Goal: Task Accomplishment & Management: Manage account settings

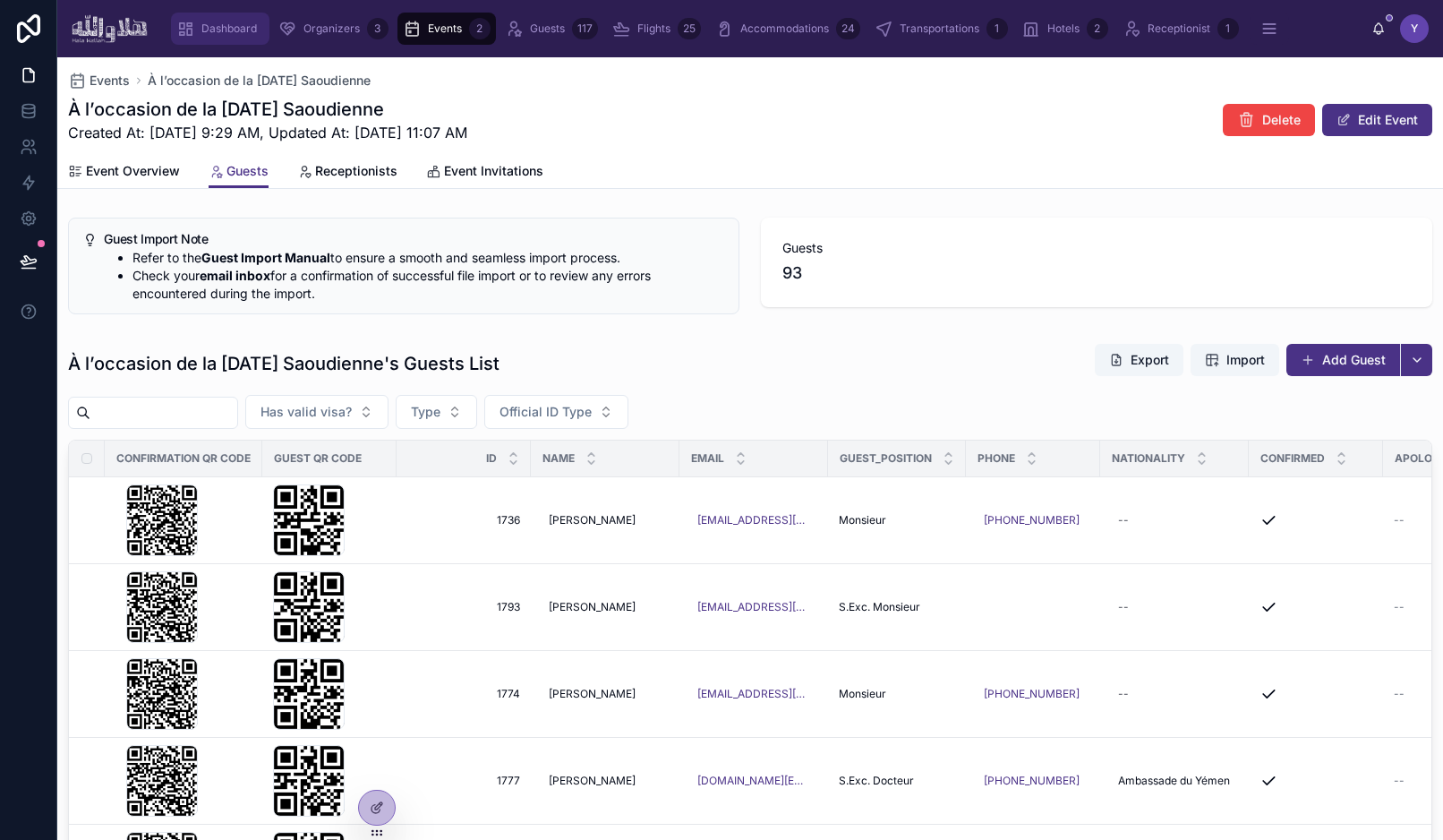
click at [211, 26] on span "Dashboard" at bounding box center [229, 28] width 55 height 14
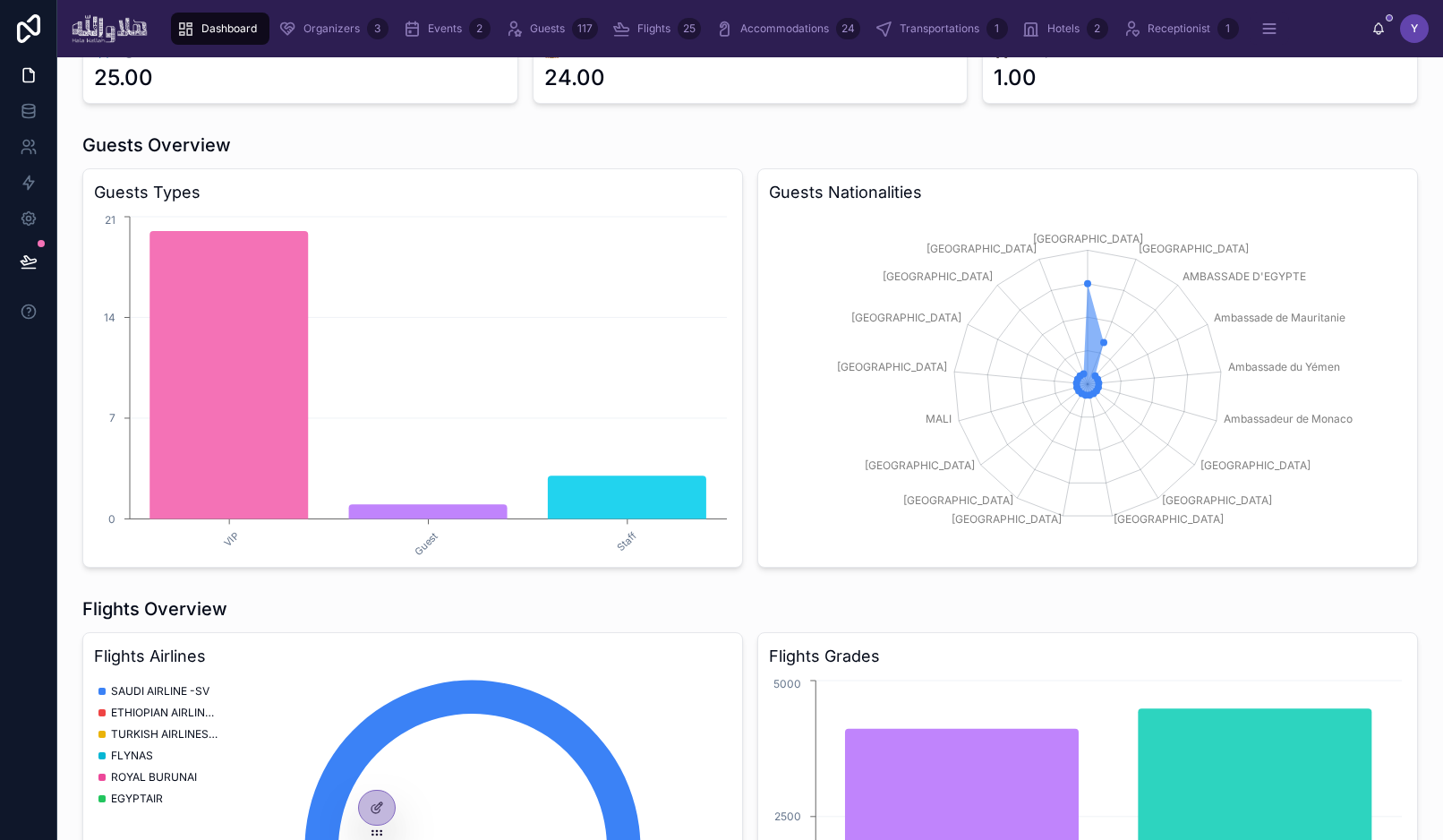
scroll to position [16, 0]
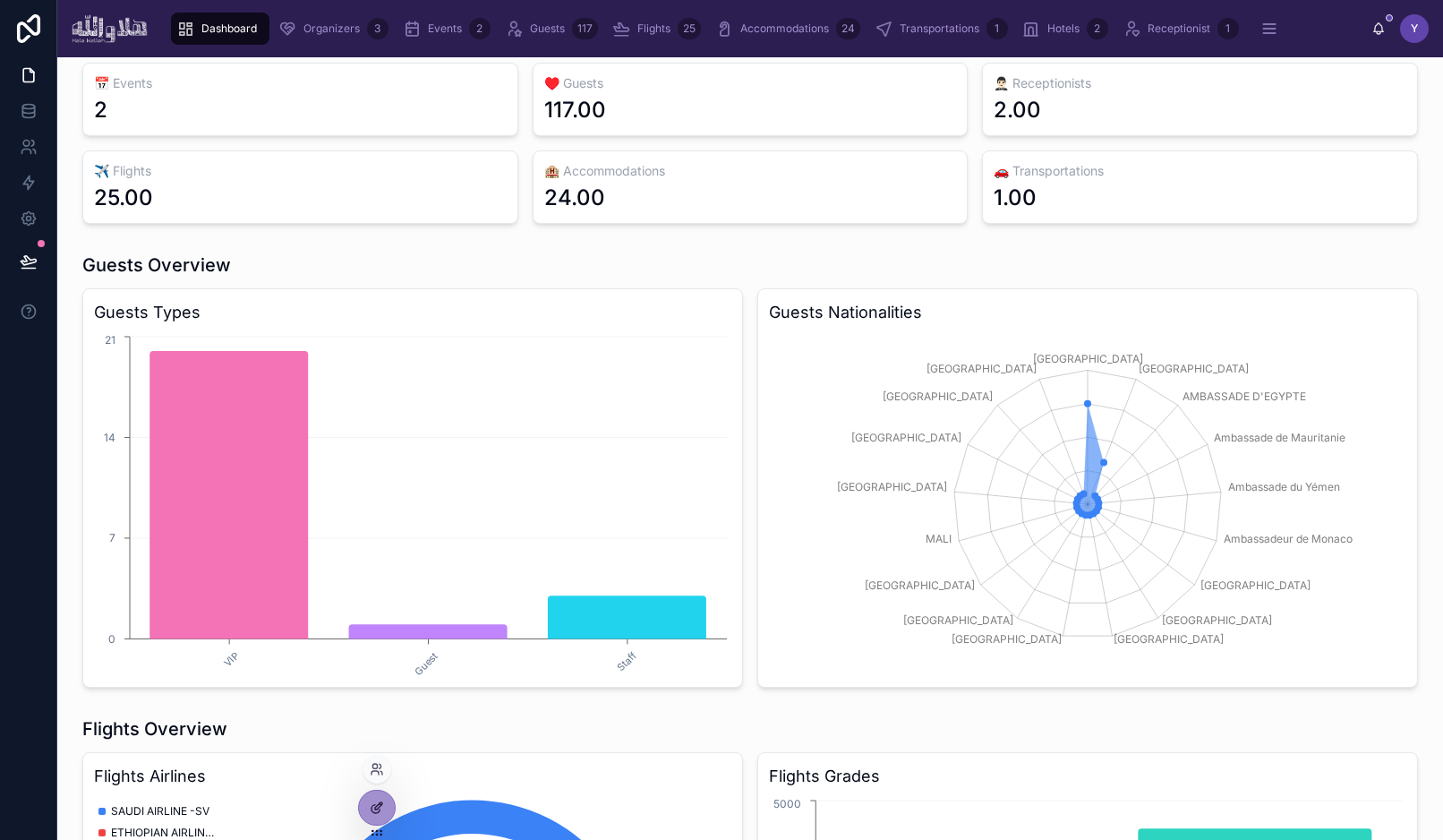
click at [376, 805] on icon at bounding box center [376, 807] width 14 height 14
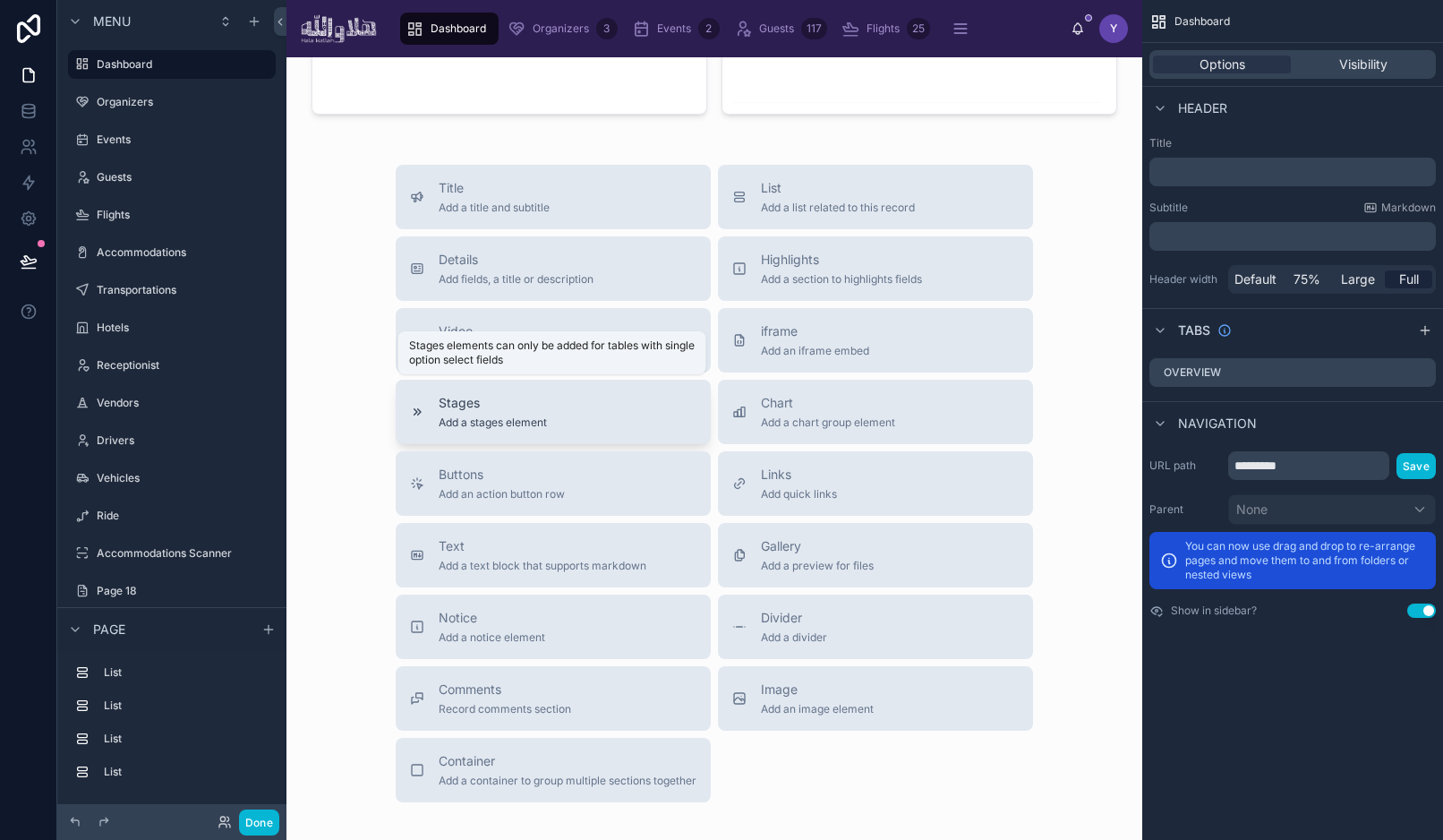
scroll to position [1519, 0]
click at [780, 211] on span "Add a list related to this record" at bounding box center [838, 206] width 154 height 14
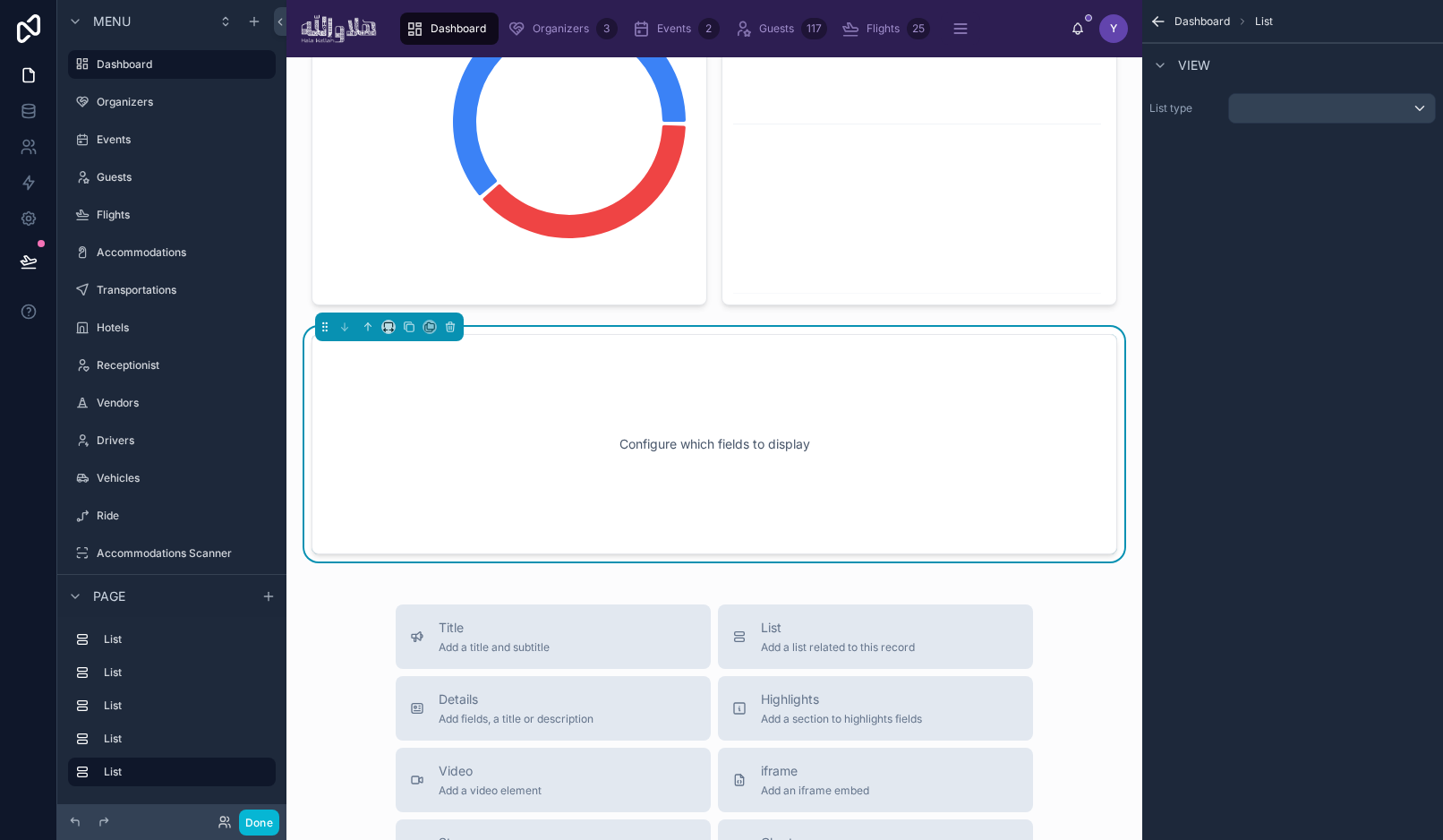
scroll to position [1321, 0]
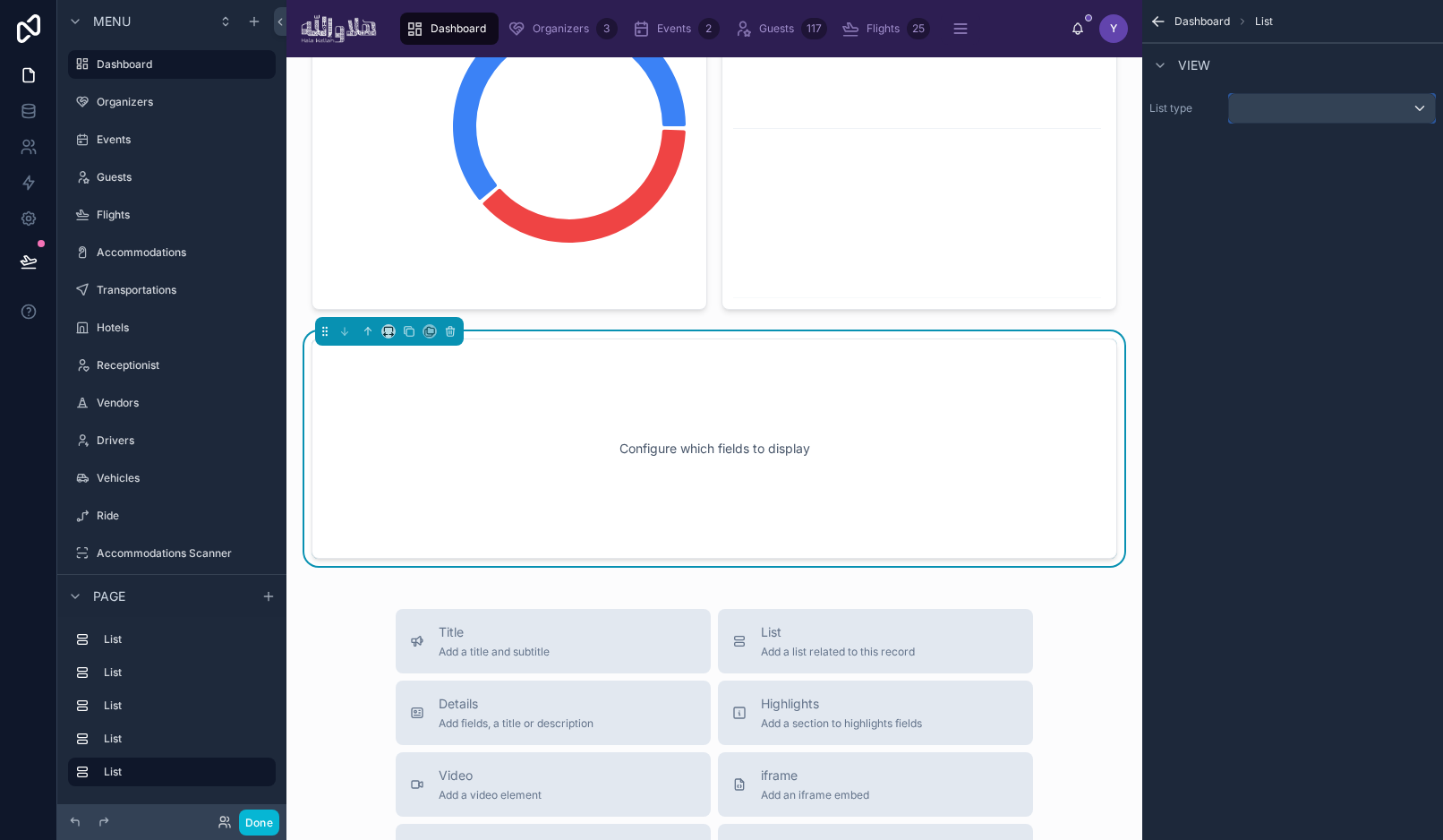
click at [1290, 94] on div "scrollable content" at bounding box center [1331, 108] width 206 height 29
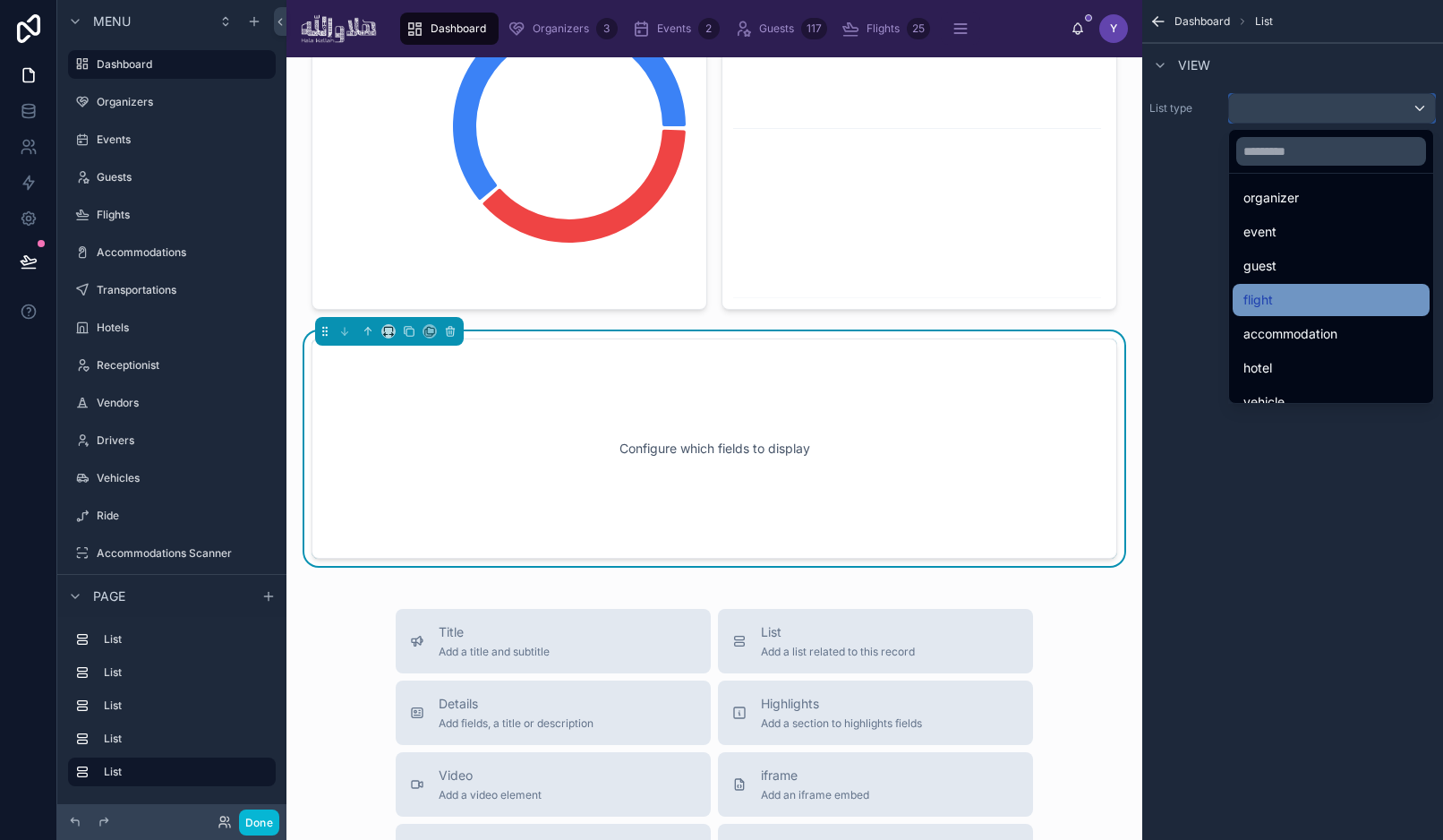
scroll to position [71, 0]
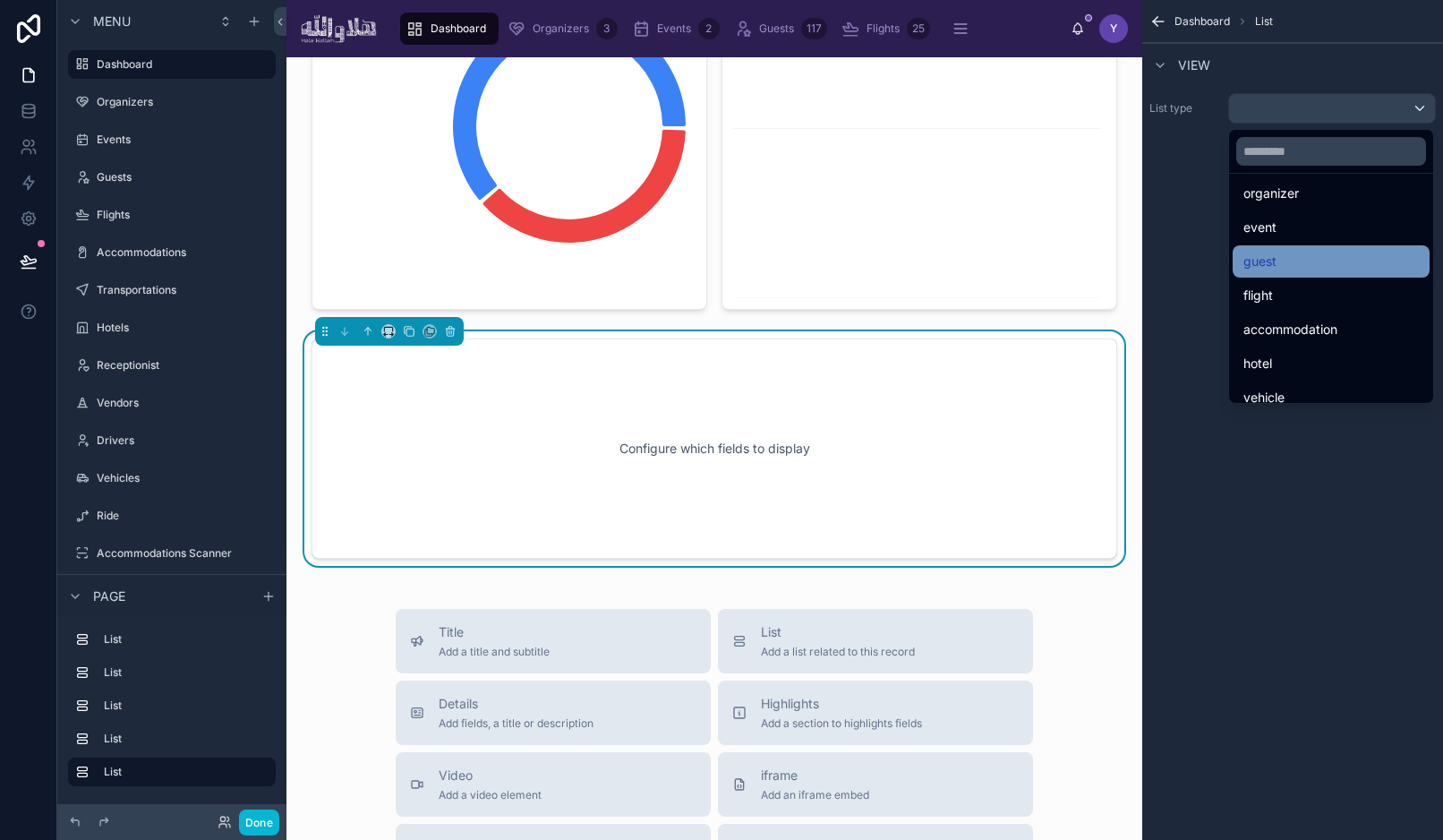
click at [1271, 264] on span "guest" at bounding box center [1260, 261] width 33 height 22
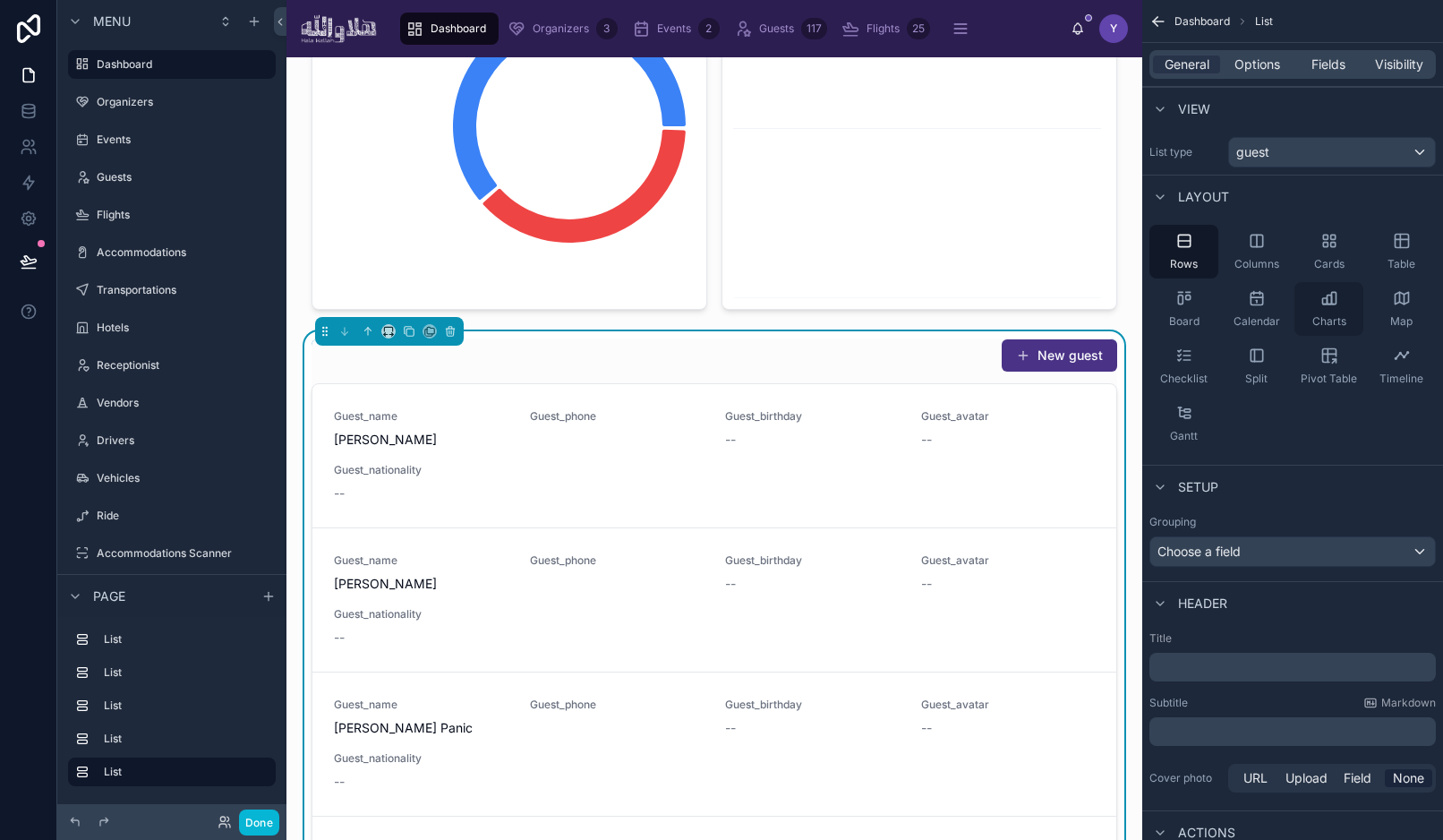
click at [1322, 298] on icon "scrollable content" at bounding box center [1329, 298] width 18 height 18
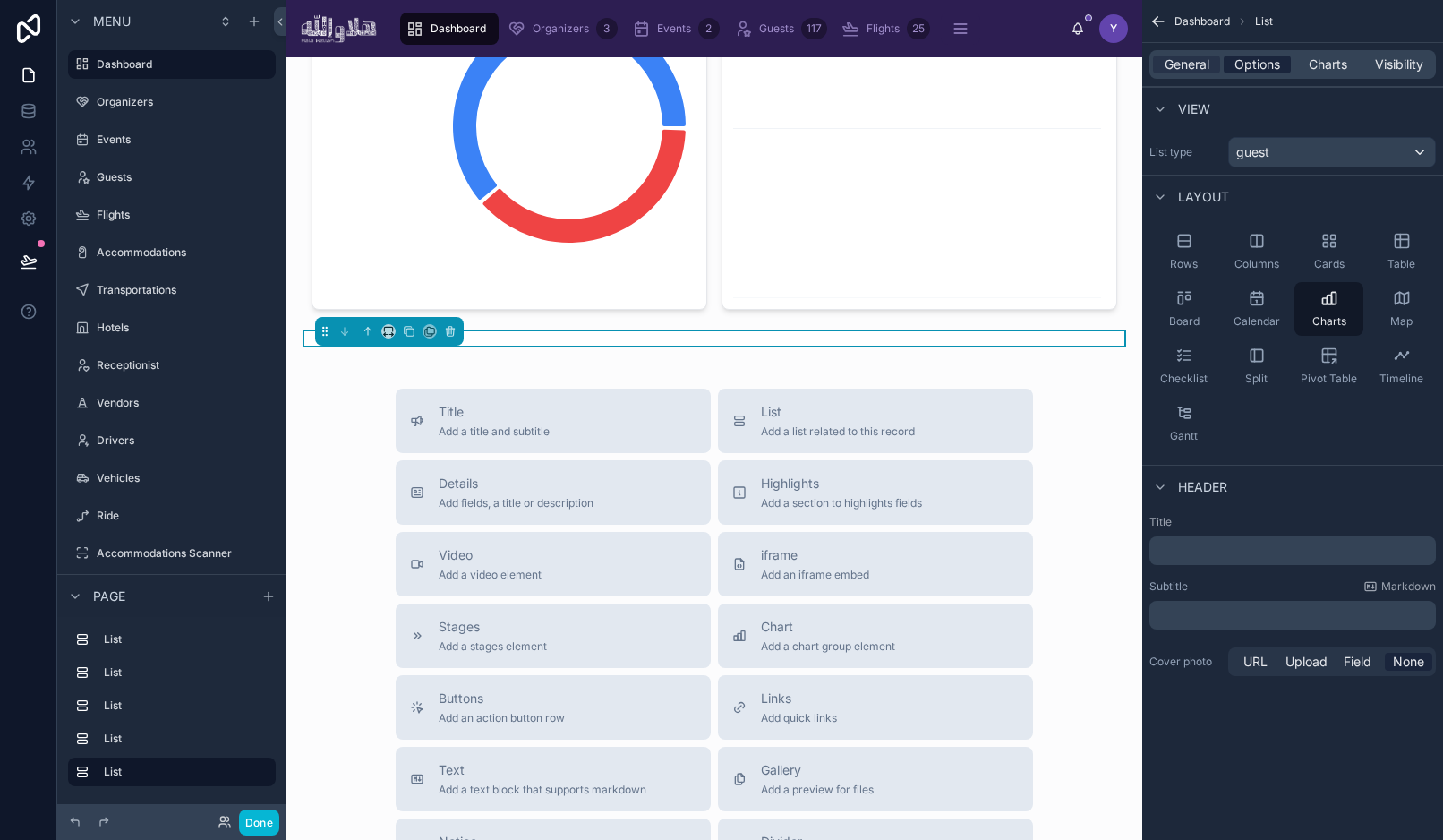
click at [1265, 68] on span "Options" at bounding box center [1257, 64] width 46 height 18
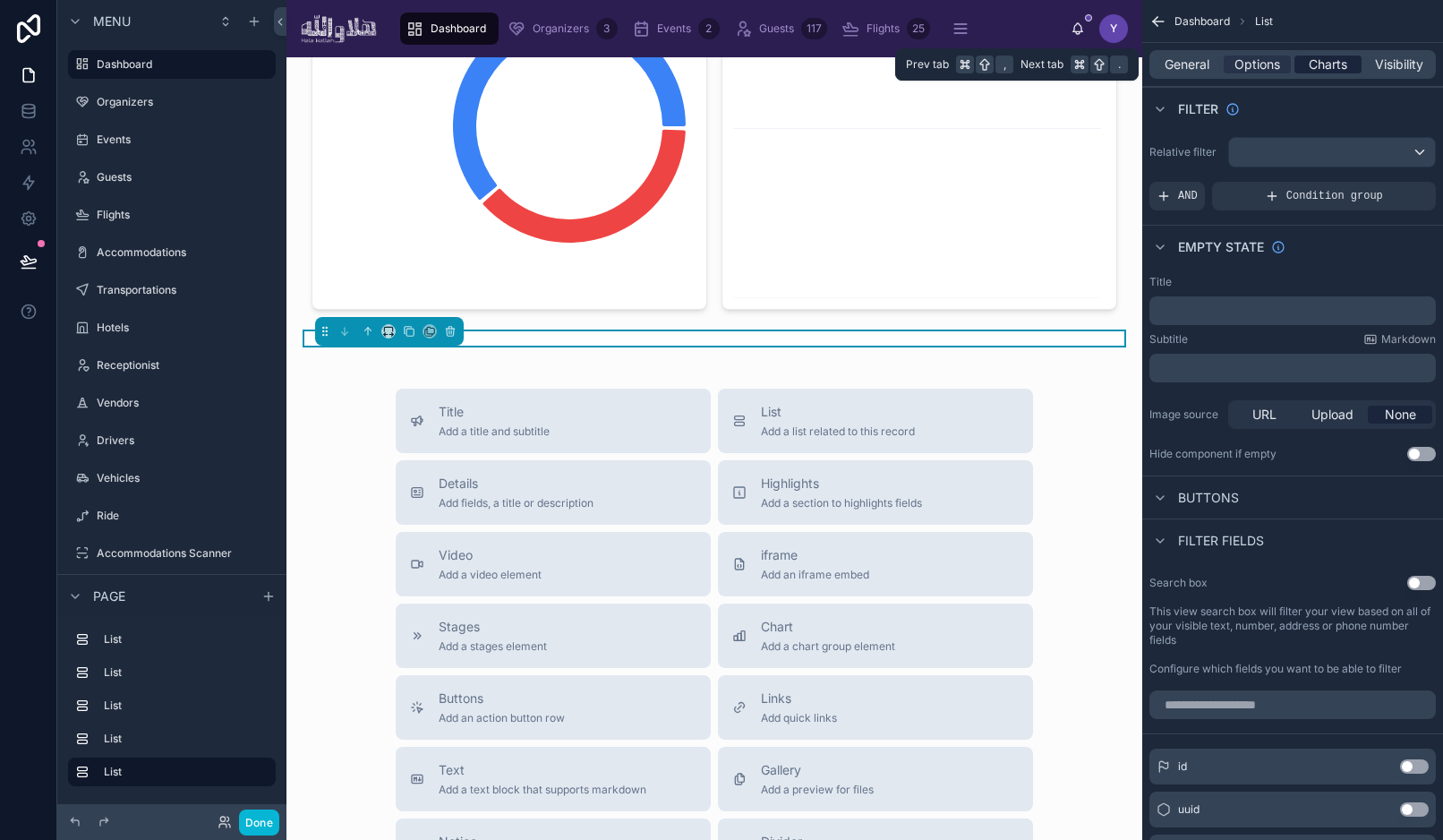
click at [1333, 64] on span "Charts" at bounding box center [1328, 64] width 38 height 18
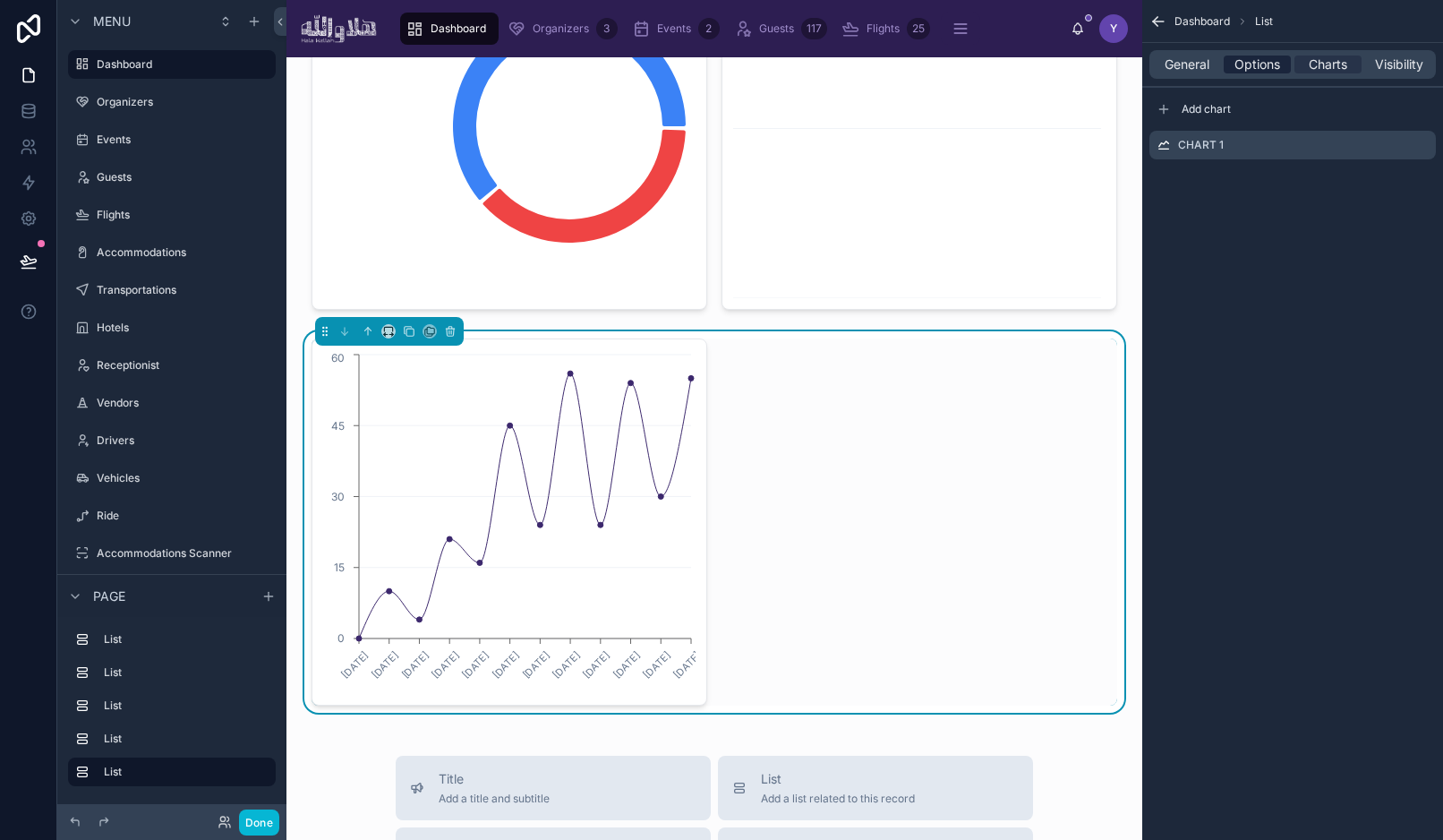
click at [1251, 69] on span "Options" at bounding box center [1257, 64] width 46 height 18
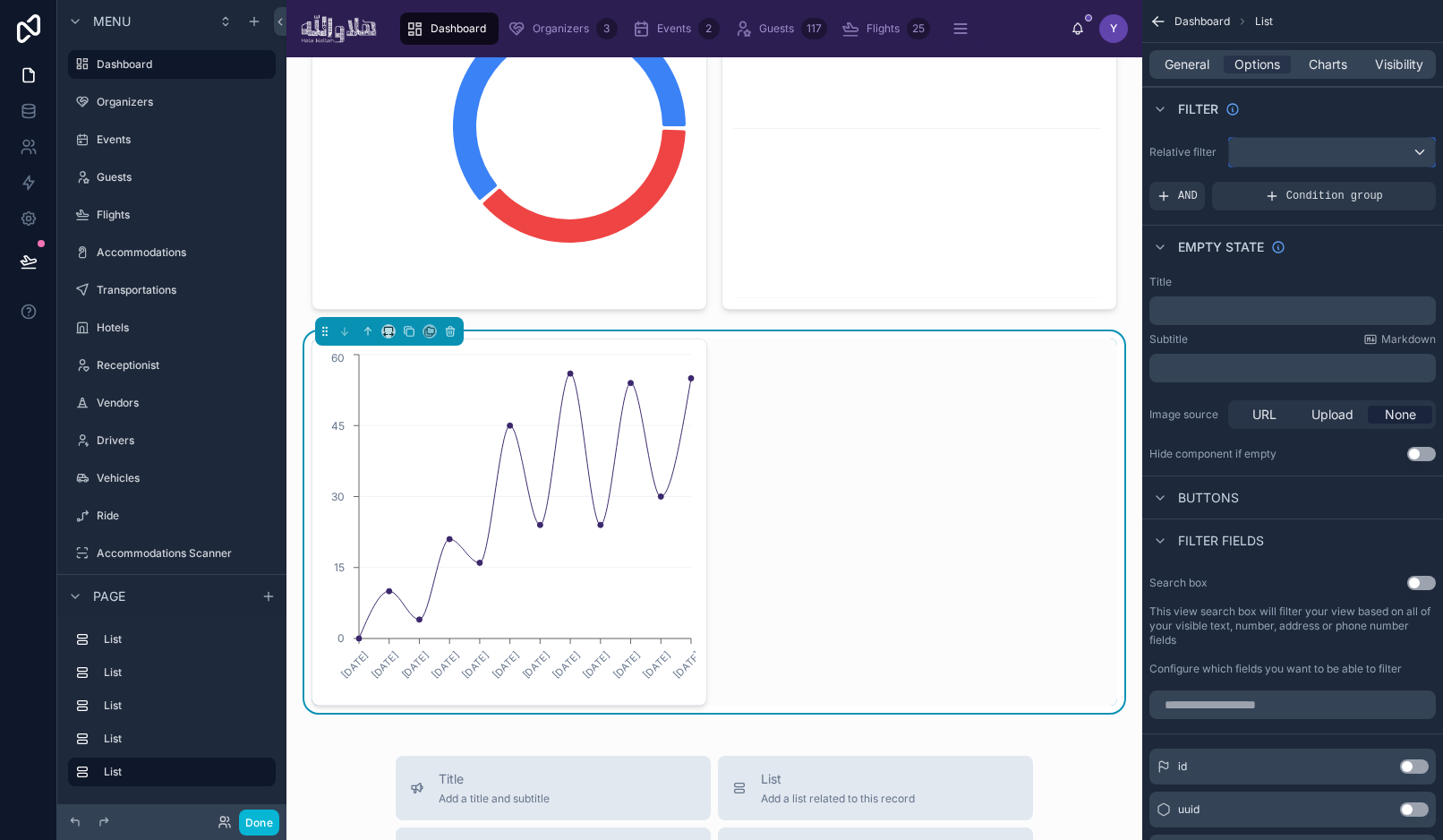
click at [1298, 154] on div "scrollable content" at bounding box center [1331, 152] width 206 height 29
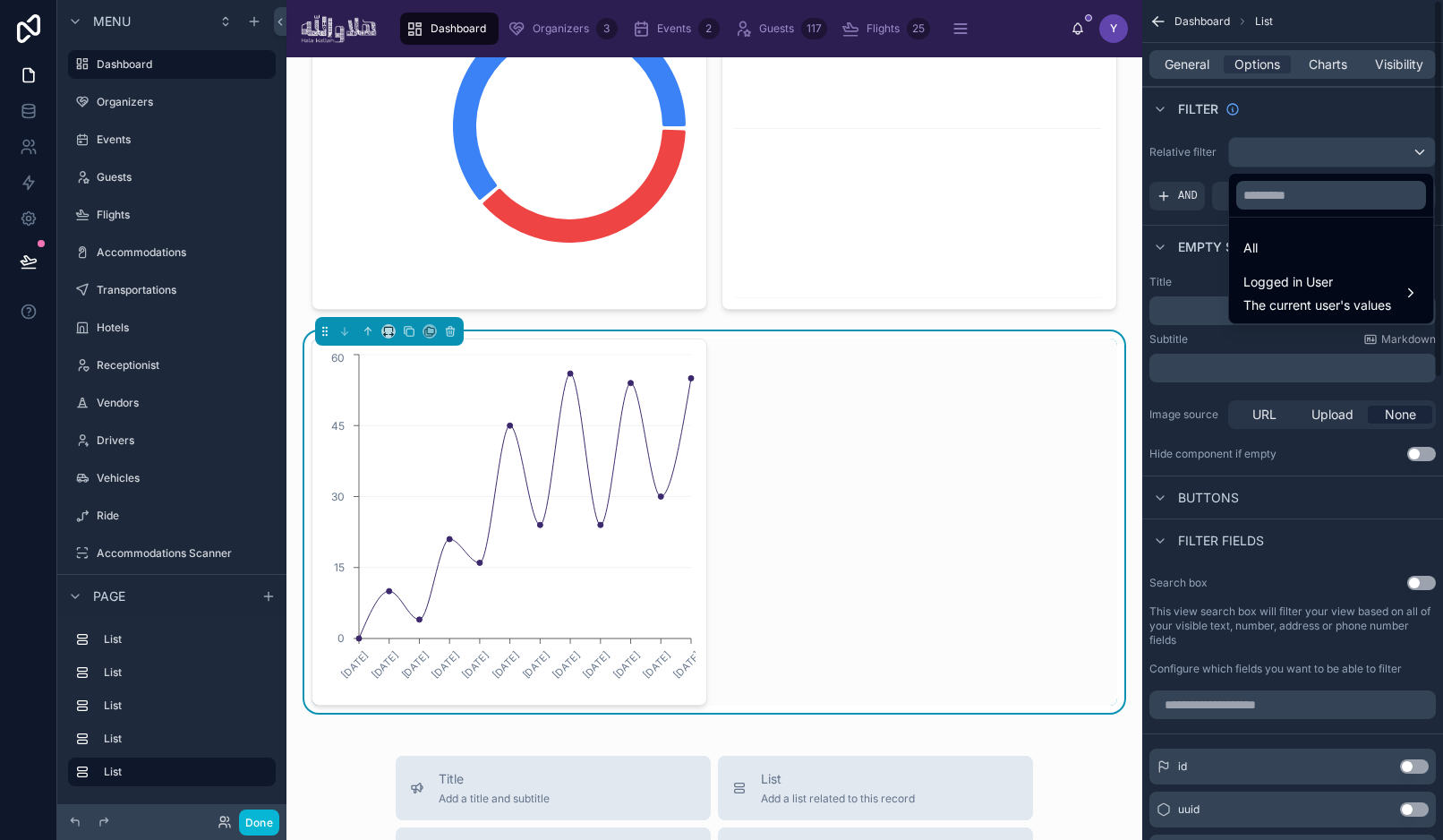
click at [1292, 124] on div "scrollable content" at bounding box center [721, 420] width 1443 height 840
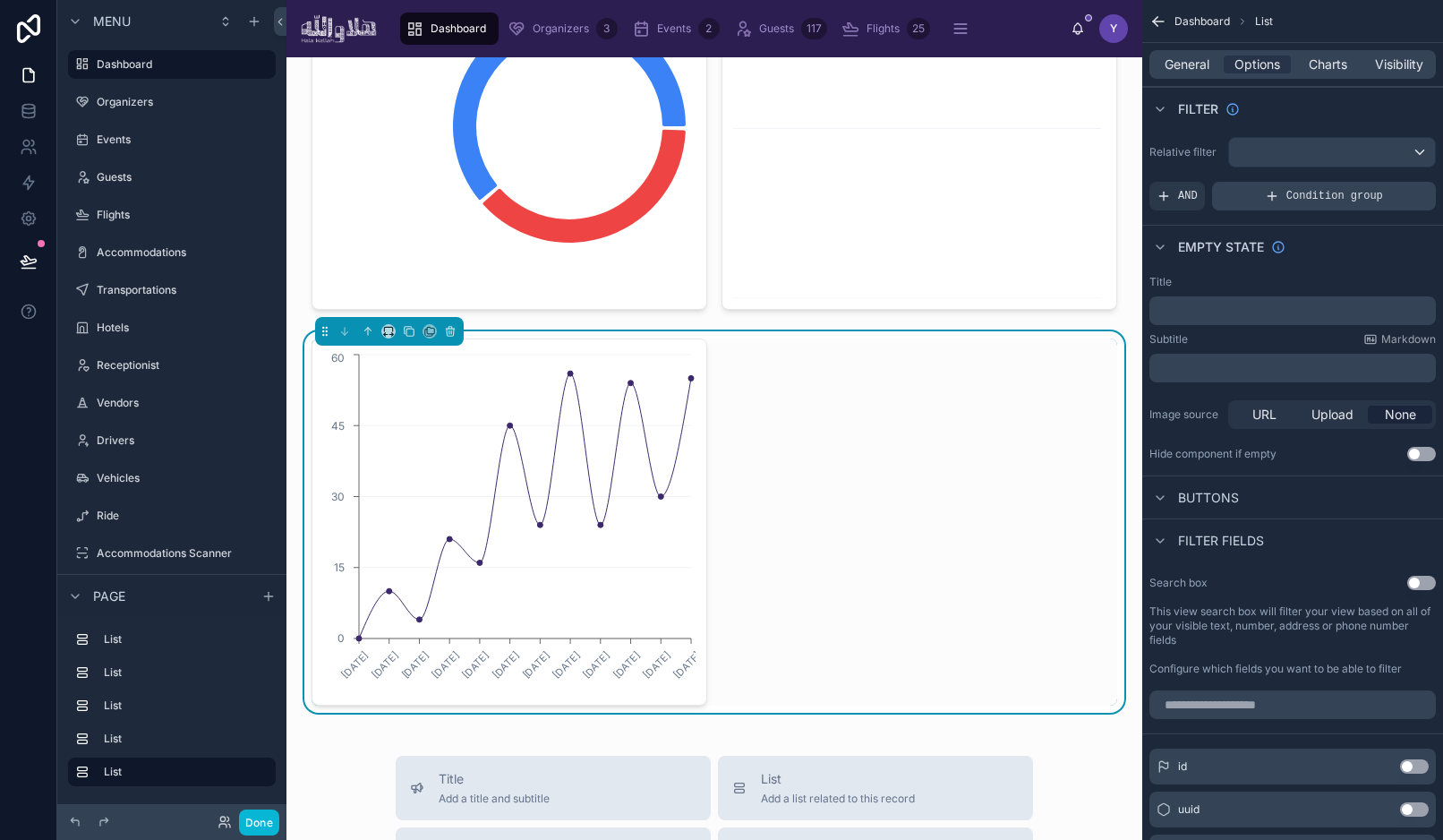
click at [1228, 196] on div "Condition group" at bounding box center [1324, 196] width 223 height 29
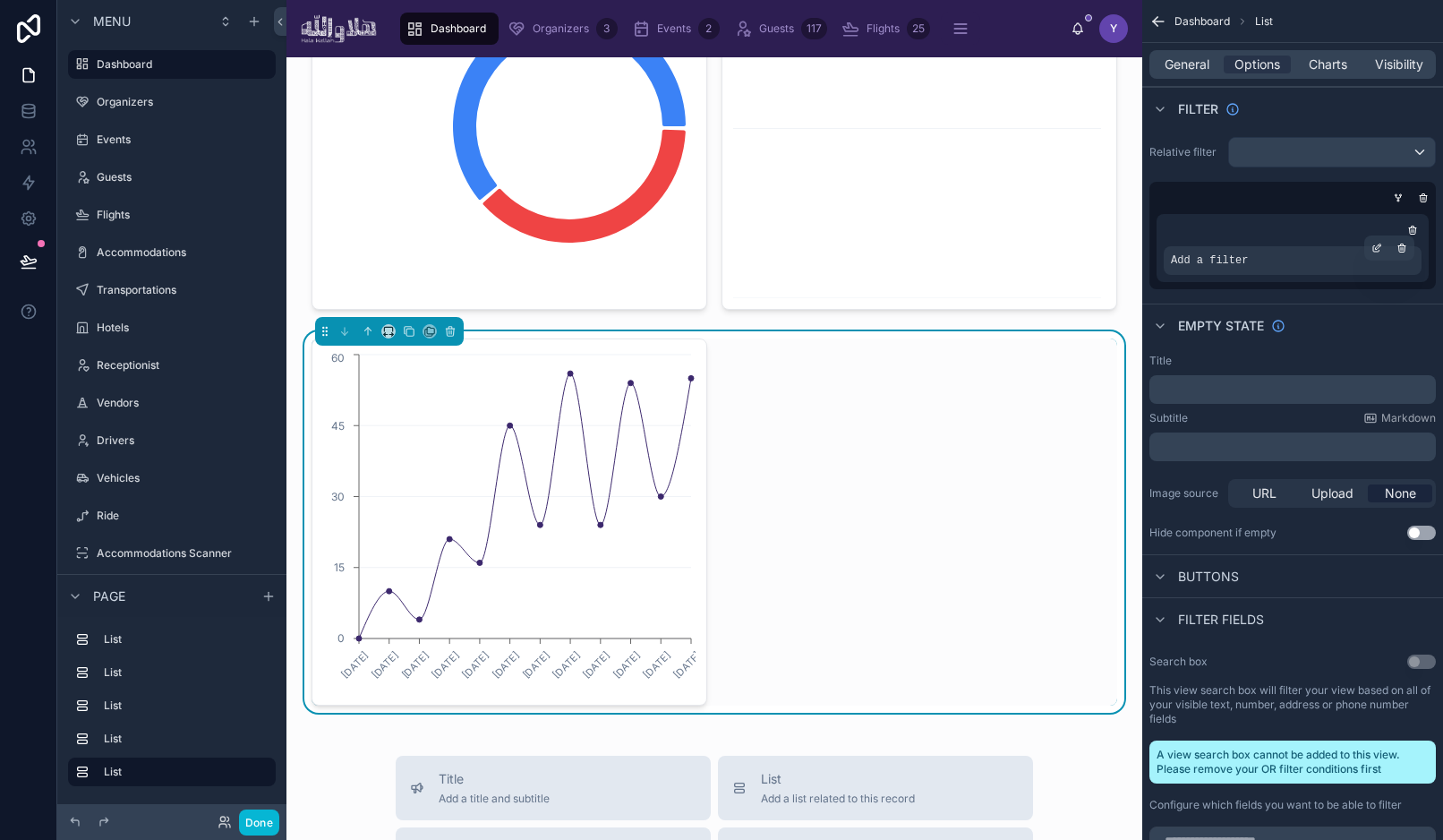
click at [1294, 260] on div "Add a filter" at bounding box center [1293, 260] width 258 height 29
click at [1376, 249] on icon "scrollable content" at bounding box center [1379, 246] width 6 height 6
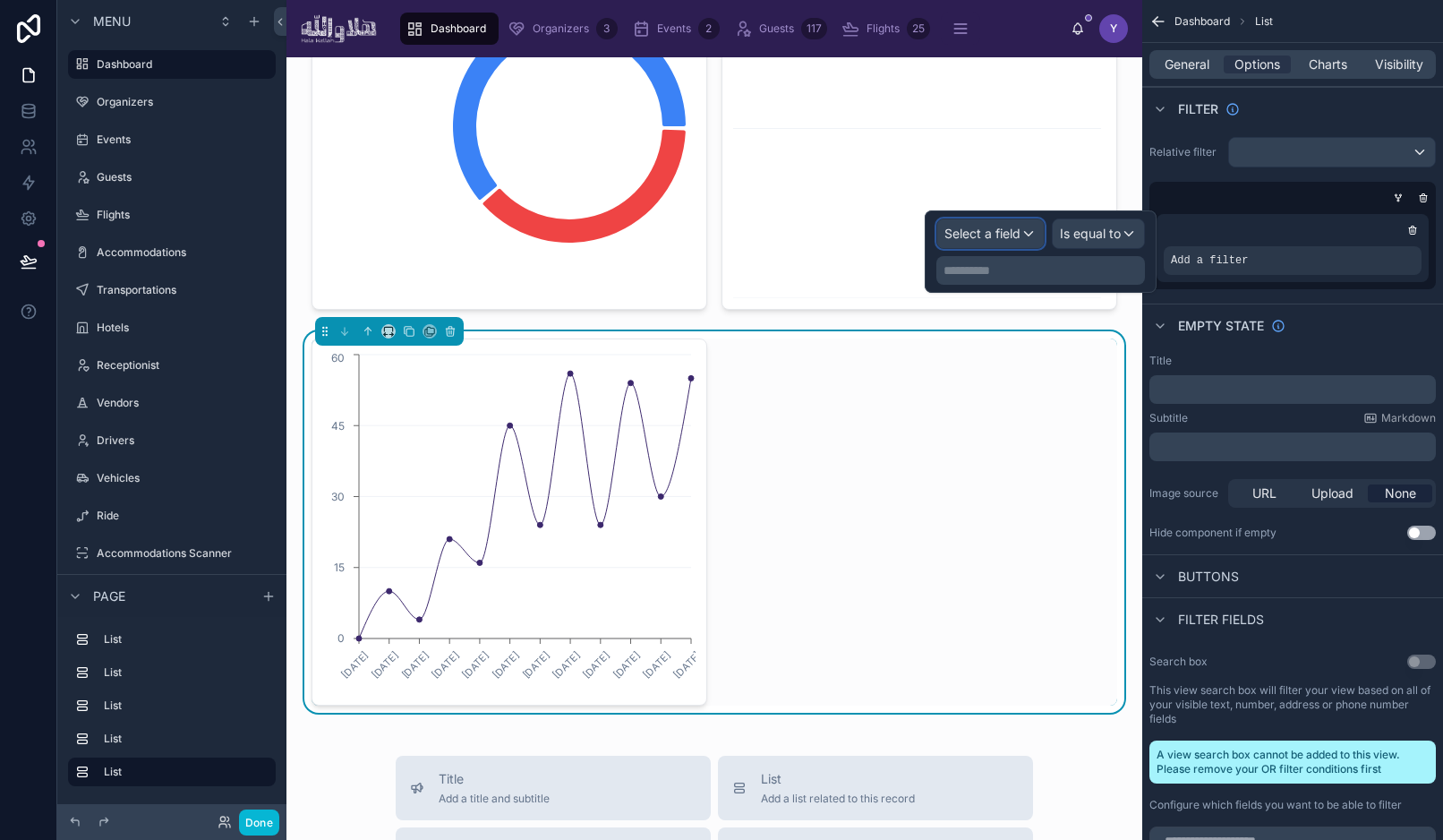
click at [990, 227] on span "Select a field" at bounding box center [982, 233] width 76 height 15
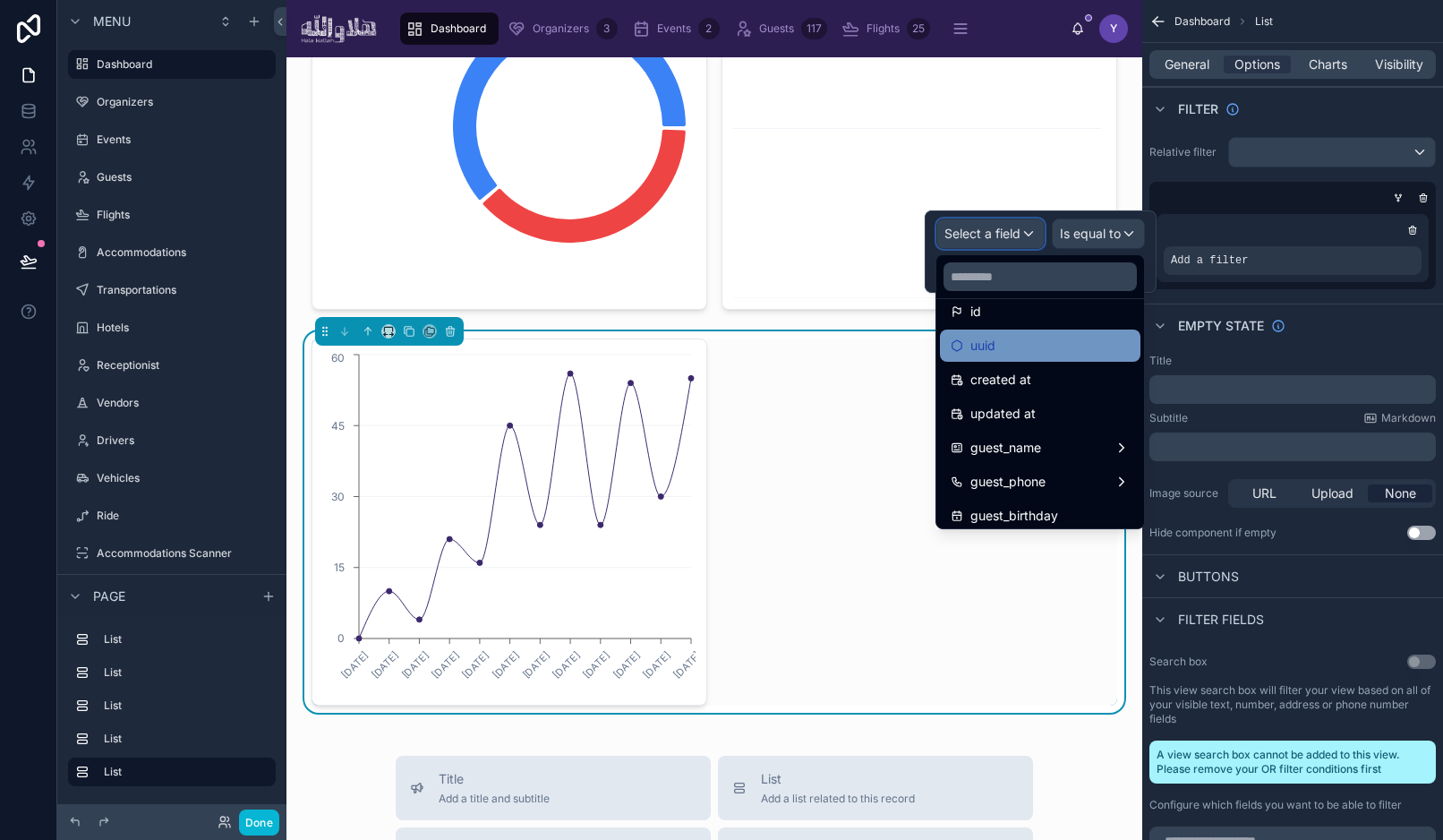
scroll to position [0, 0]
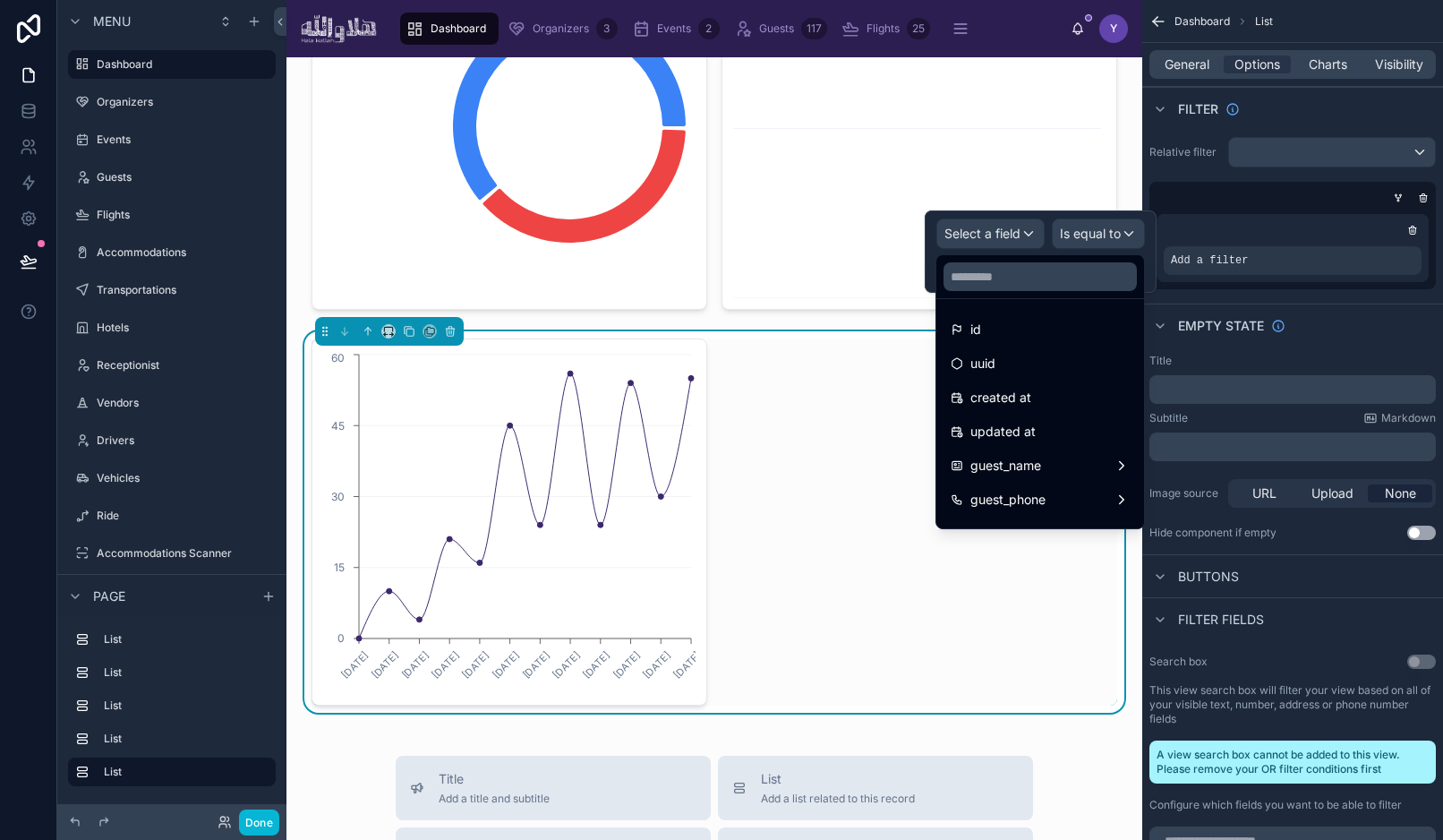
click at [1002, 299] on ul "id uuid created at updated at guest_name guest_phone guest_birthday guest_avata…" at bounding box center [1040, 414] width 207 height 229
click at [1002, 293] on div at bounding box center [1040, 277] width 207 height 43
click at [1006, 273] on input "text" at bounding box center [1040, 276] width 193 height 29
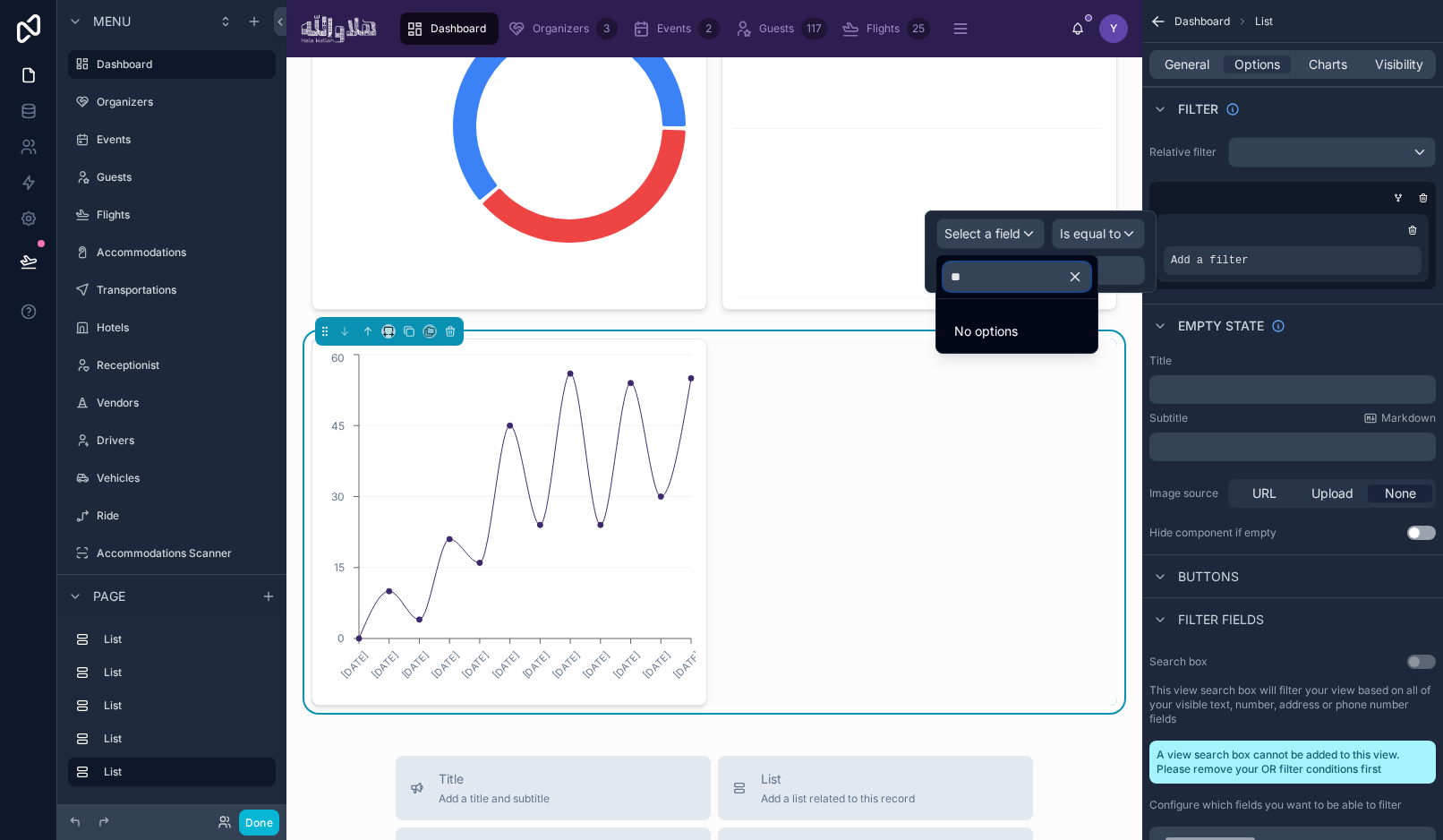
type input "*"
type input "***"
click at [993, 327] on span "guest_events" at bounding box center [1009, 329] width 78 height 22
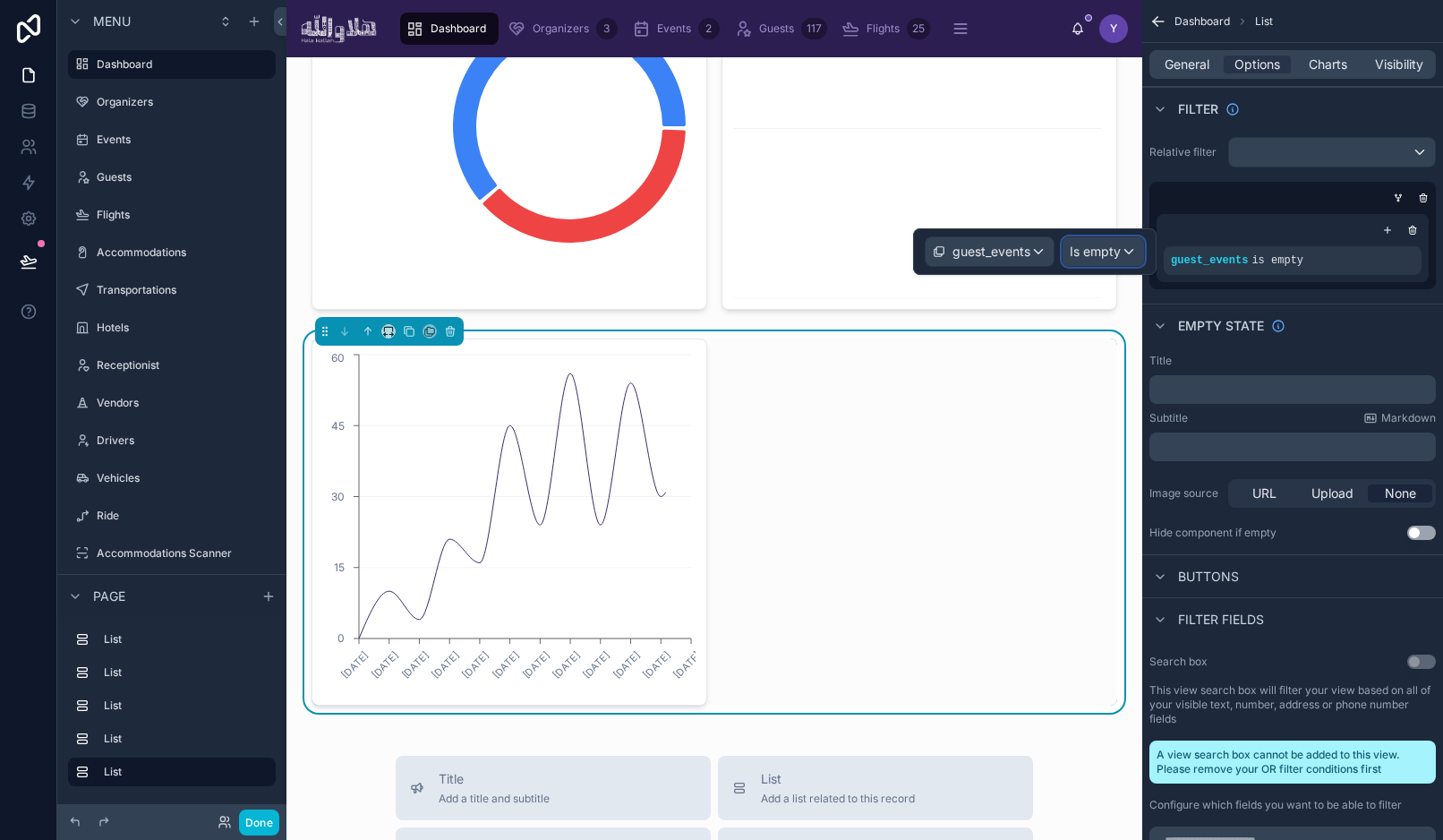
click at [1116, 250] on span "Is empty" at bounding box center [1096, 251] width 51 height 18
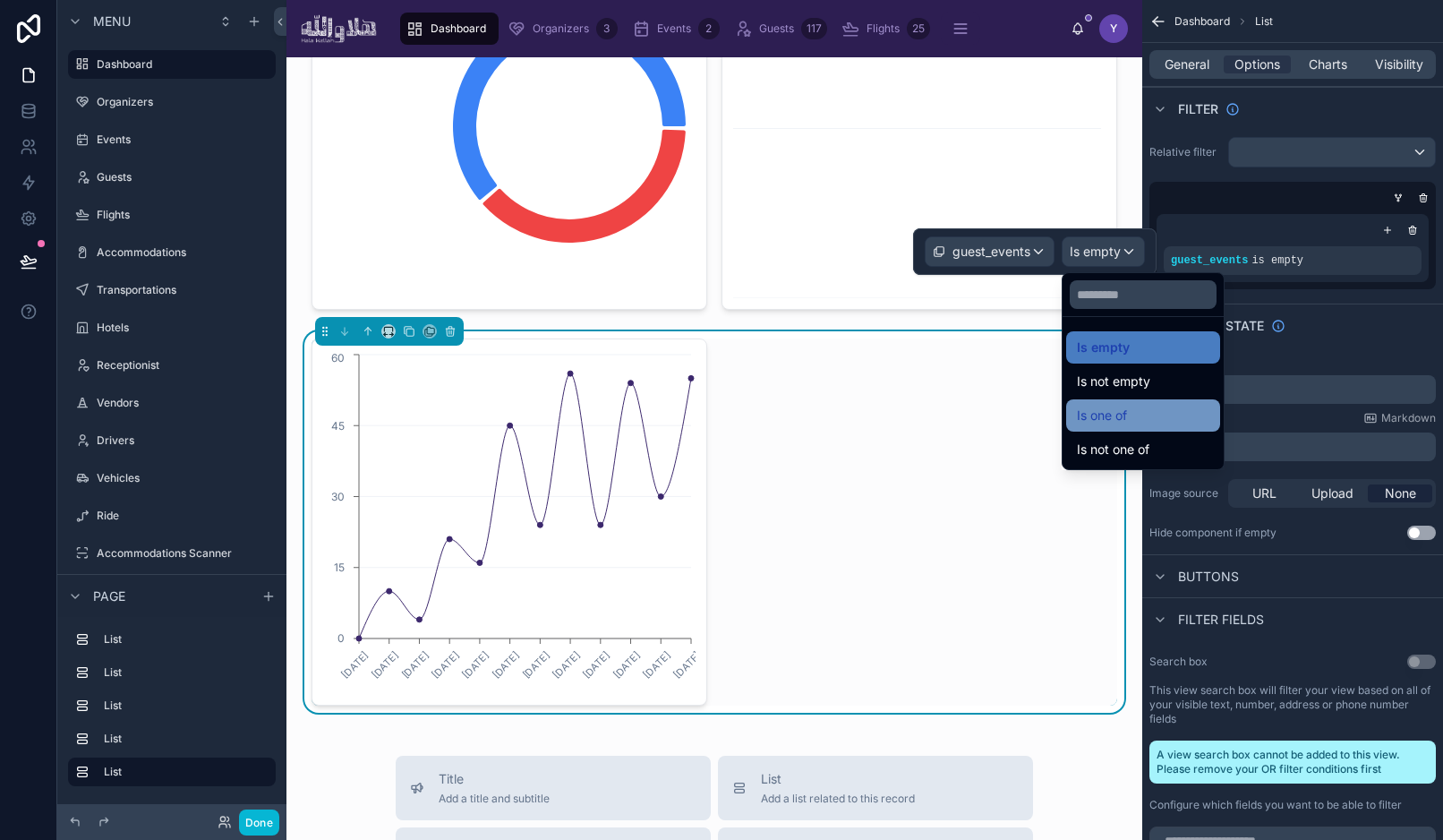
click at [1134, 418] on div "Is one of" at bounding box center [1143, 415] width 132 height 22
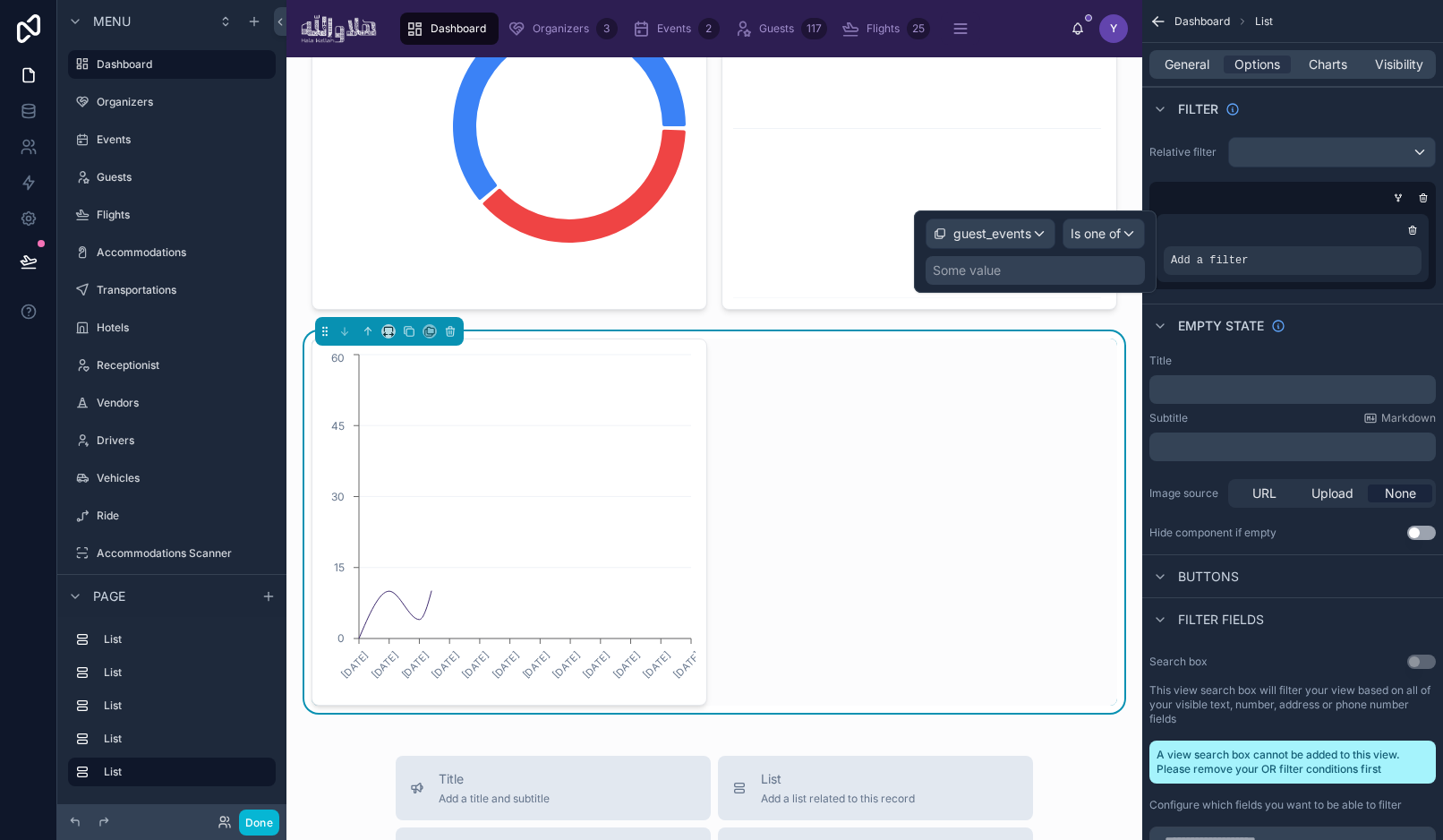
click at [1065, 261] on div "Some value" at bounding box center [1036, 270] width 220 height 29
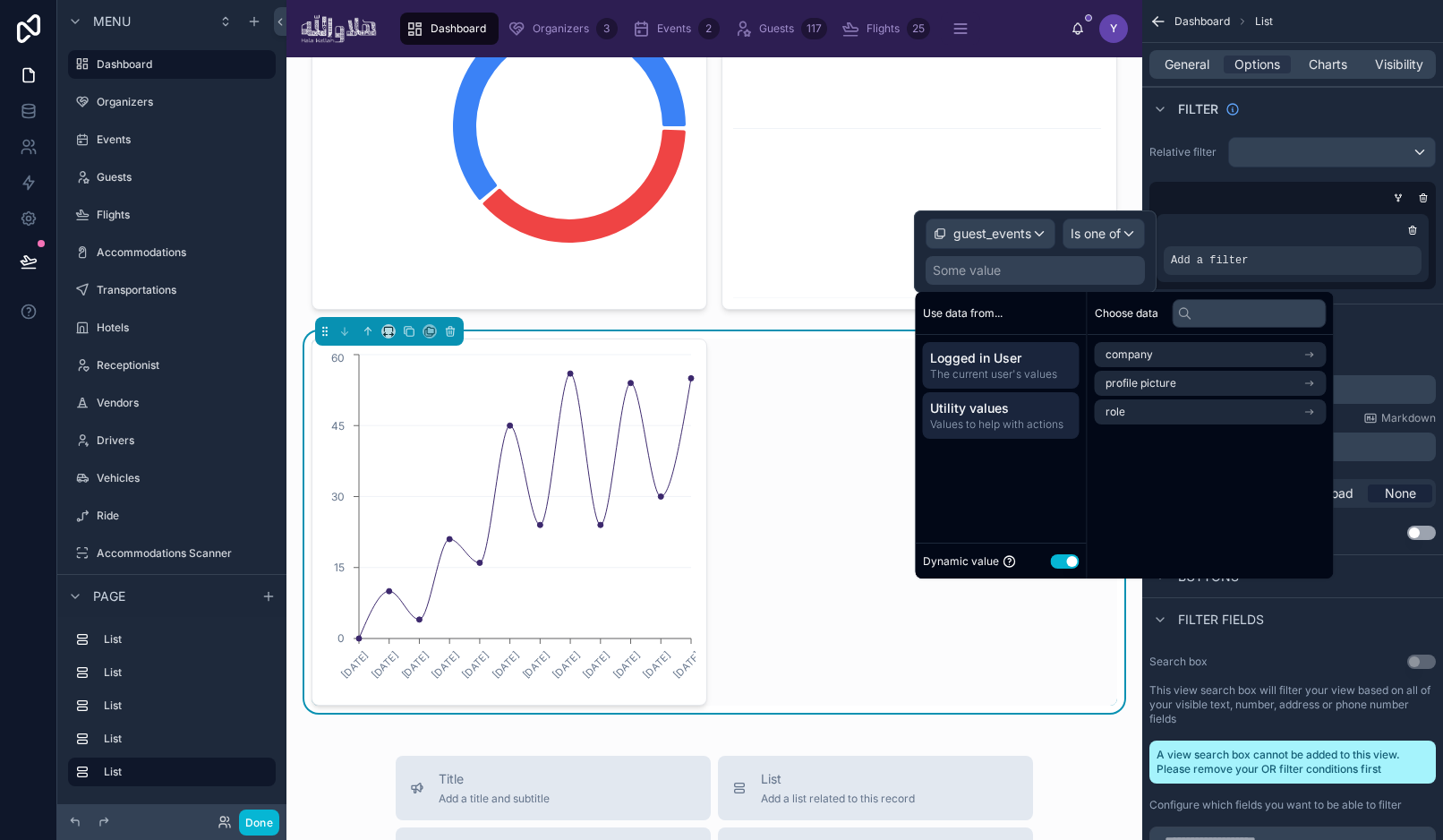
click at [1020, 414] on span "Utility values" at bounding box center [1002, 407] width 143 height 18
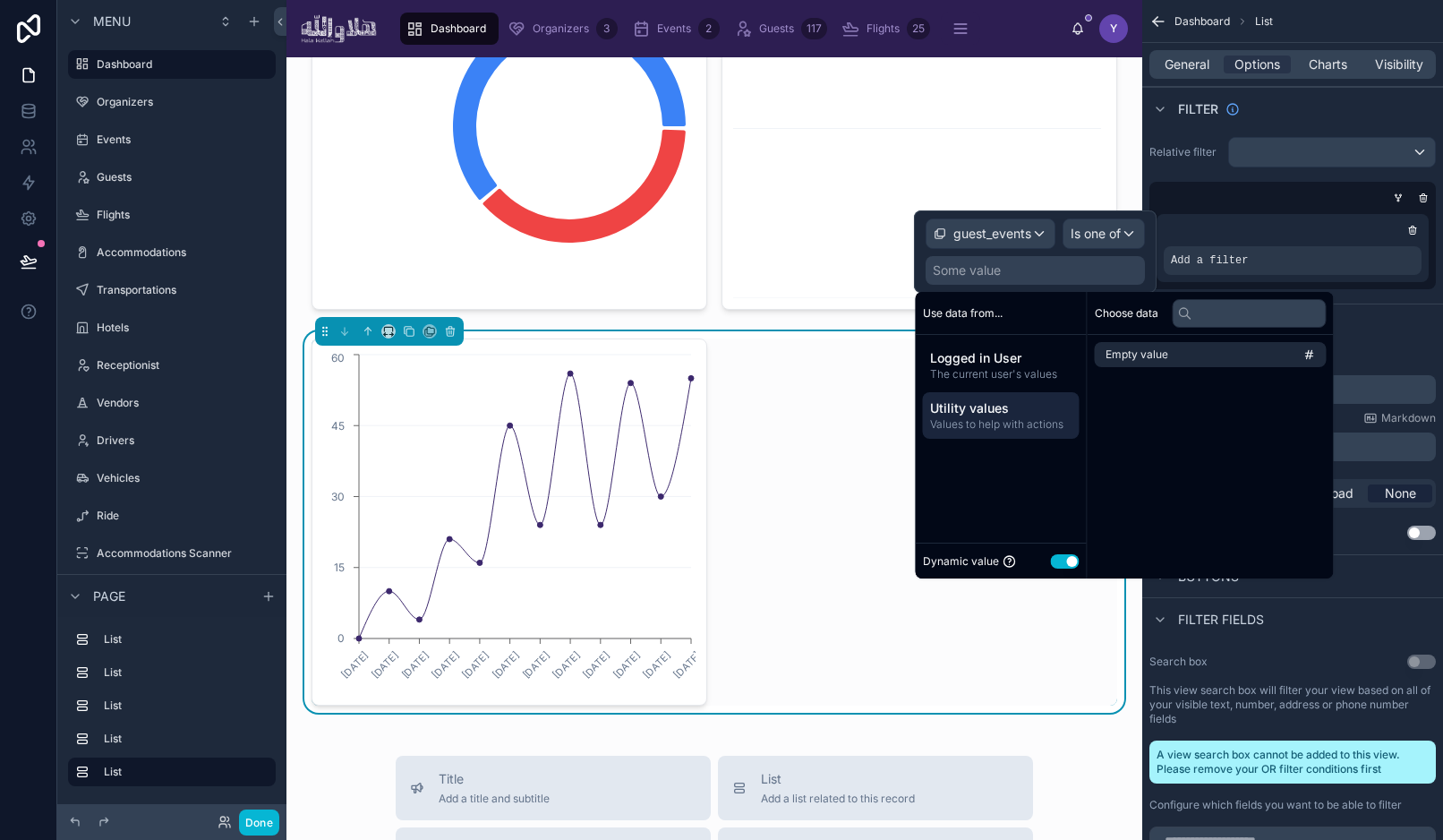
click at [1066, 566] on button "Use setting" at bounding box center [1066, 560] width 29 height 14
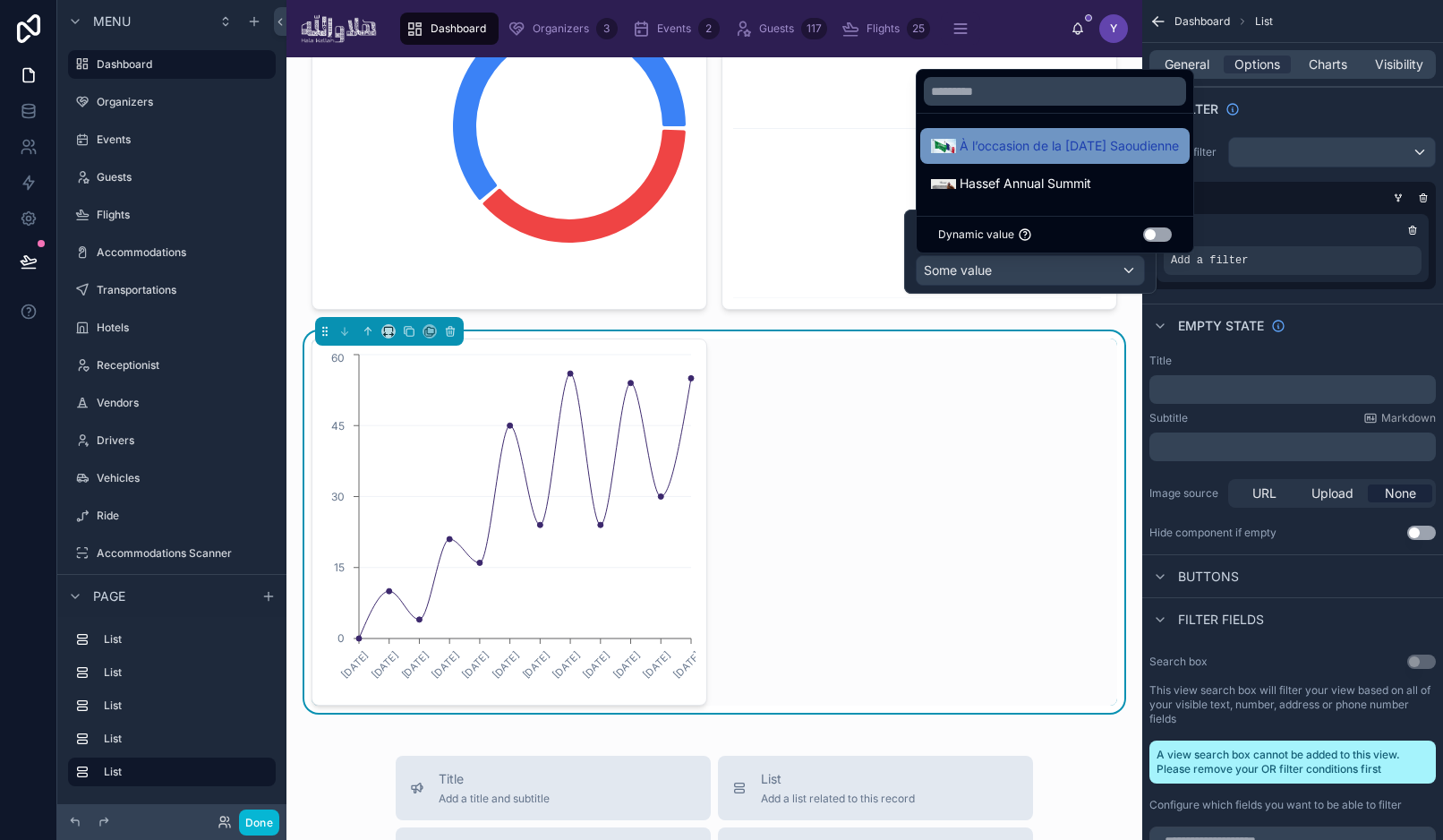
click at [1081, 145] on span "À l’occasion de la [DATE] Saoudienne" at bounding box center [1069, 145] width 220 height 22
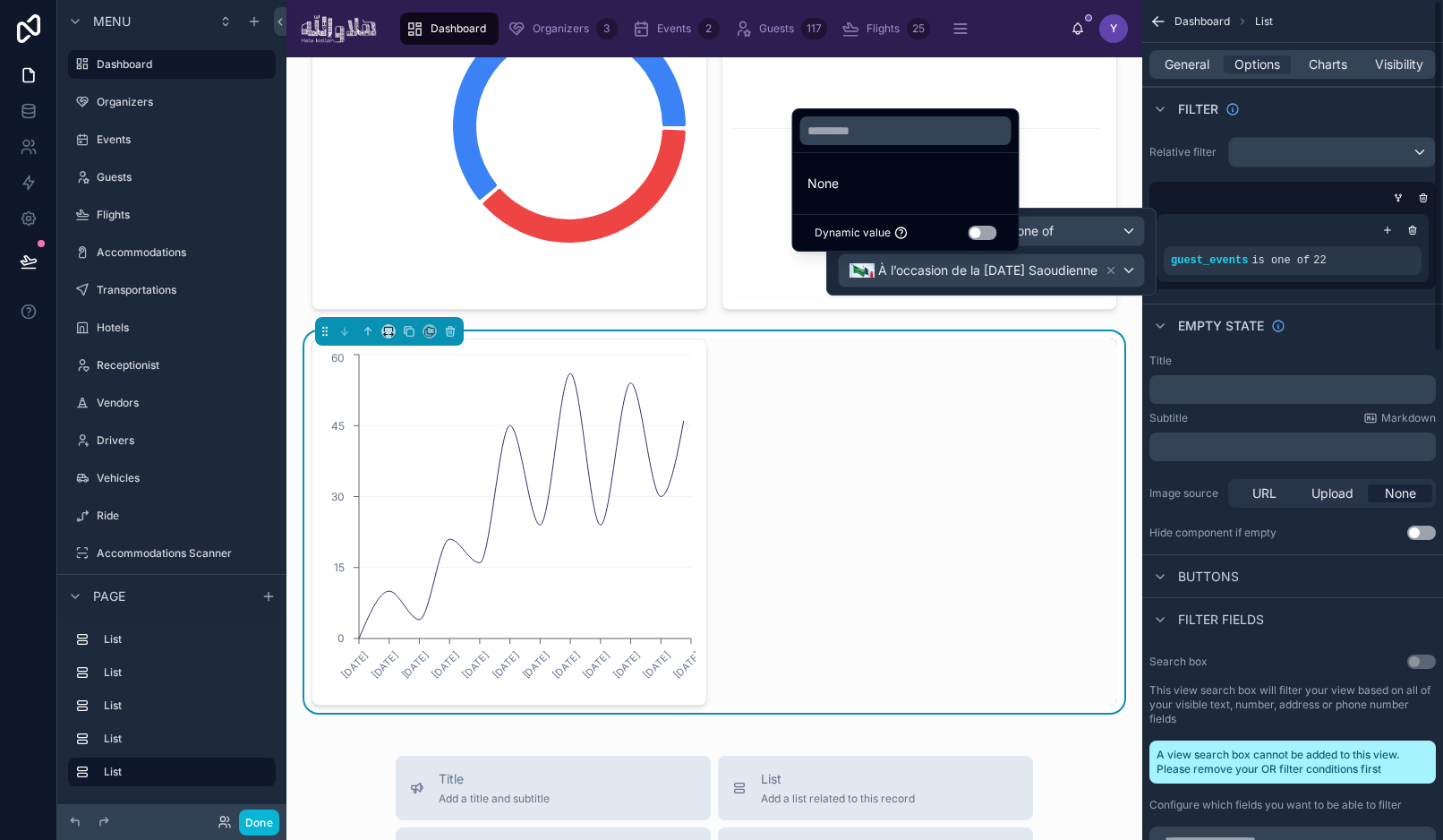
click at [1337, 341] on div "Empty state" at bounding box center [1293, 325] width 300 height 43
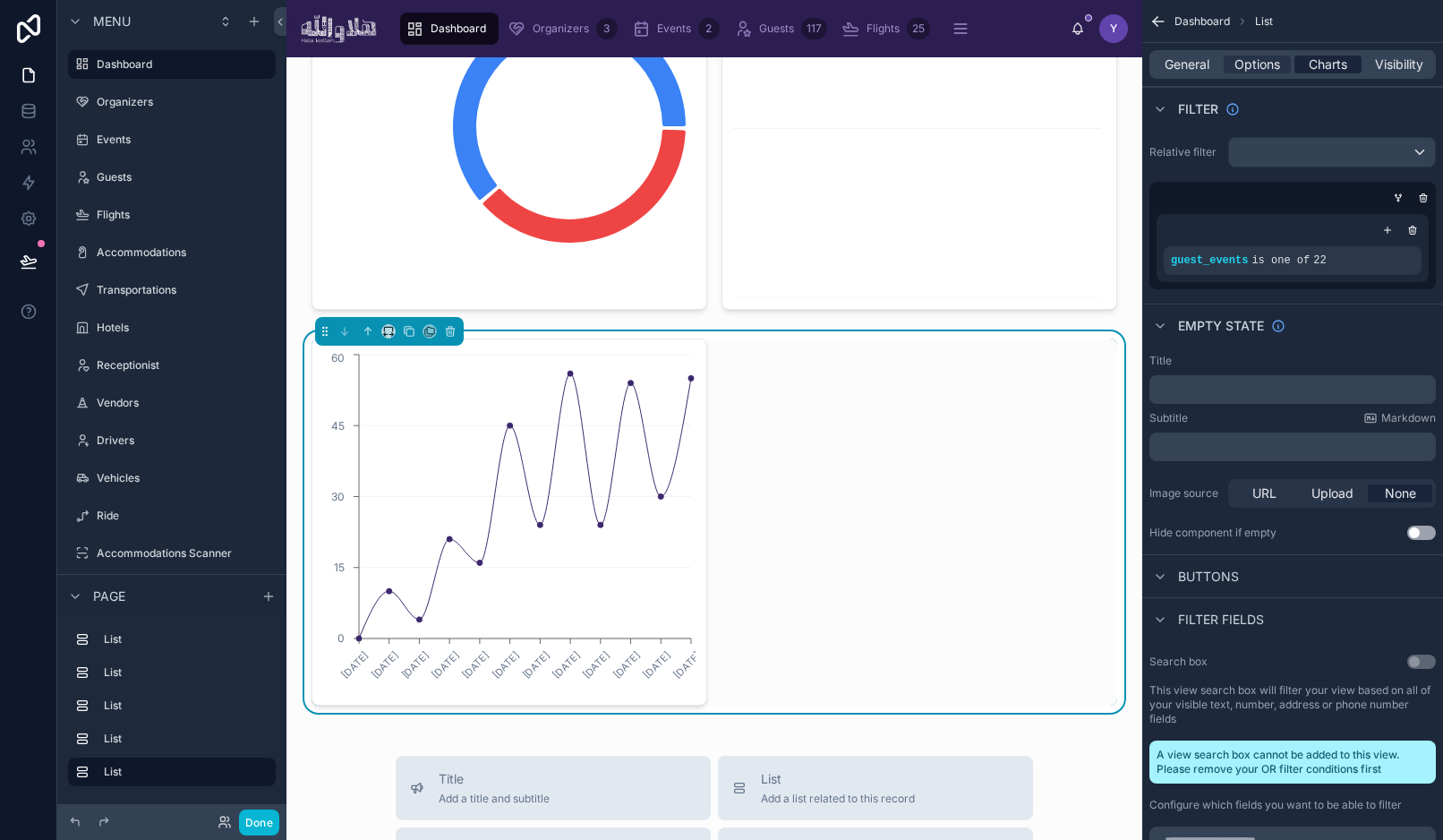
click at [1327, 68] on span "Charts" at bounding box center [1328, 64] width 38 height 18
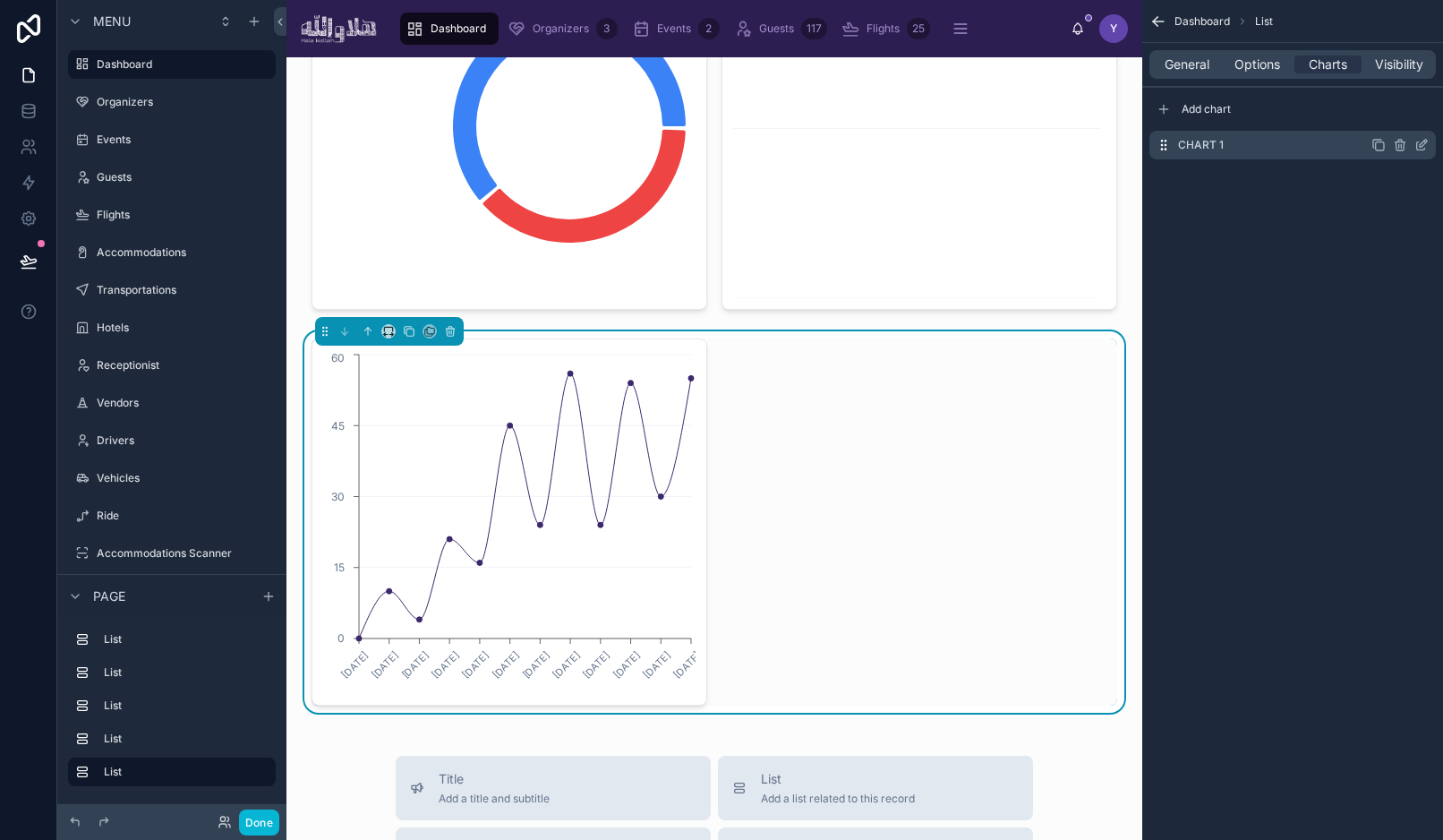
click at [1421, 145] on icon "scrollable content" at bounding box center [1421, 145] width 14 height 14
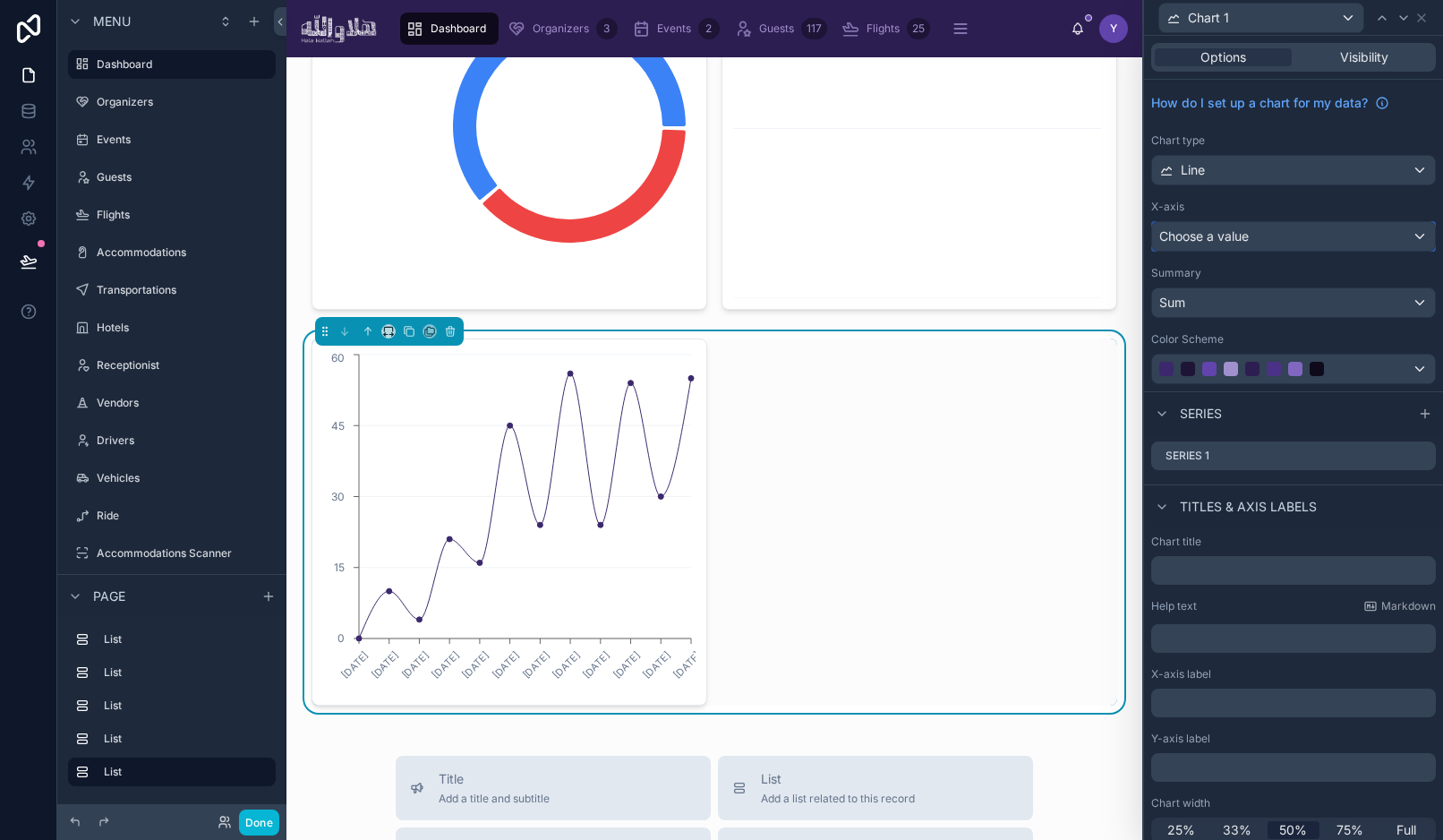
click at [1249, 244] on span "Choose a value" at bounding box center [1204, 236] width 89 height 18
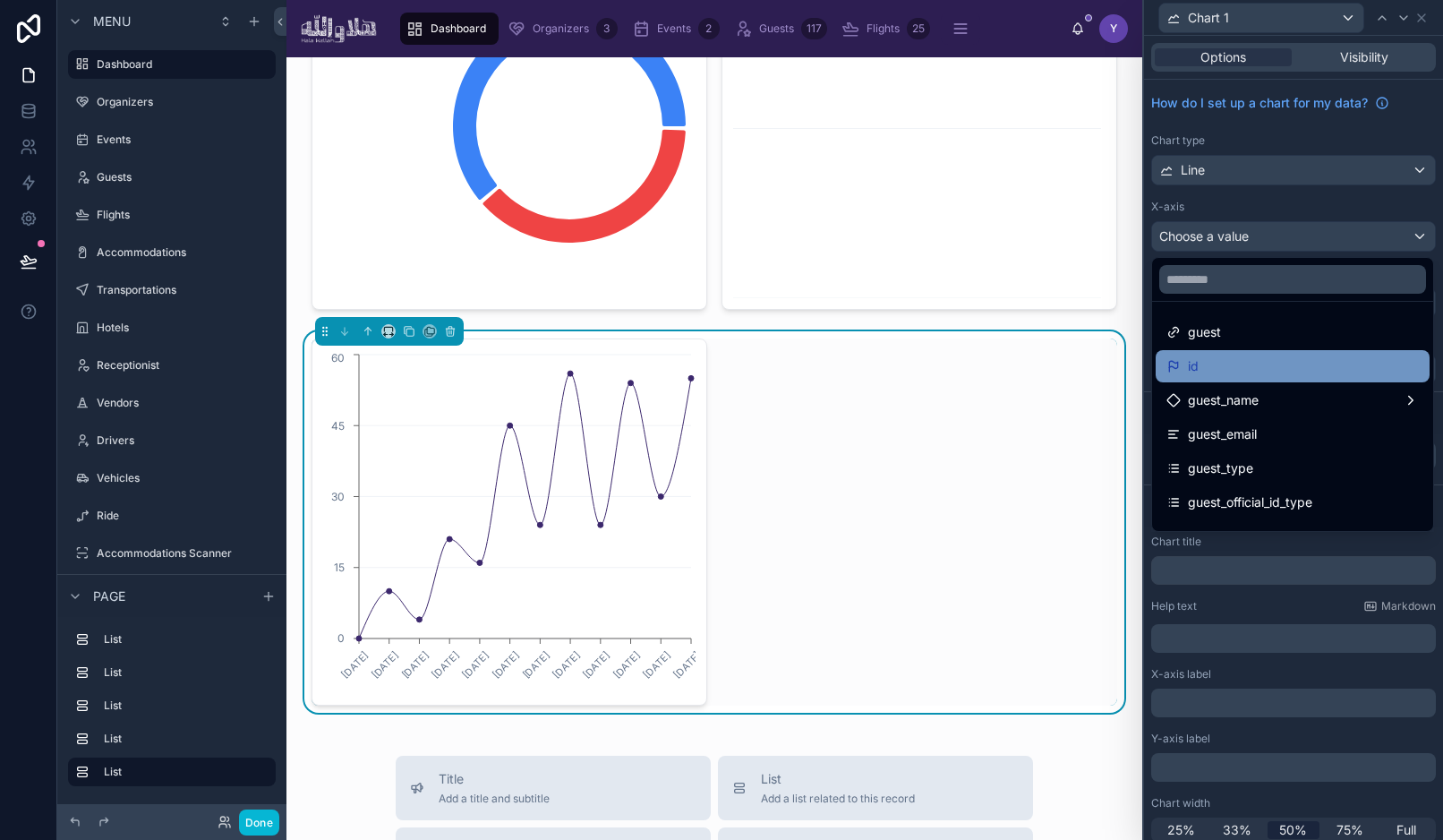
click at [1221, 359] on div "id" at bounding box center [1293, 366] width 253 height 22
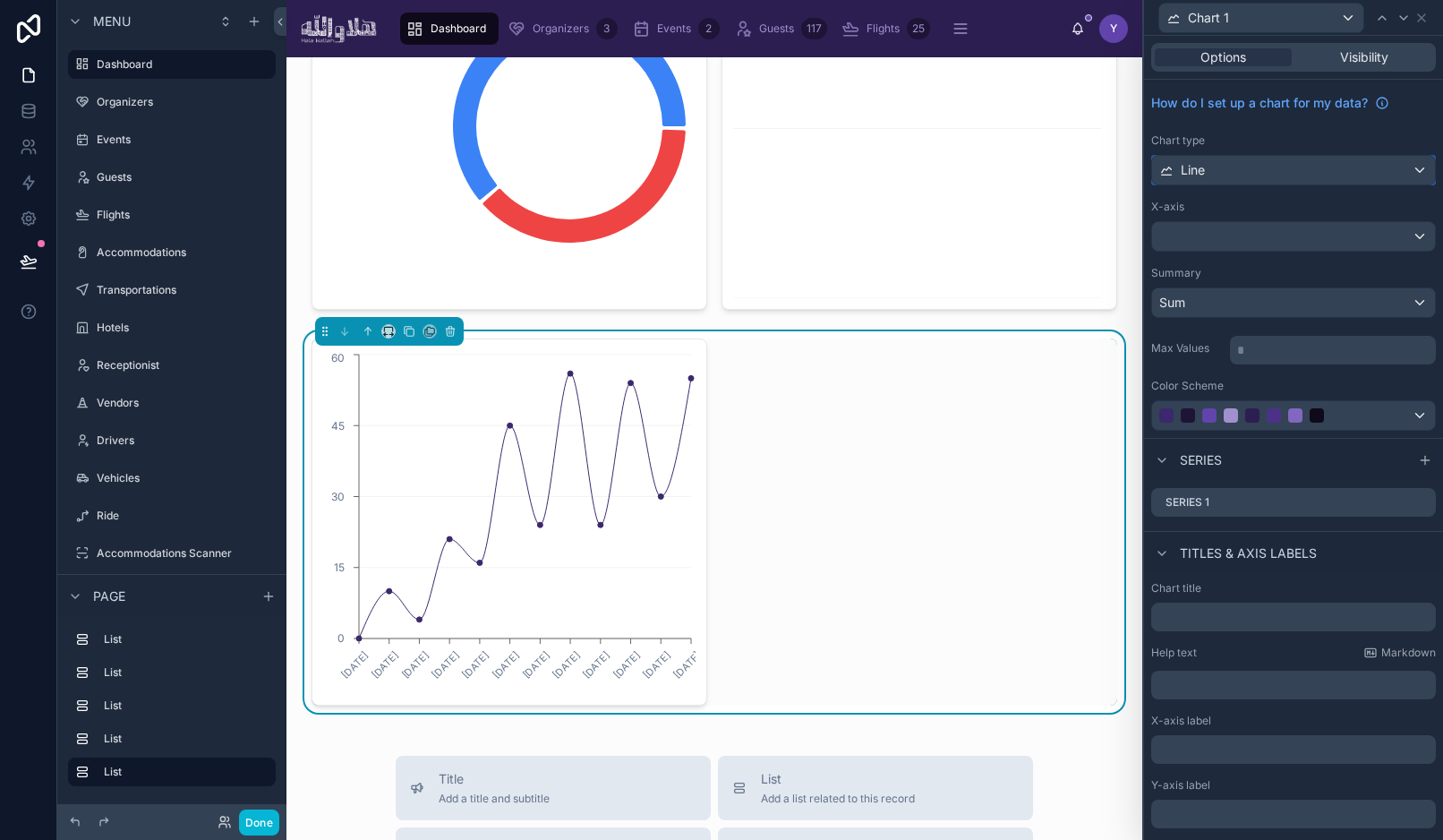
click at [1290, 165] on div "Line" at bounding box center [1293, 170] width 283 height 29
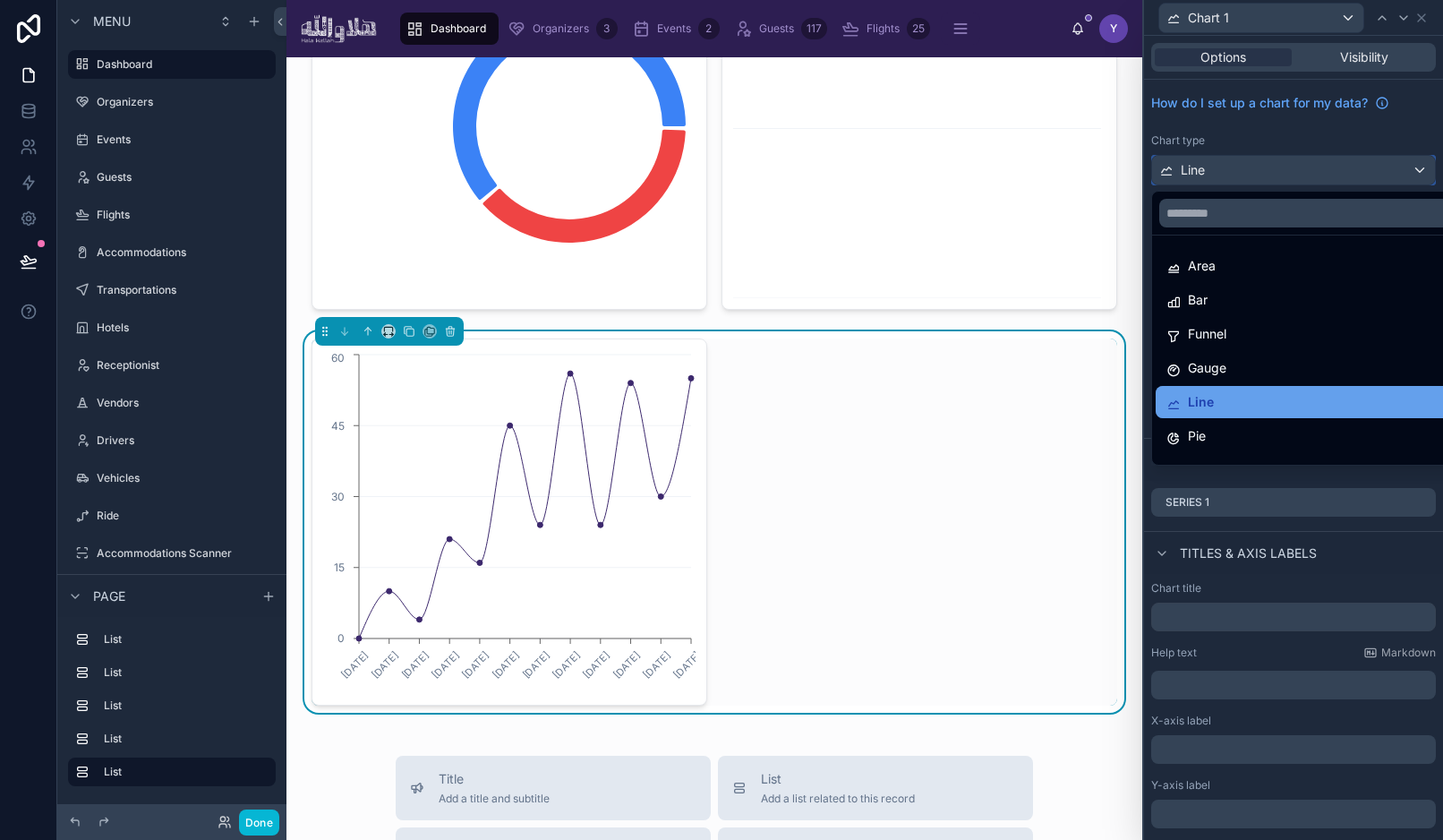
scroll to position [127, 0]
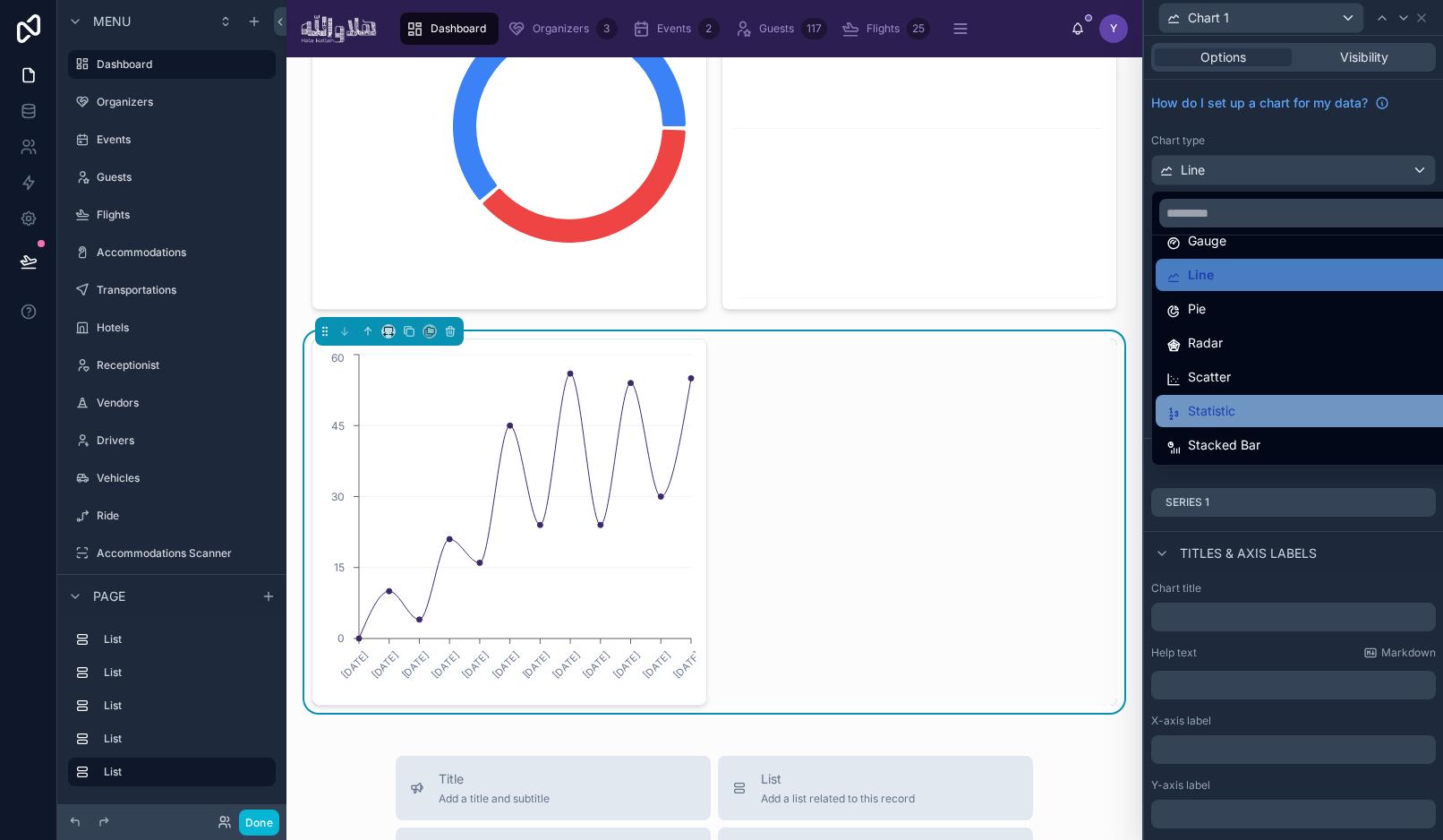
click at [1250, 414] on div "Statistic" at bounding box center [1314, 410] width 296 height 22
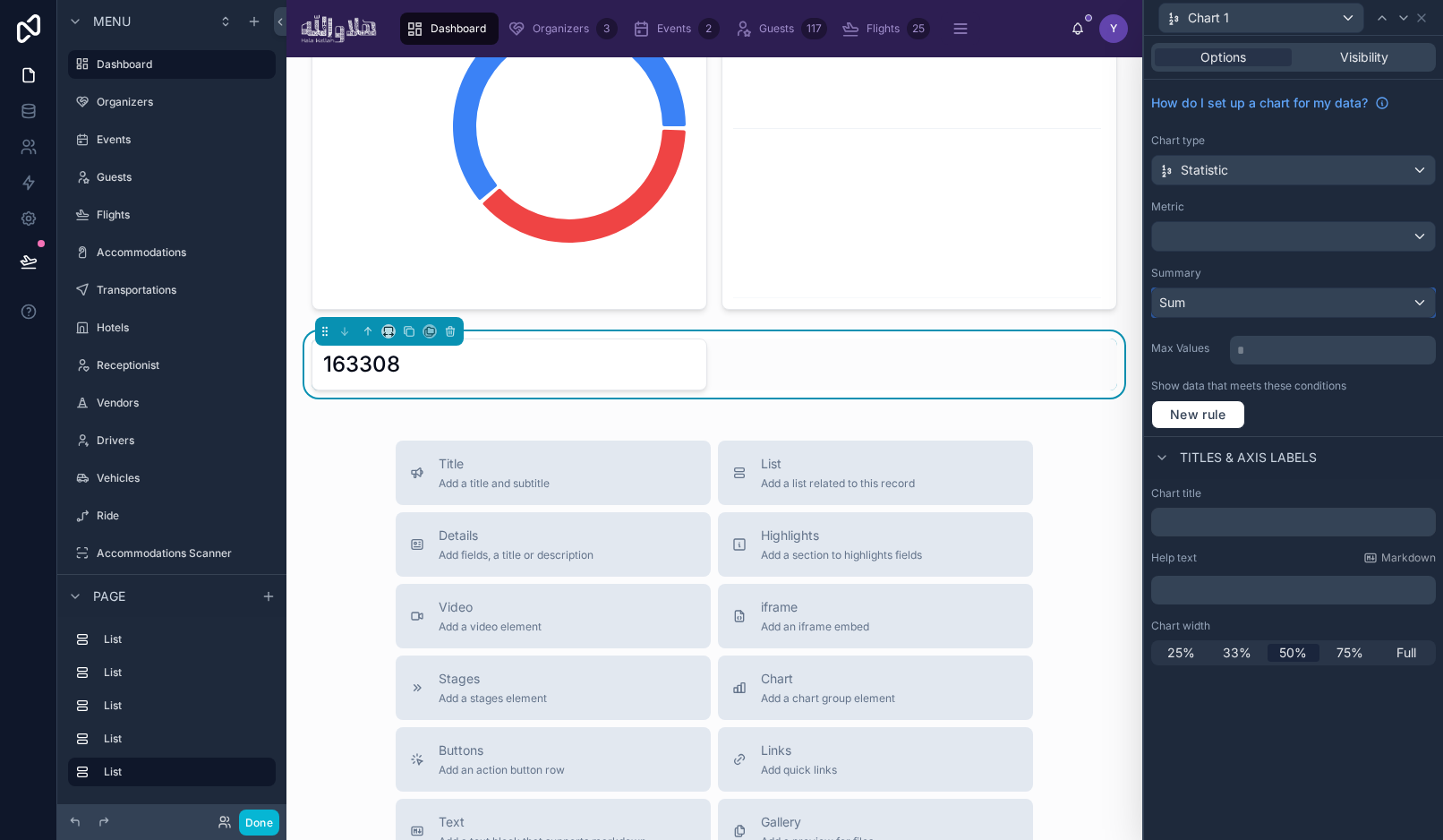
click at [1243, 296] on div "Sum" at bounding box center [1293, 302] width 283 height 29
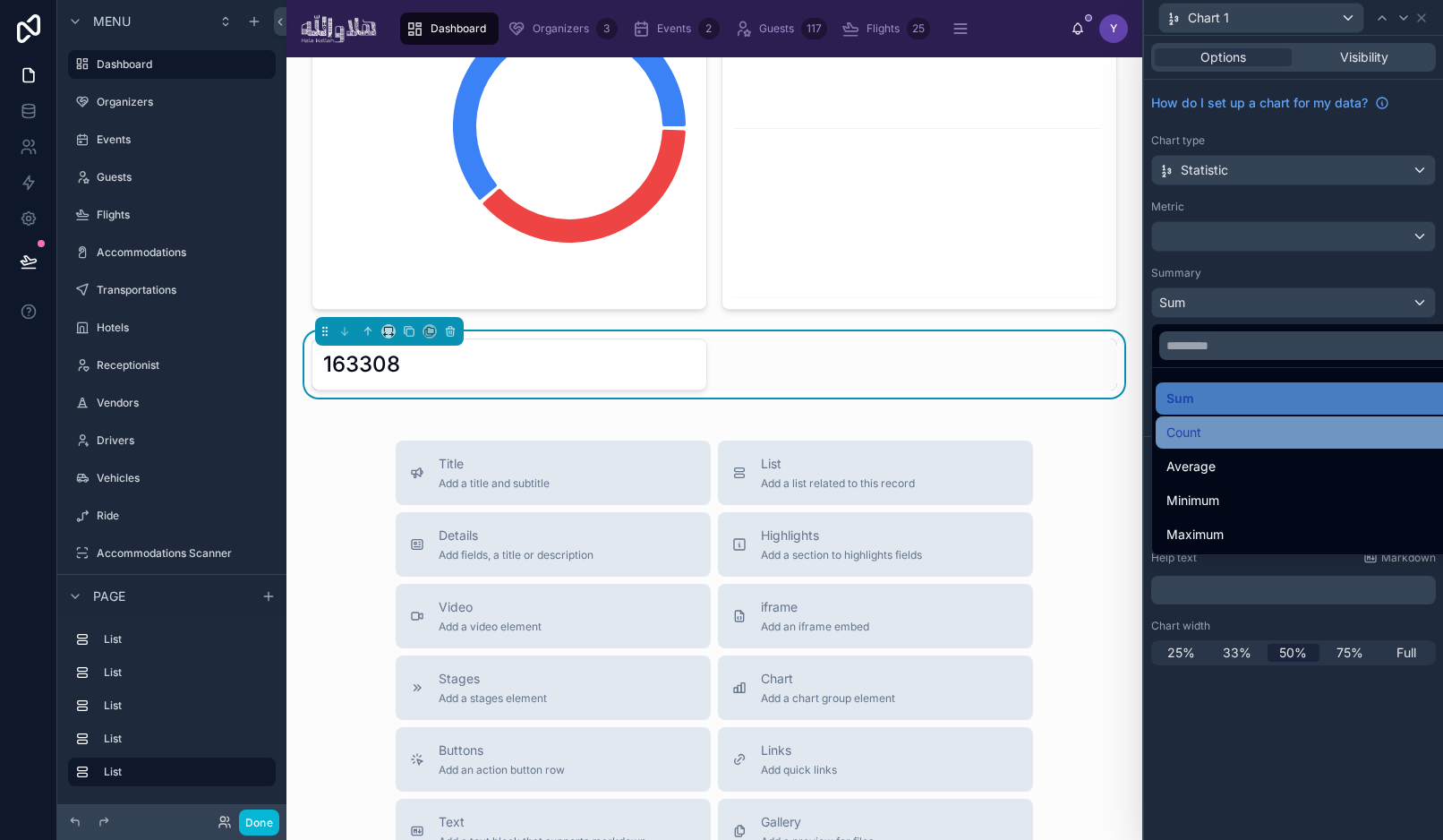
click at [1224, 426] on div "Count" at bounding box center [1314, 432] width 296 height 22
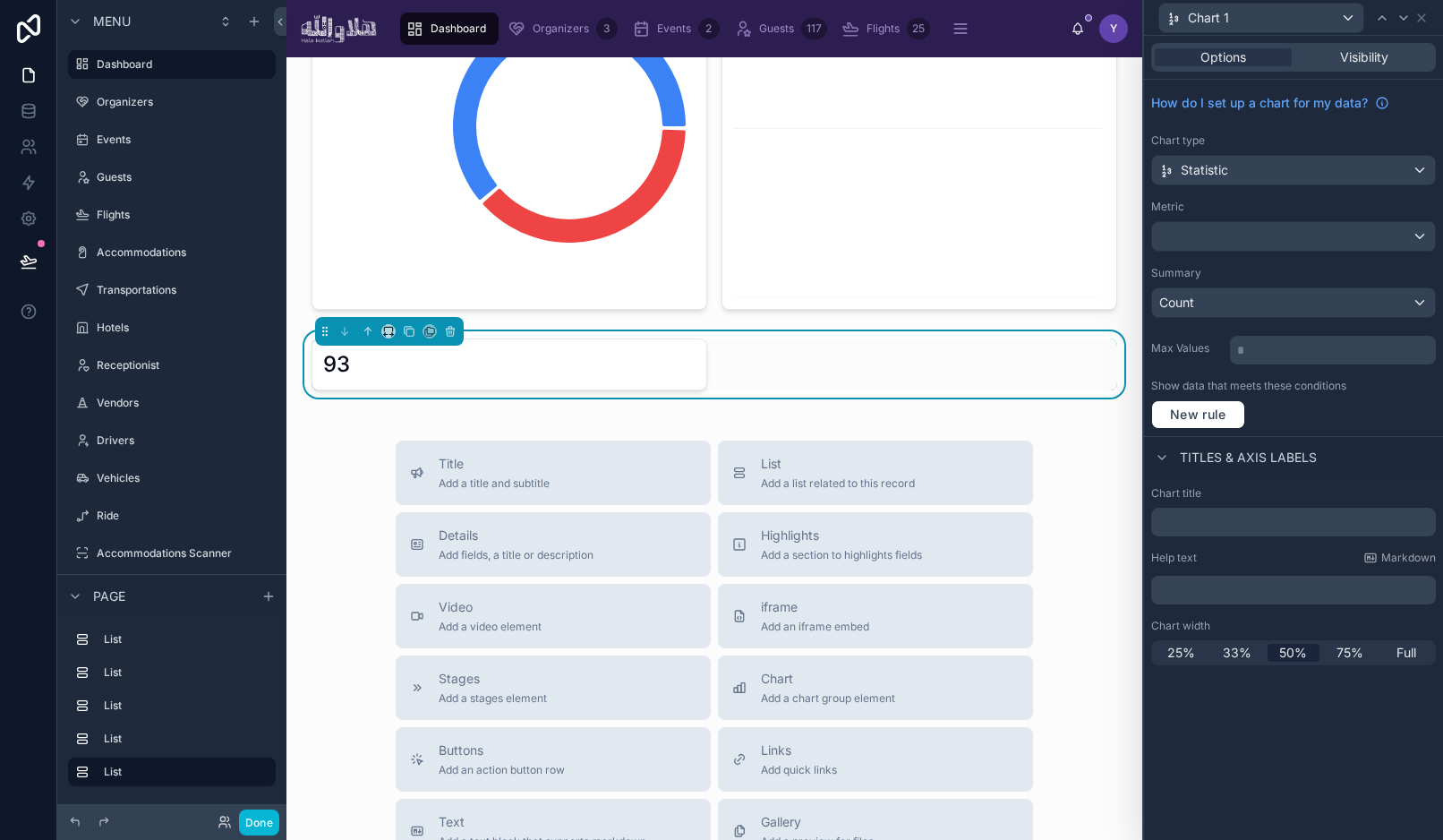
click at [615, 359] on div "93" at bounding box center [509, 364] width 373 height 29
click at [403, 331] on icon at bounding box center [408, 330] width 12 height 12
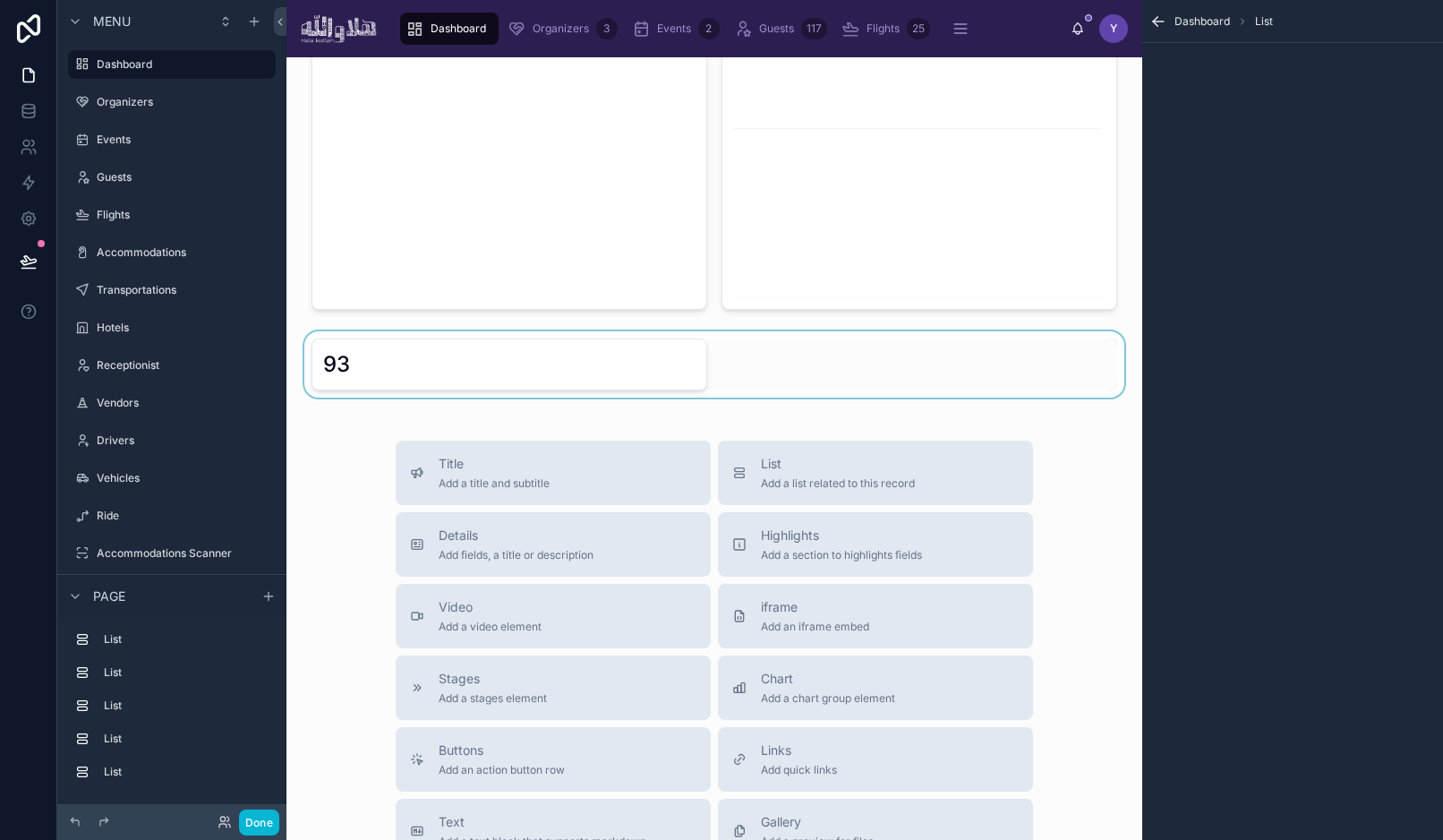
click at [545, 384] on div at bounding box center [714, 364] width 827 height 67
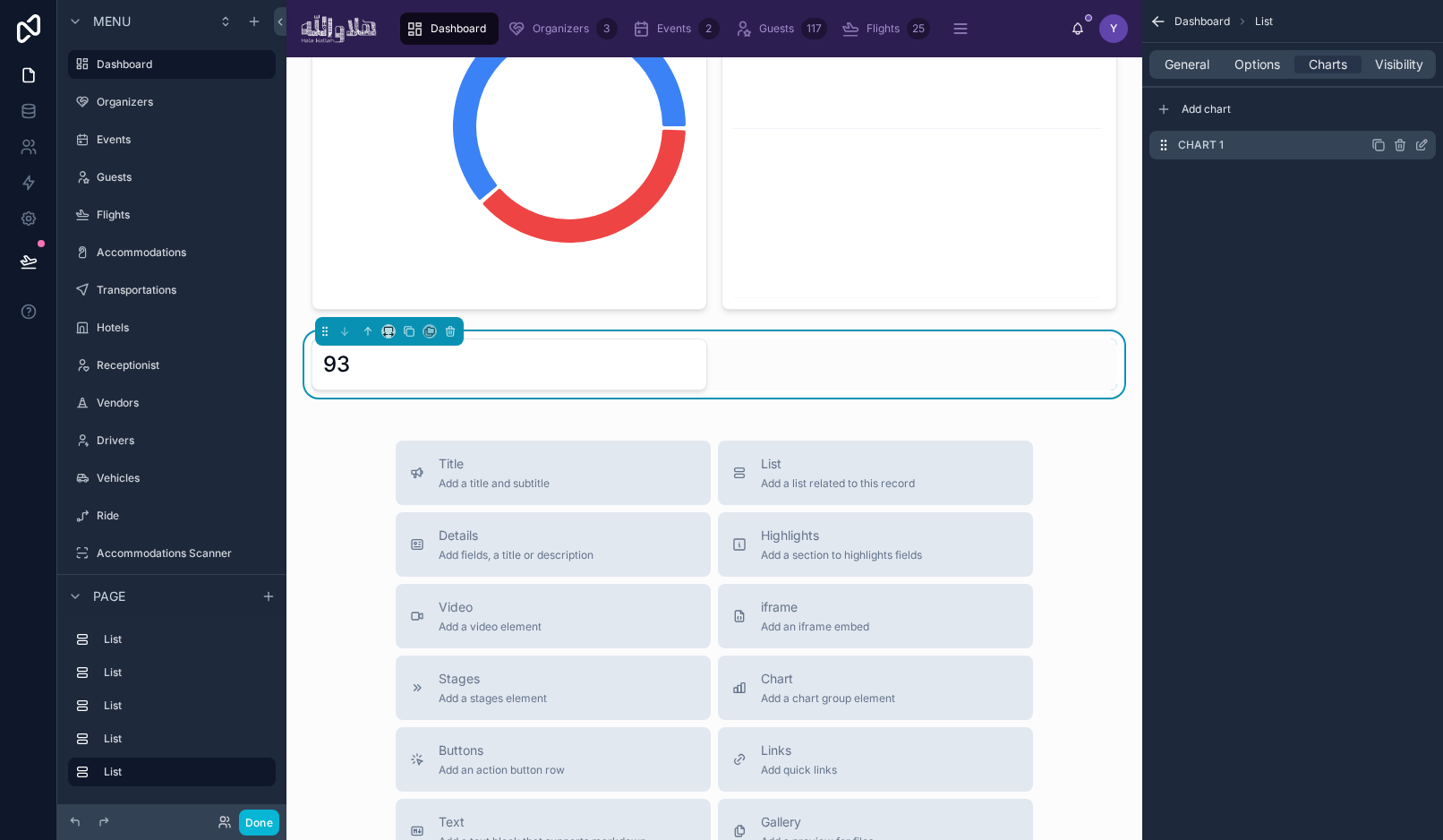
click at [1380, 147] on icon "scrollable content" at bounding box center [1378, 145] width 14 height 14
click at [1422, 182] on icon "scrollable content" at bounding box center [1421, 180] width 14 height 14
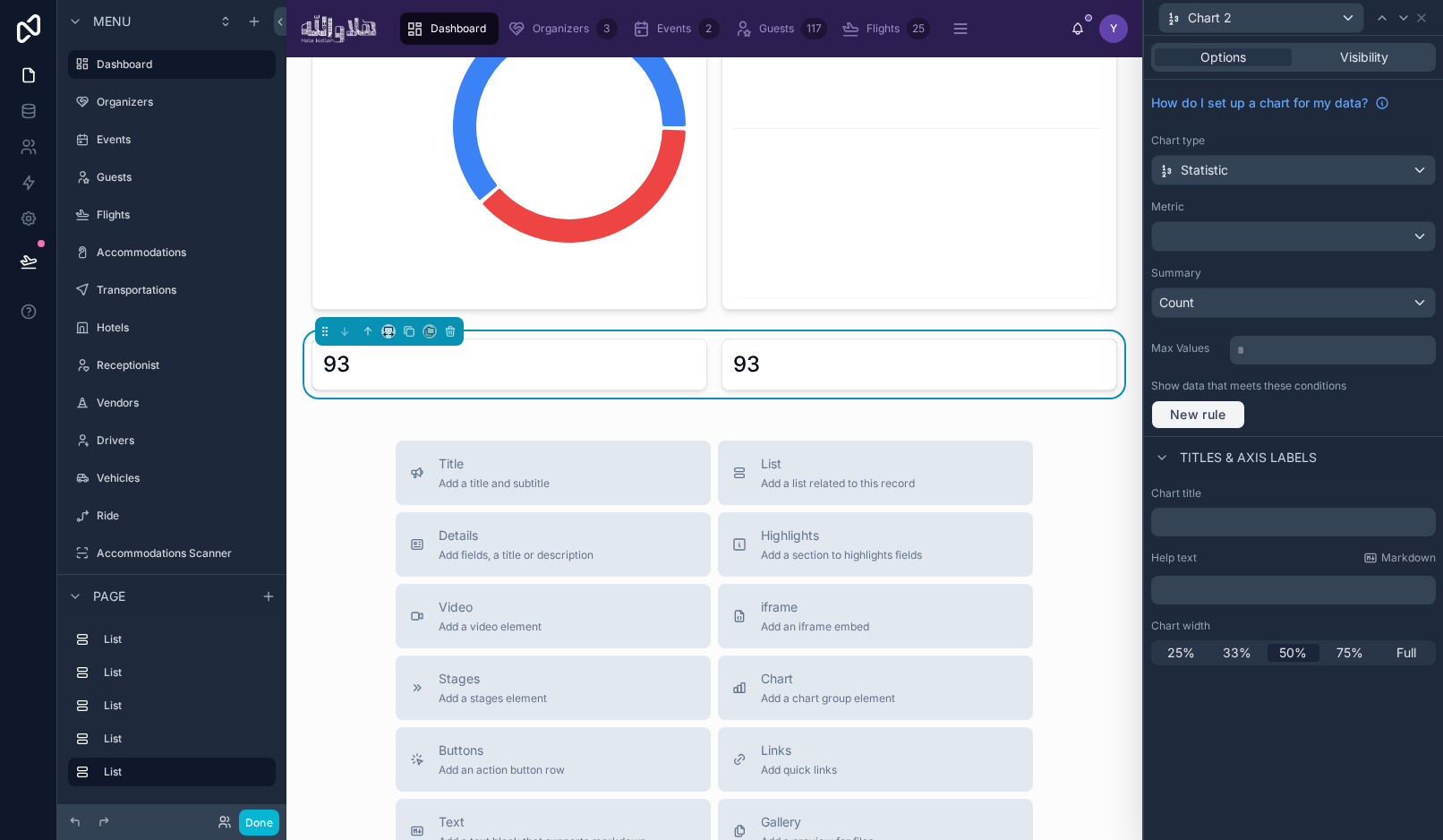
click at [1219, 422] on button "New rule" at bounding box center [1199, 414] width 94 height 29
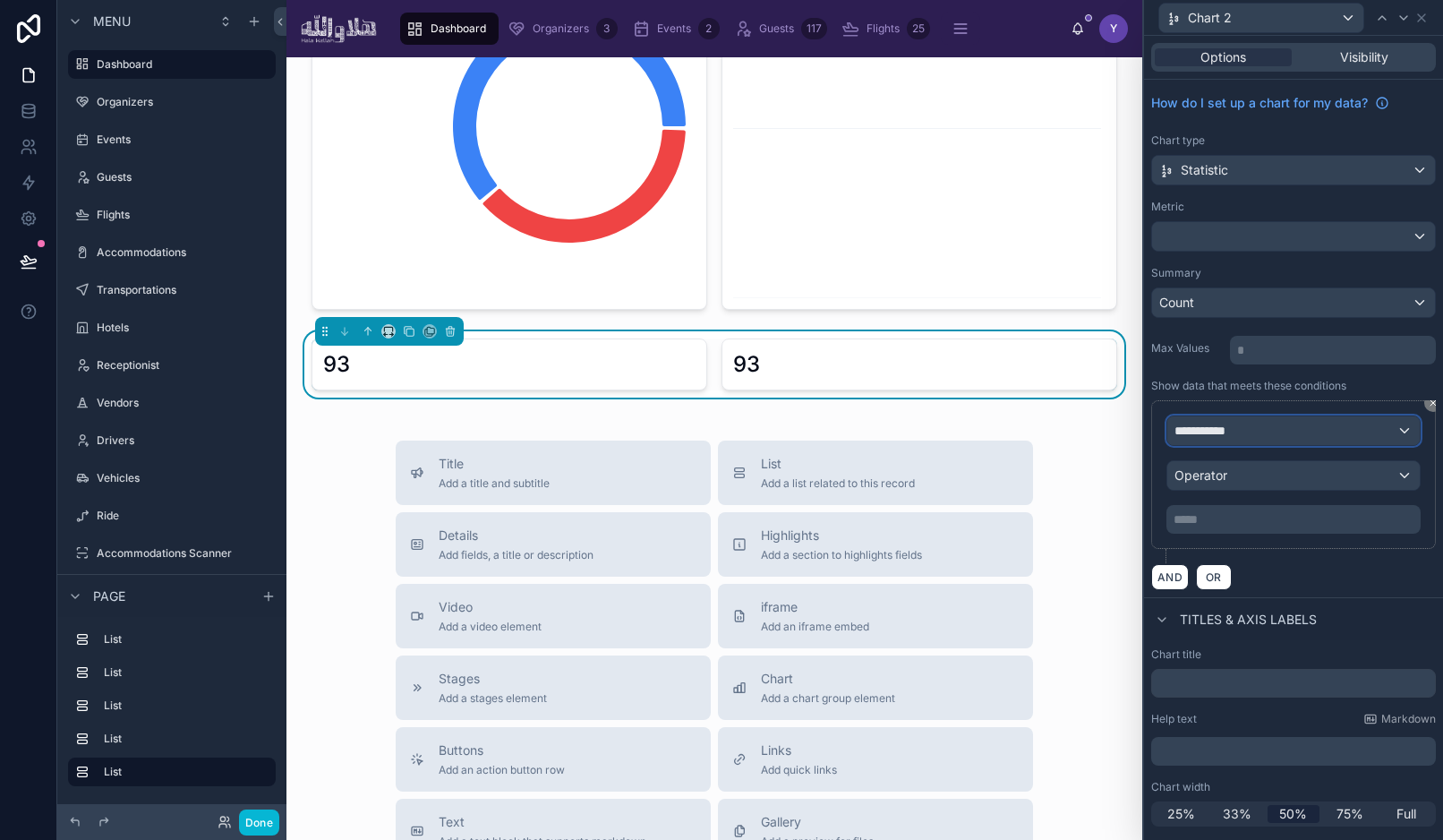
click at [1231, 431] on span "**********" at bounding box center [1207, 430] width 67 height 18
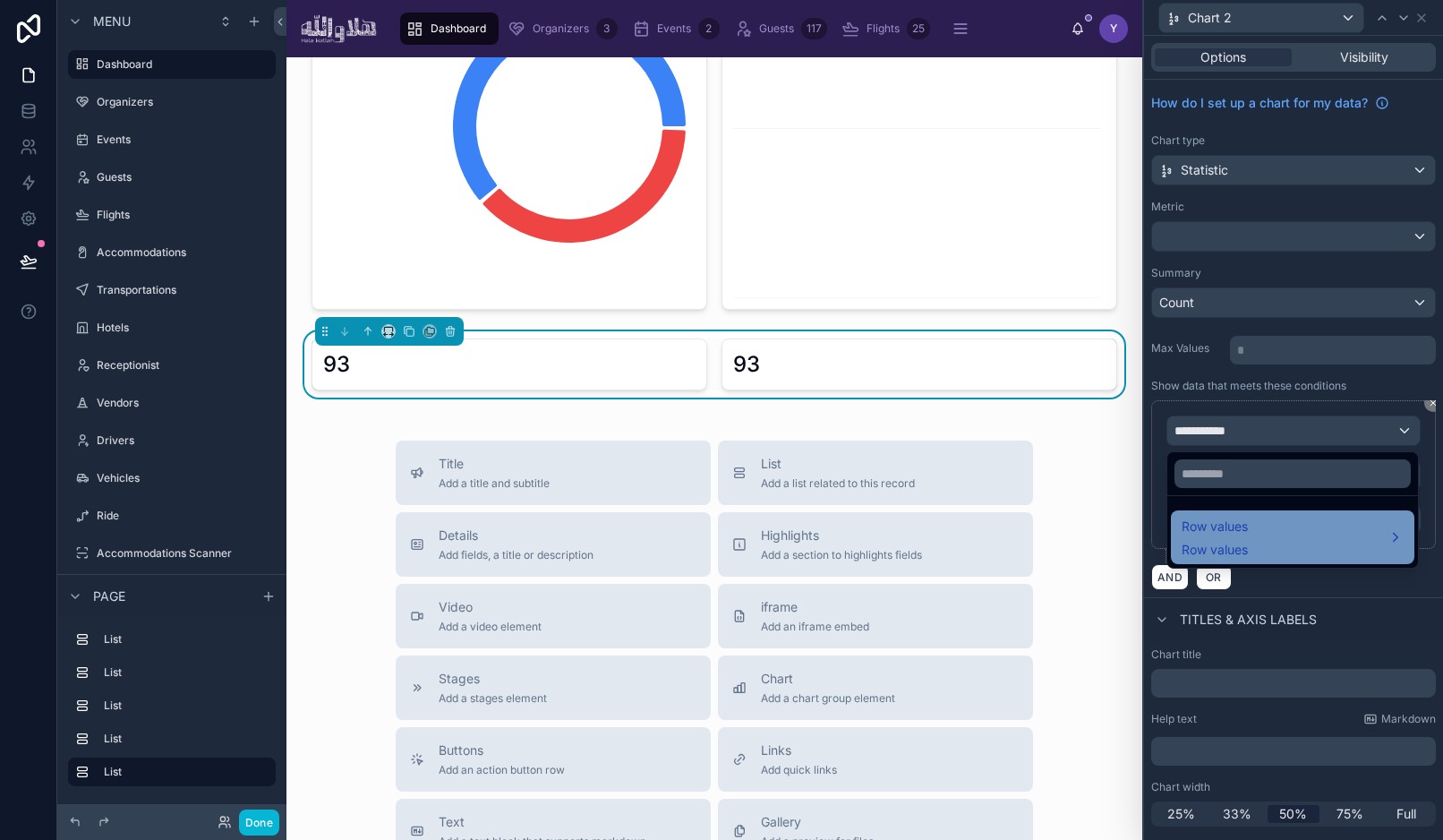
click at [1222, 545] on span "Row values" at bounding box center [1215, 549] width 67 height 18
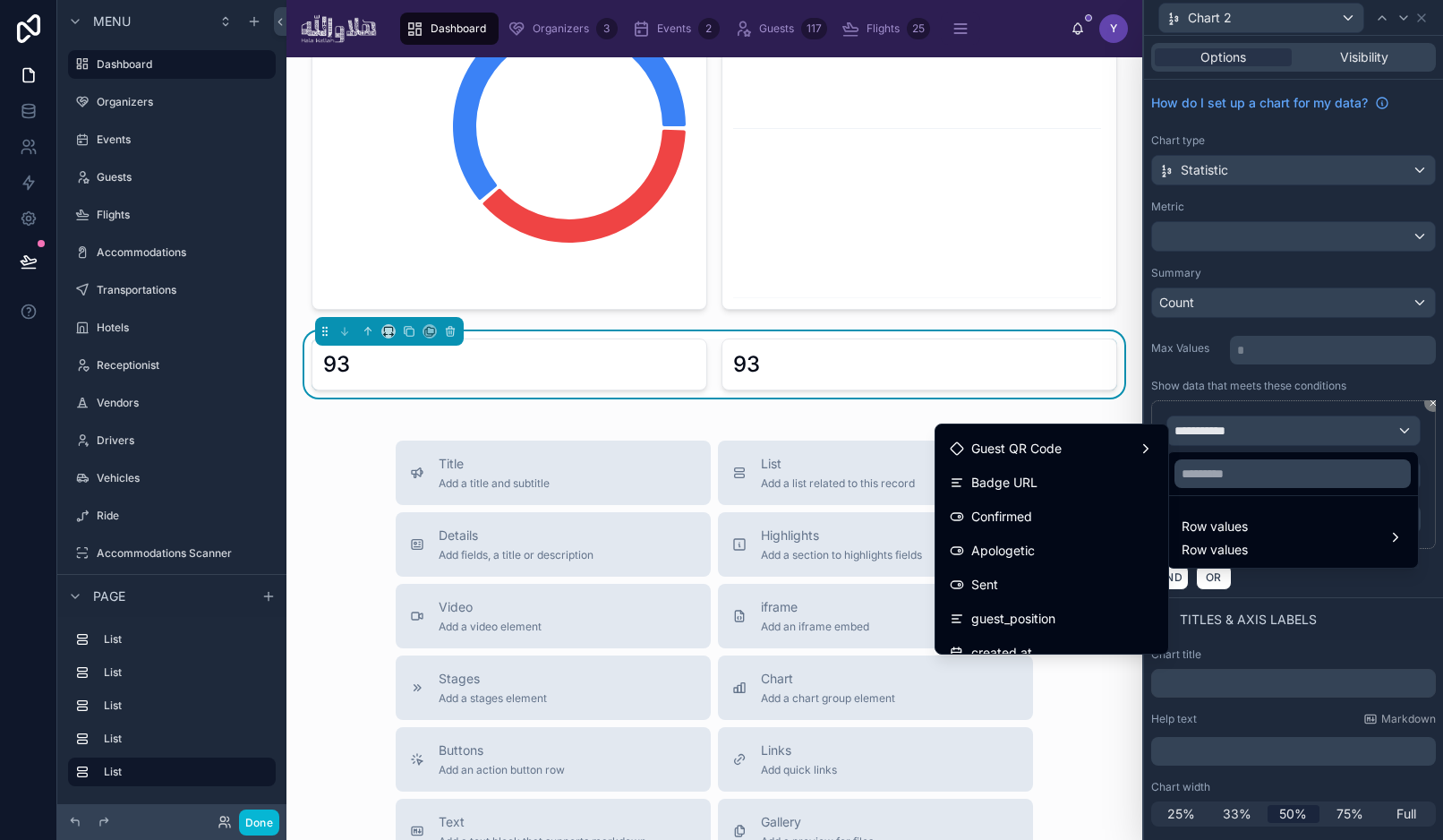
scroll to position [538, 0]
click at [1051, 525] on div "Confirmed" at bounding box center [1052, 518] width 204 height 22
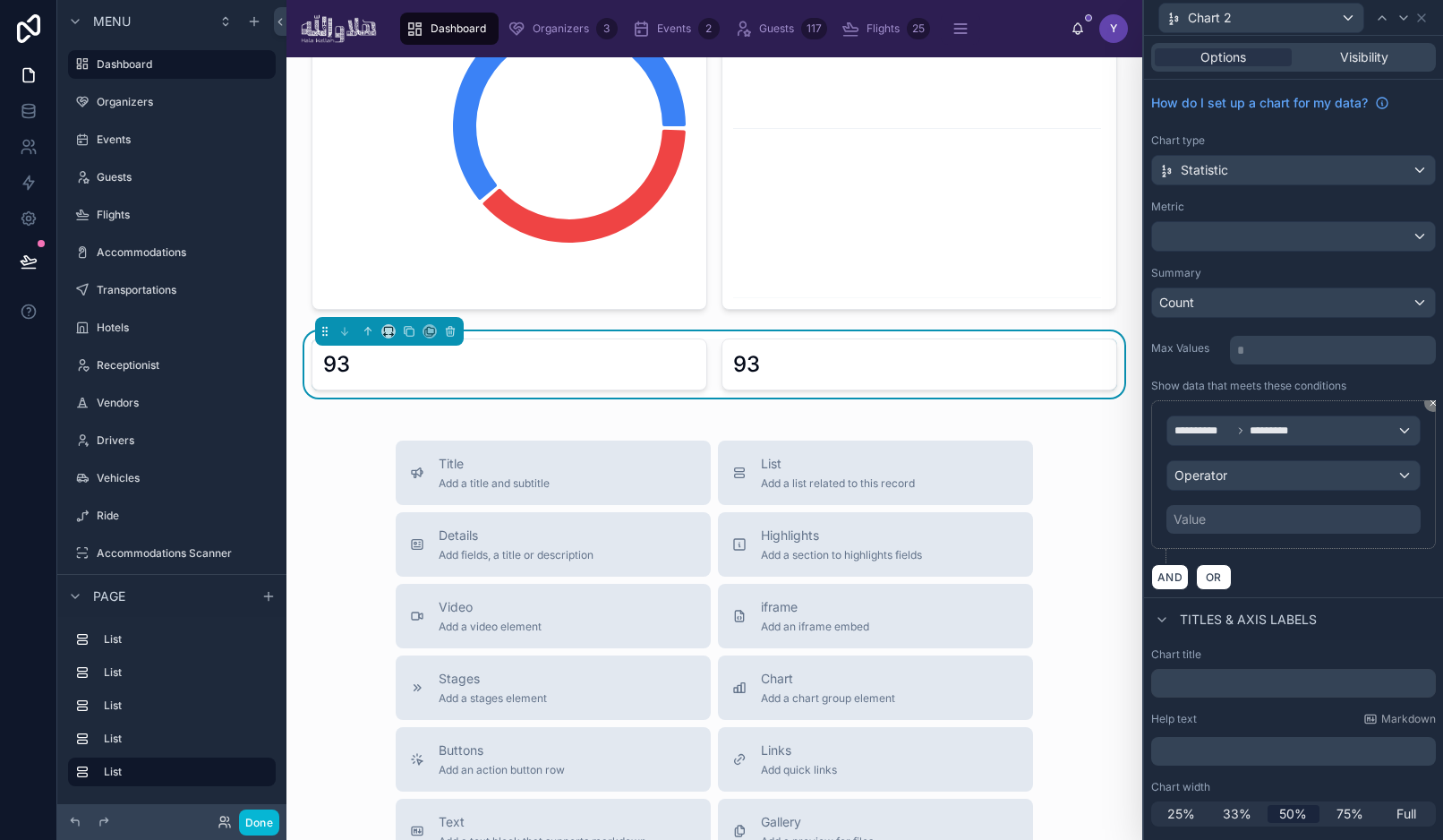
click at [1239, 527] on div "Value" at bounding box center [1294, 519] width 254 height 29
click at [1264, 478] on div "Operator" at bounding box center [1294, 475] width 253 height 29
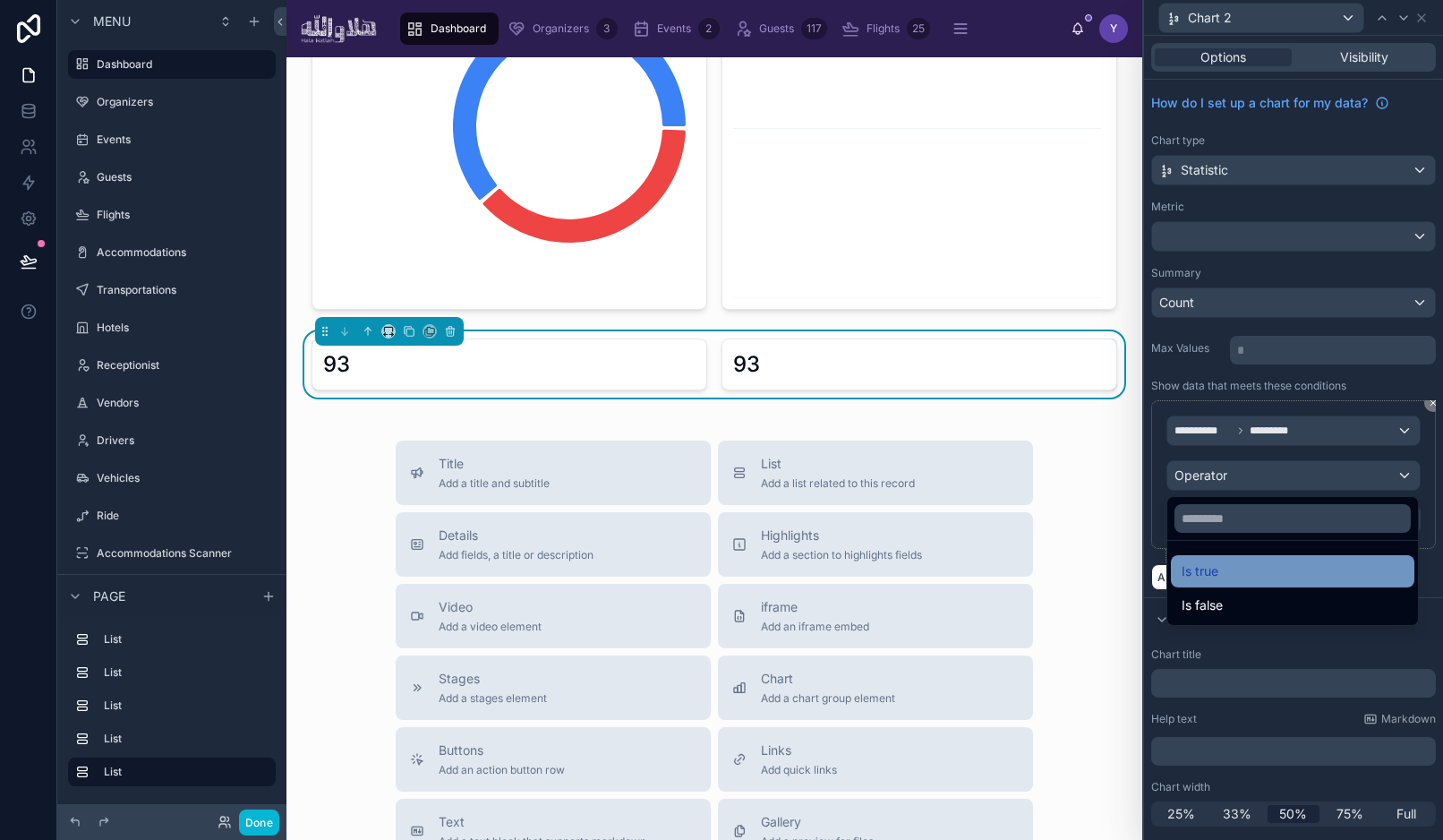
click at [1233, 565] on div "Is true" at bounding box center [1293, 571] width 223 height 22
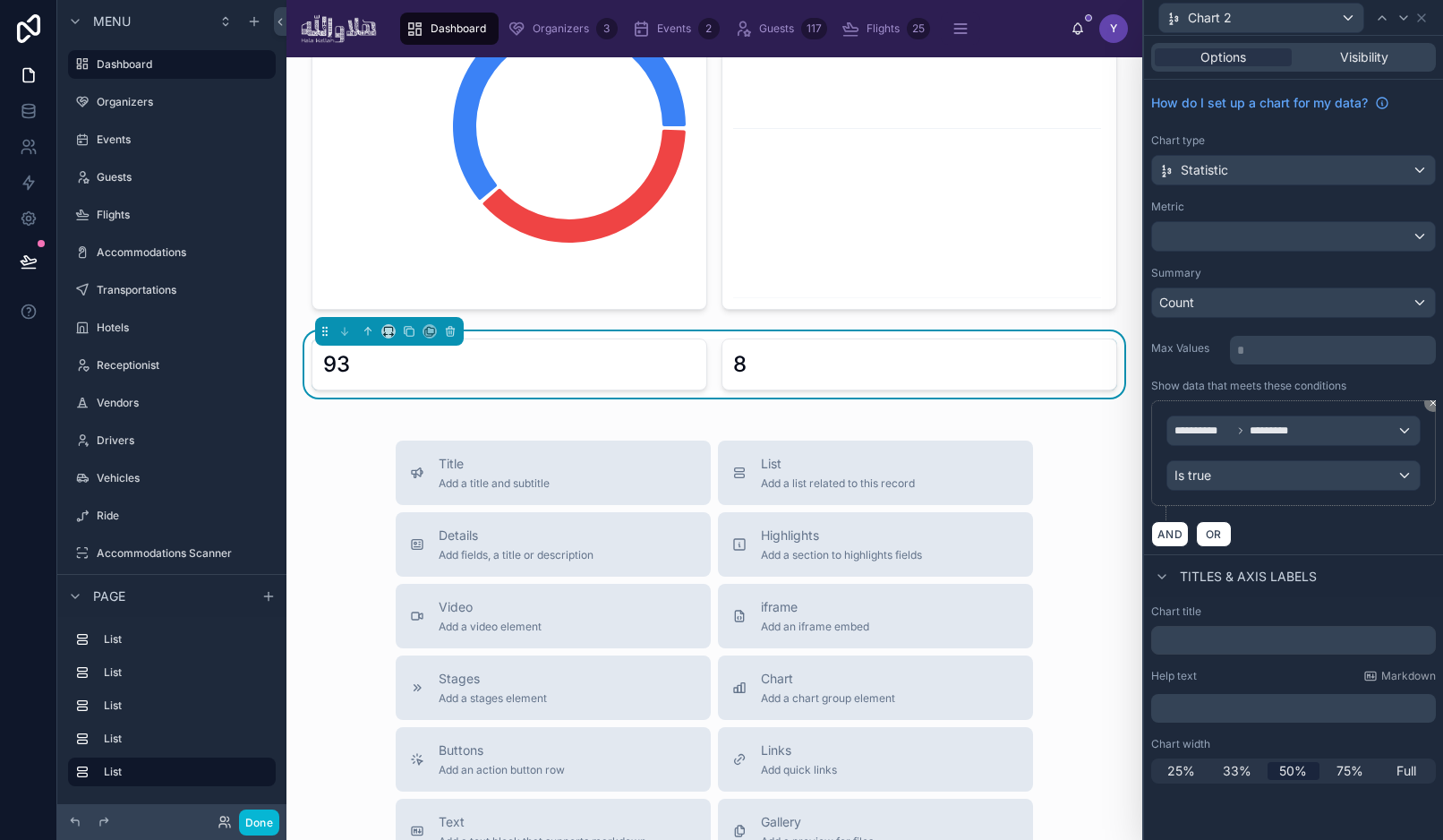
click at [877, 373] on div "8" at bounding box center [919, 364] width 373 height 29
click at [1426, 23] on icon at bounding box center [1421, 17] width 14 height 14
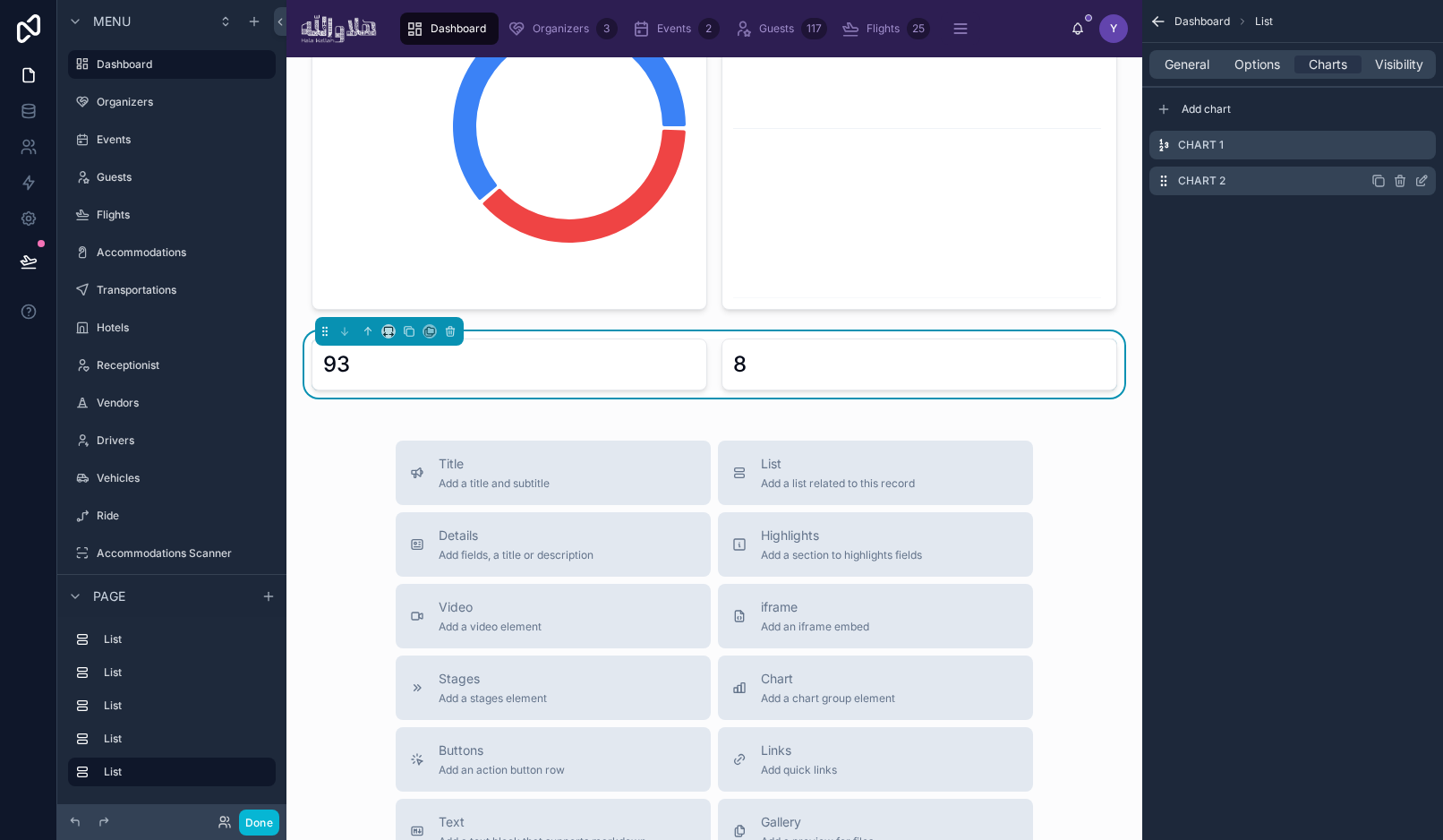
click at [1382, 182] on icon "scrollable content" at bounding box center [1378, 180] width 14 height 14
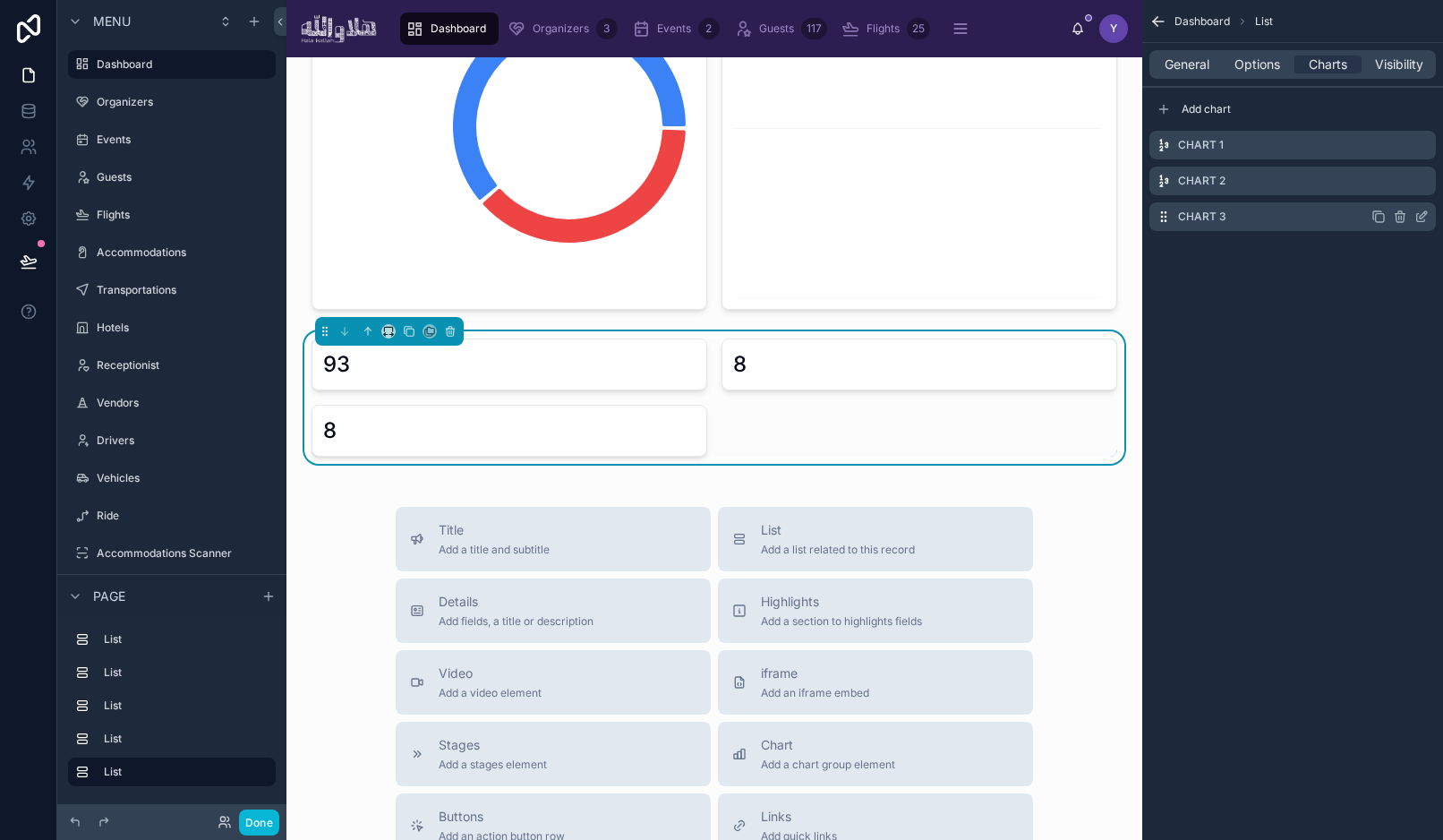
click at [1423, 217] on icon "scrollable content" at bounding box center [1421, 216] width 14 height 14
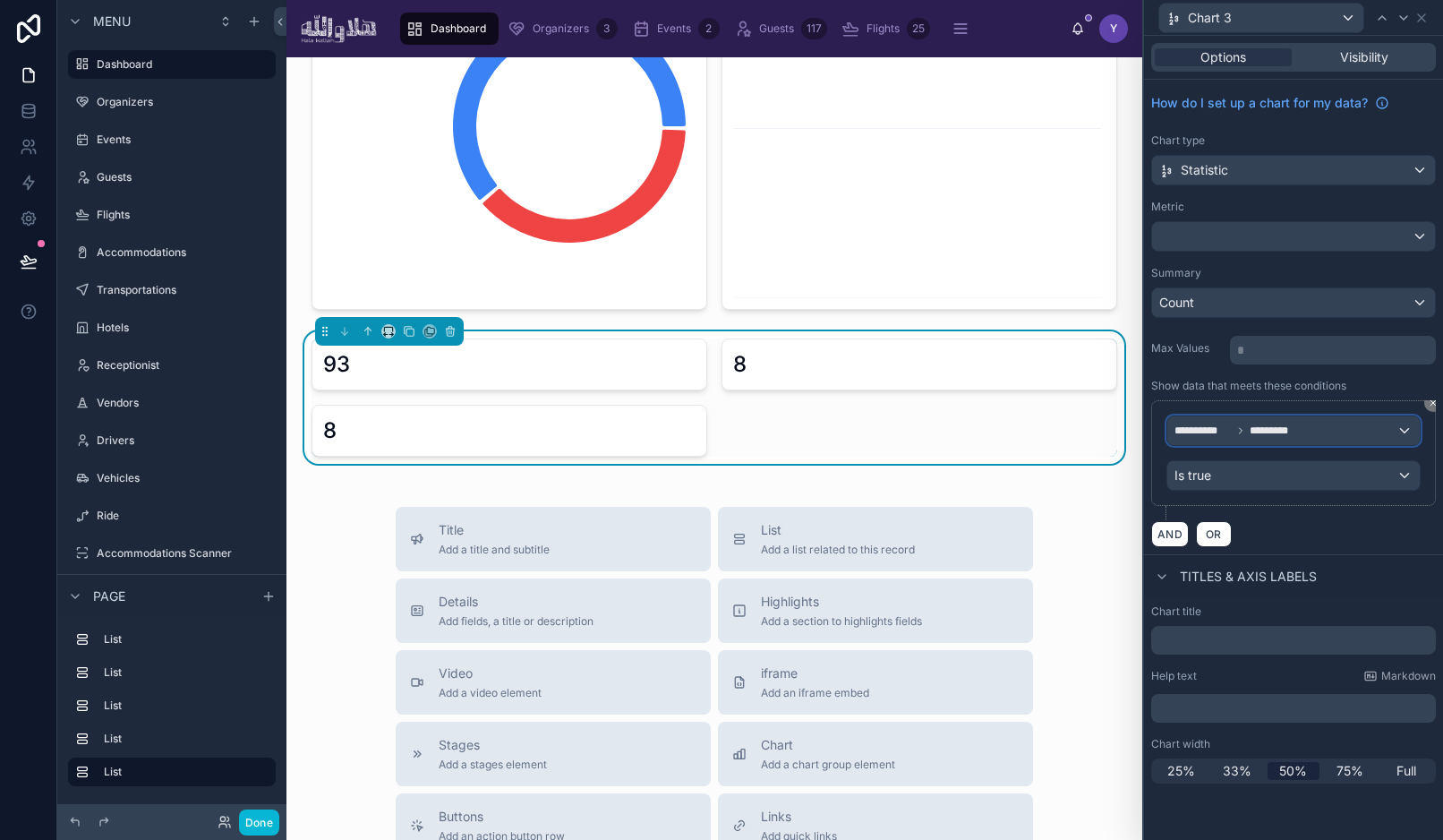
click at [1268, 428] on span "*********" at bounding box center [1276, 430] width 54 height 14
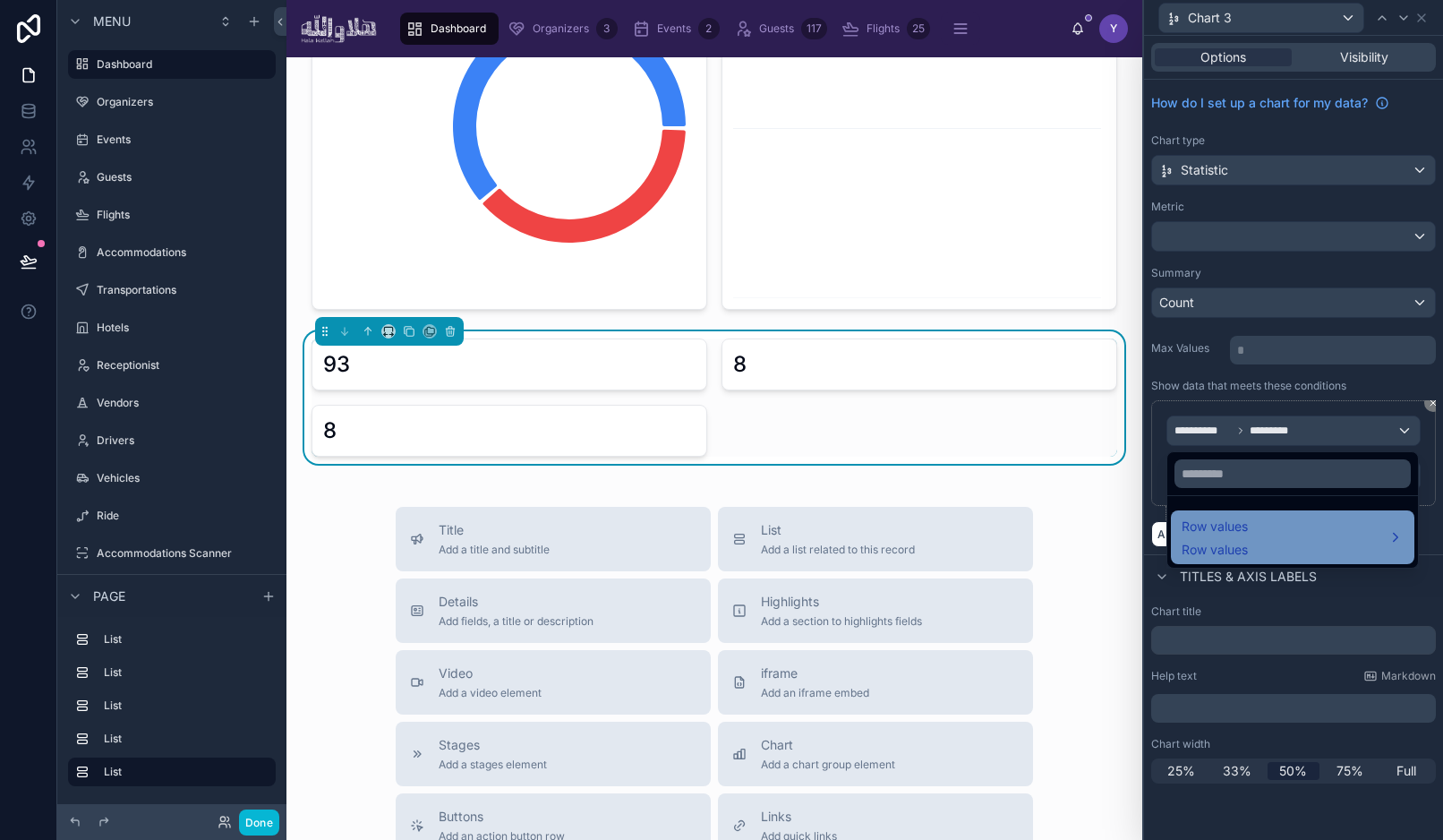
click at [1246, 552] on span "Row values" at bounding box center [1215, 549] width 67 height 18
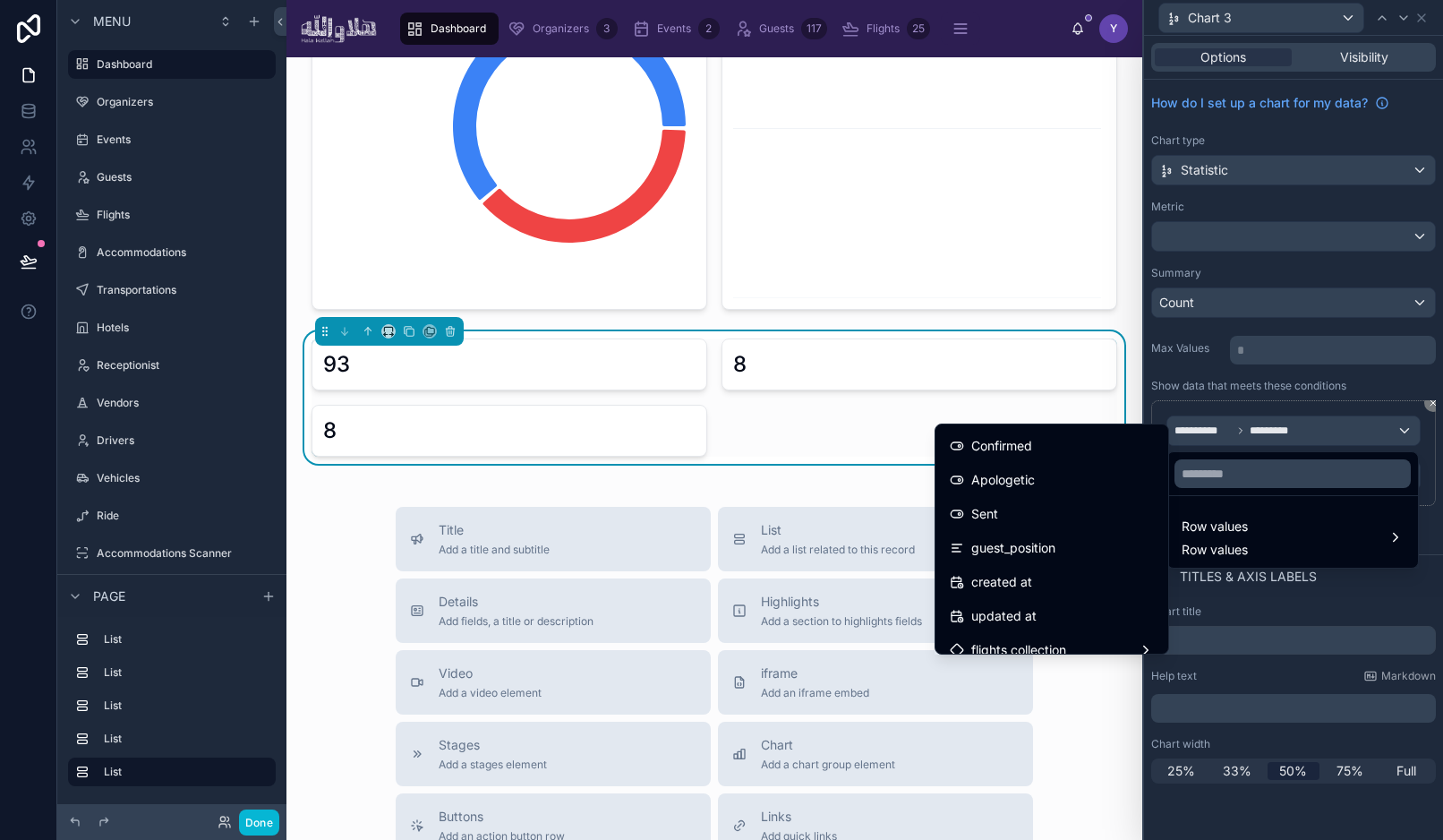
scroll to position [607, 0]
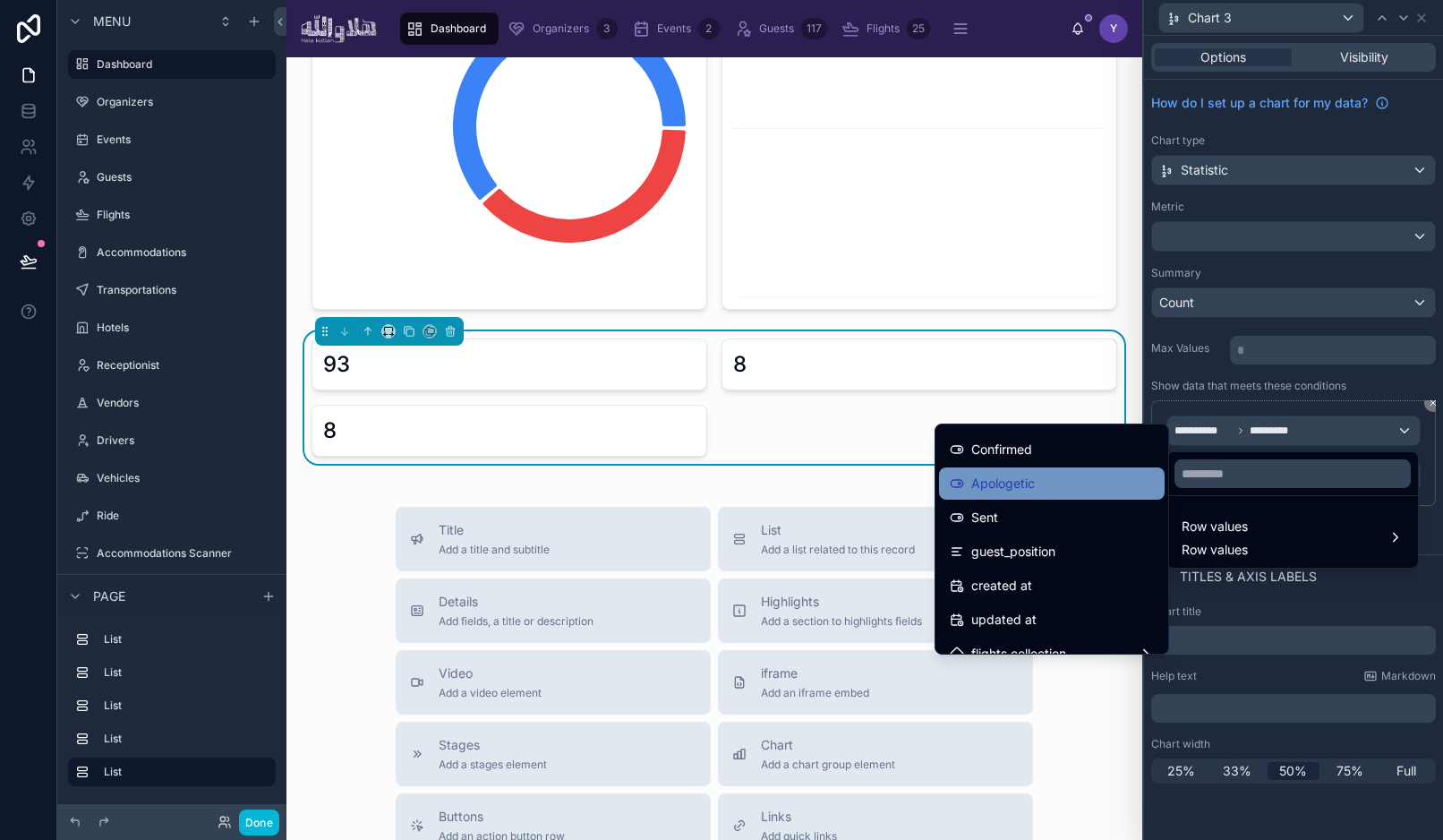
click at [1020, 481] on span "Apologetic" at bounding box center [1004, 483] width 64 height 22
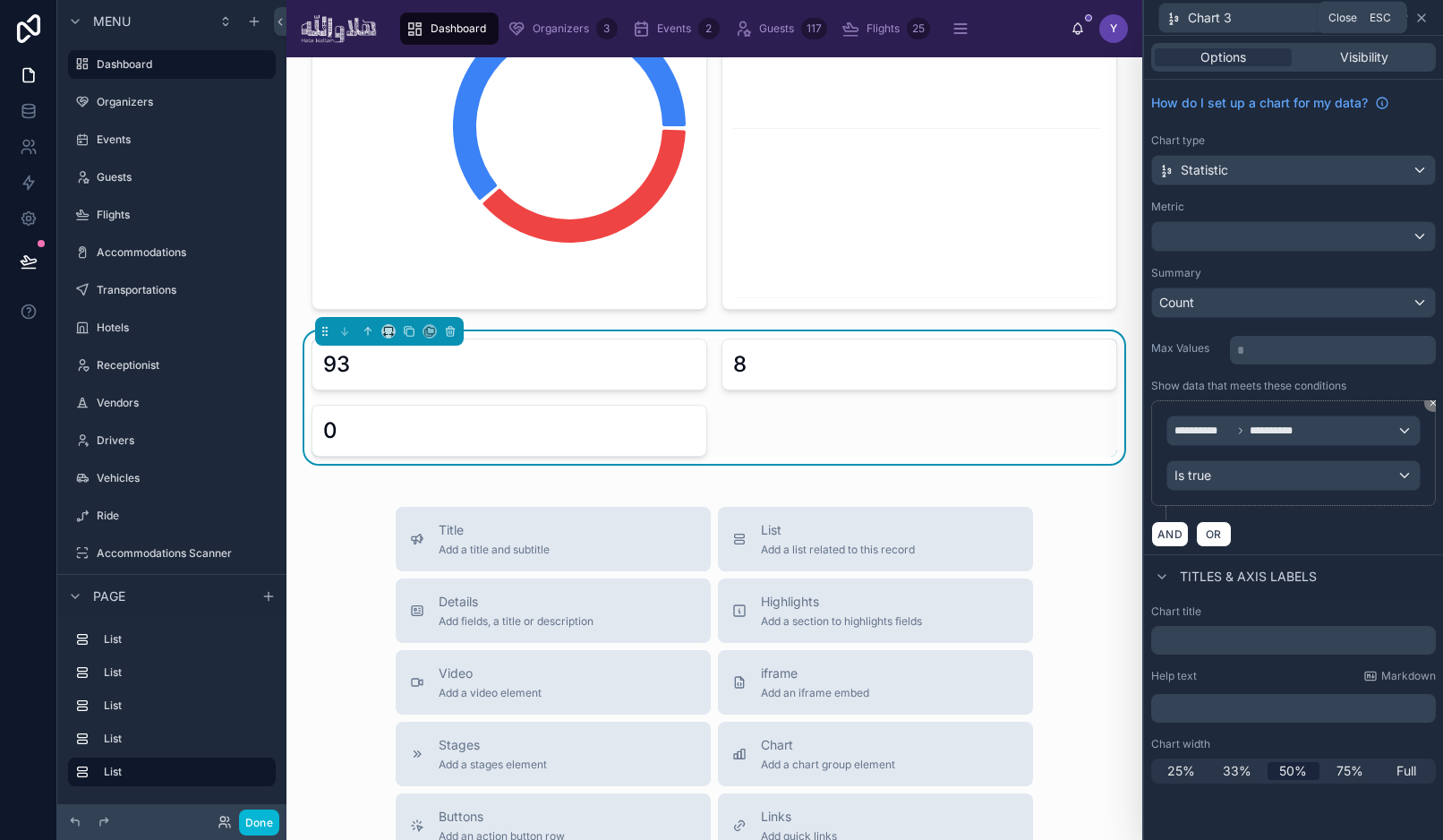
click at [1425, 23] on icon at bounding box center [1421, 17] width 14 height 14
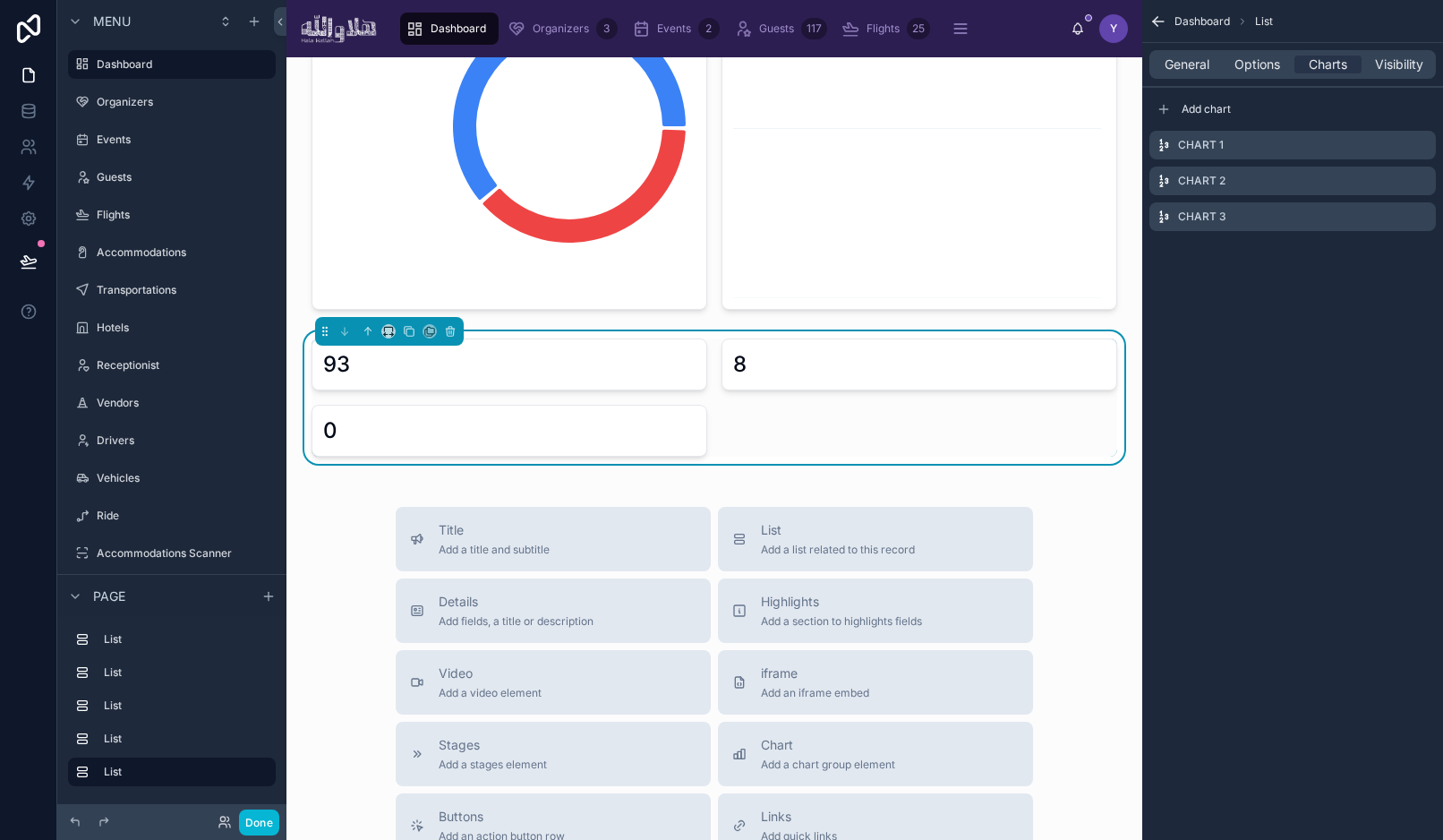
click at [616, 389] on div "93" at bounding box center [510, 364] width 396 height 52
click at [1423, 144] on icon "scrollable content" at bounding box center [1424, 144] width 8 height 8
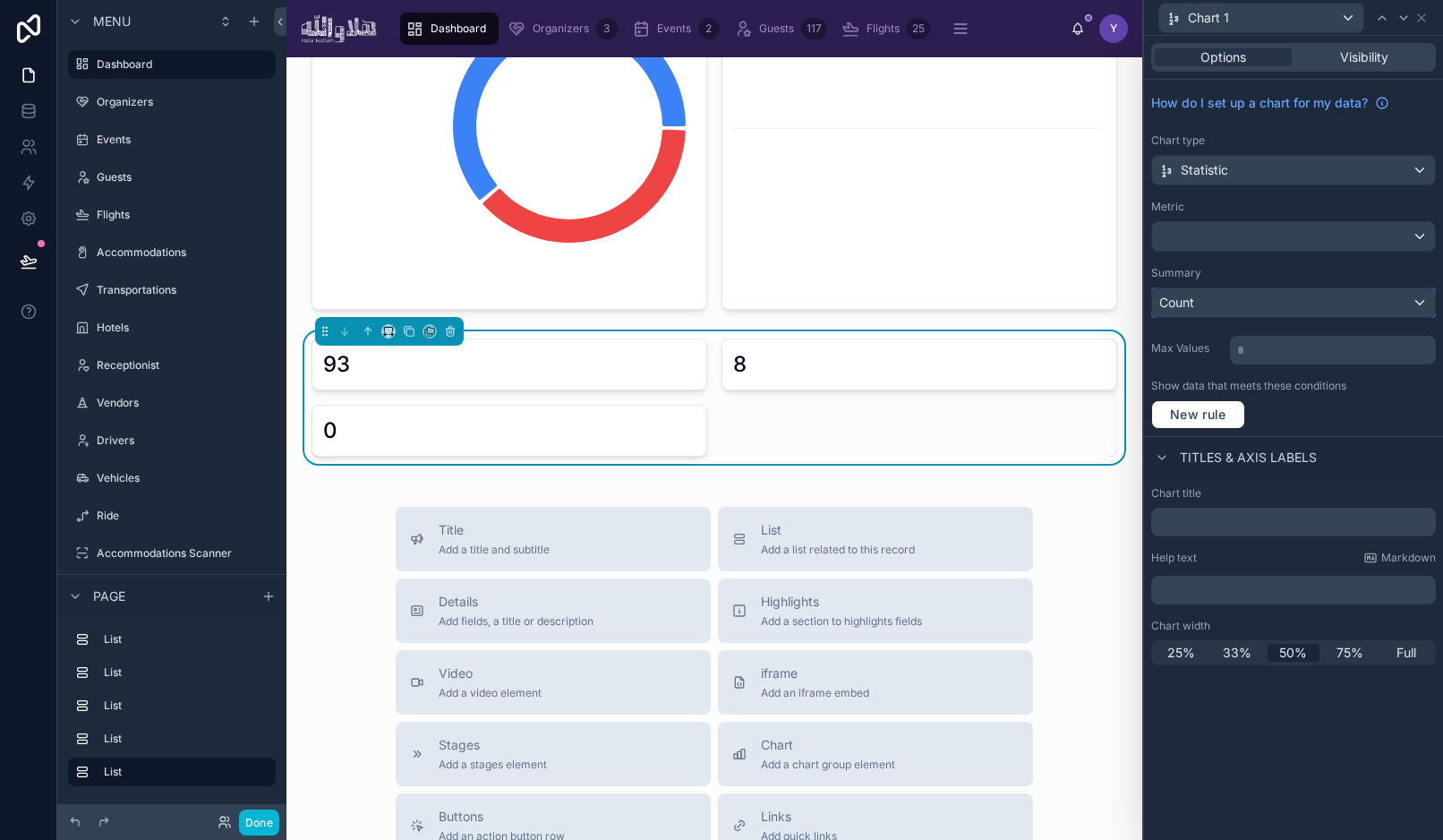
click at [1210, 303] on div "Count" at bounding box center [1293, 302] width 283 height 29
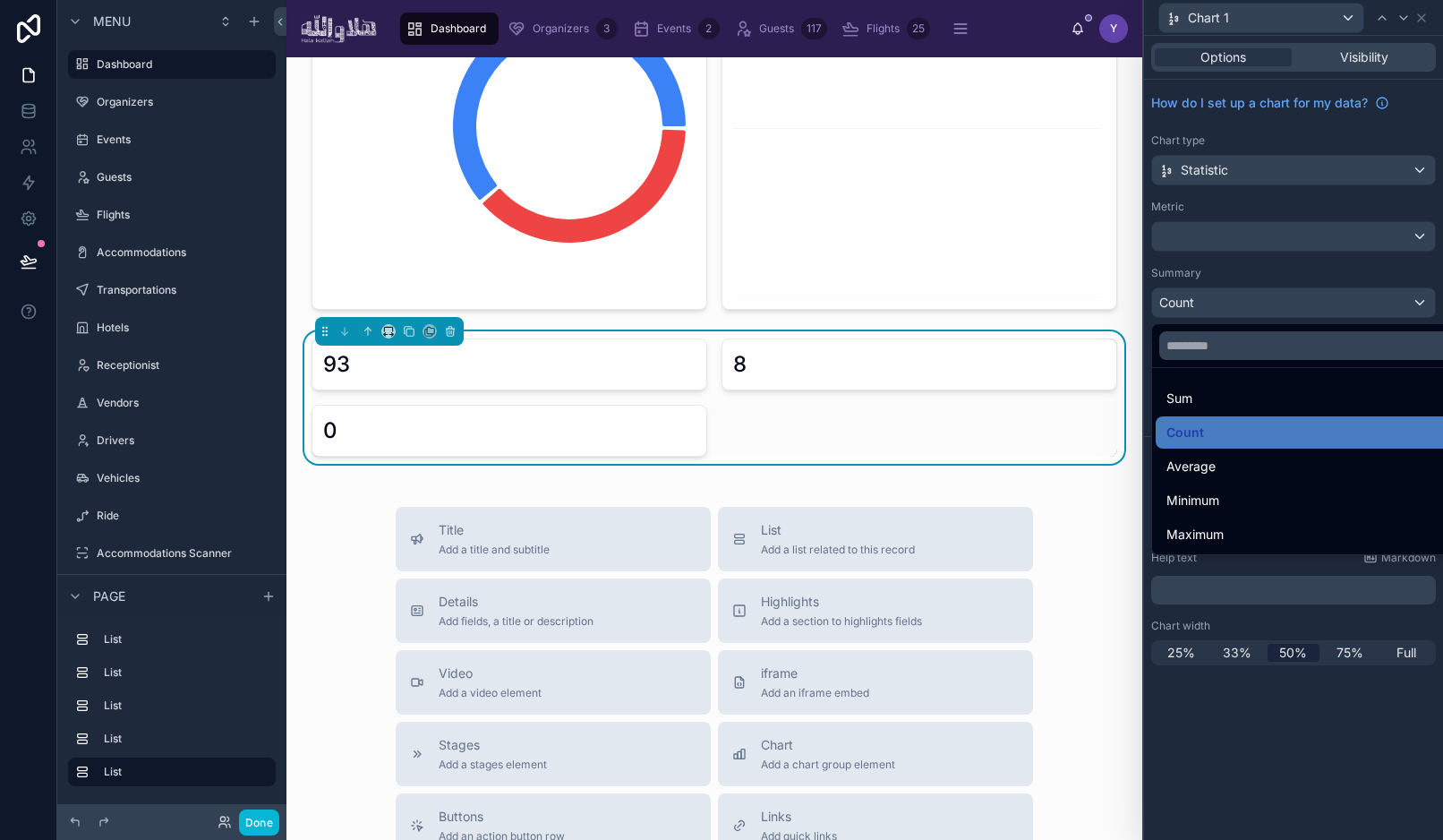
click at [1272, 244] on div at bounding box center [1294, 420] width 299 height 840
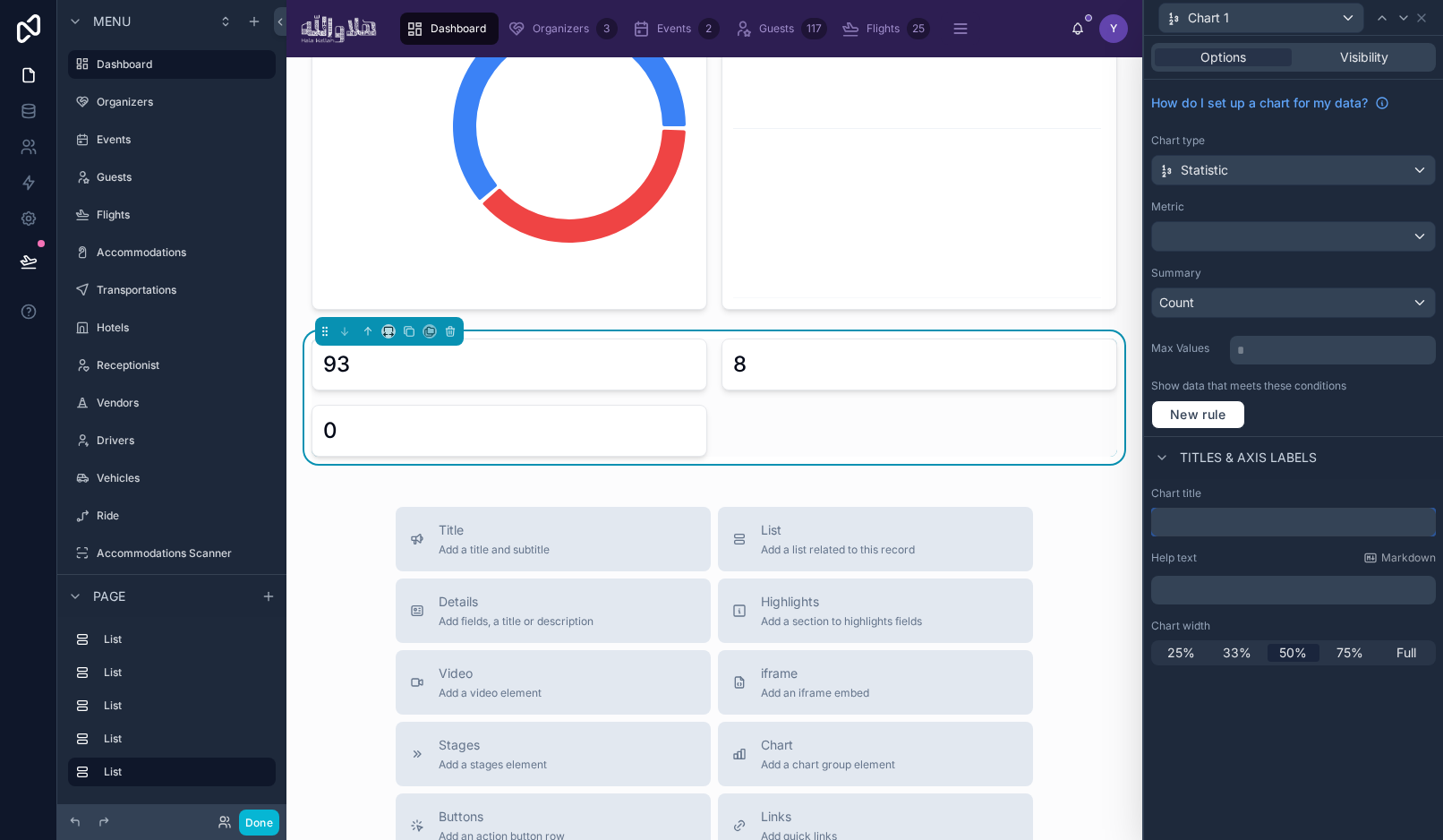
click at [1219, 519] on input "text" at bounding box center [1294, 522] width 284 height 29
type input "*"
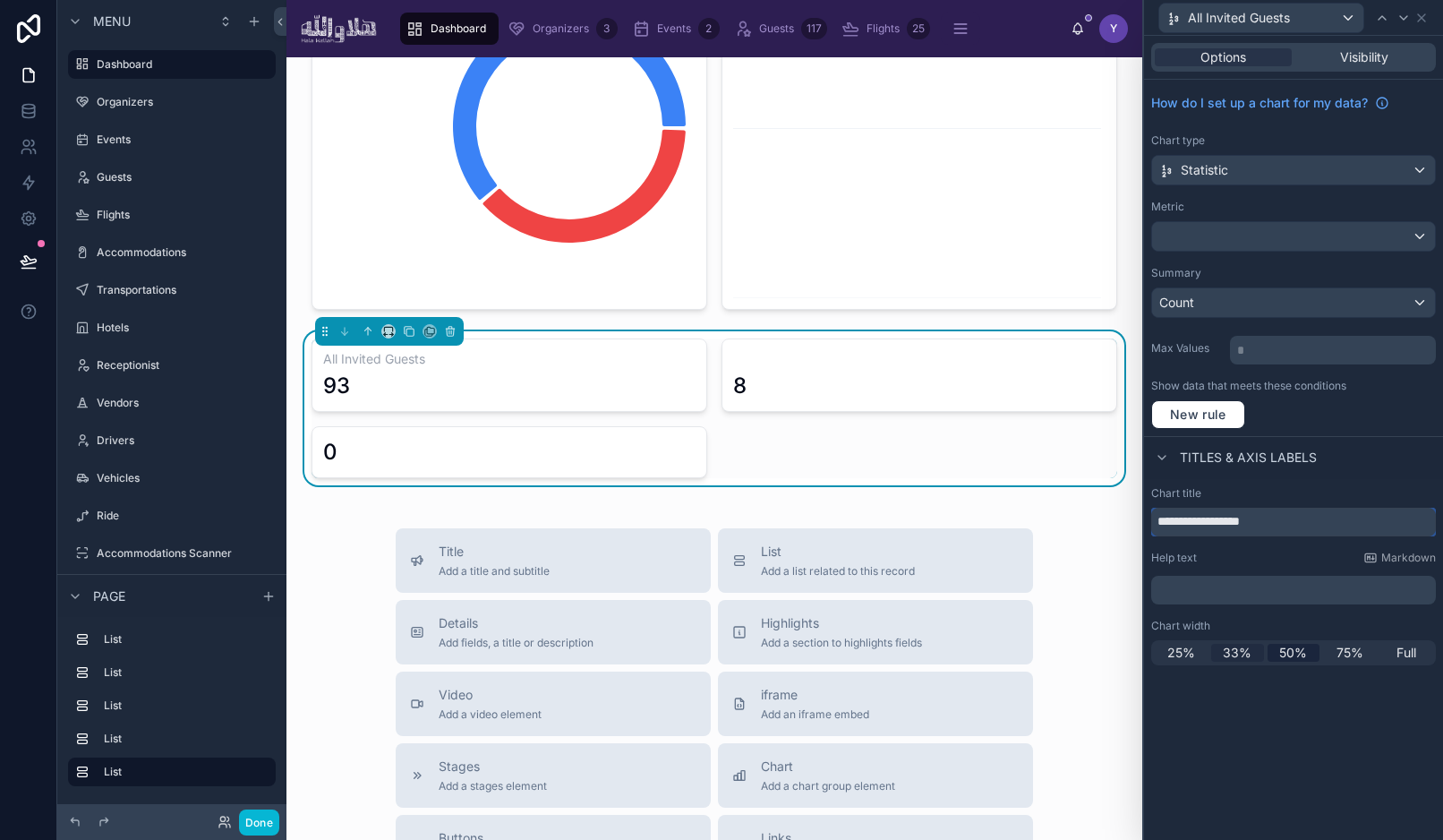
type input "**********"
click at [1239, 651] on span "33%" at bounding box center [1237, 652] width 29 height 18
click at [1424, 16] on icon at bounding box center [1421, 17] width 14 height 14
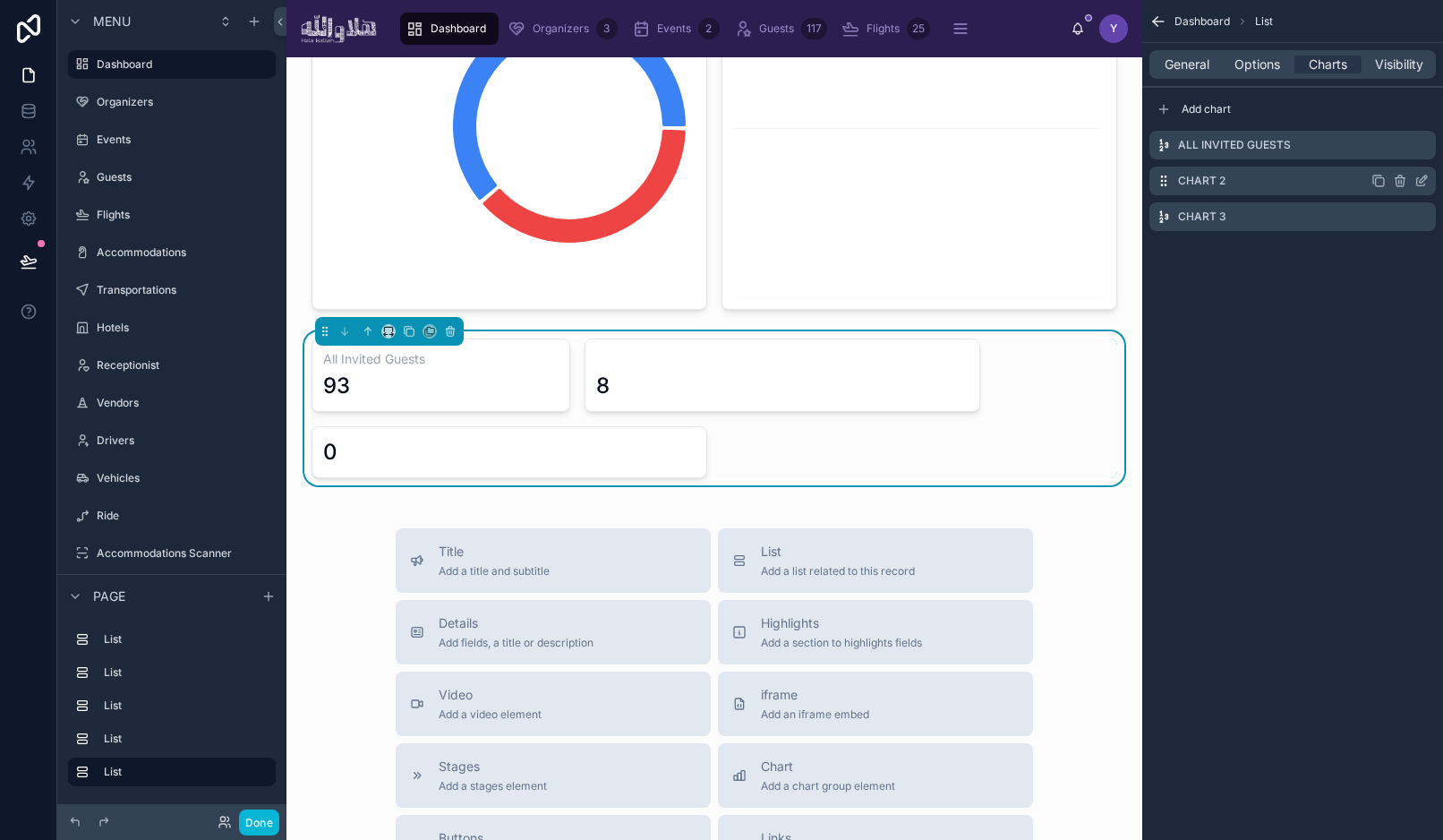
click at [1426, 181] on icon "scrollable content" at bounding box center [1421, 180] width 14 height 14
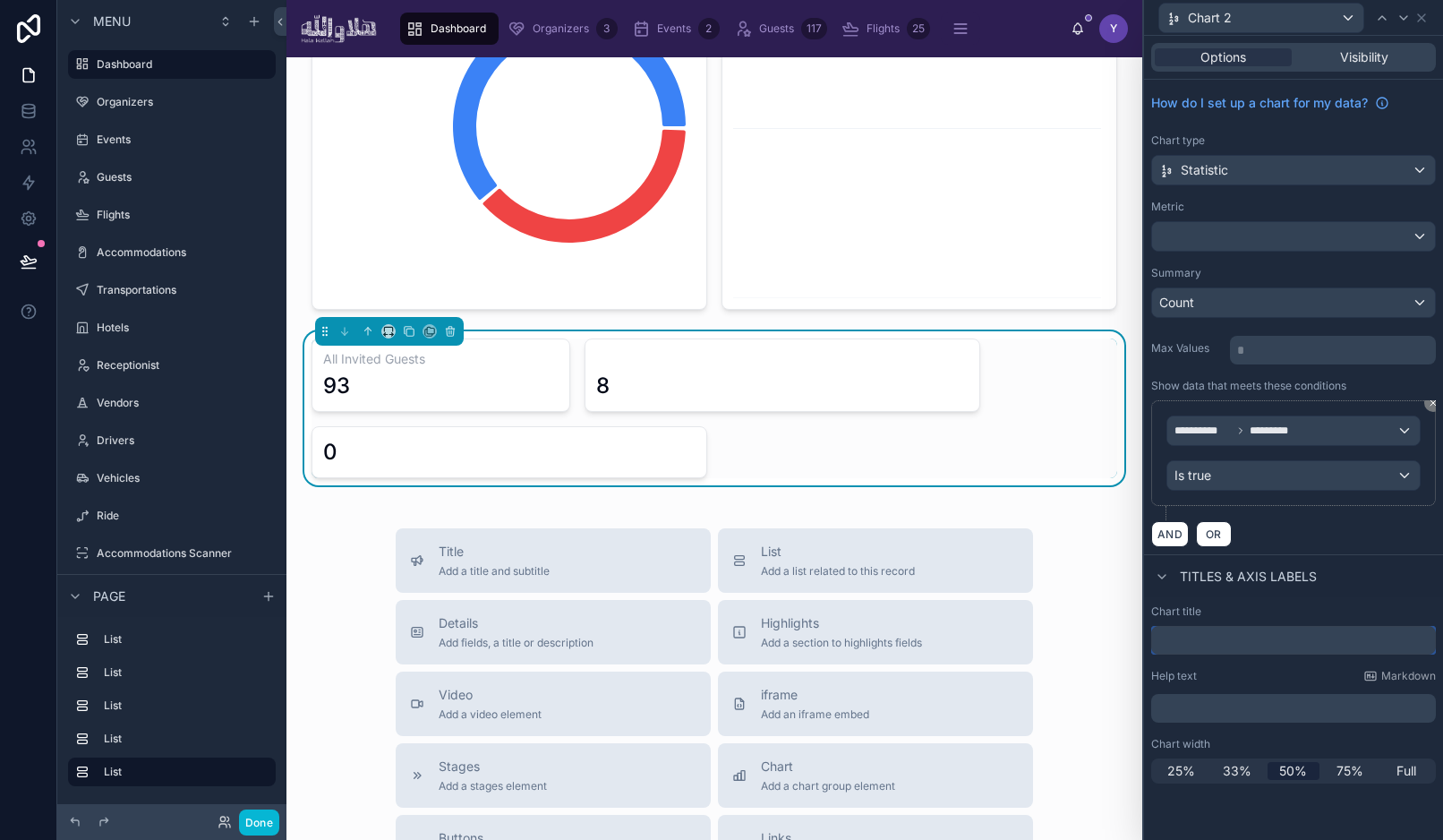
click at [1224, 636] on input "text" at bounding box center [1294, 640] width 284 height 29
type input "*********"
click at [1240, 766] on span "33%" at bounding box center [1237, 771] width 29 height 18
click at [1424, 17] on icon at bounding box center [1421, 17] width 14 height 14
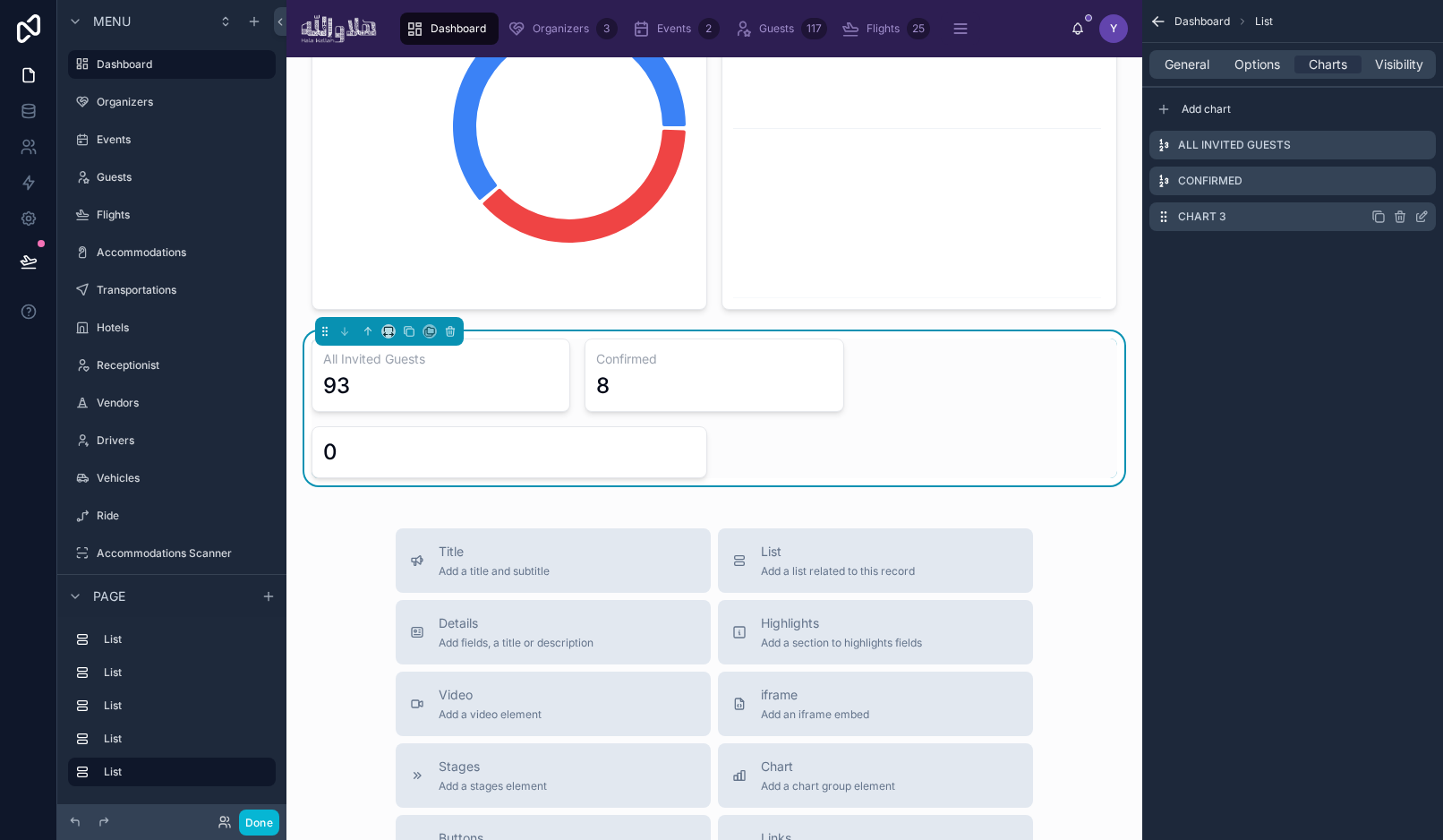
click at [1419, 214] on icon "scrollable content" at bounding box center [1421, 216] width 14 height 14
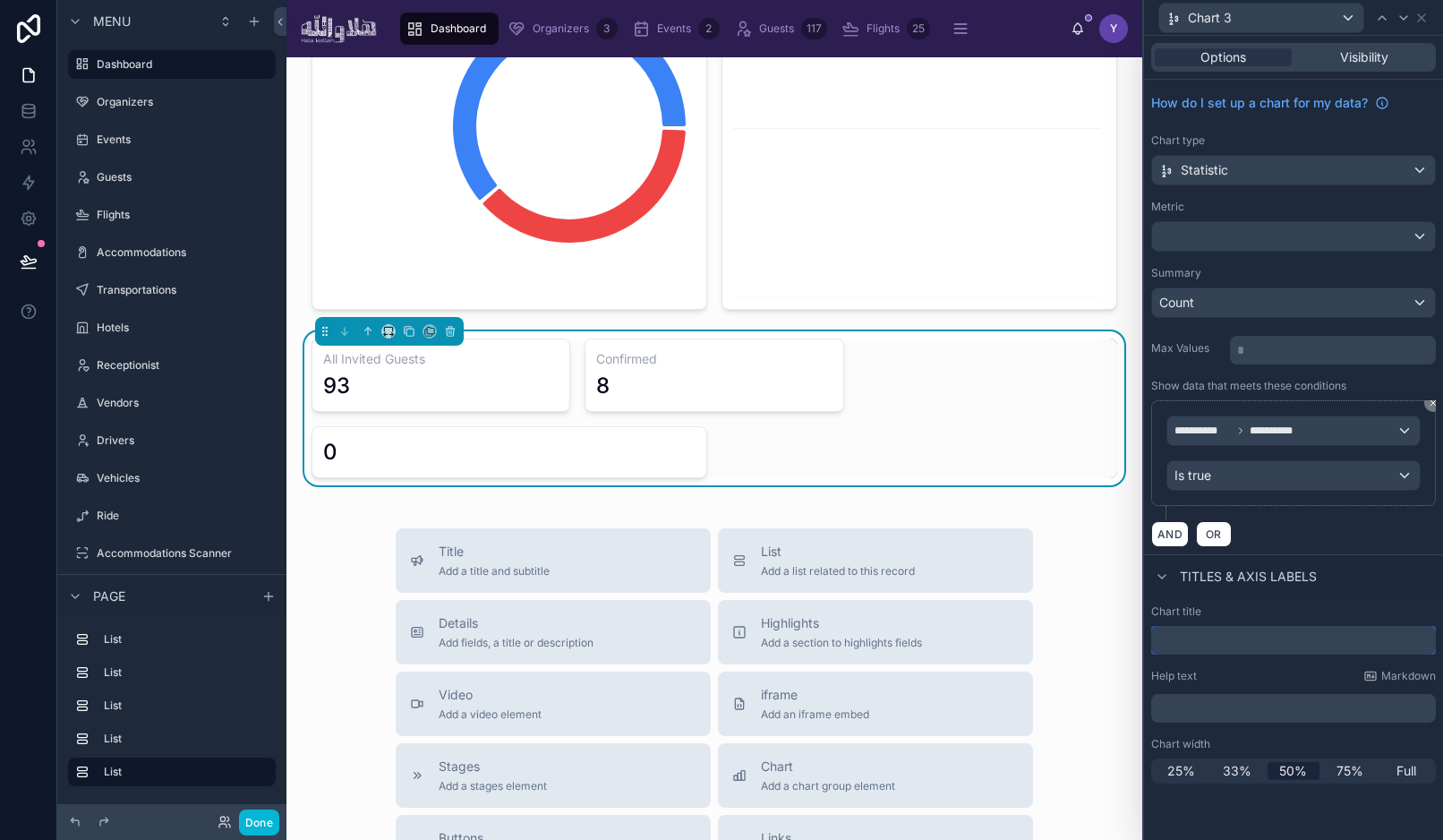
click at [1185, 633] on input "text" at bounding box center [1294, 640] width 284 height 29
paste input "**********"
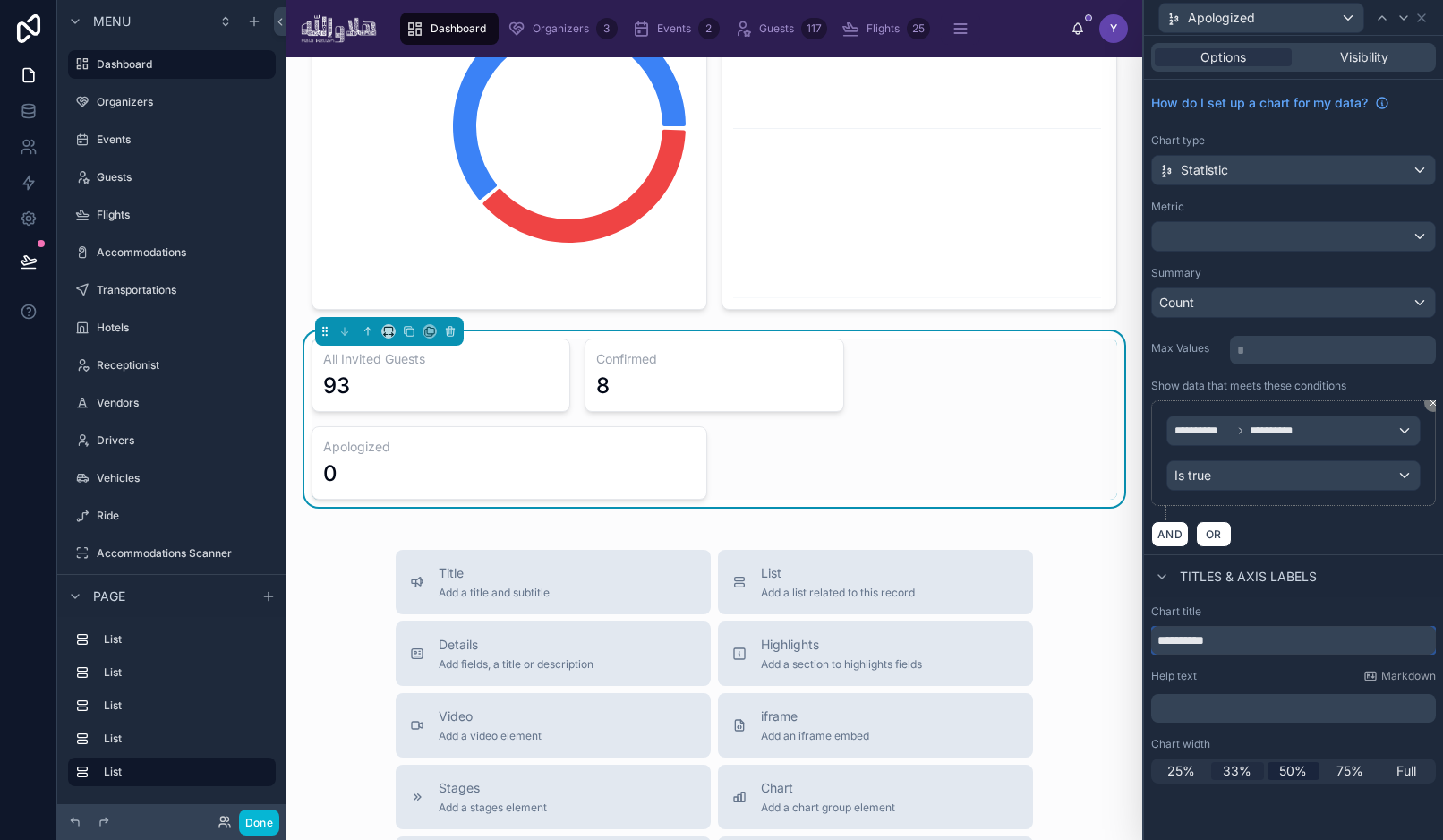
type input "**********"
click at [1251, 772] on span "33%" at bounding box center [1237, 771] width 29 height 18
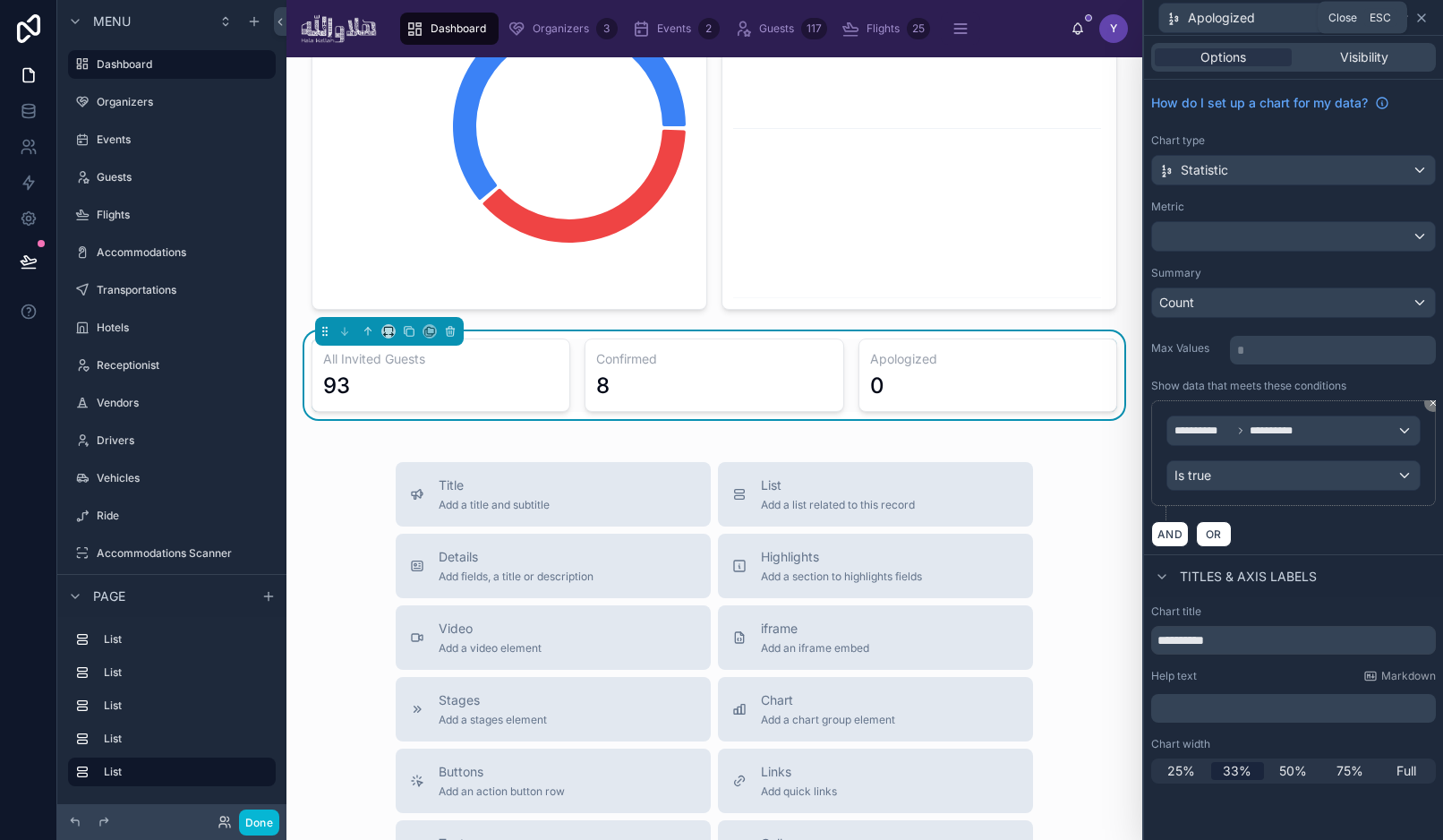
click at [1422, 13] on icon at bounding box center [1421, 17] width 14 height 14
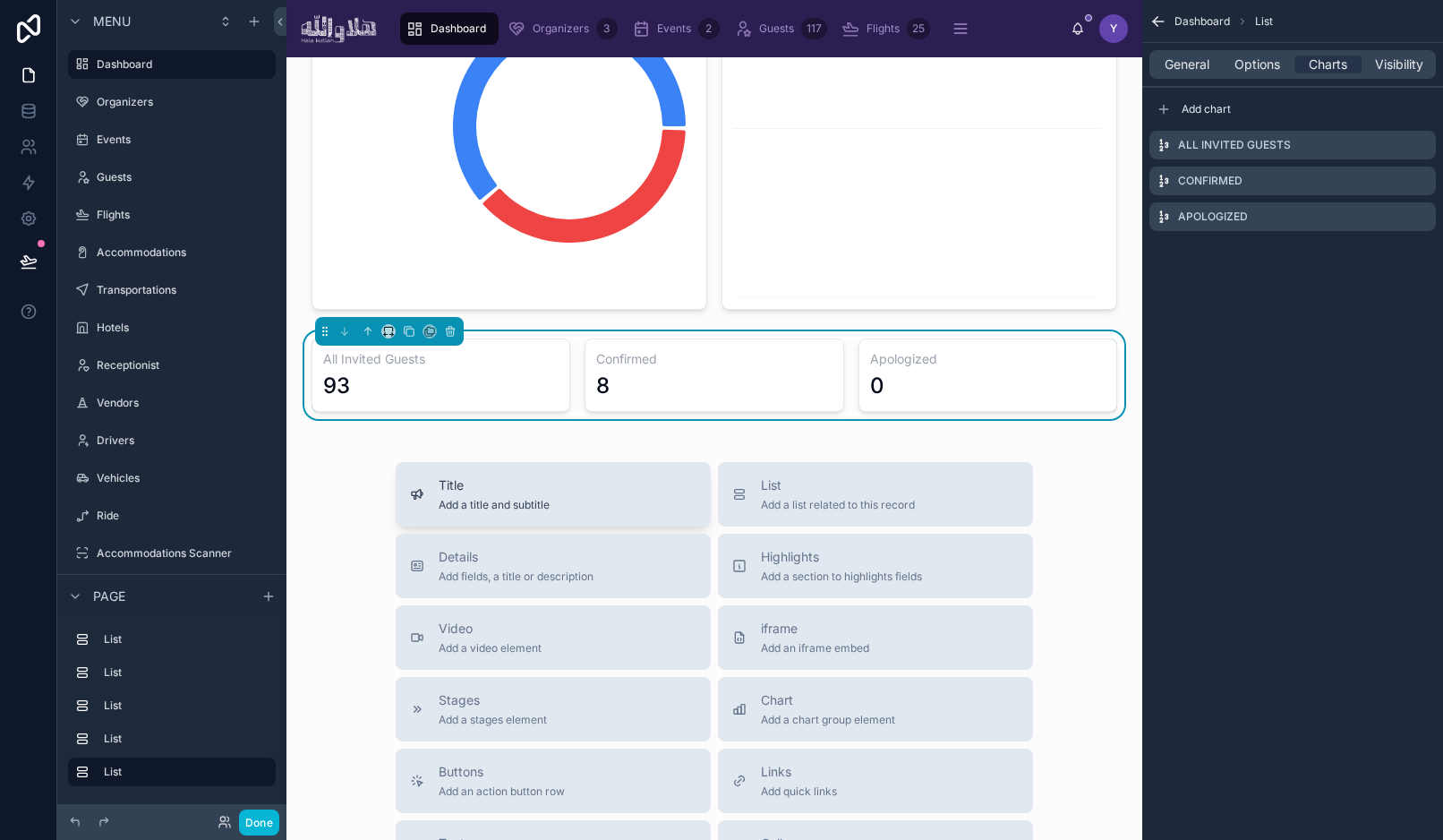
click at [565, 499] on div "Title Add a title and subtitle" at bounding box center [553, 494] width 286 height 36
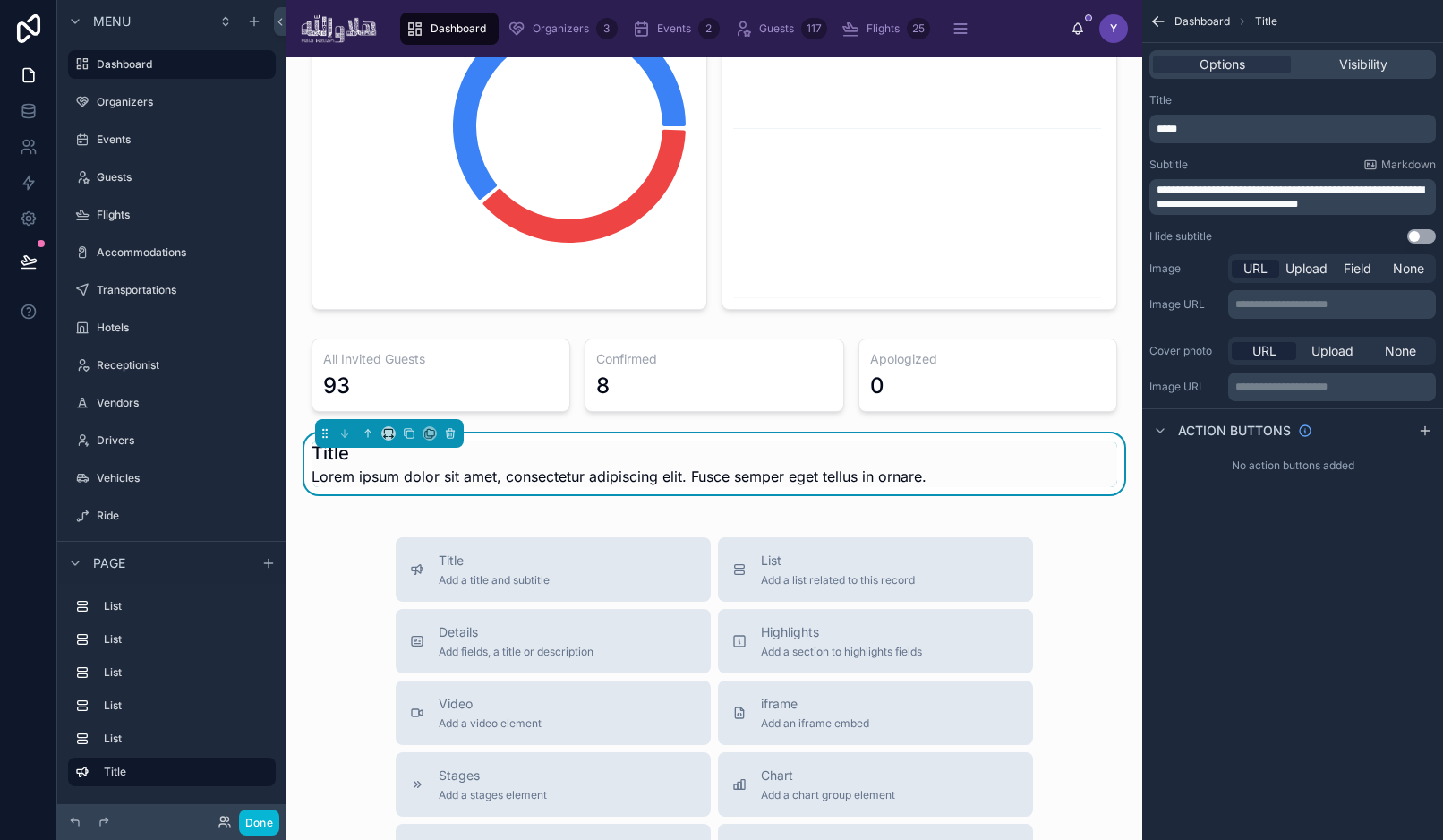
scroll to position [1336, 0]
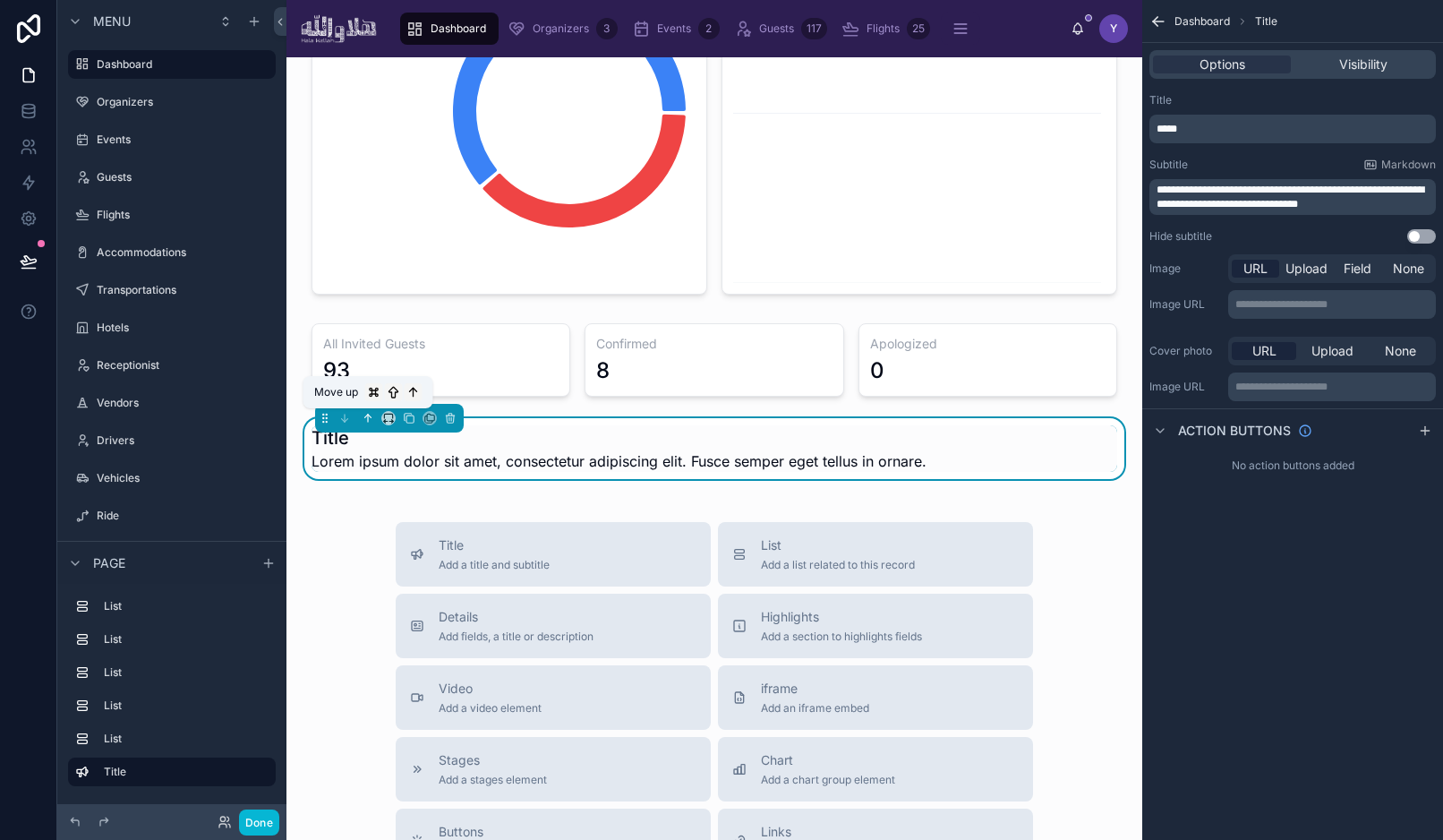
click at [367, 416] on icon at bounding box center [367, 418] width 12 height 12
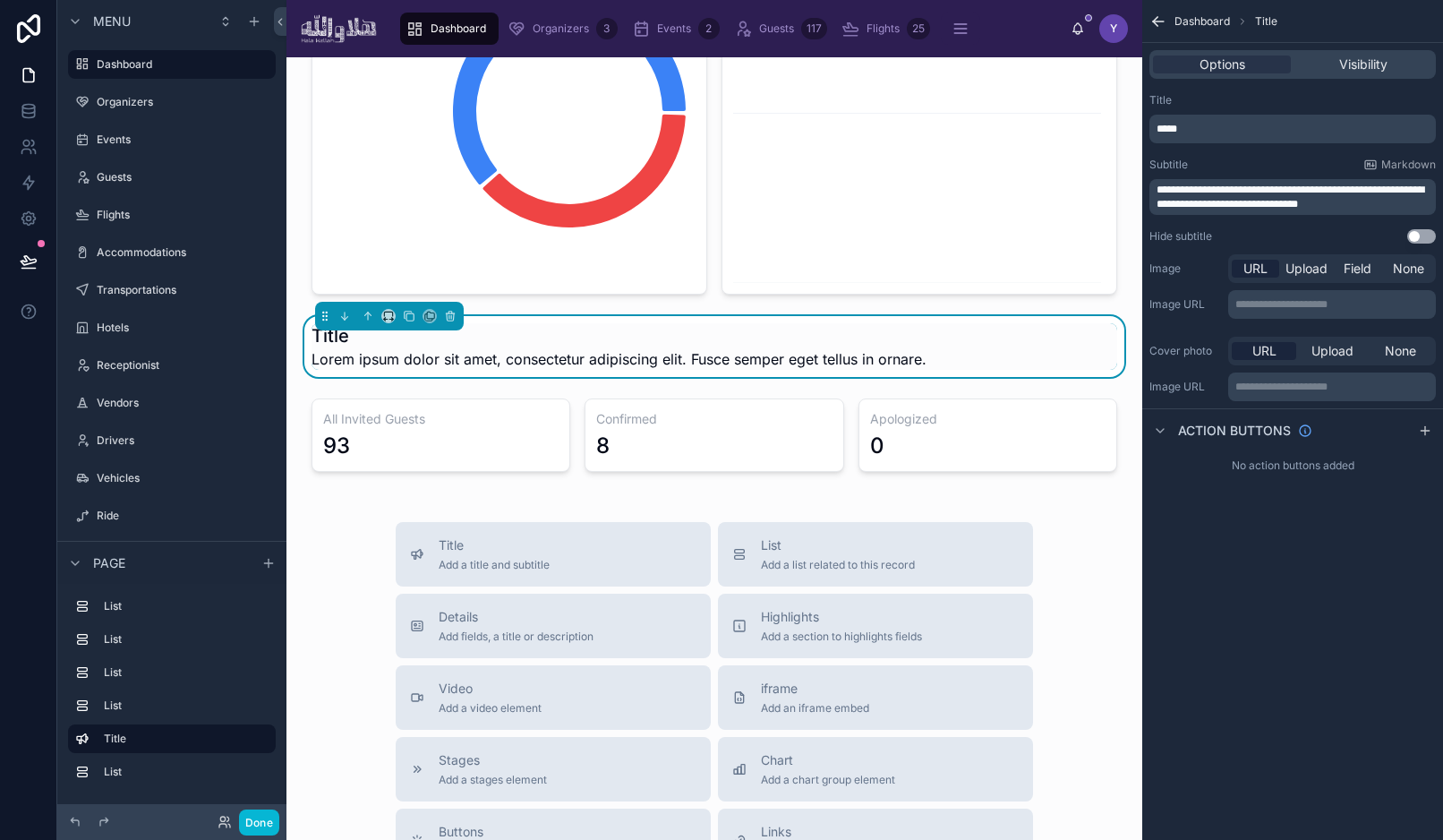
click at [1281, 196] on p "**********" at bounding box center [1295, 197] width 276 height 29
drag, startPoint x: 195, startPoint y: 137, endPoint x: 738, endPoint y: 5, distance: 558.8
click at [0, 0] on div "Menu Dashboard Organizers Events Guests Flights Accommodations Transportations …" at bounding box center [721, 420] width 1443 height 840
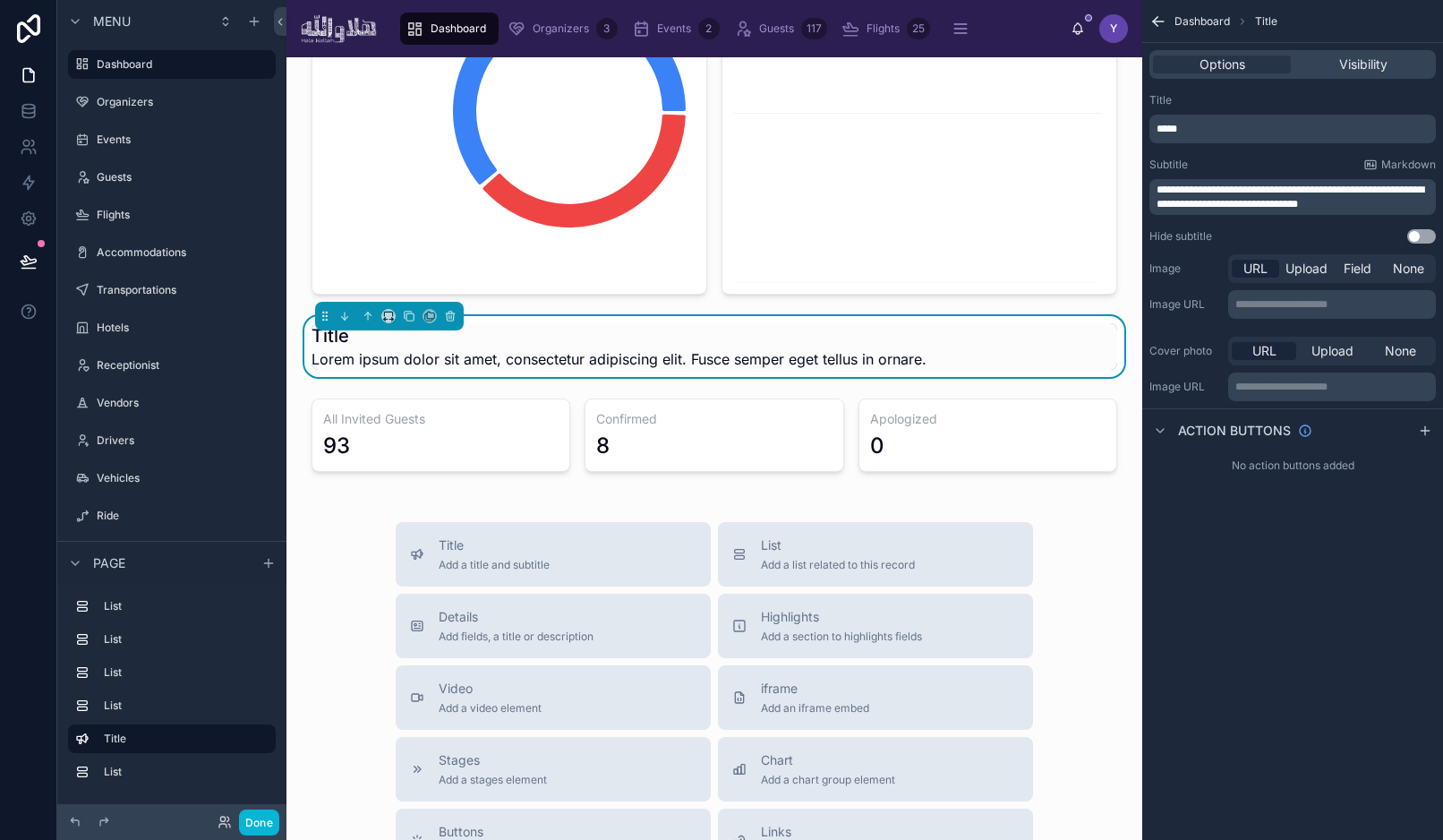
click at [1191, 130] on p "*****" at bounding box center [1295, 129] width 276 height 14
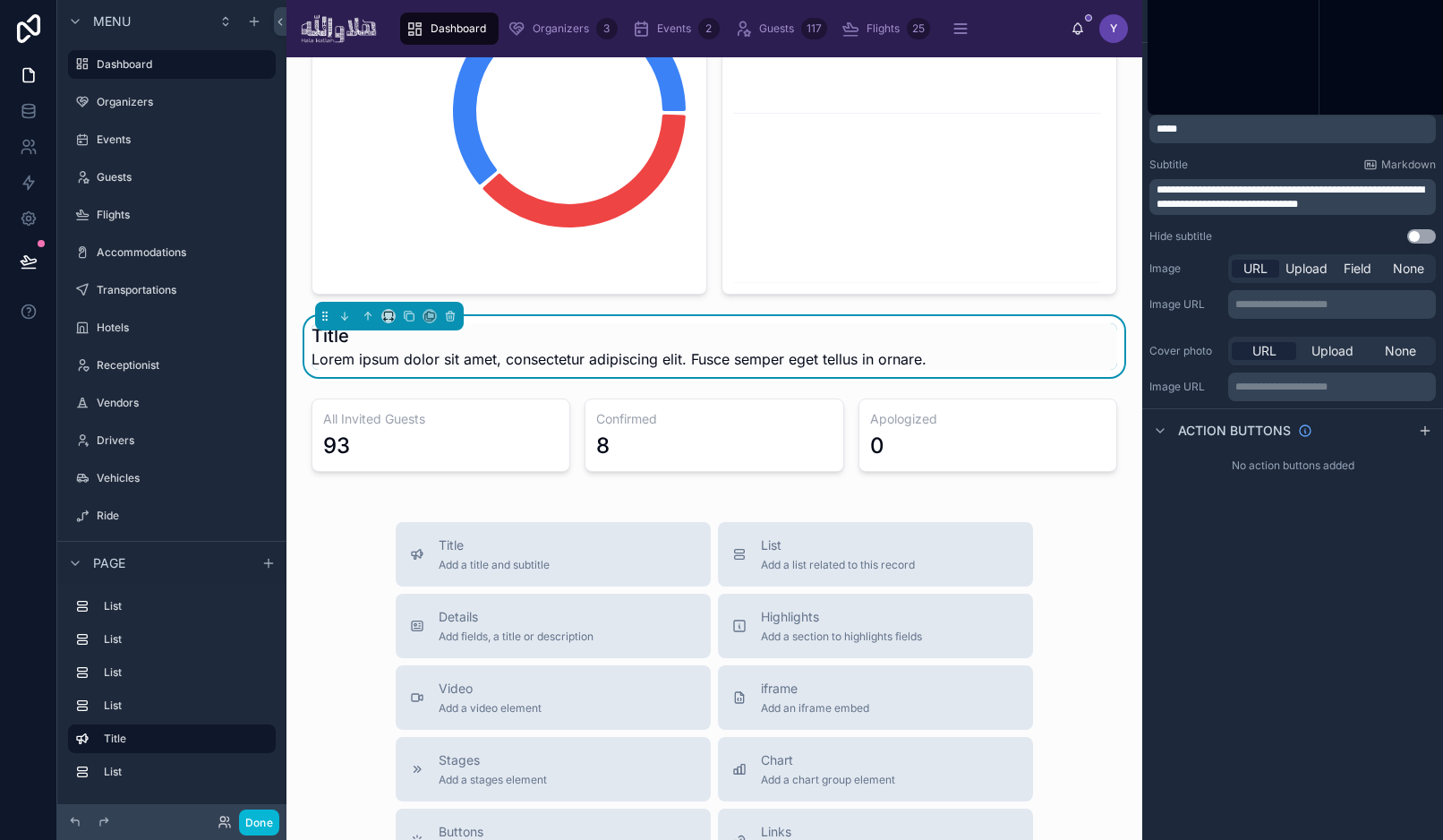
click at [1191, 130] on p "*****" at bounding box center [1295, 129] width 276 height 14
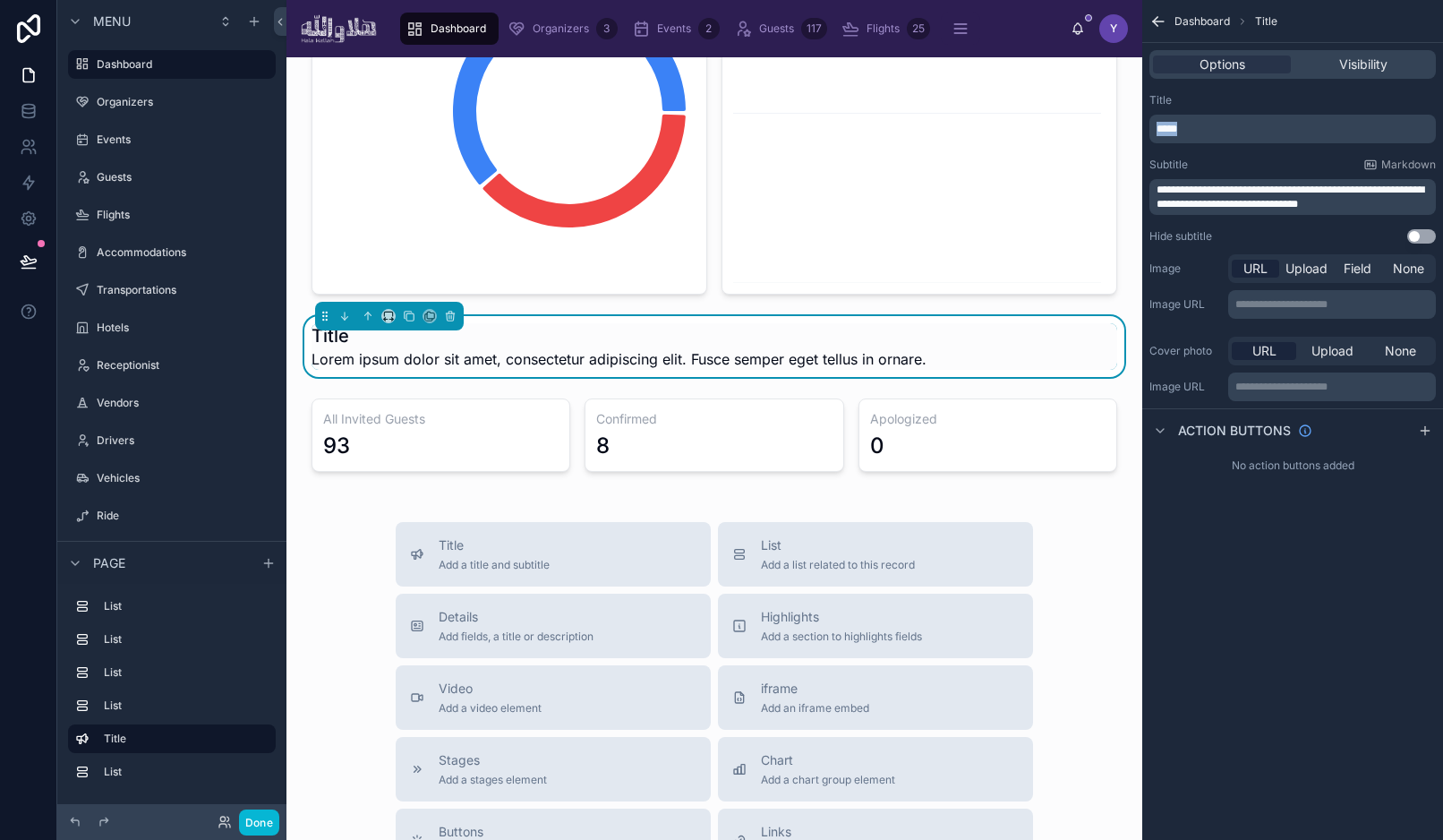
click at [1191, 130] on p "*****" at bounding box center [1295, 129] width 276 height 14
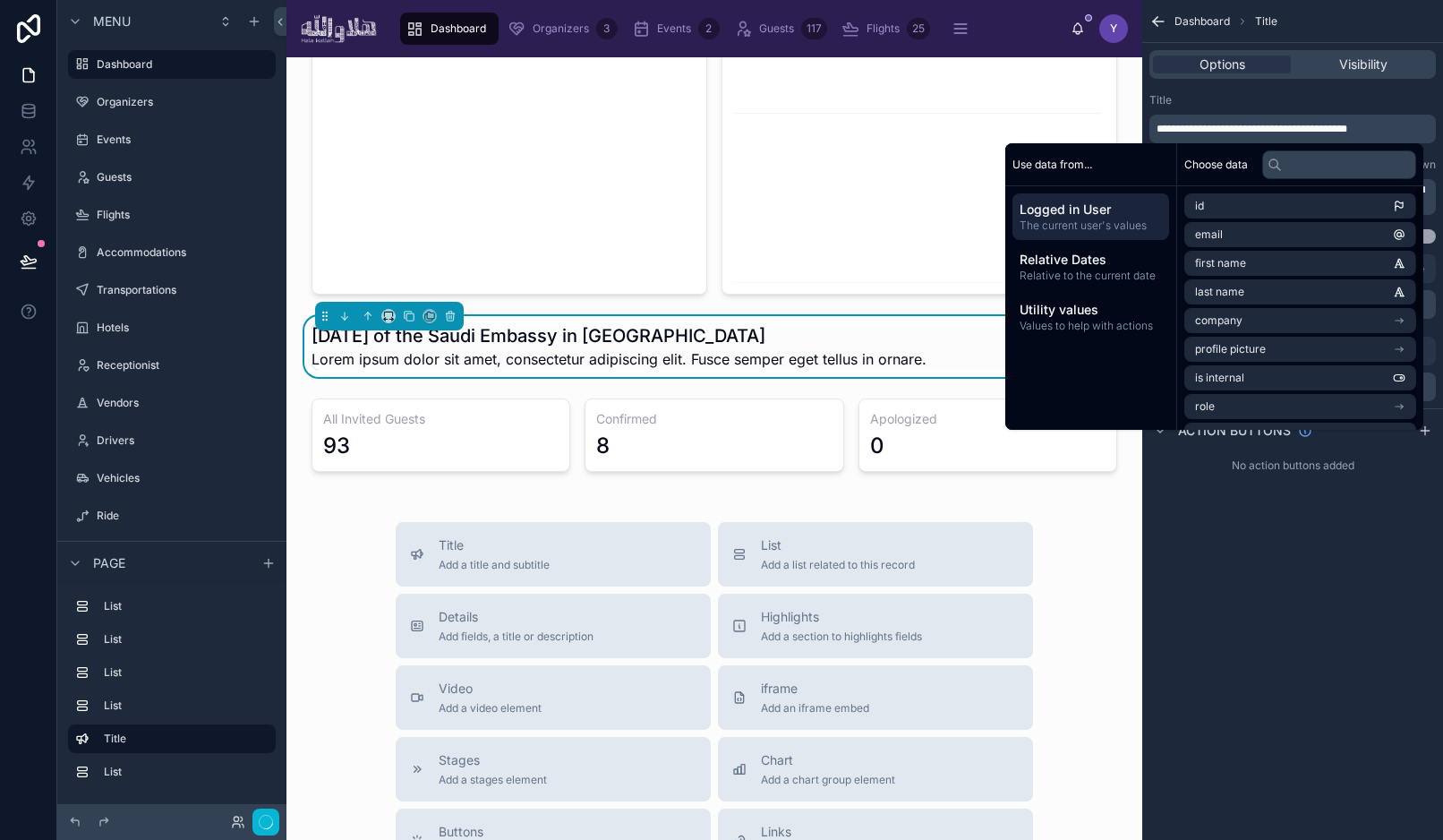
click at [1252, 597] on div "**********" at bounding box center [1293, 420] width 300 height 840
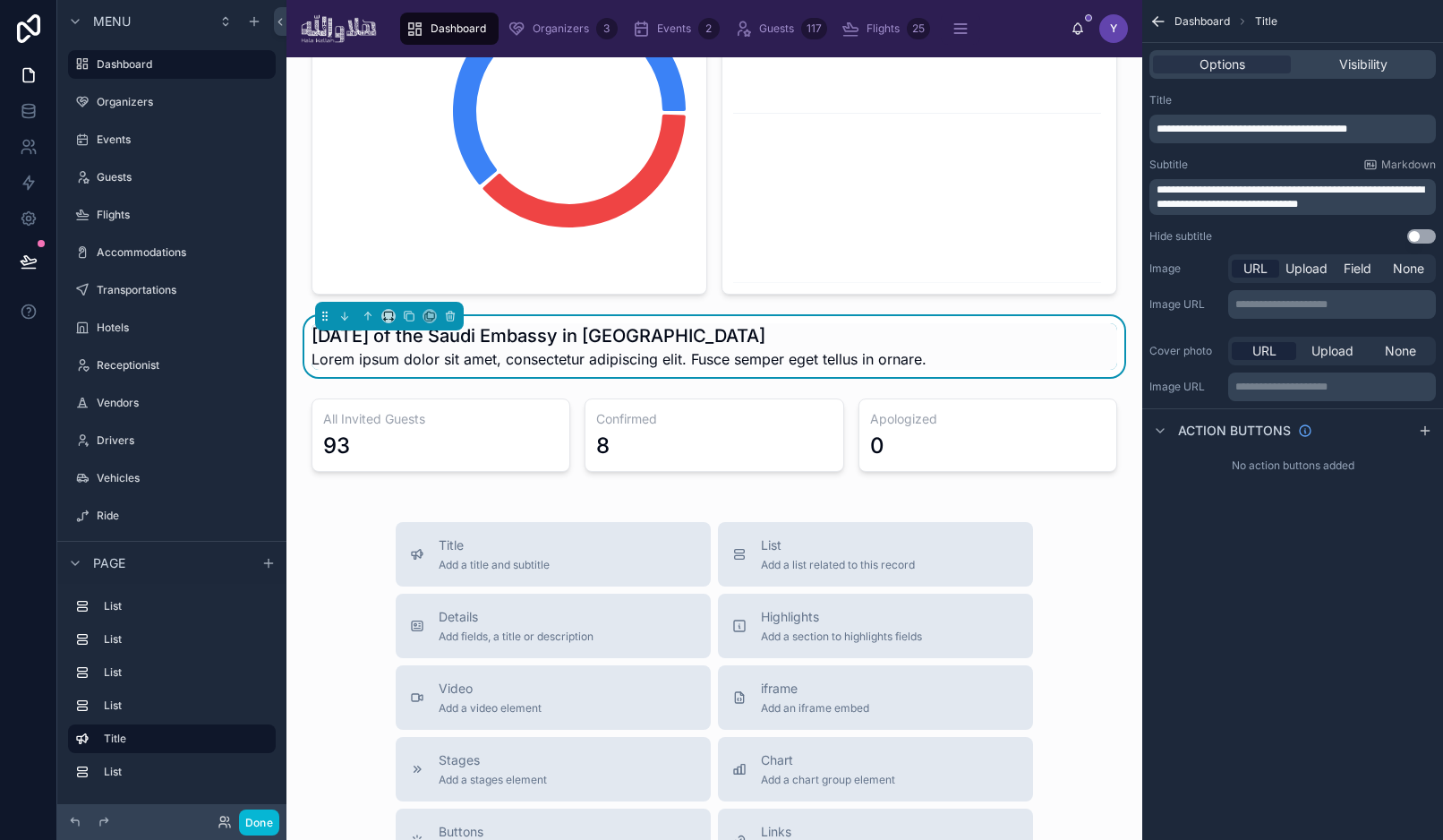
click at [1245, 189] on span "**********" at bounding box center [1290, 196] width 268 height 25
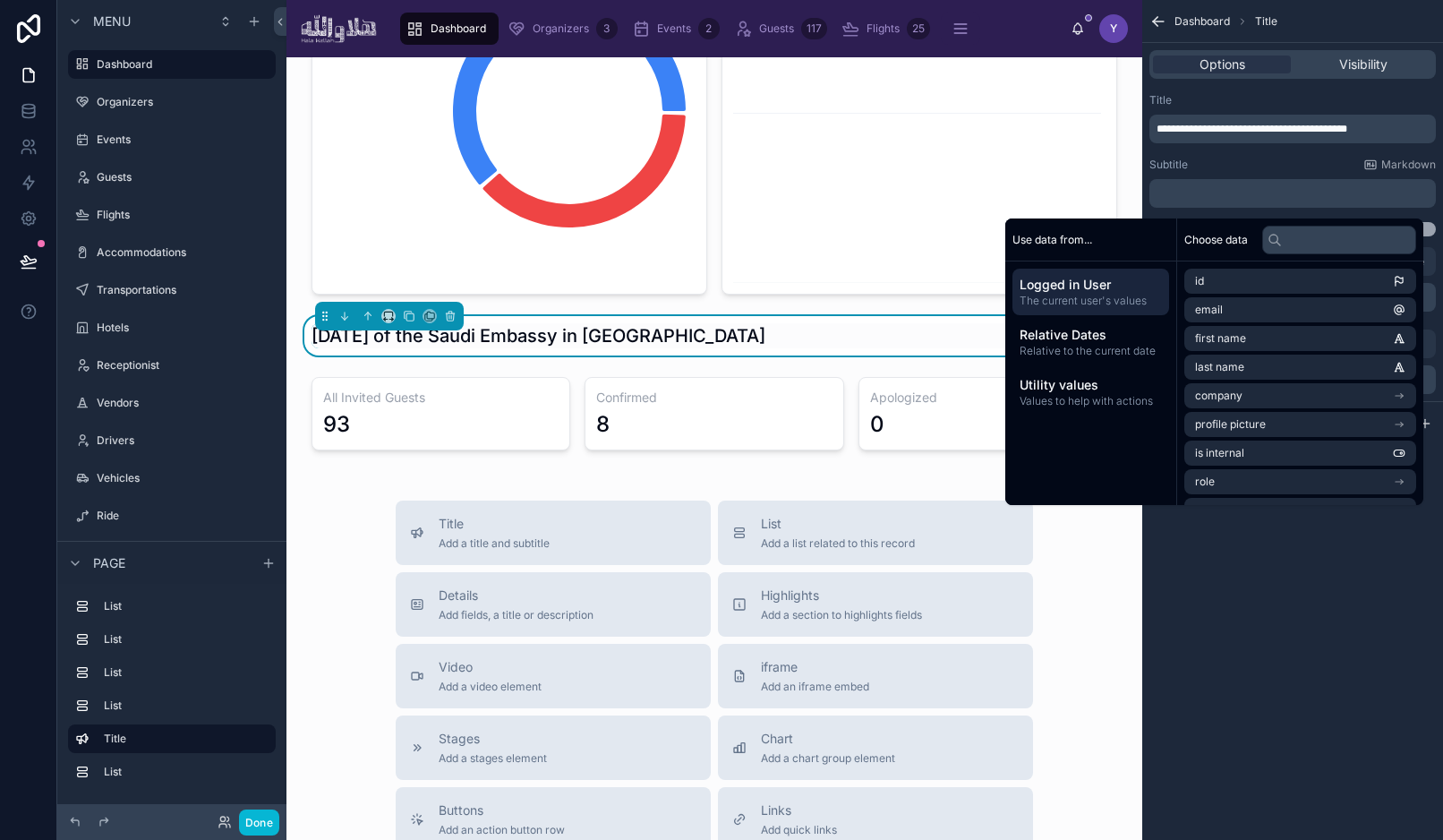
click at [1266, 697] on div "**********" at bounding box center [1293, 420] width 300 height 840
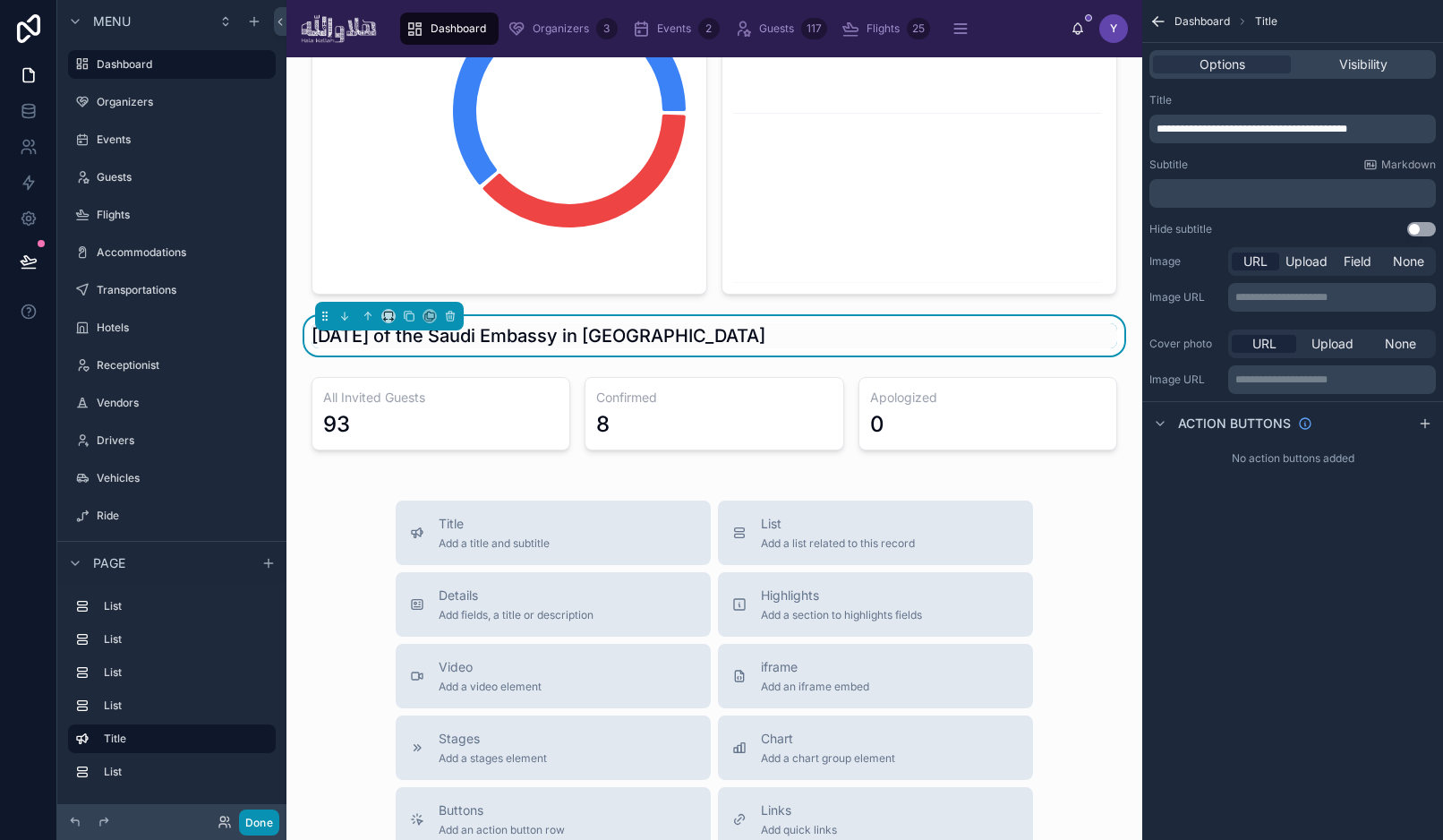
click at [261, 818] on button "Done" at bounding box center [259, 822] width 40 height 26
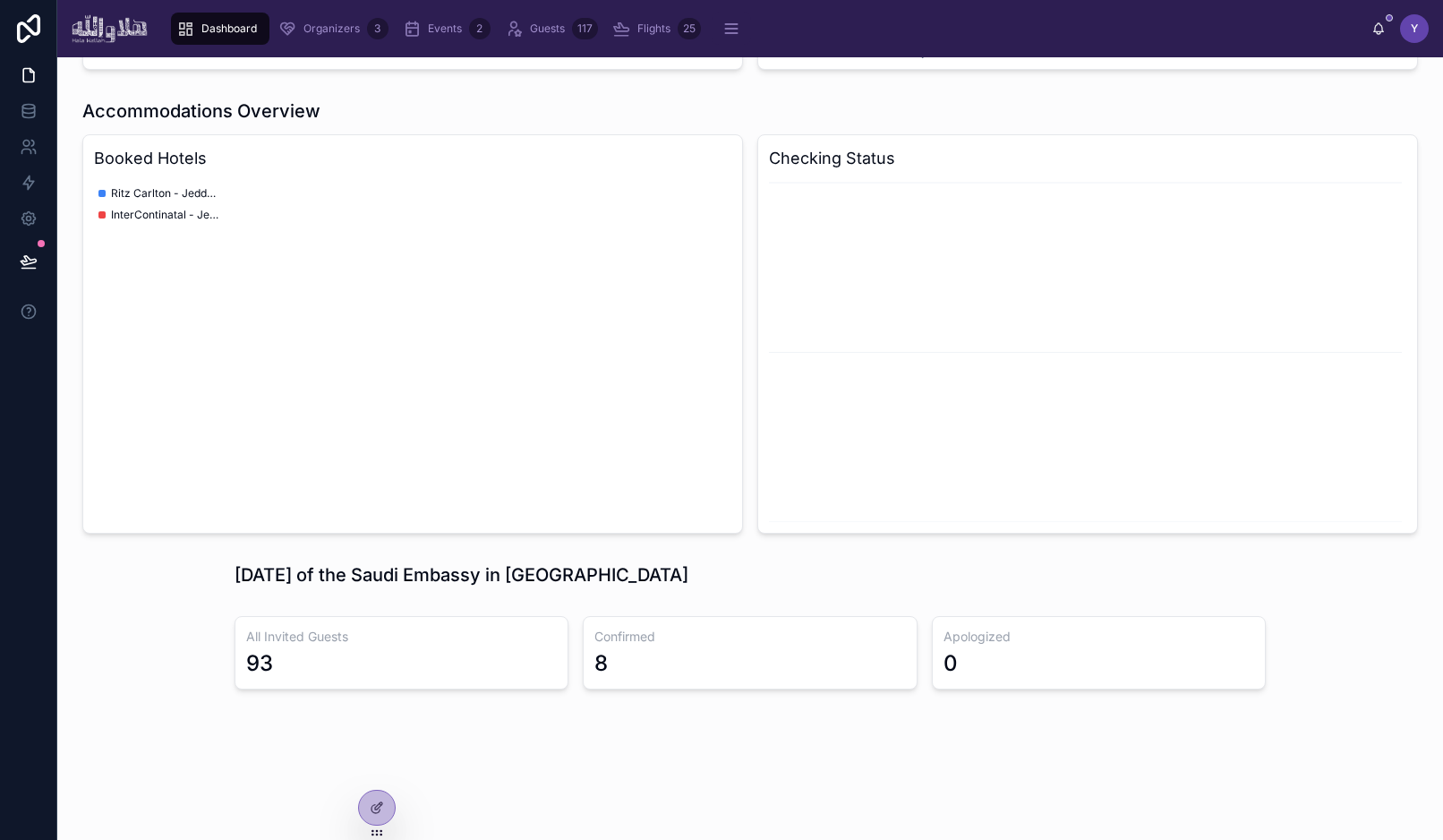
scroll to position [1097, 0]
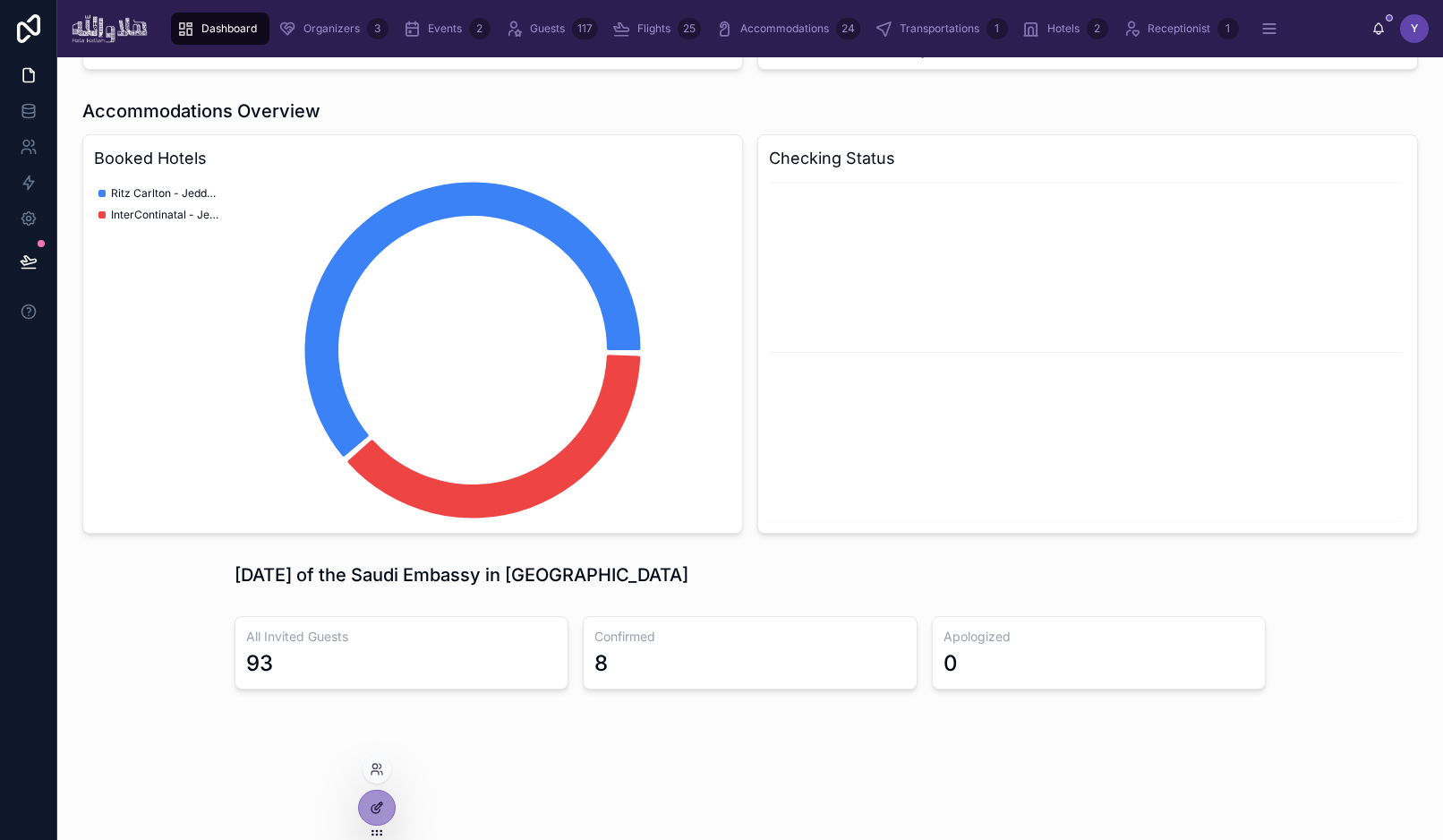
click at [381, 806] on icon at bounding box center [376, 807] width 14 height 14
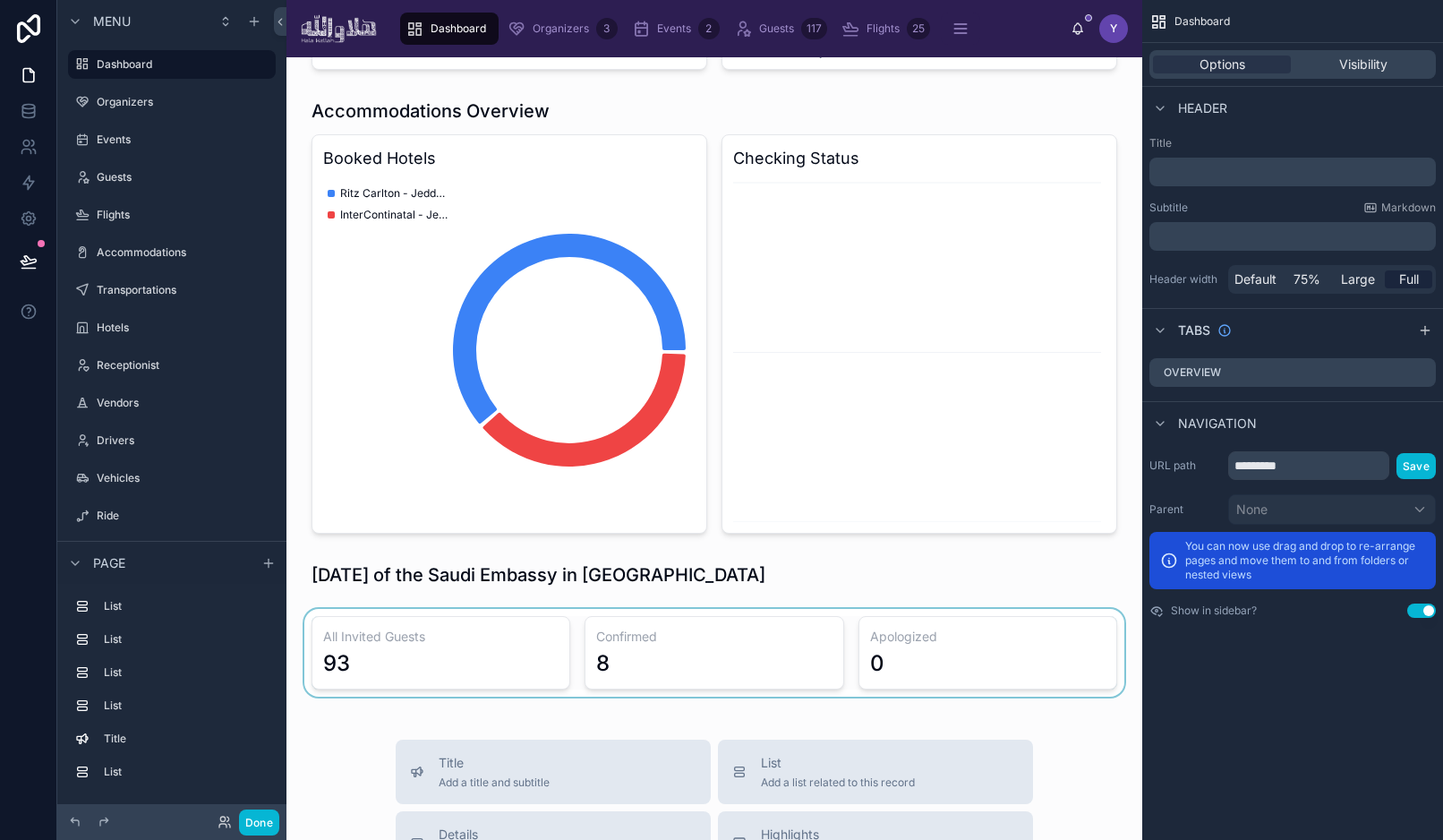
click at [487, 674] on div at bounding box center [714, 652] width 827 height 87
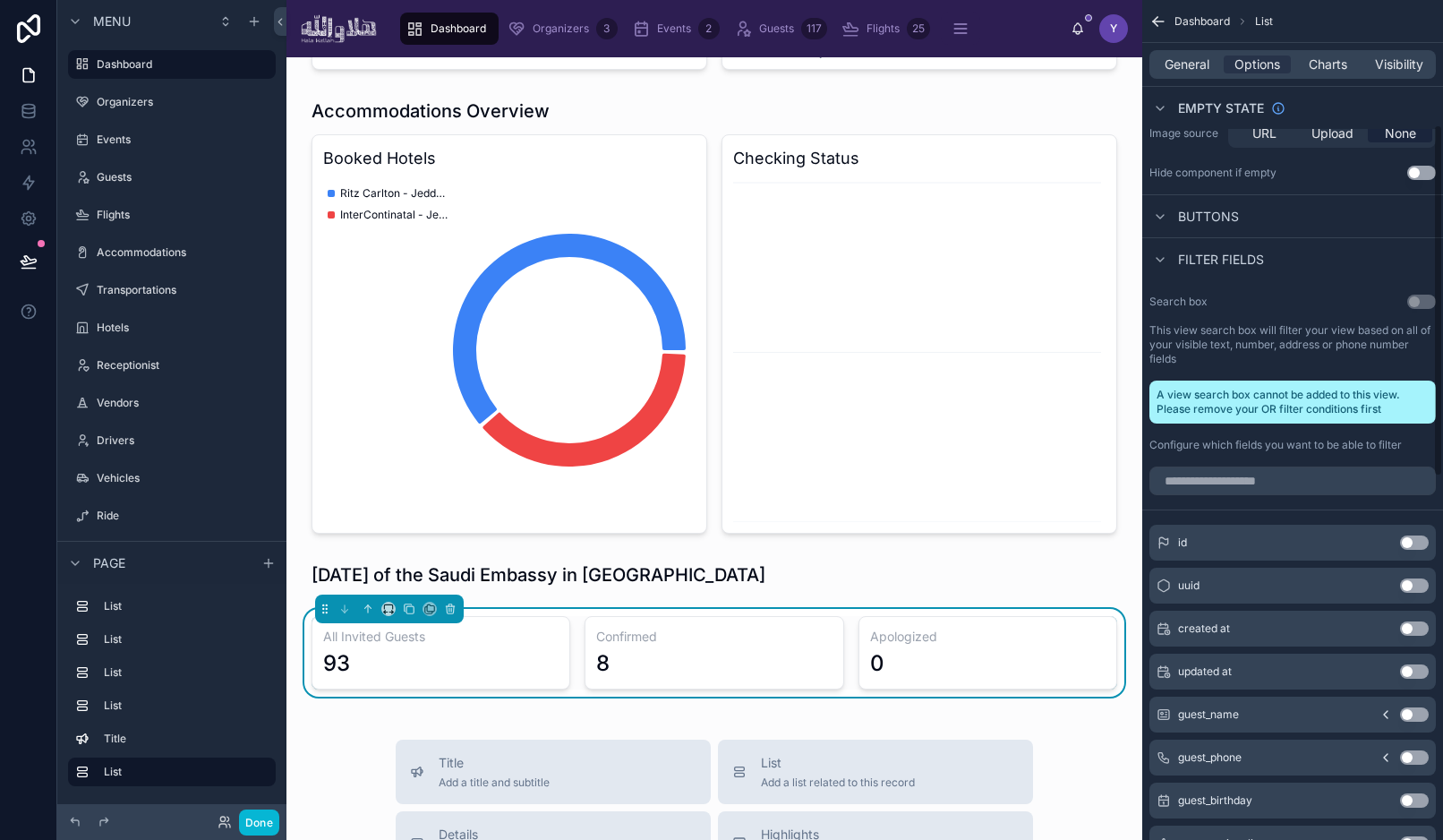
scroll to position [0, 0]
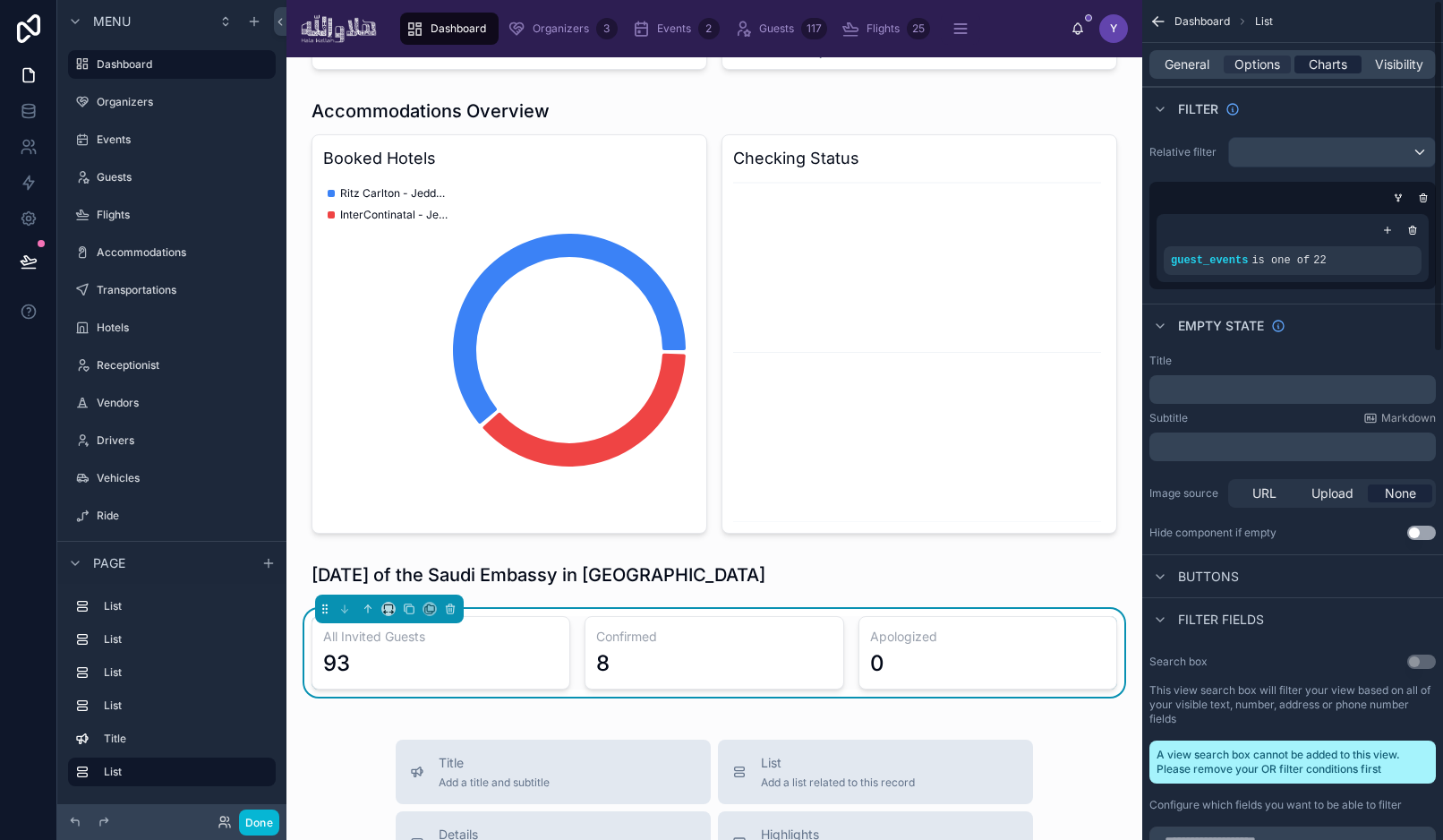
click at [1331, 61] on span "Charts" at bounding box center [1328, 64] width 38 height 18
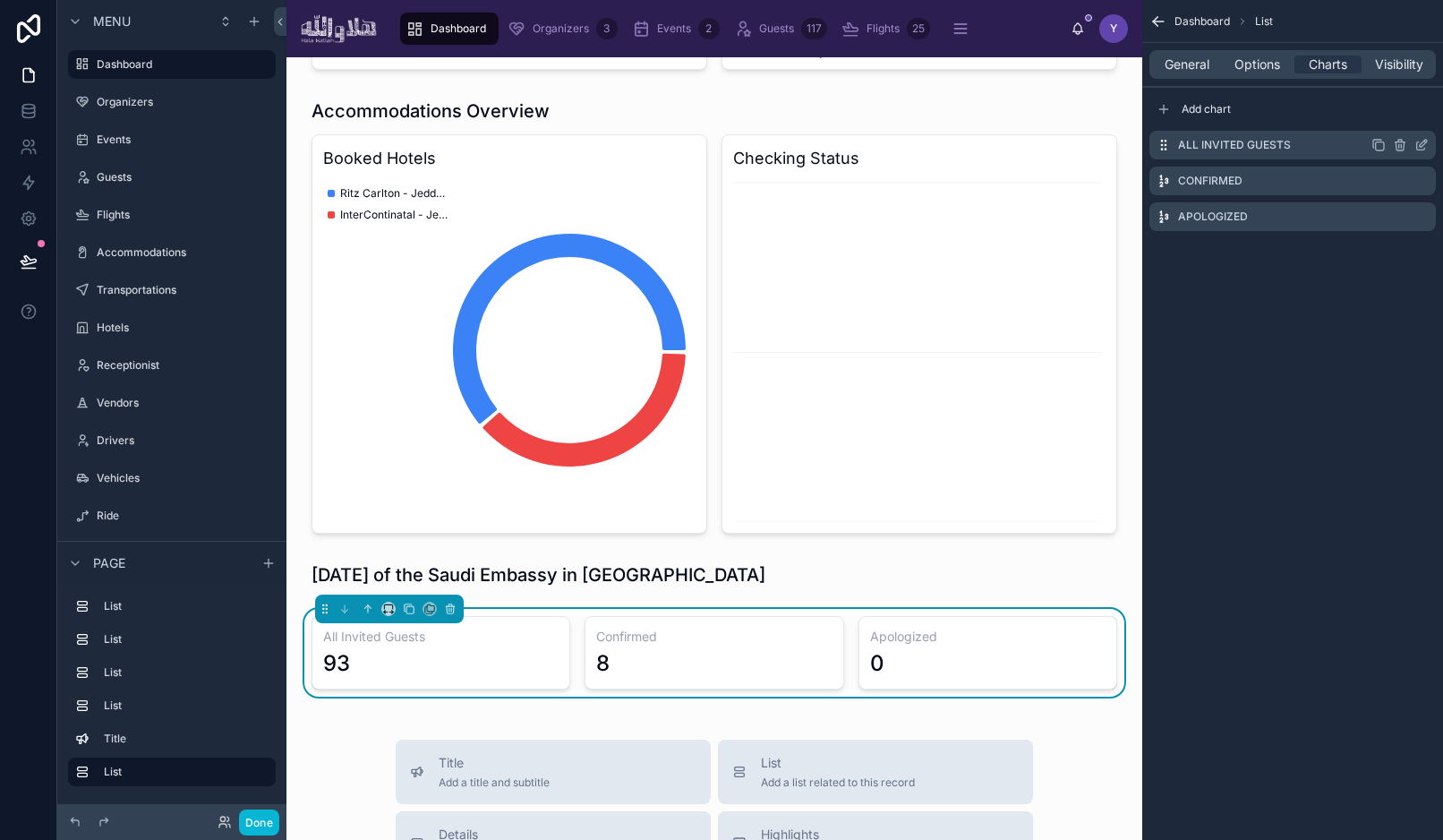
click at [1426, 145] on icon "scrollable content" at bounding box center [1421, 145] width 14 height 14
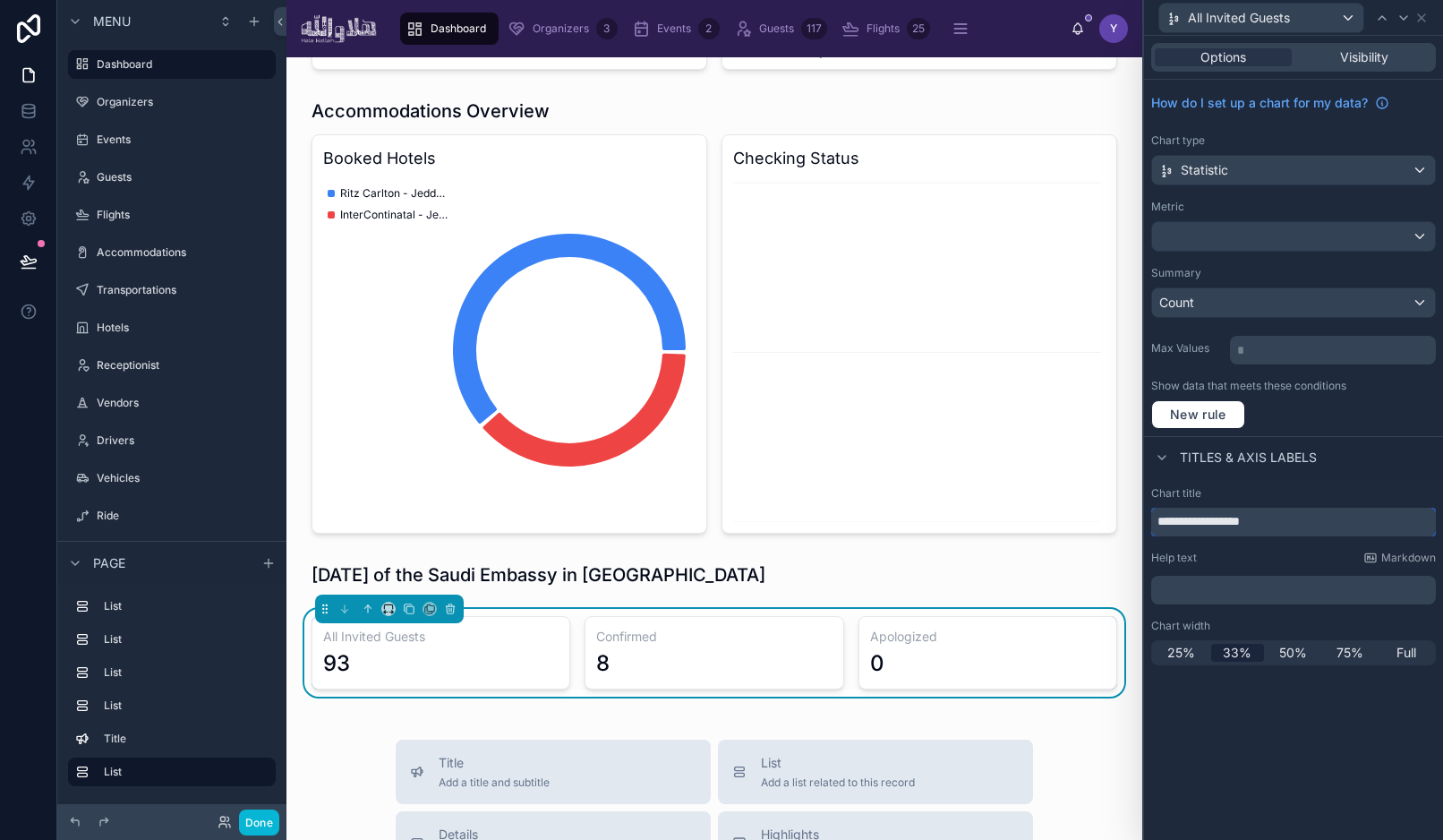
click at [1266, 524] on input "**********" at bounding box center [1294, 522] width 284 height 29
type input "**********"
click at [1251, 763] on div "**********" at bounding box center [1294, 437] width 299 height 803
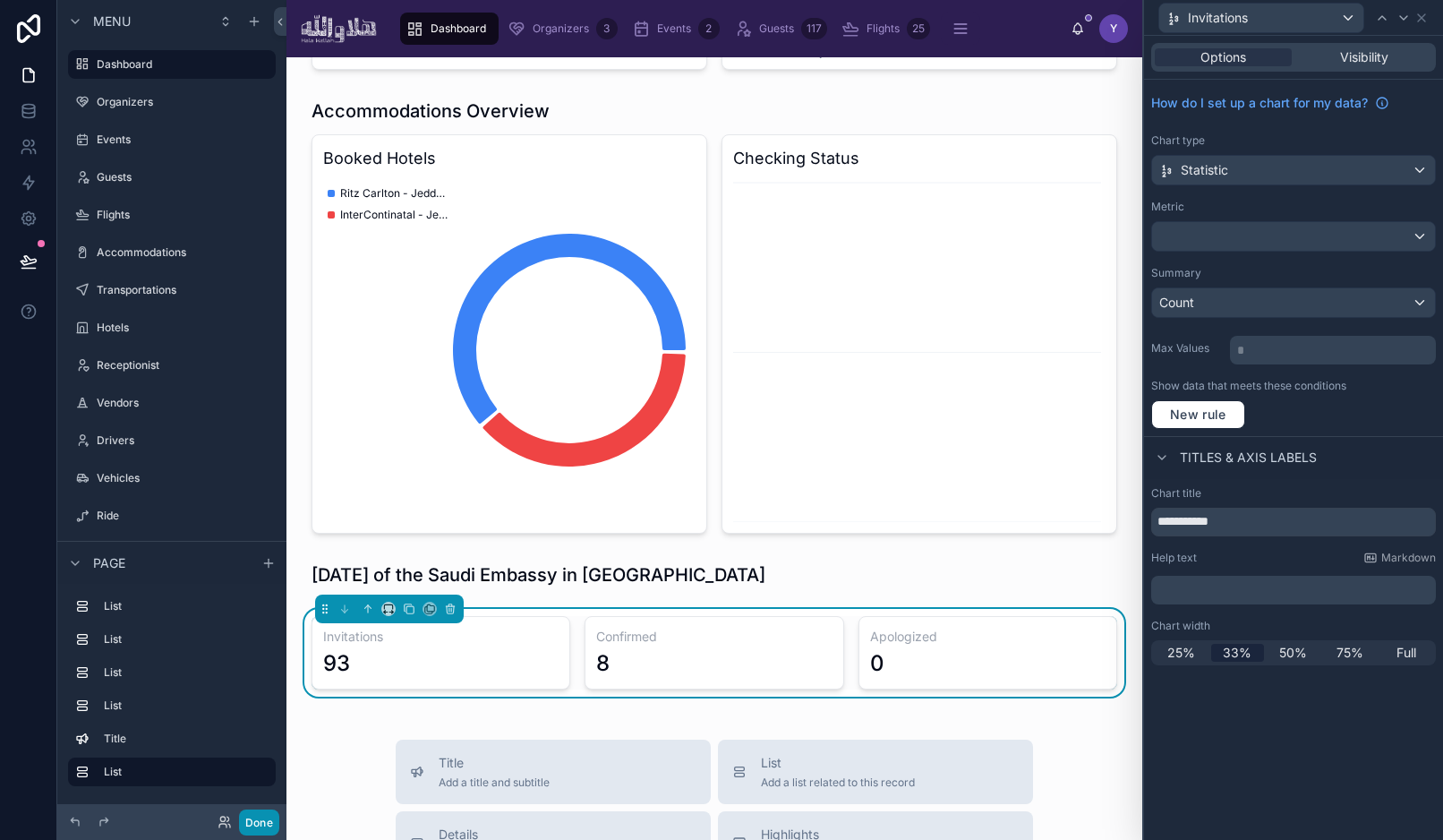
click at [268, 812] on button "Done" at bounding box center [259, 822] width 40 height 26
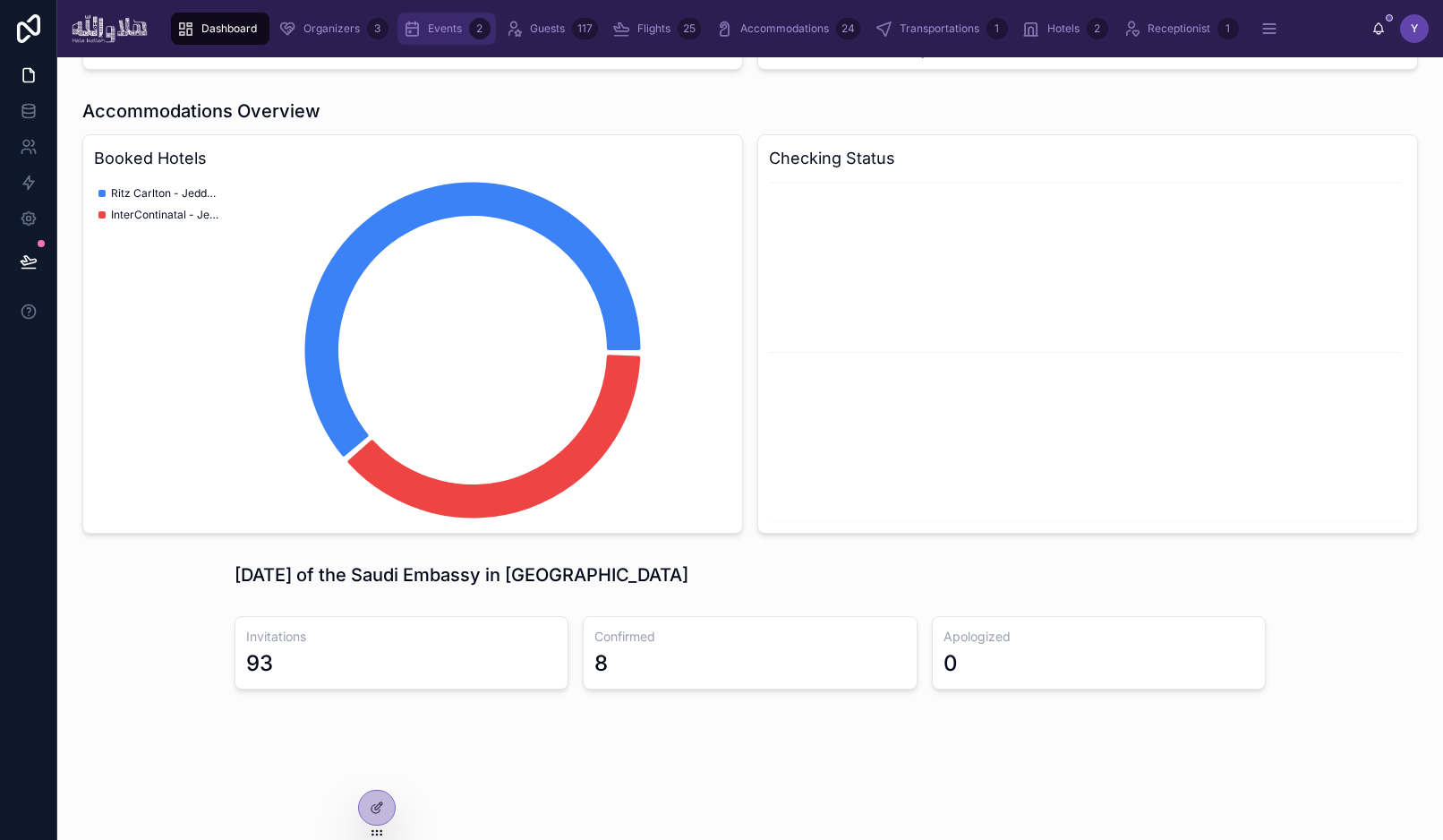
click at [435, 23] on span "Events" at bounding box center [445, 28] width 34 height 14
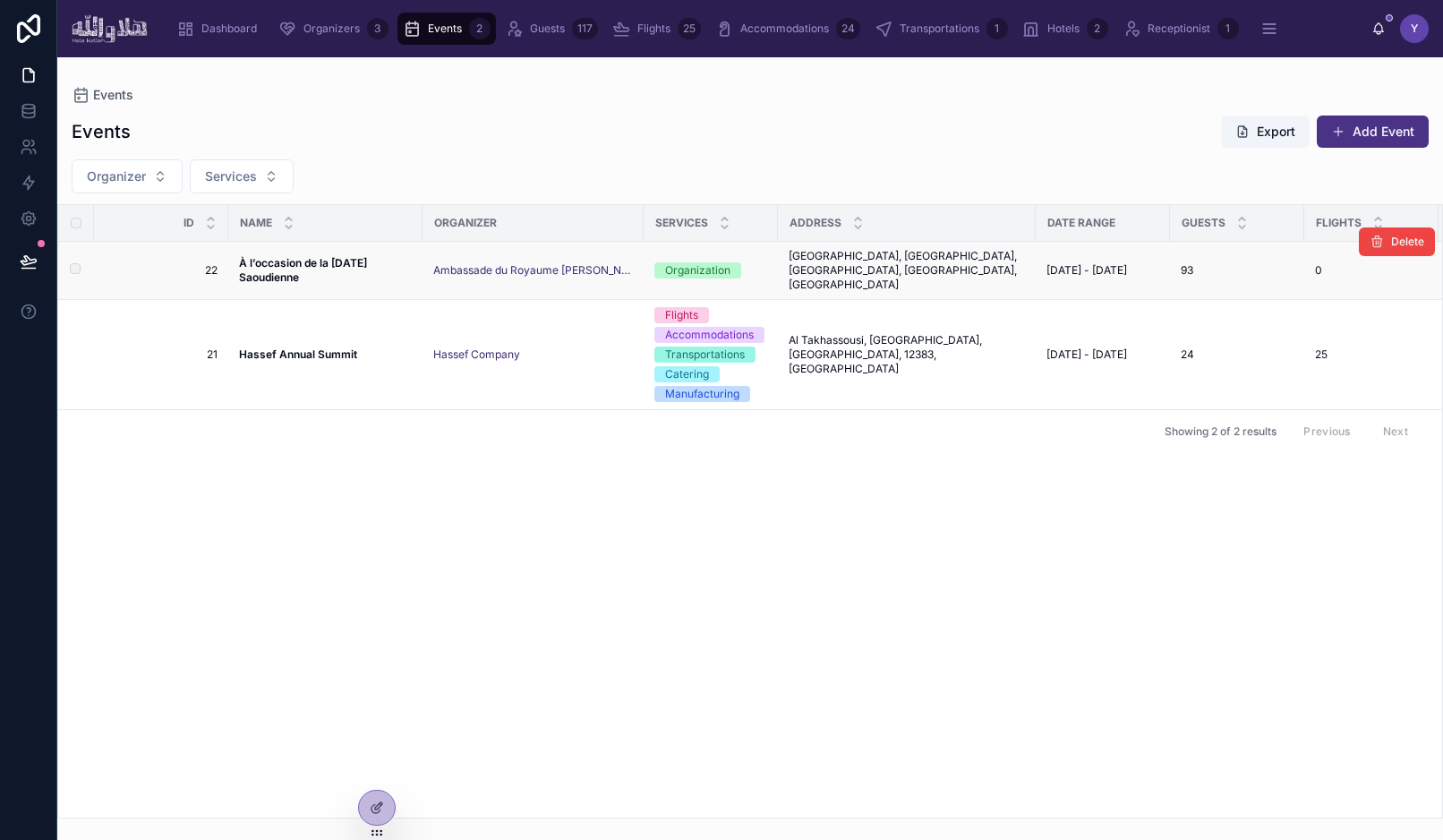
click at [281, 266] on strong "À l’occasion de la [DATE] Saoudienne" at bounding box center [304, 270] width 130 height 28
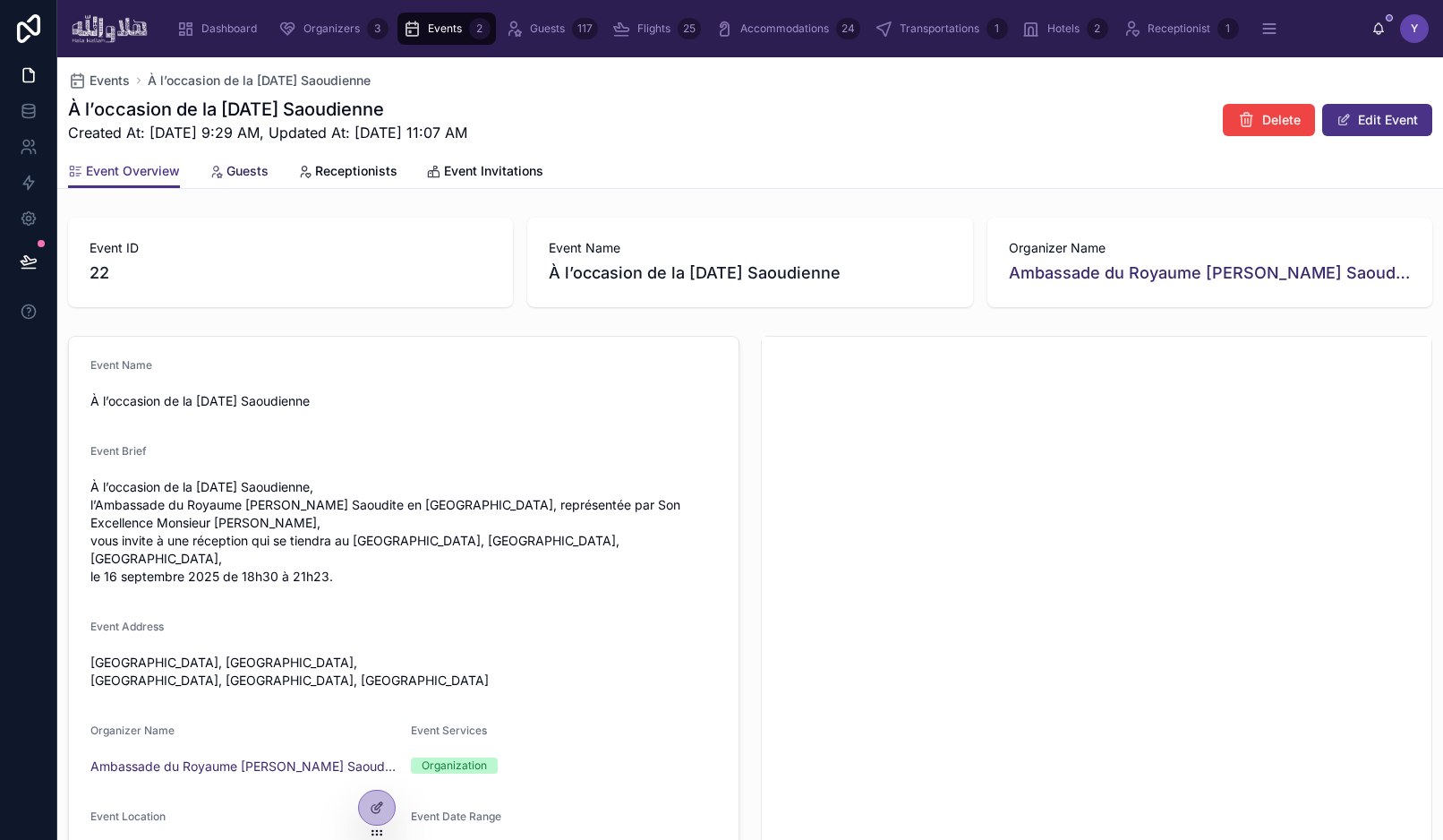
click at [245, 175] on span "Guests" at bounding box center [247, 171] width 42 height 18
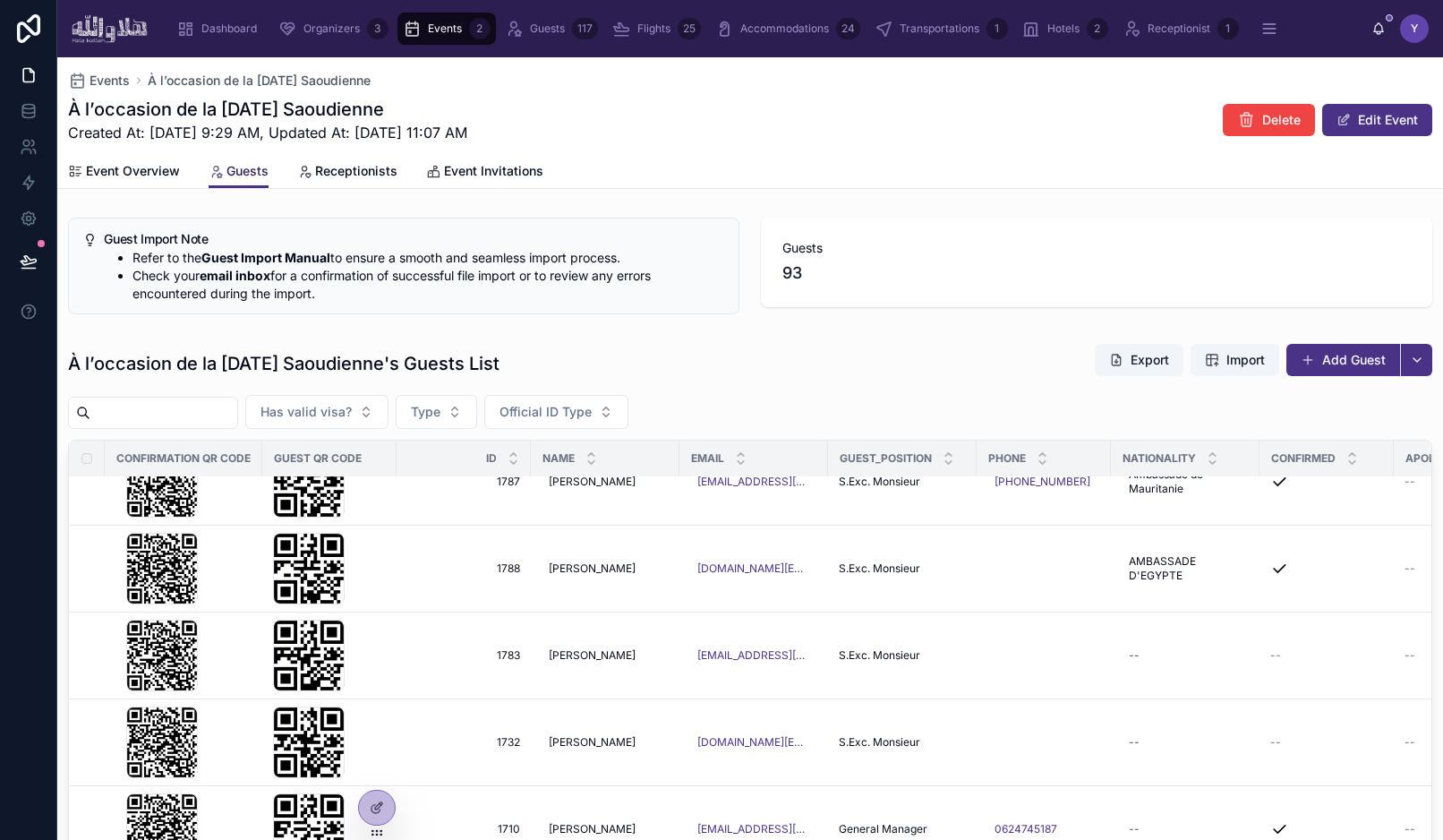
scroll to position [932, 0]
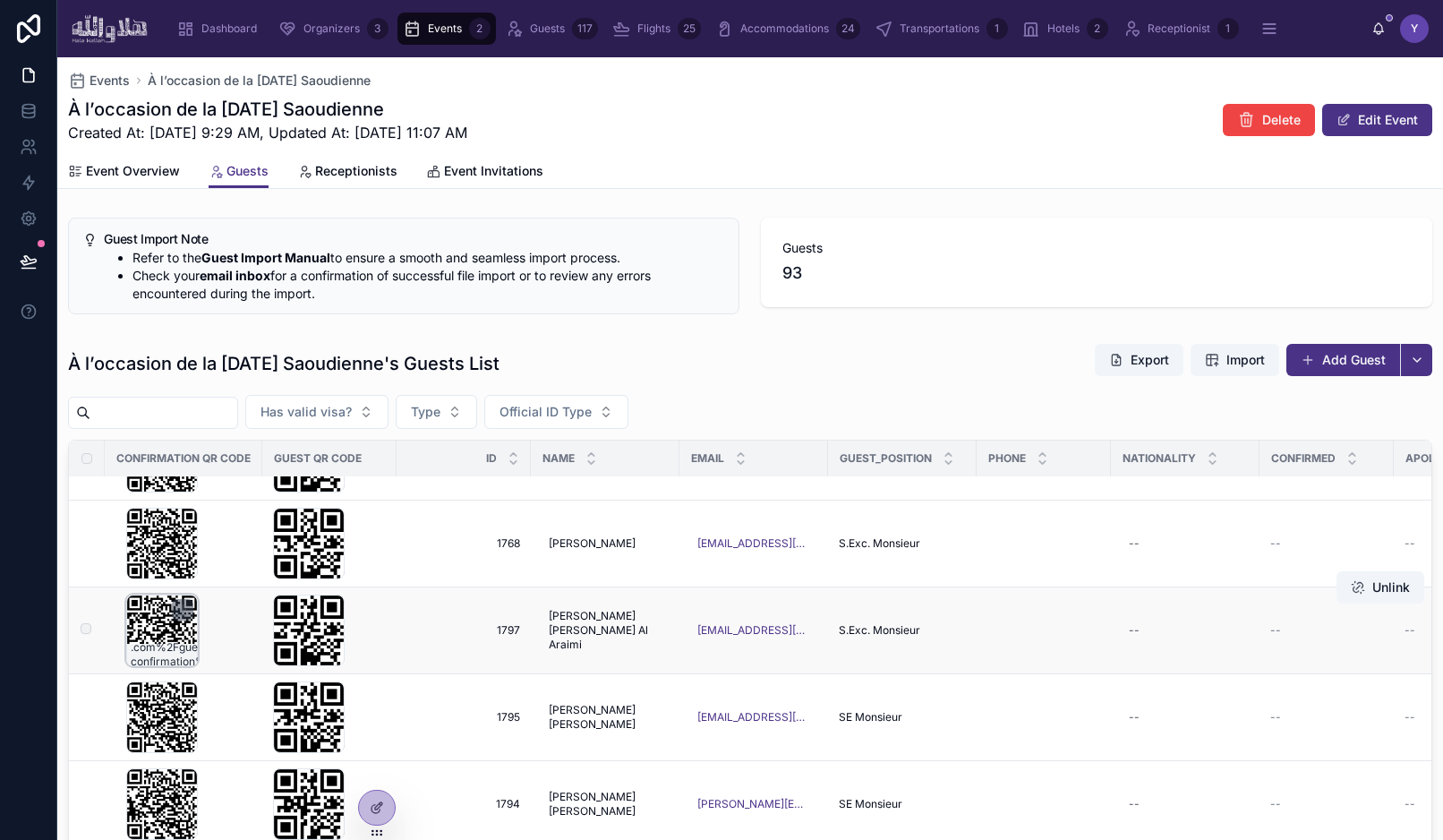
click at [157, 624] on div "?size=600x600&data=https%3A%2F%2Fportal.halawallh .com%2Fguest-confirmation%2Fv…" at bounding box center [161, 630] width 71 height 71
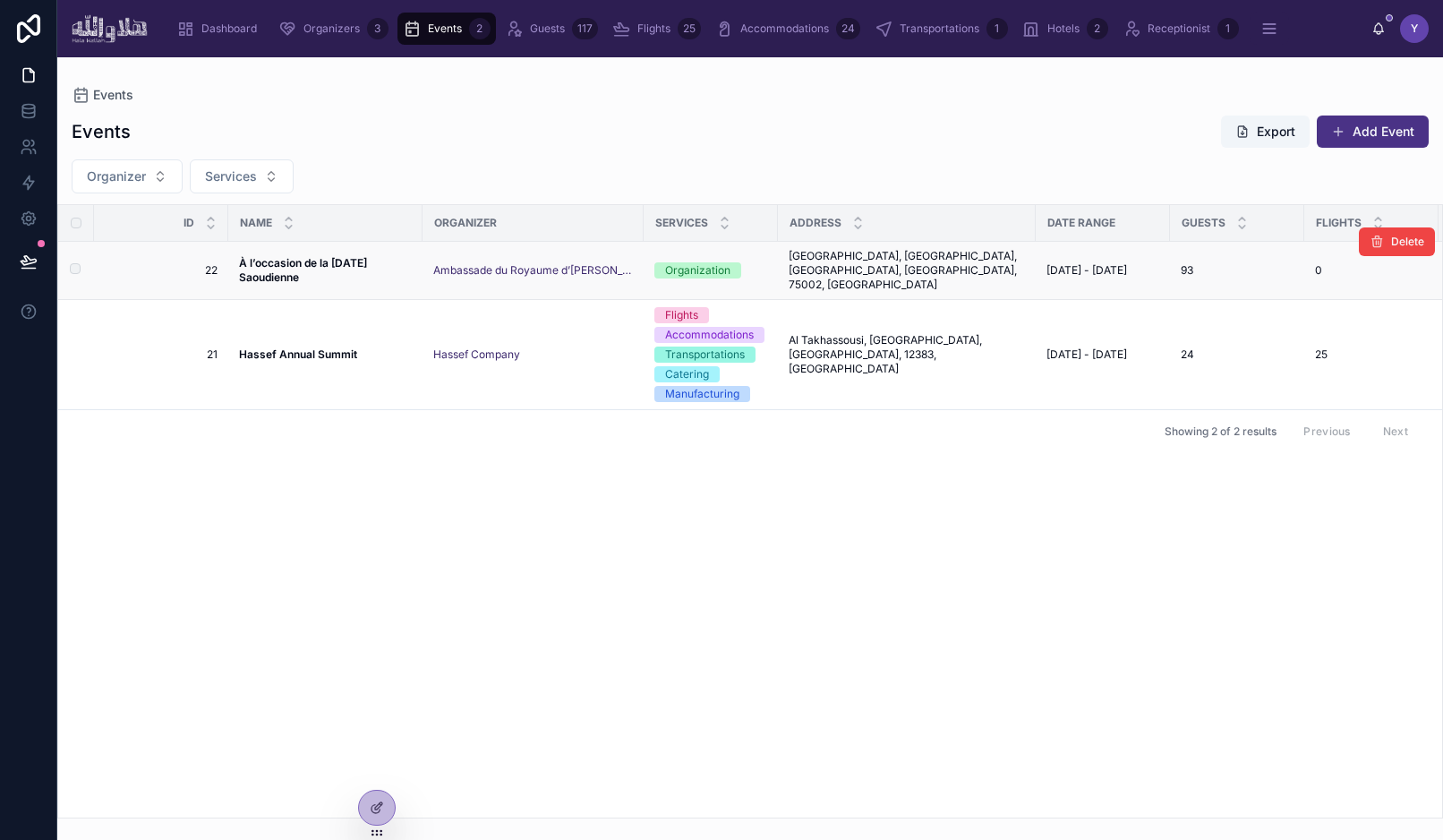
click at [292, 259] on strong "À l’occasion de la [DATE] Saoudienne" at bounding box center [304, 270] width 130 height 28
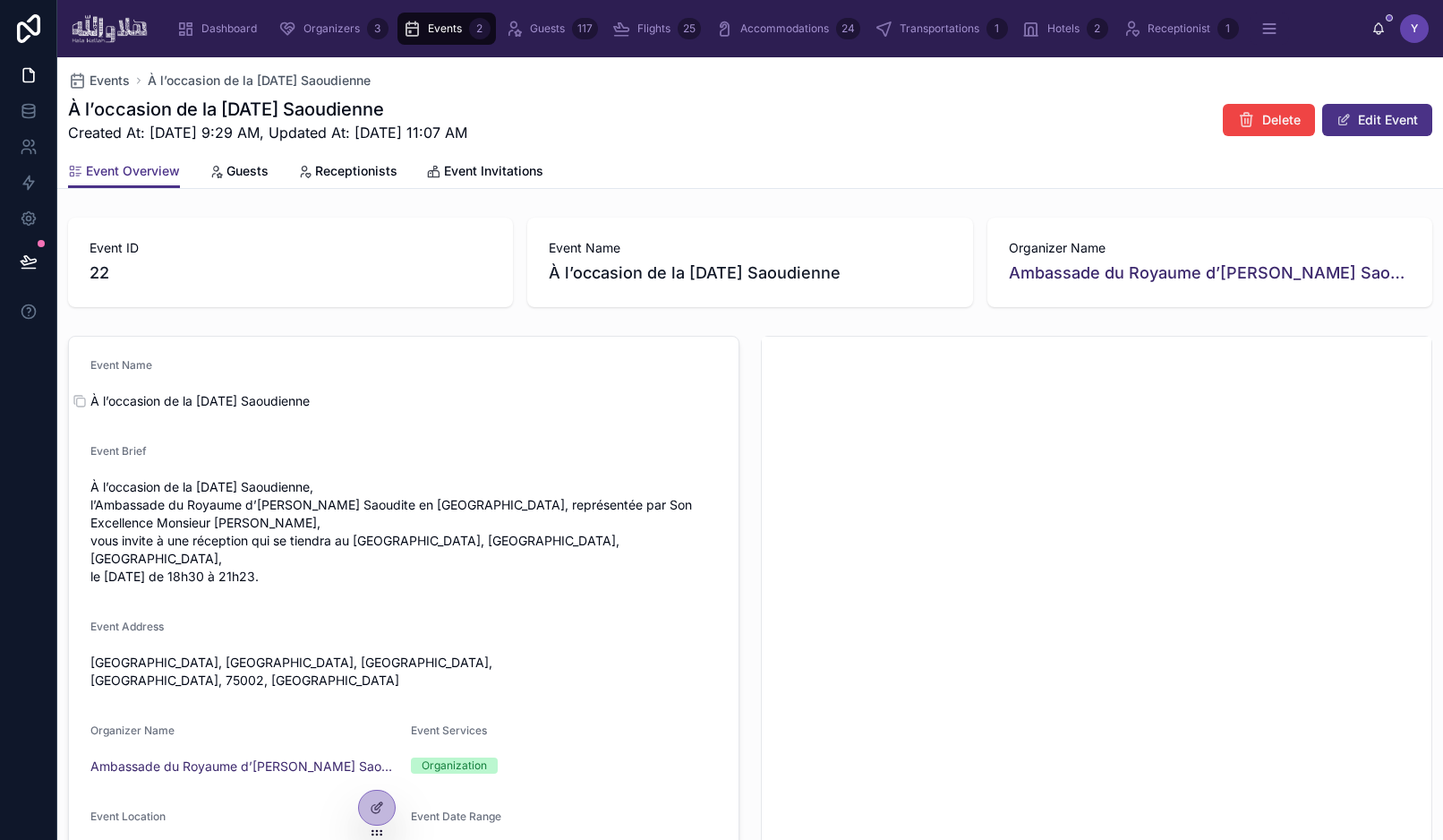
click at [247, 402] on span "À l’occasion de la [DATE] Saoudienne" at bounding box center [404, 401] width 627 height 18
copy div "À l’occasion de la [DATE] Saoudienne"
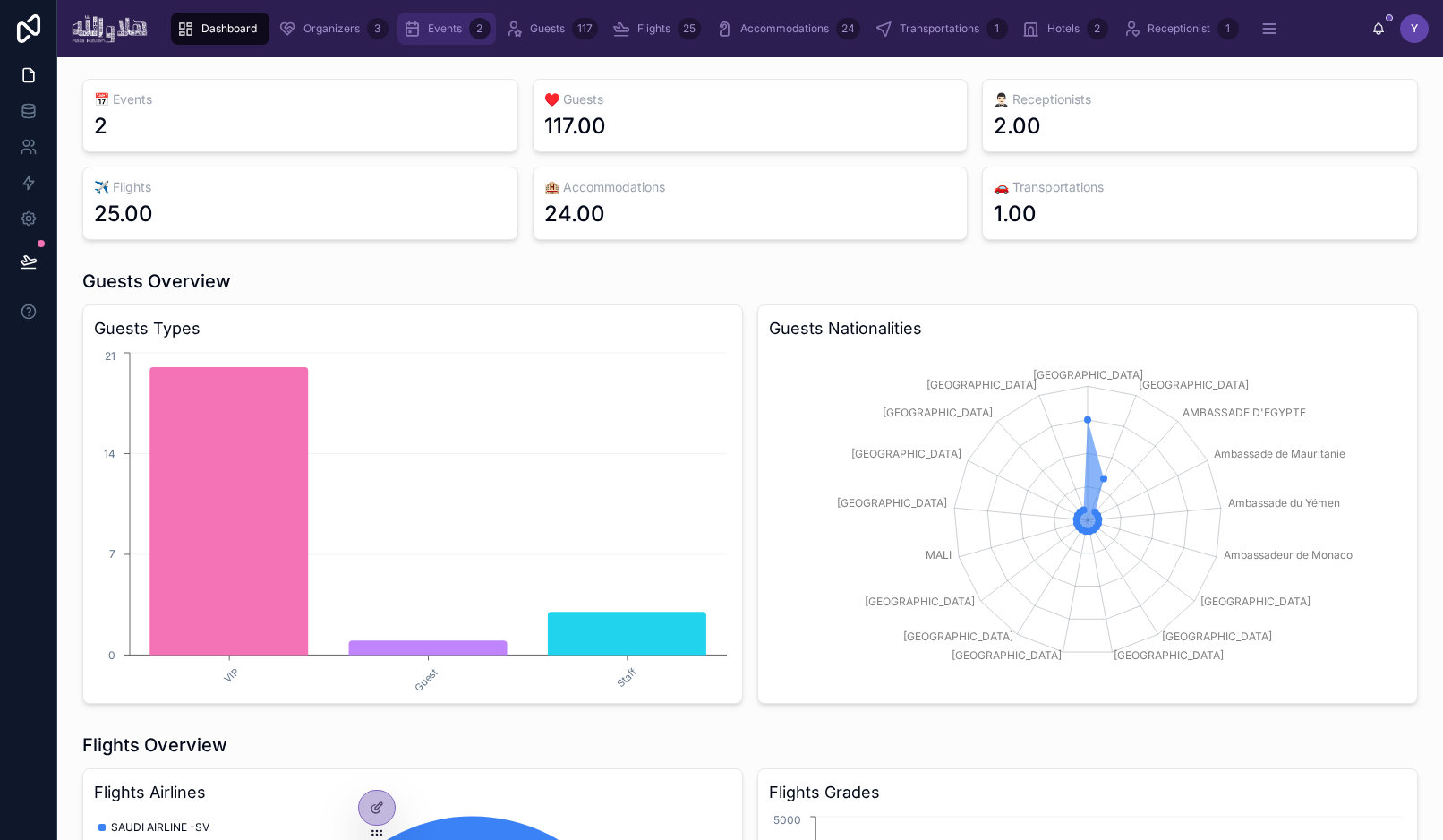
click at [441, 30] on span "Events" at bounding box center [445, 28] width 34 height 14
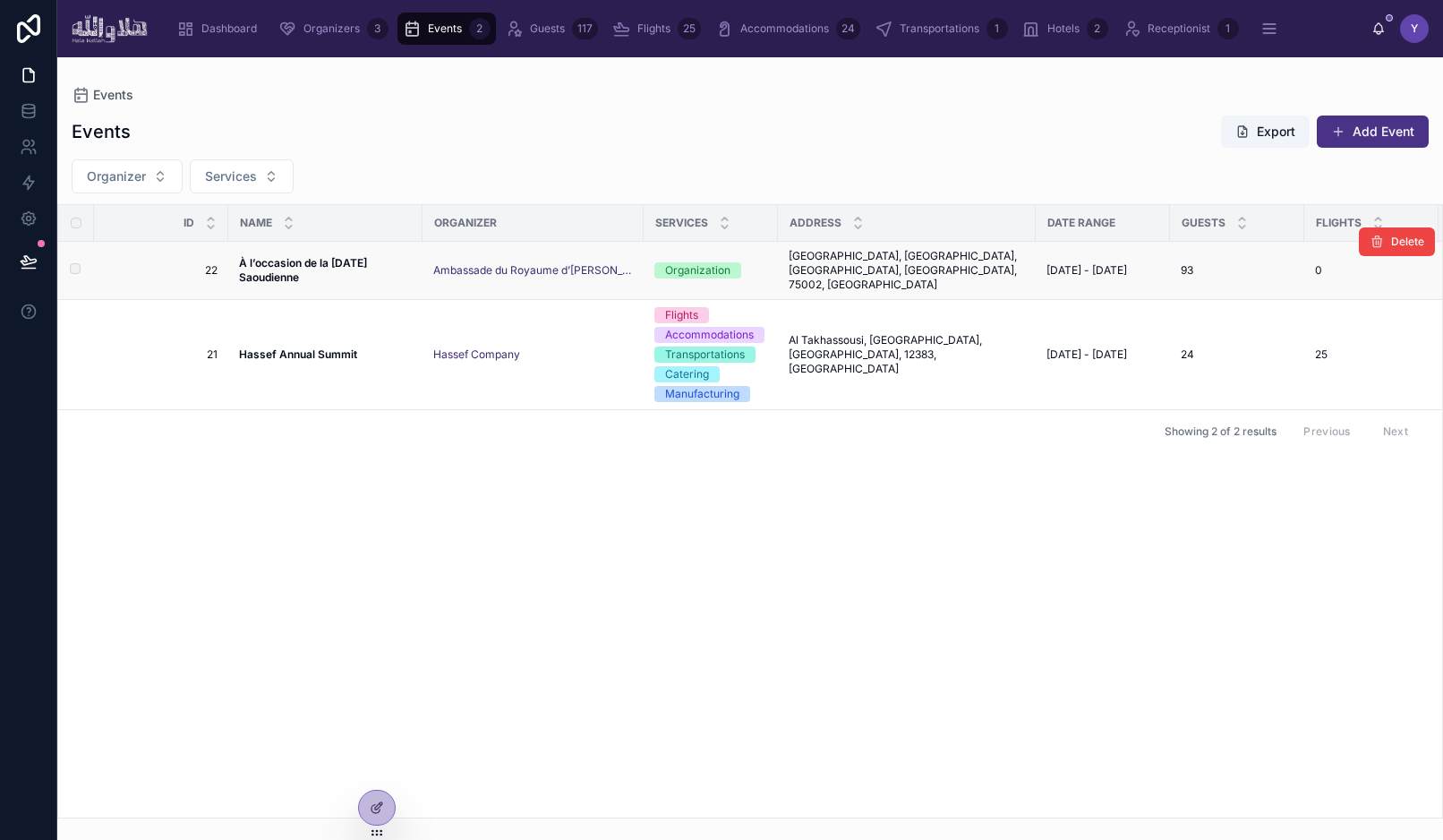
click at [322, 258] on strong "À l’occasion de la [DATE] Saoudienne" at bounding box center [304, 270] width 130 height 28
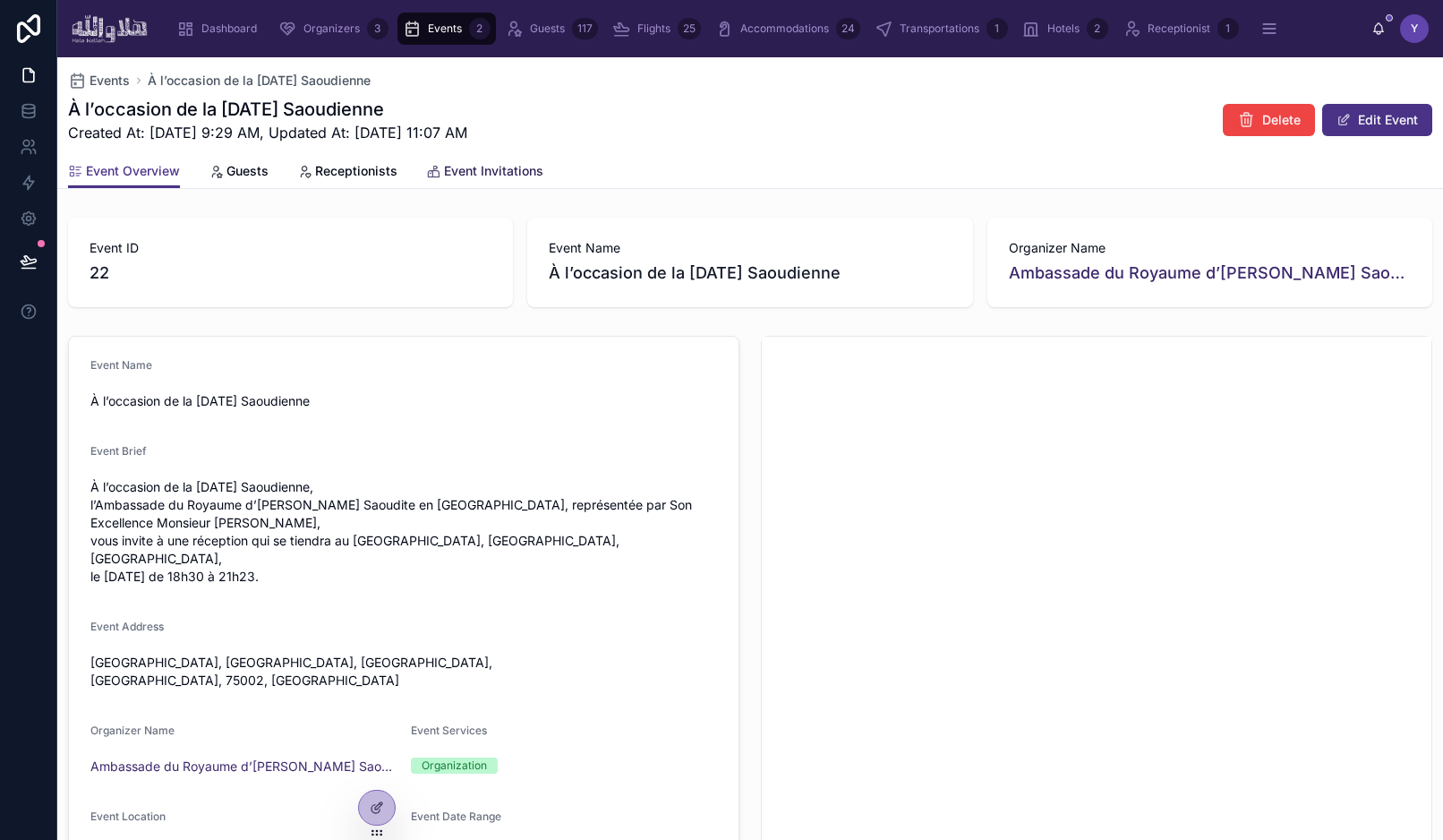
click at [485, 174] on span "Event Invitations" at bounding box center [494, 171] width 100 height 18
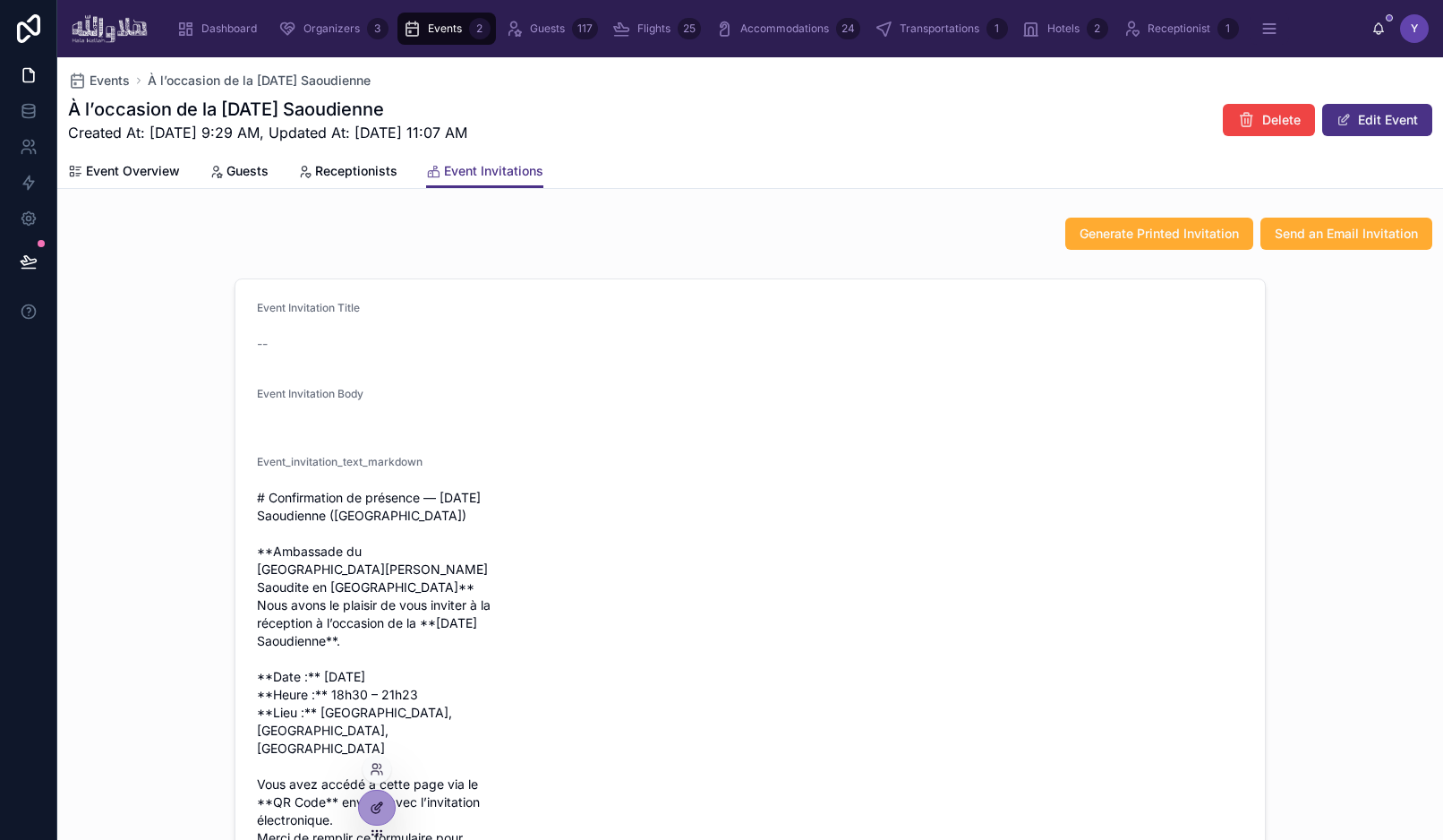
click at [375, 814] on icon at bounding box center [376, 807] width 14 height 14
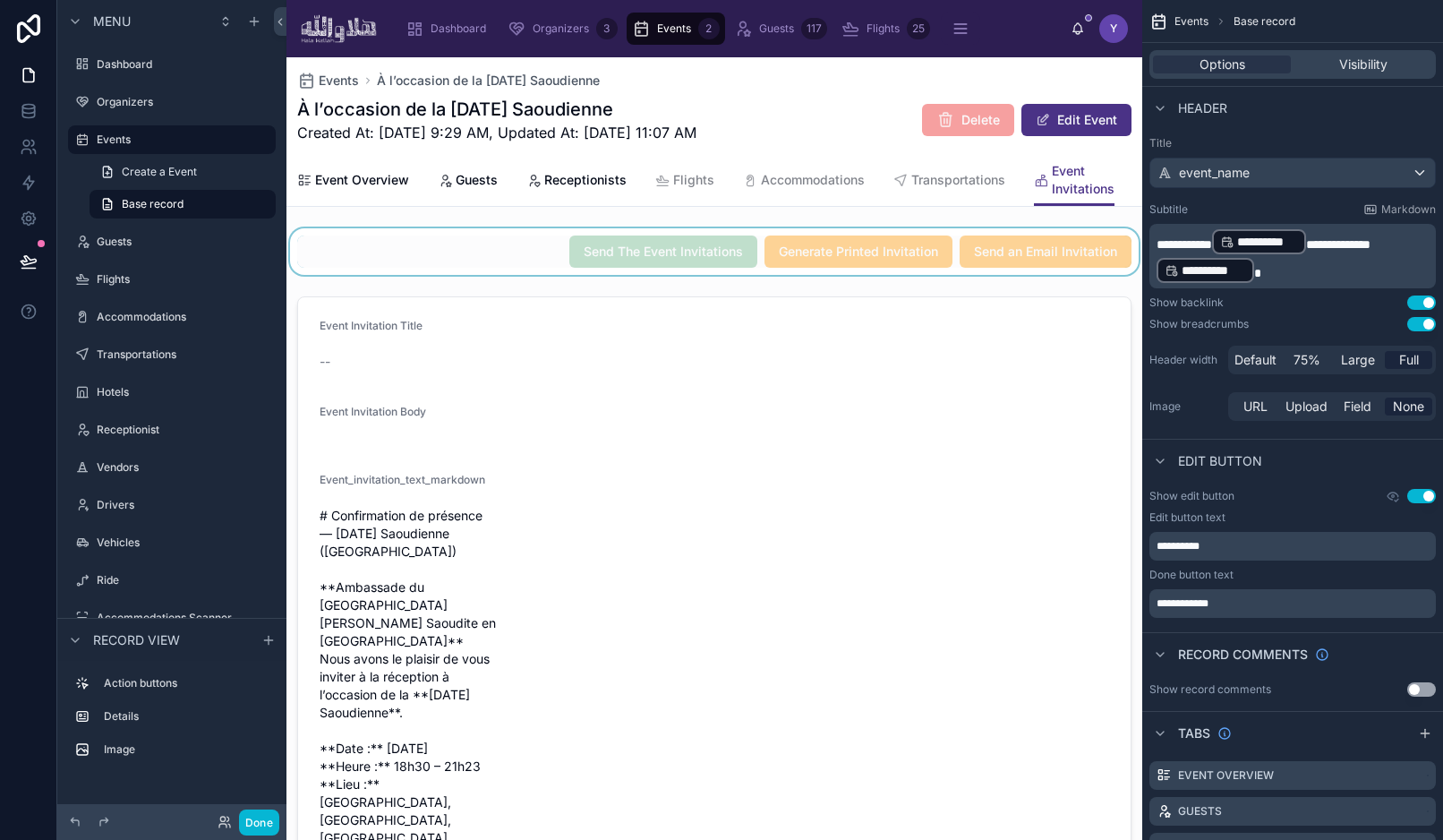
click at [484, 240] on div at bounding box center [714, 252] width 856 height 47
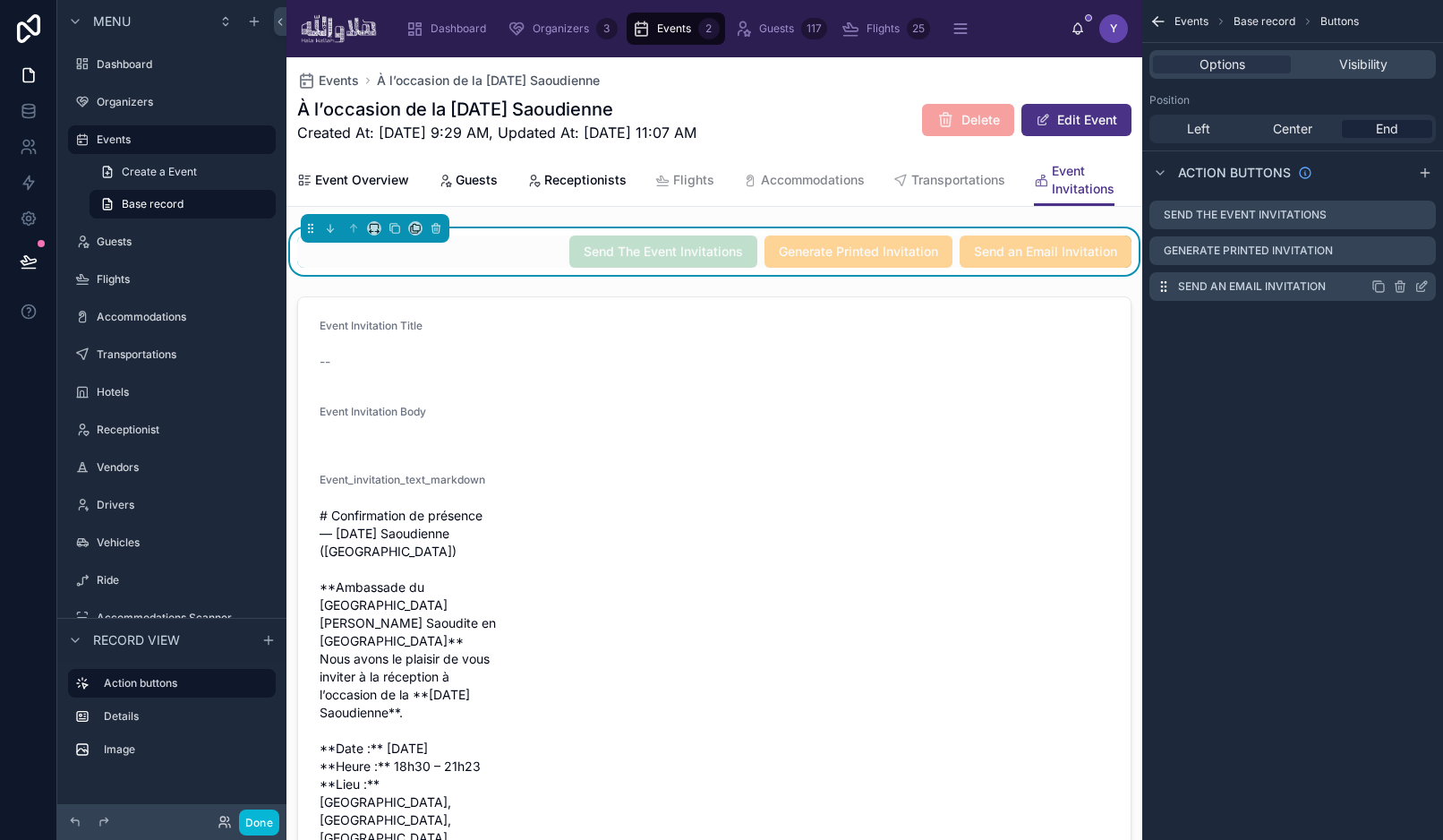
click at [1422, 288] on icon "scrollable content" at bounding box center [1424, 284] width 8 height 8
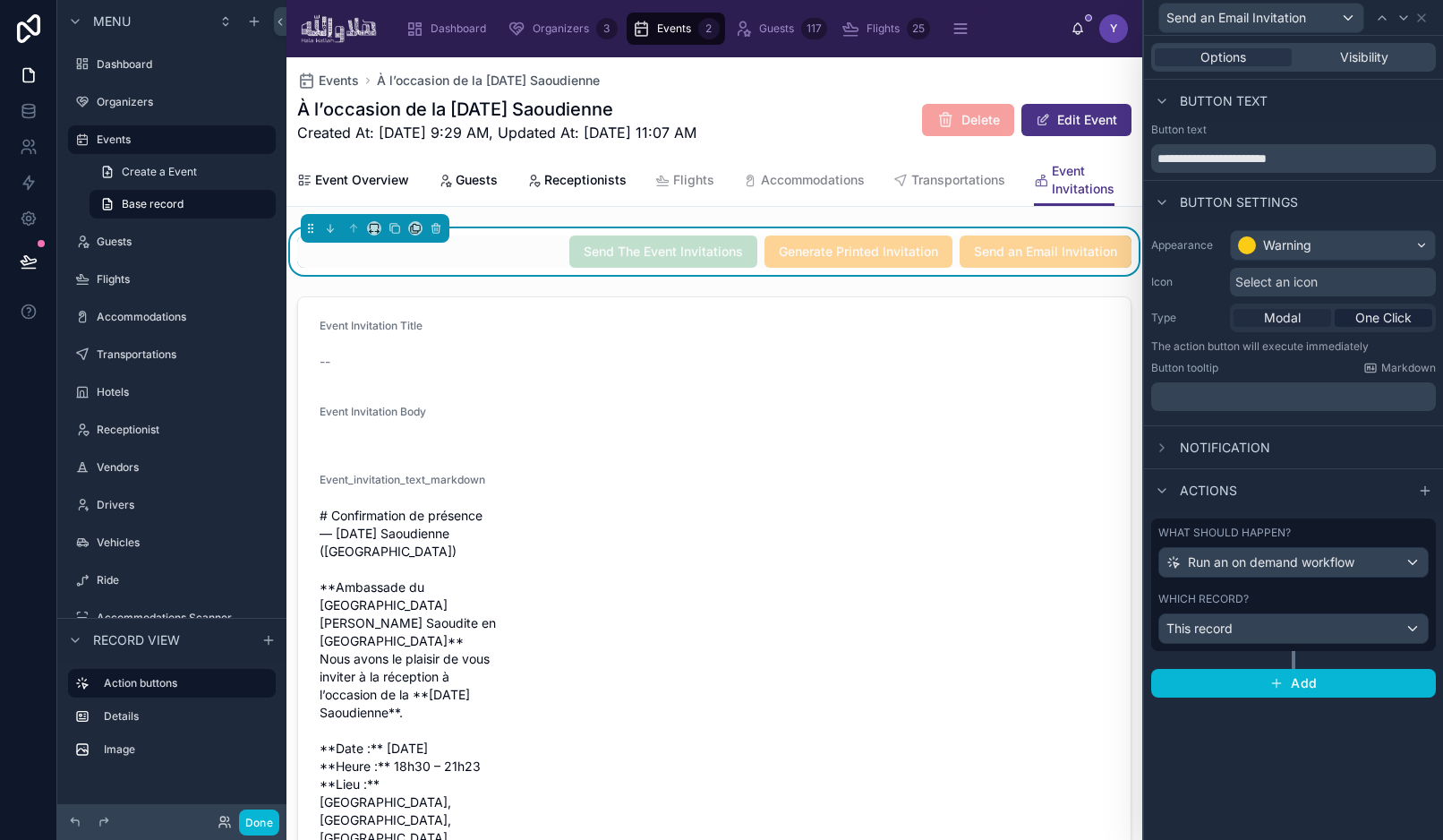
click at [1293, 319] on span "Modal" at bounding box center [1282, 317] width 37 height 18
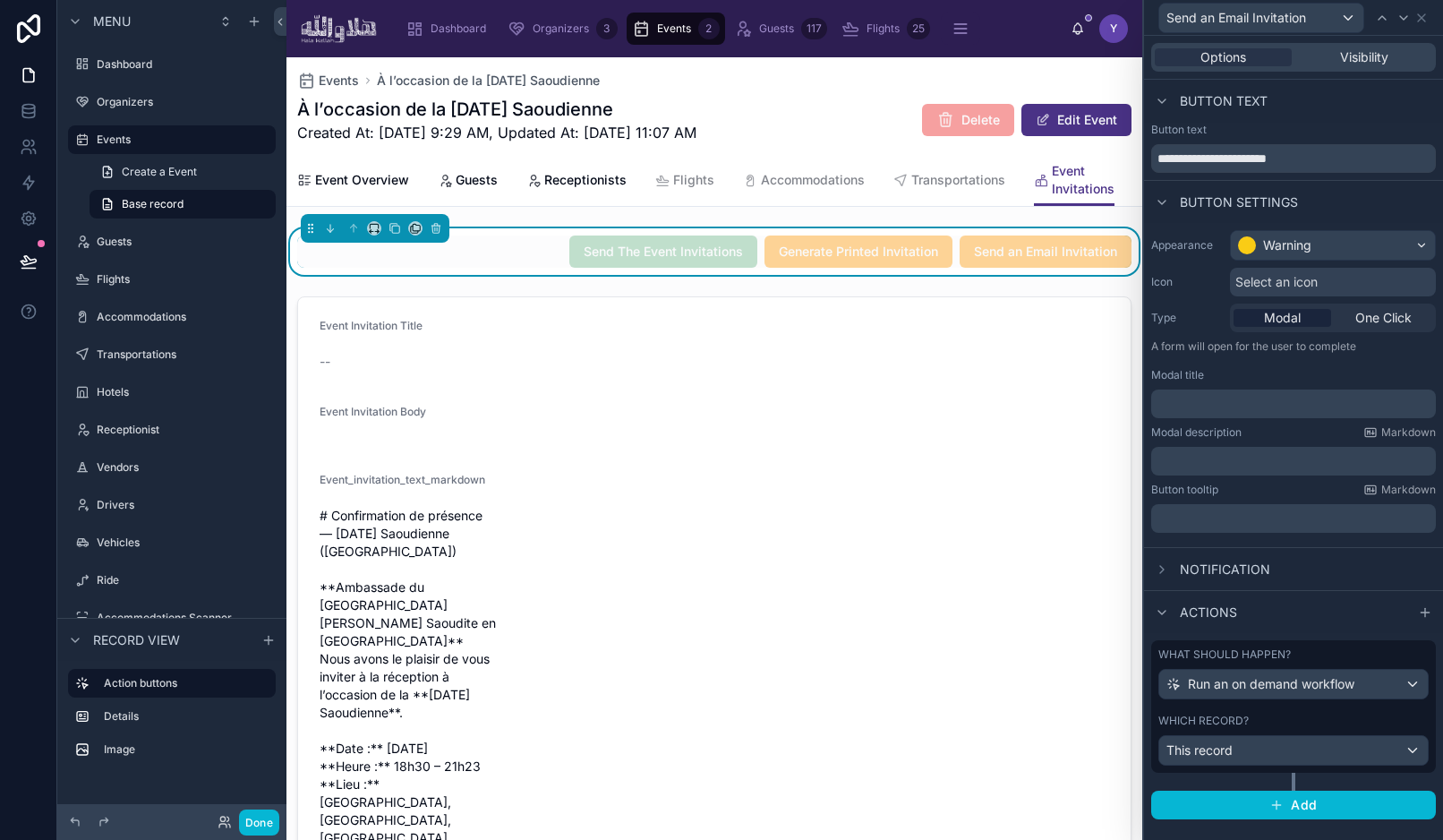
click at [1229, 403] on p "﻿" at bounding box center [1296, 404] width 274 height 18
click at [1251, 472] on div "﻿" at bounding box center [1294, 461] width 284 height 29
click at [1223, 460] on p "﻿" at bounding box center [1296, 461] width 274 height 18
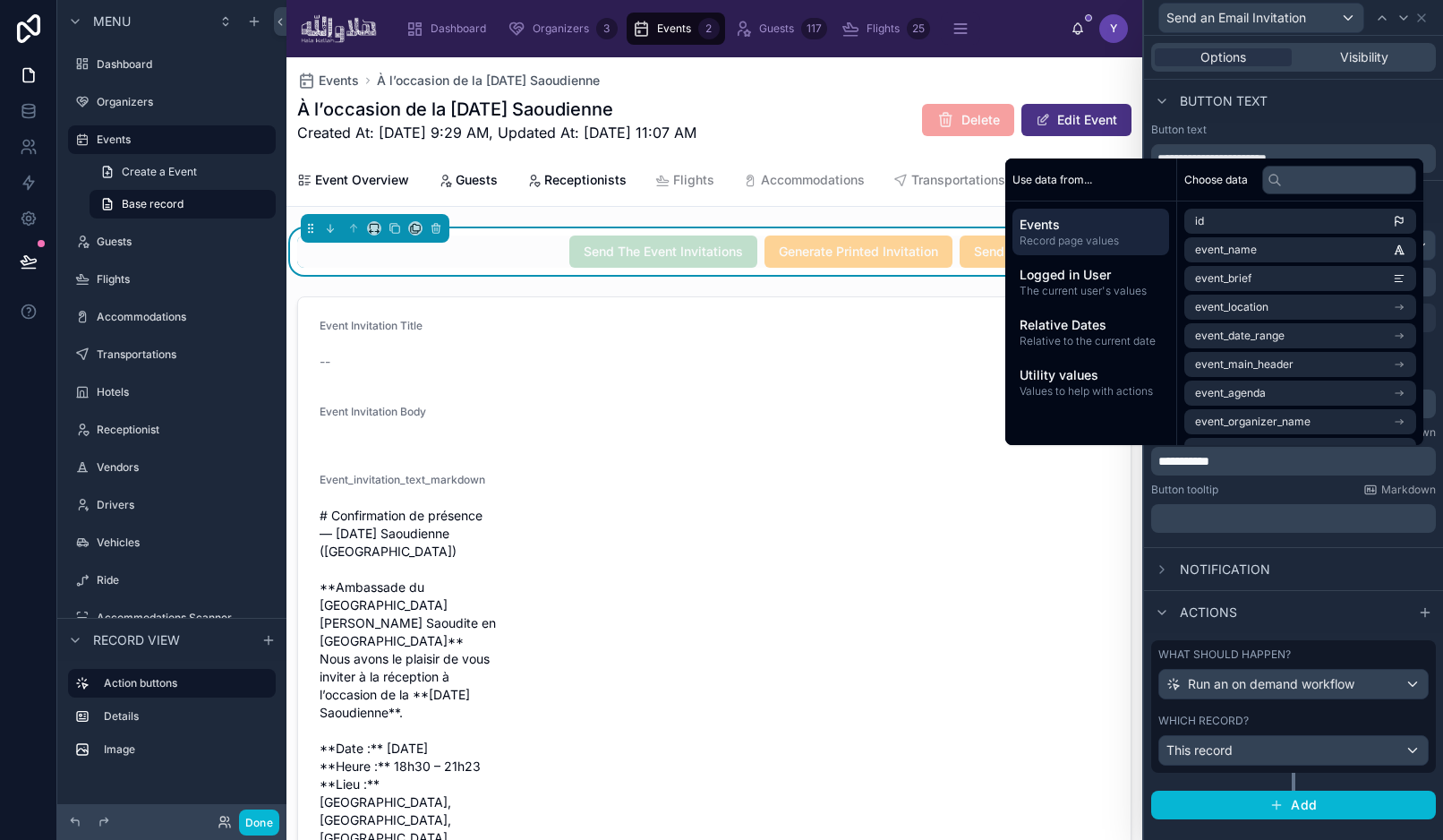
click at [1287, 542] on div "**********" at bounding box center [1294, 384] width 299 height 324
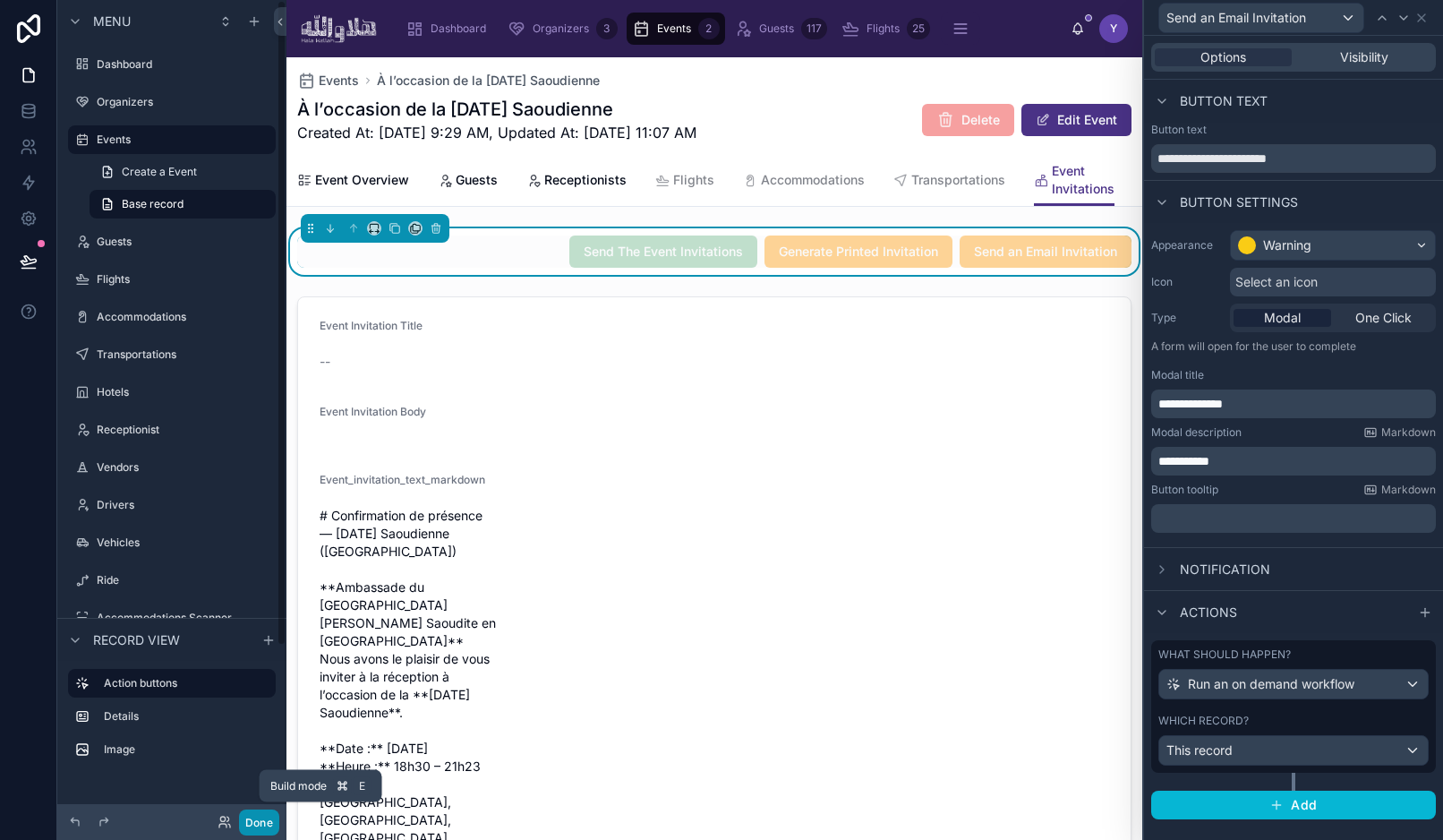
click at [264, 818] on button "Done" at bounding box center [259, 822] width 40 height 26
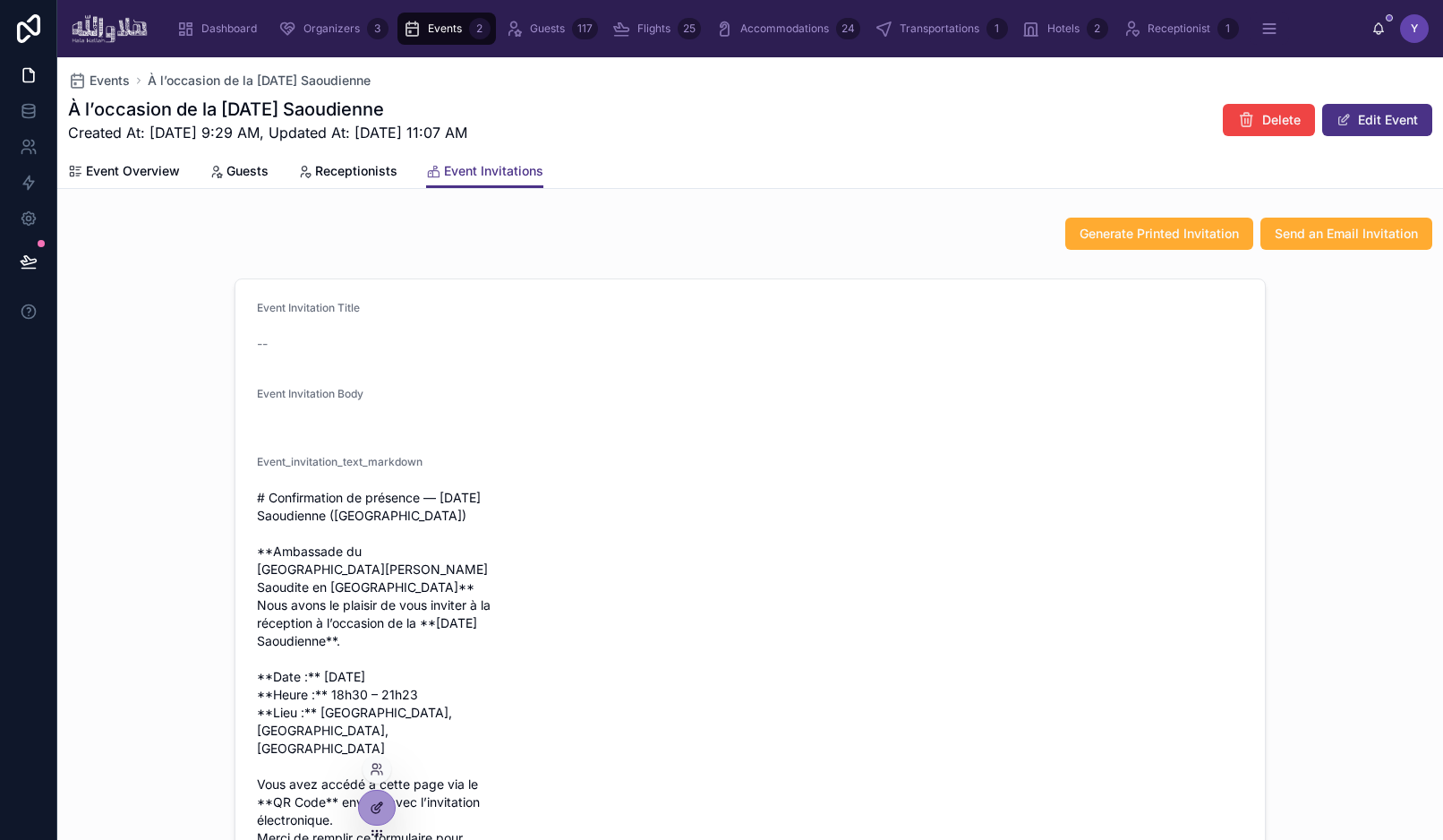
click at [374, 804] on icon at bounding box center [376, 808] width 8 height 8
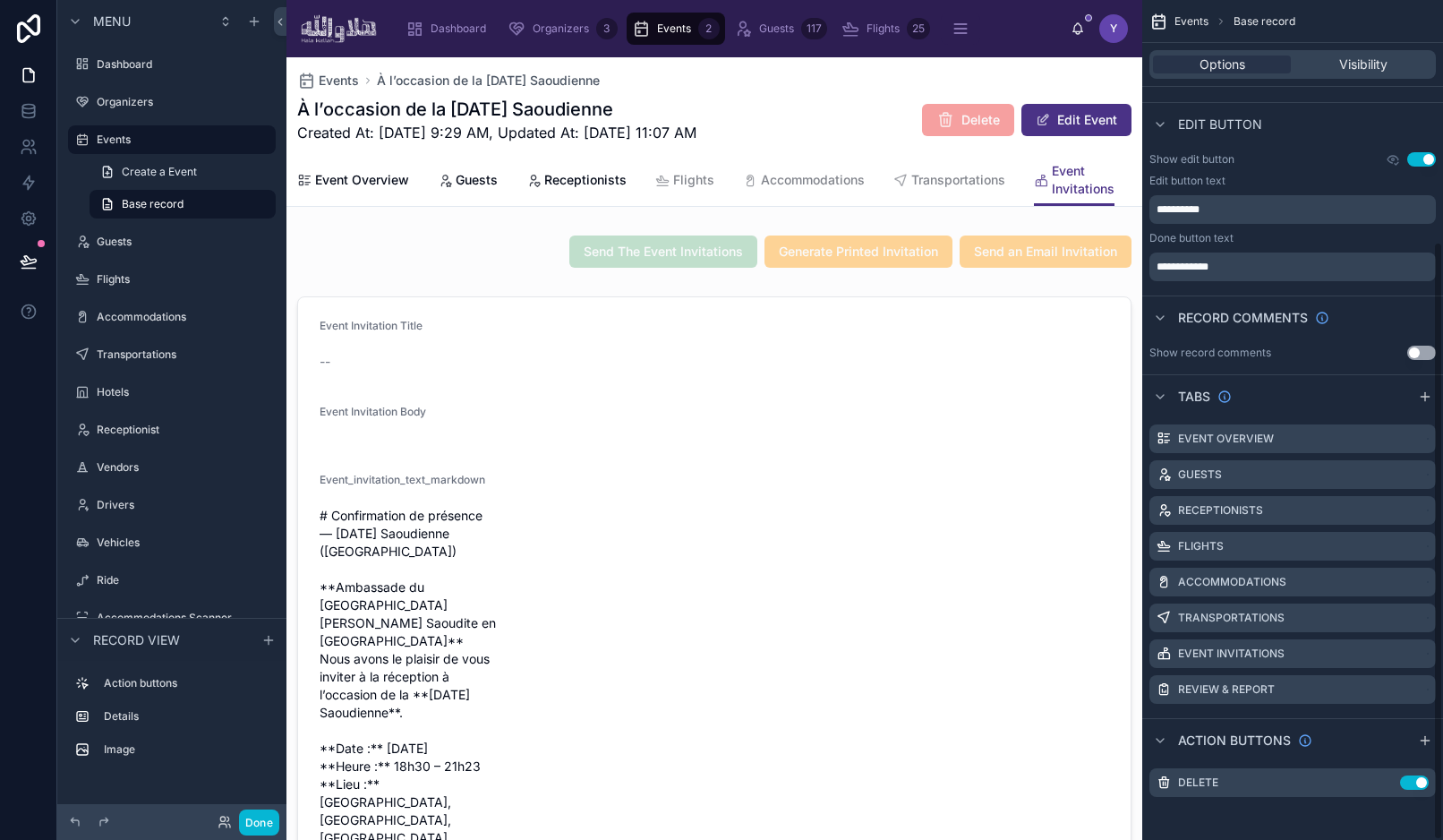
scroll to position [337, 0]
click at [548, 257] on div at bounding box center [714, 252] width 856 height 47
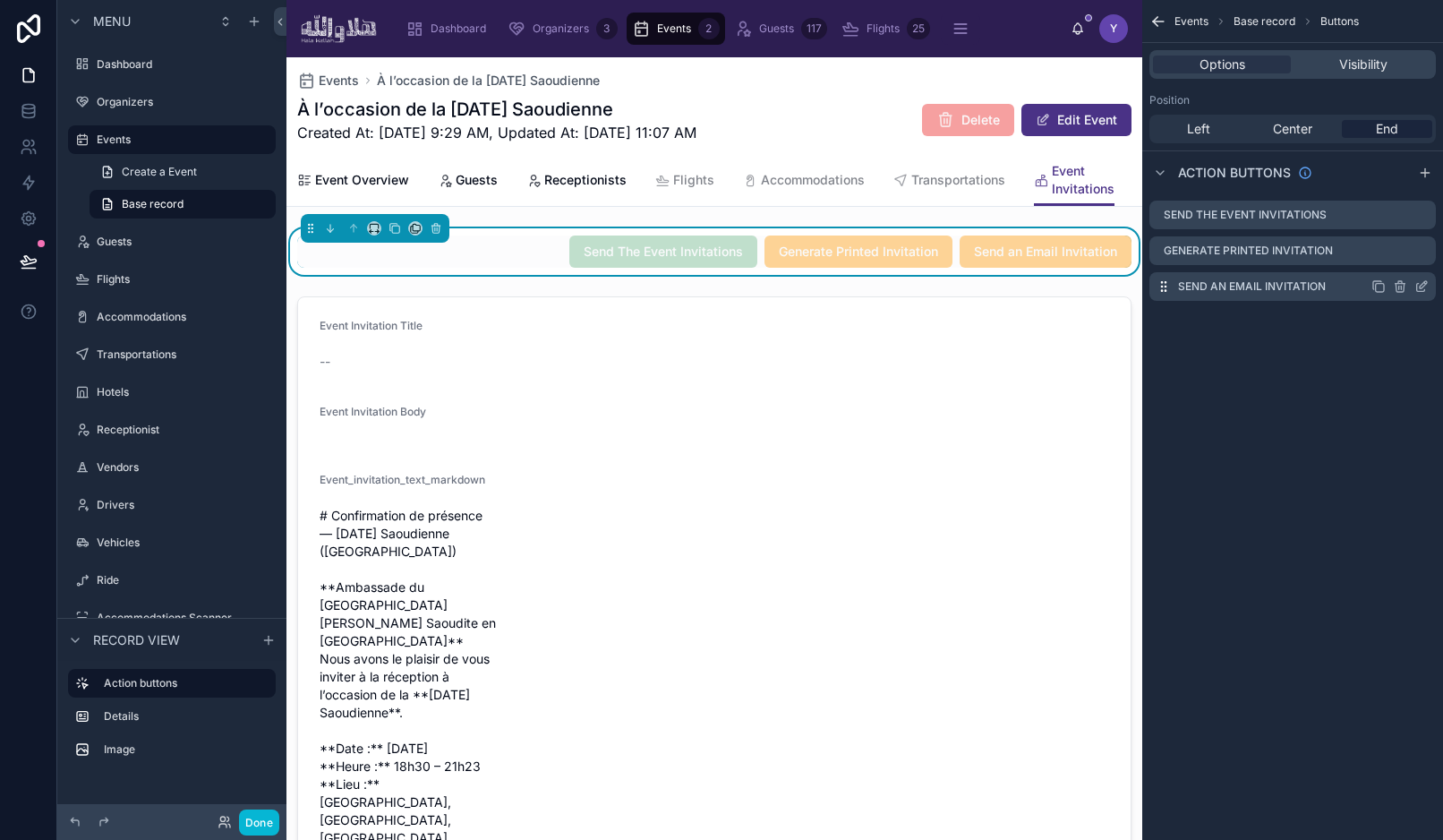
click at [1425, 291] on icon "scrollable content" at bounding box center [1421, 286] width 14 height 14
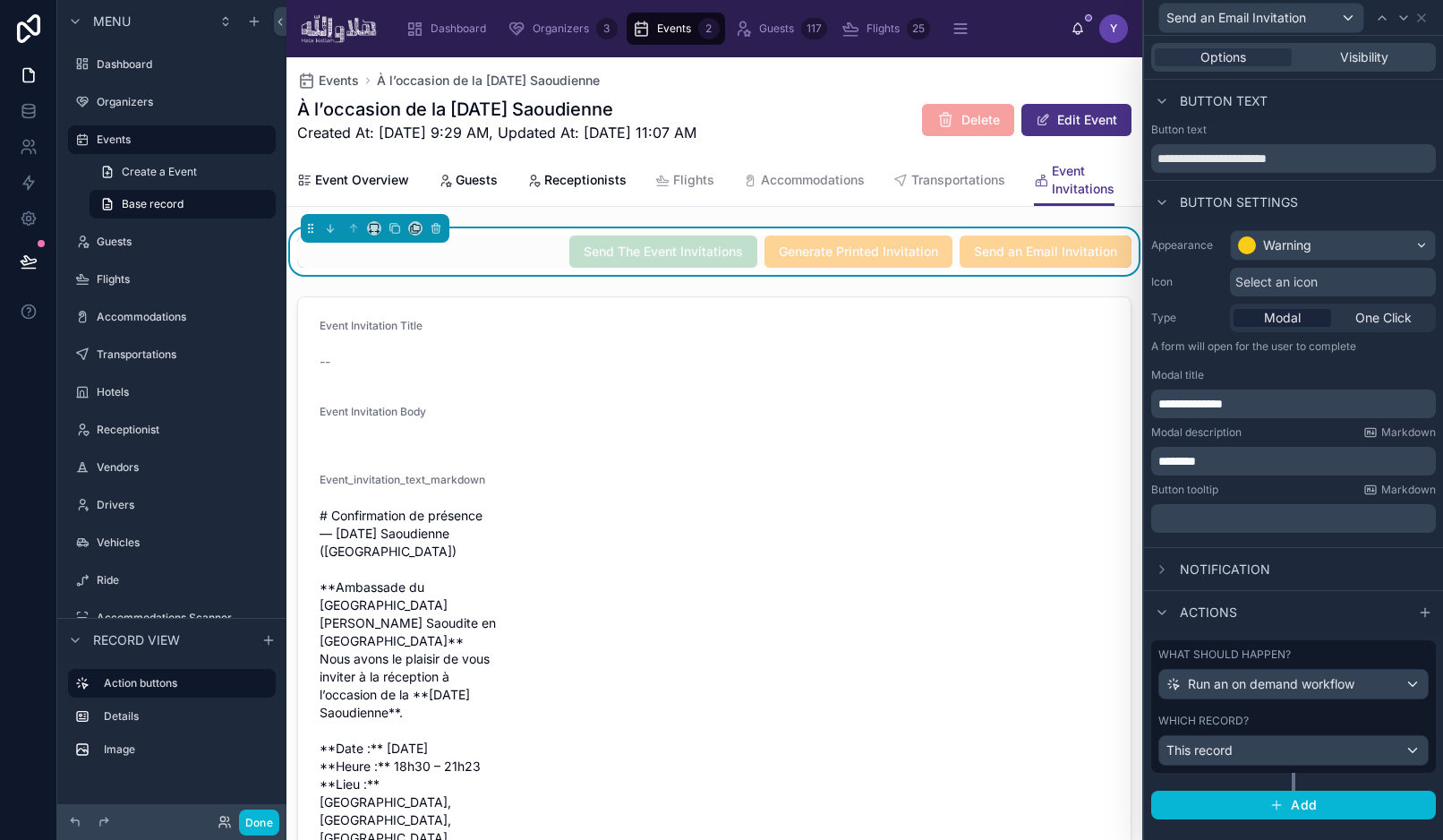
click at [1360, 657] on div "What should happen?" at bounding box center [1294, 654] width 270 height 14
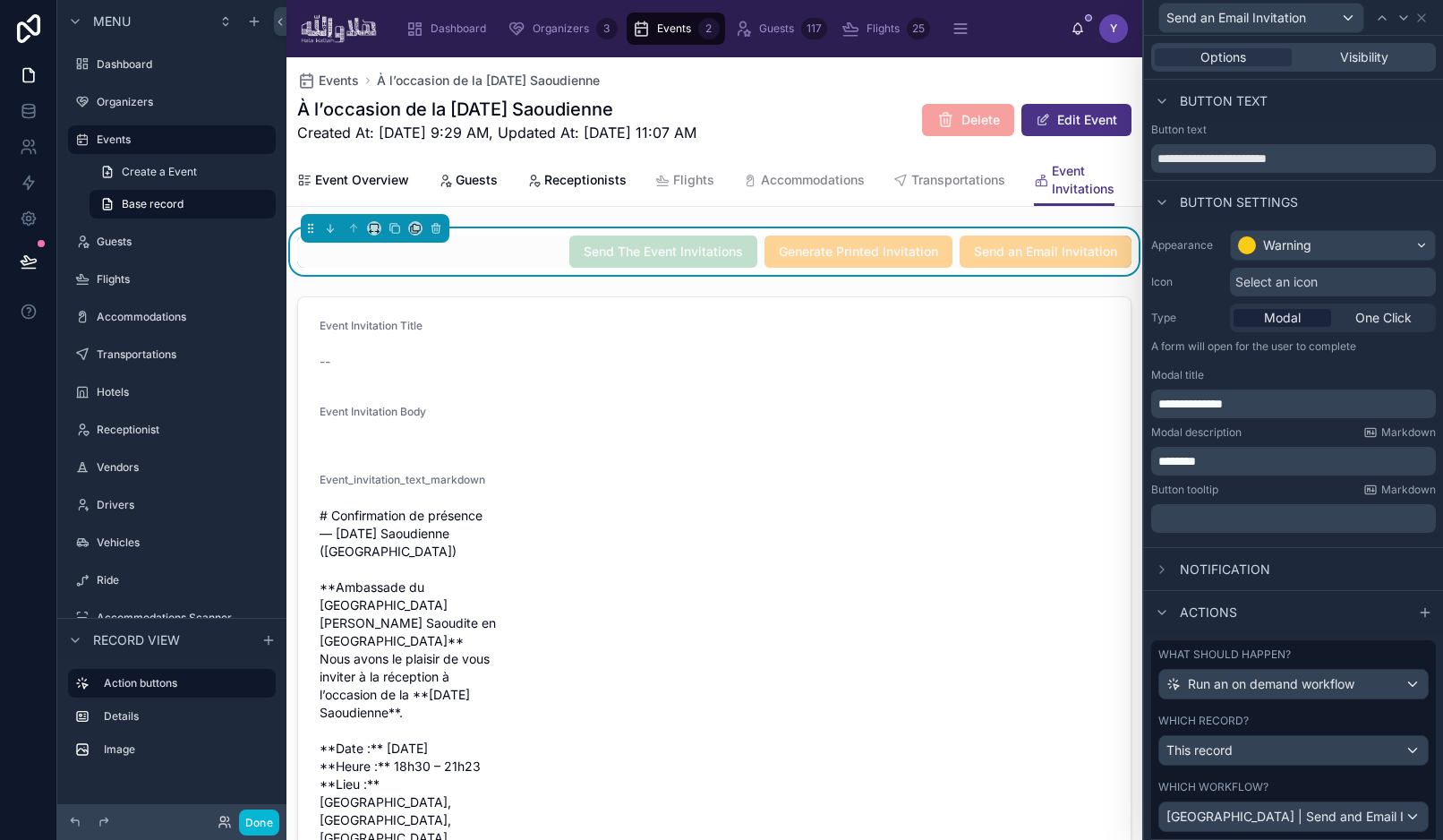
scroll to position [96, 0]
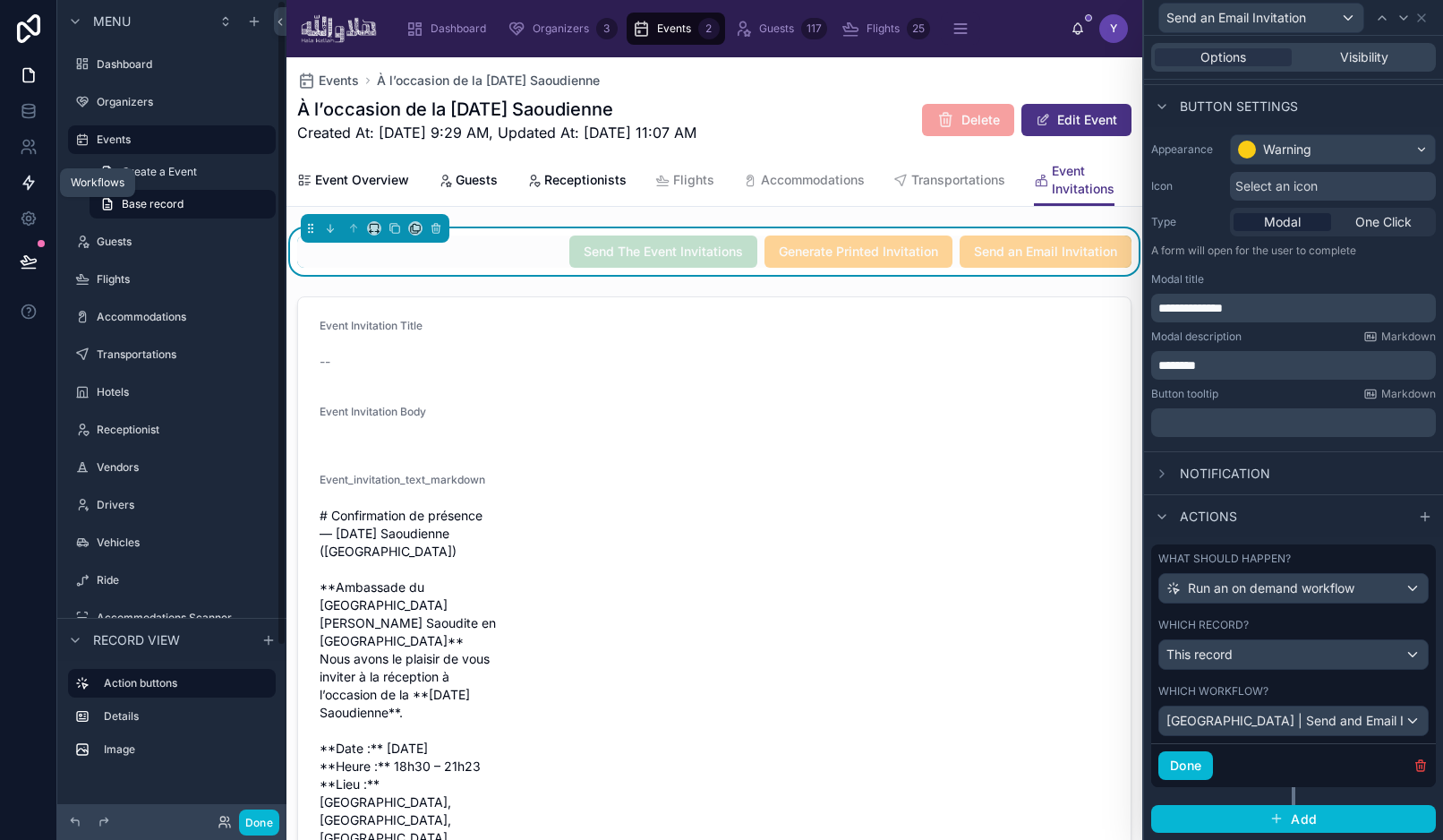
click at [23, 177] on icon at bounding box center [28, 182] width 18 height 18
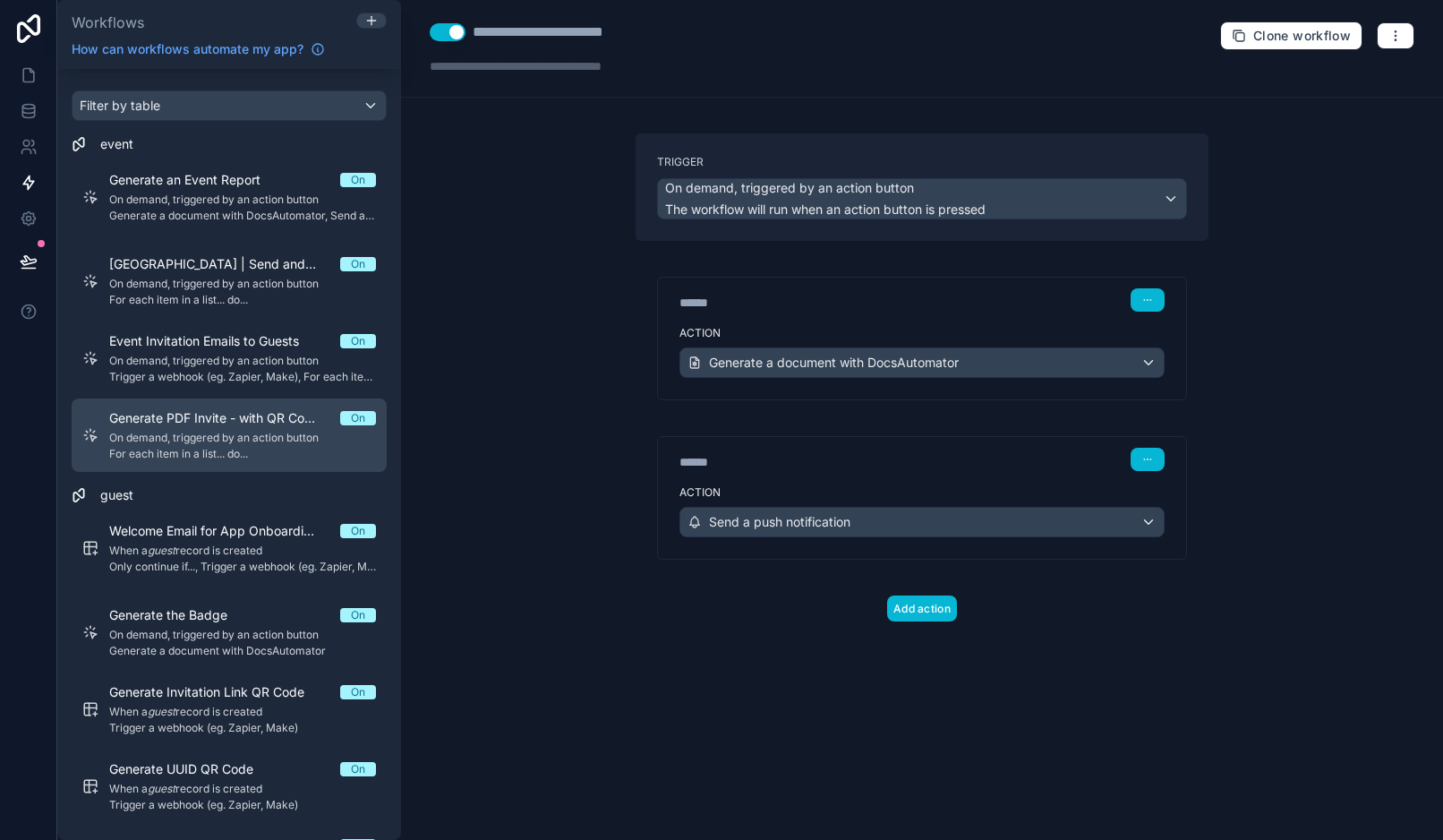
scroll to position [46, 0]
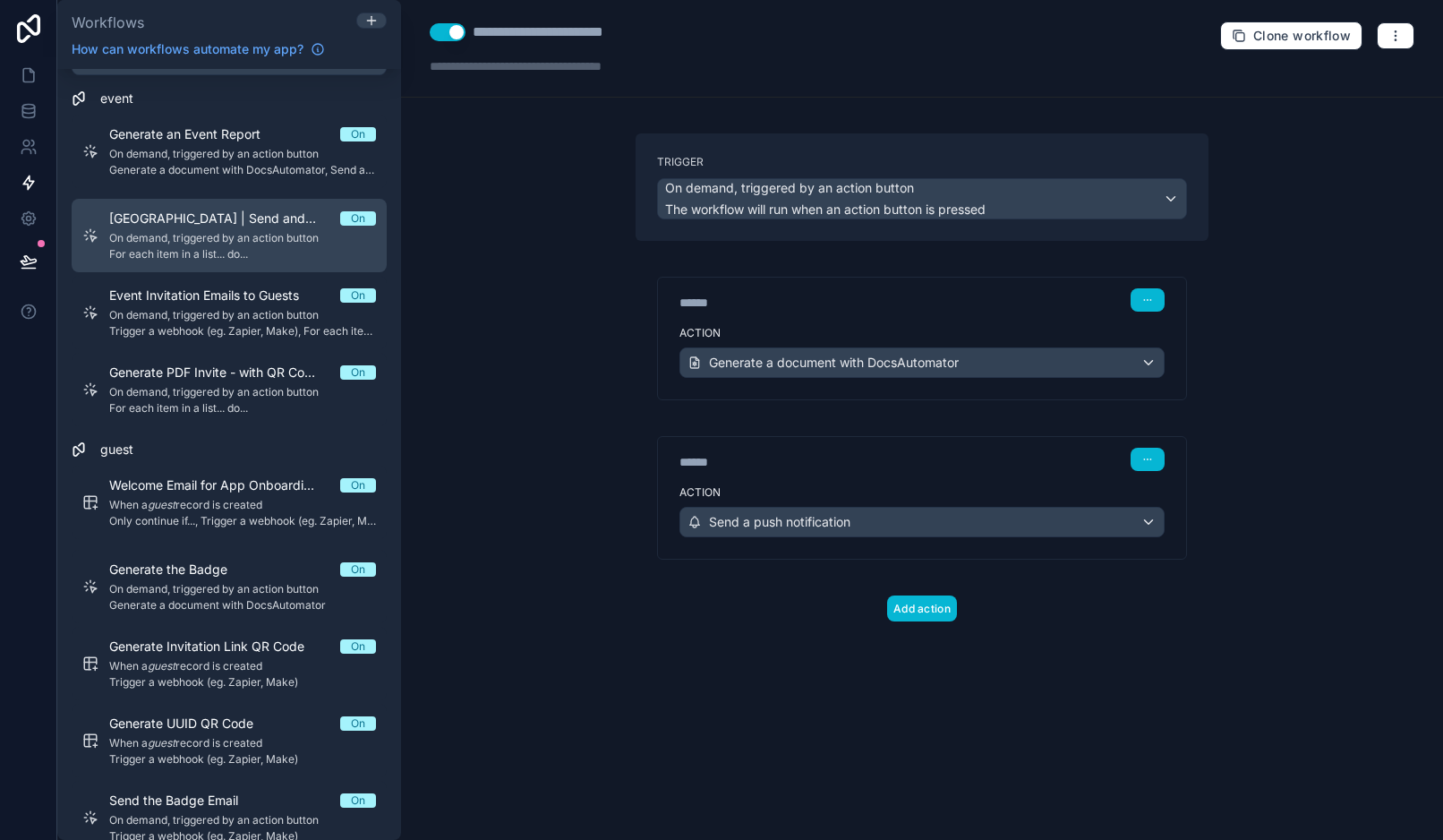
click at [212, 254] on span "For each item in a list... do..." at bounding box center [242, 253] width 267 height 14
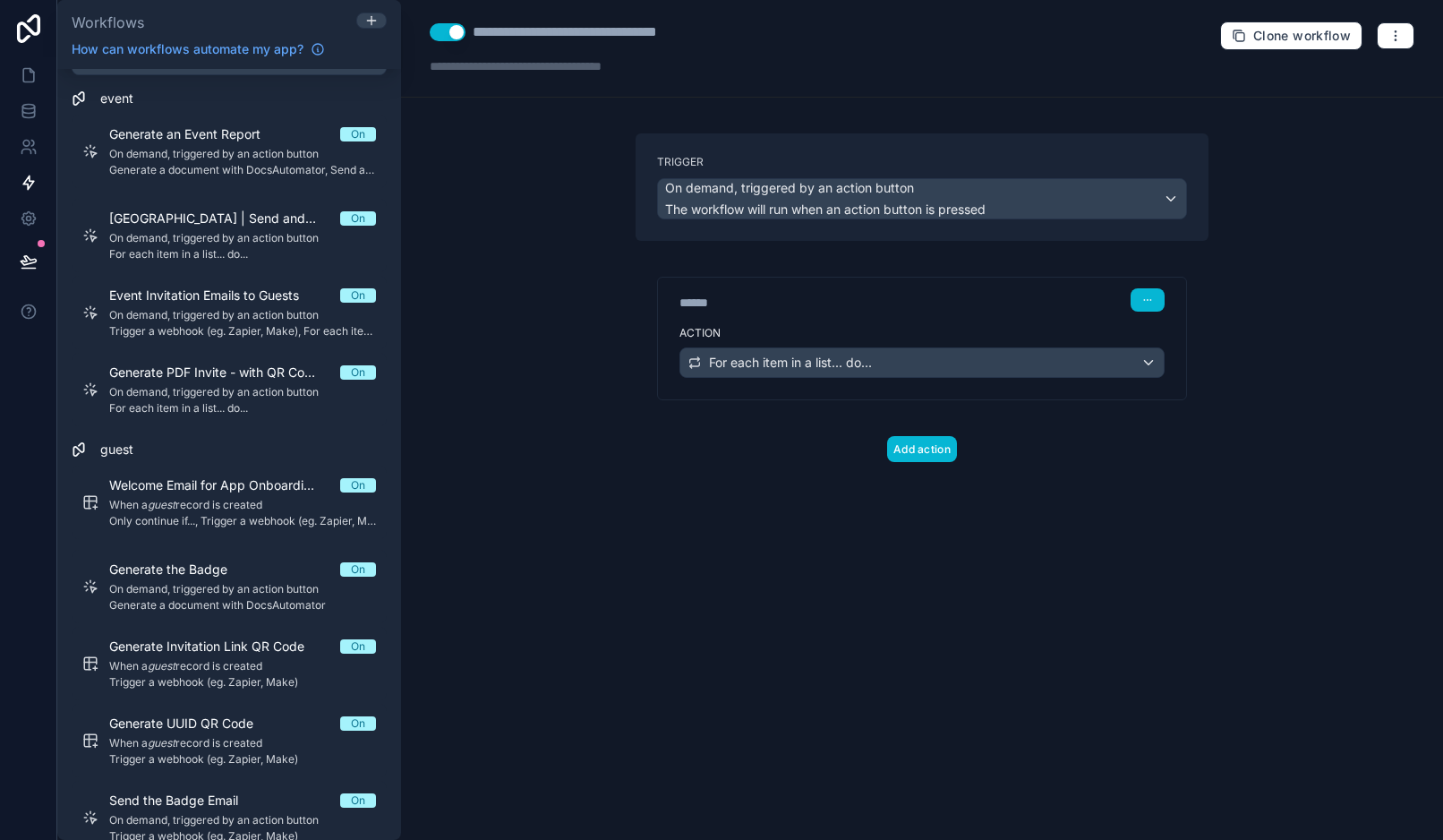
click at [936, 305] on div "******" at bounding box center [814, 302] width 269 height 18
click at [977, 330] on label "Action" at bounding box center [922, 332] width 485 height 14
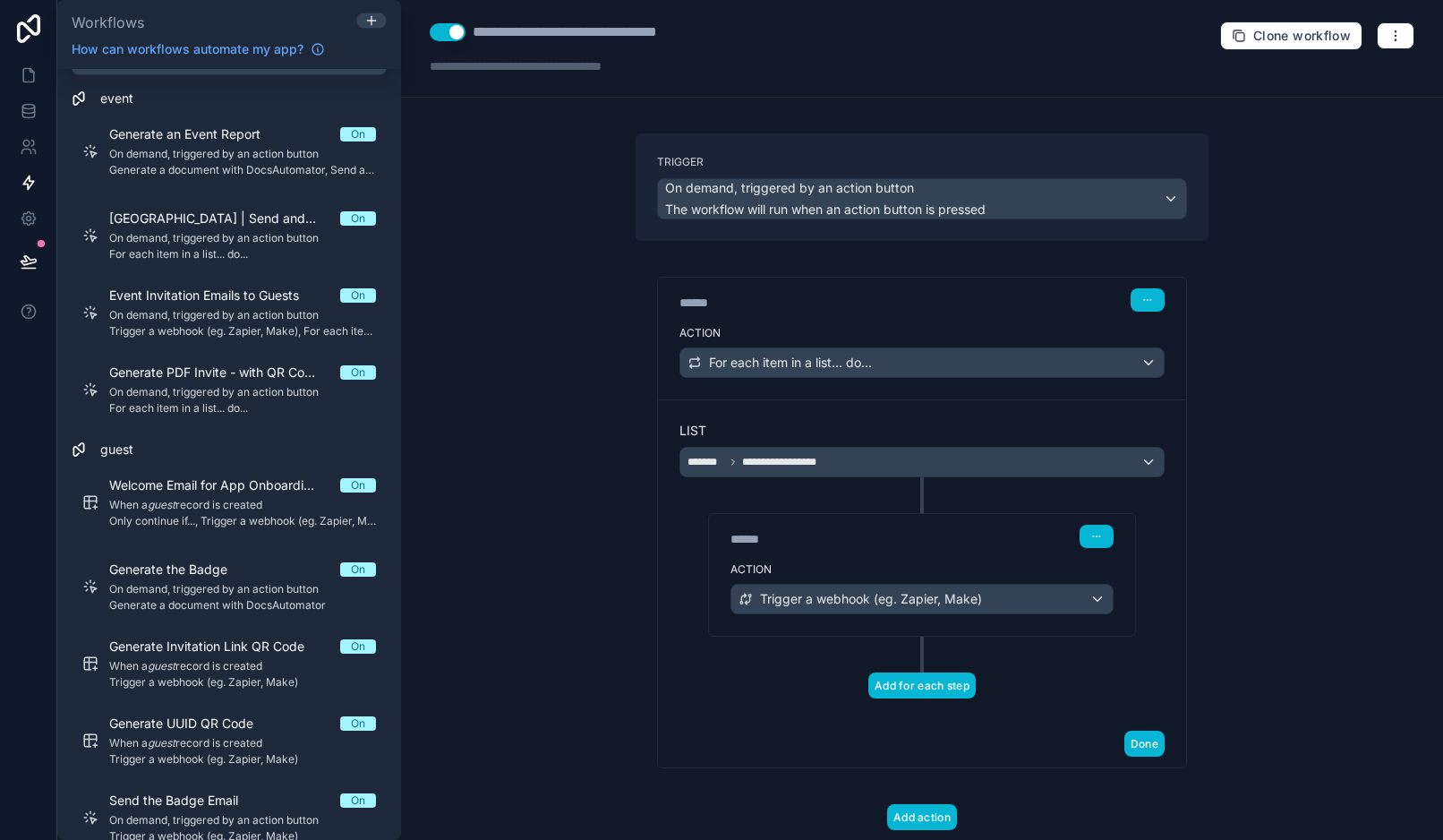
click at [939, 682] on button "Add for each step" at bounding box center [922, 685] width 107 height 26
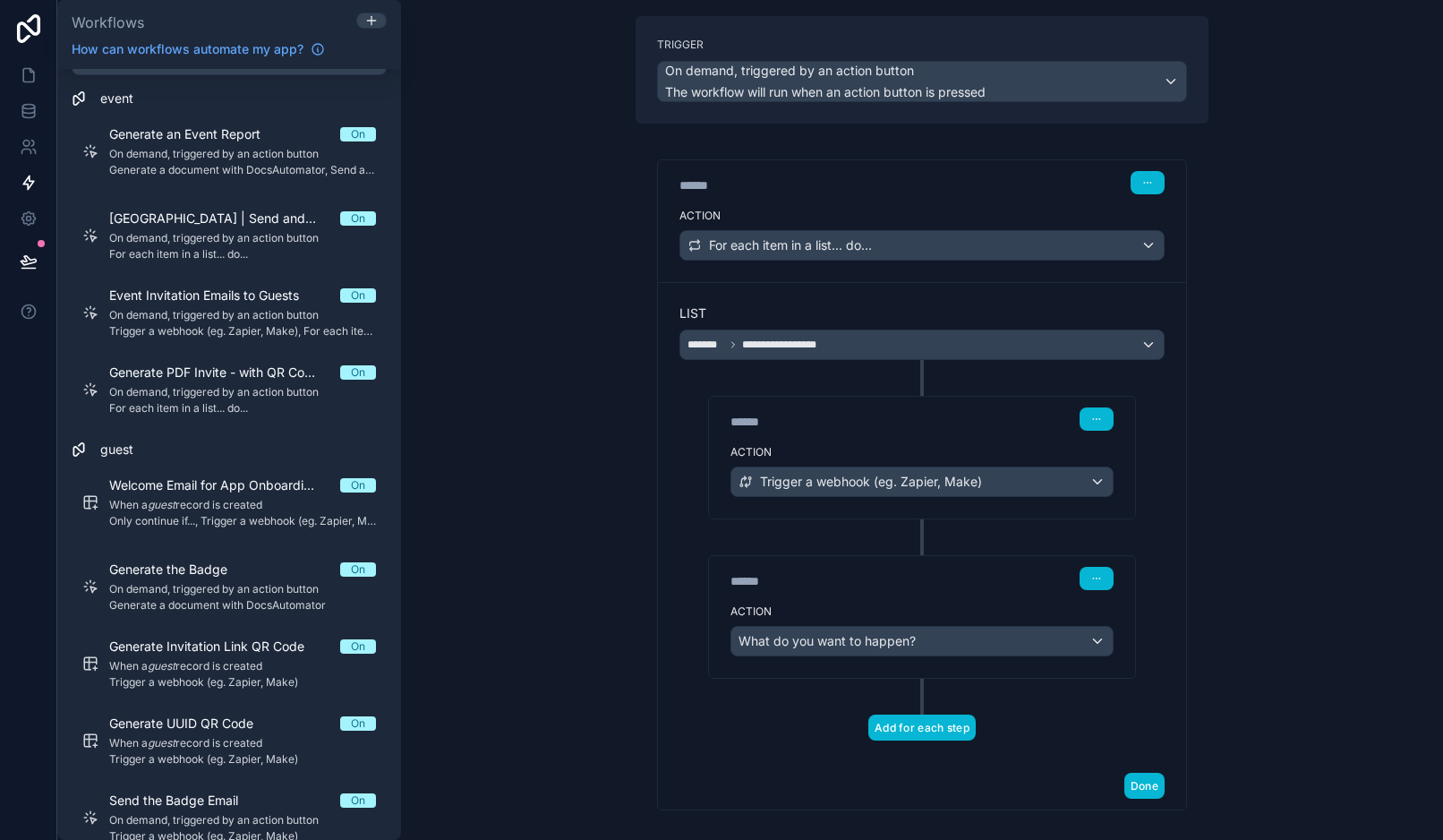
scroll to position [154, 0]
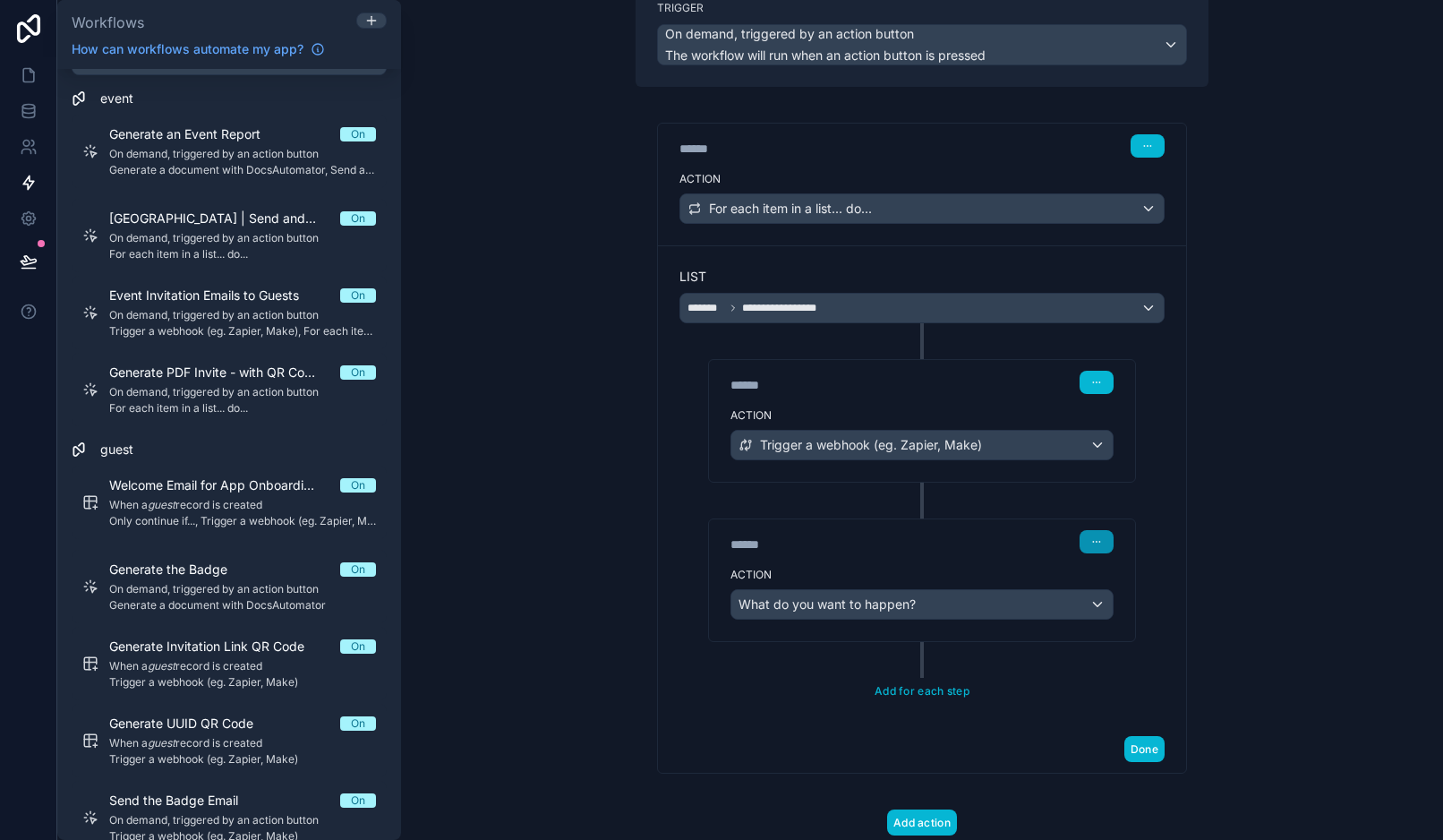
click at [1094, 542] on icon "button" at bounding box center [1094, 542] width 1 height 1
click at [1033, 549] on div "****** Step 3" at bounding box center [922, 542] width 383 height 23
drag, startPoint x: 756, startPoint y: 544, endPoint x: 736, endPoint y: 552, distance: 21.5
click at [736, 552] on div "******" at bounding box center [865, 543] width 269 height 18
click at [809, 554] on div "****** Step 3" at bounding box center [922, 540] width 426 height 41
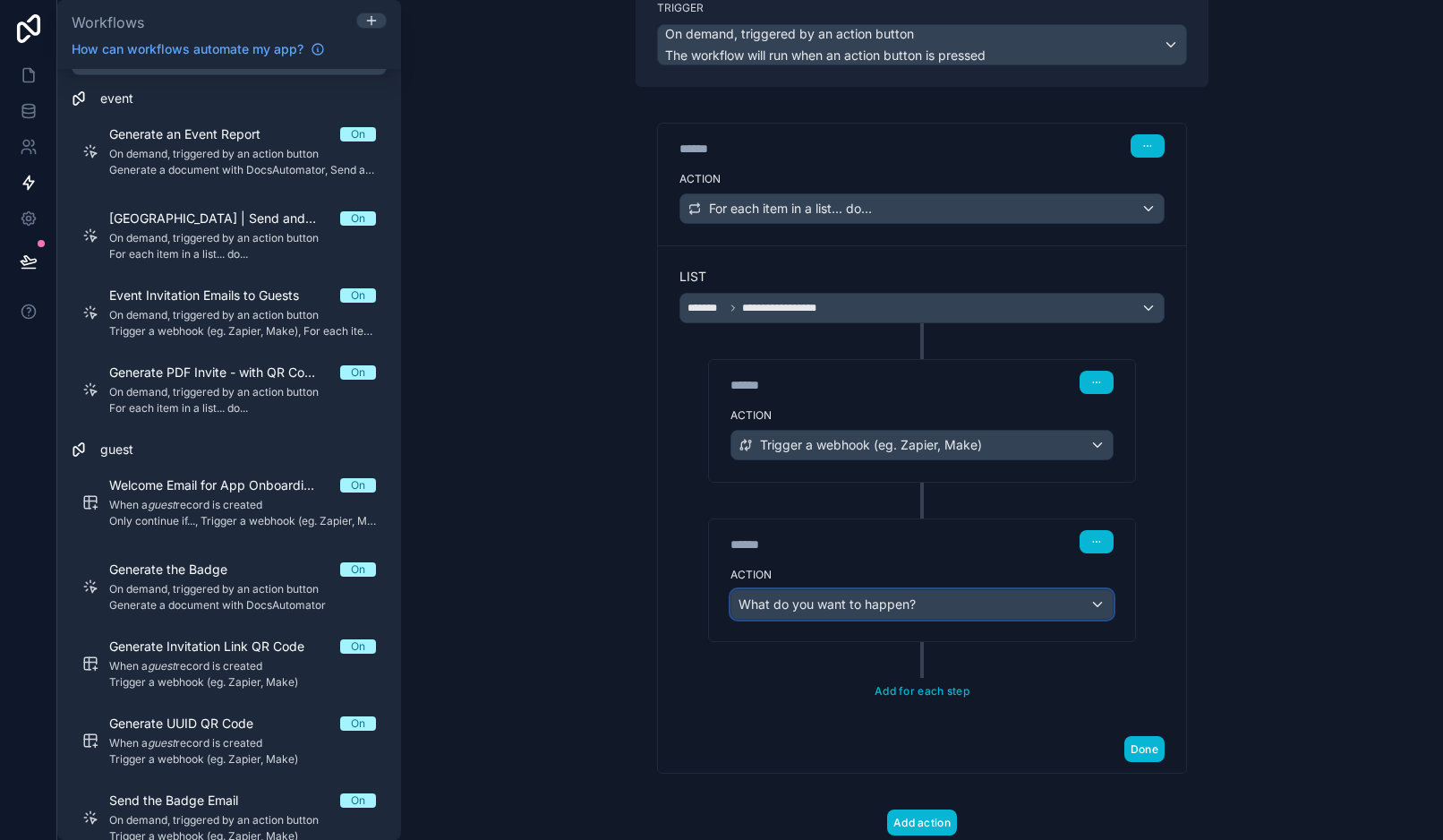
click at [827, 612] on div "What do you want to happen?" at bounding box center [922, 604] width 381 height 29
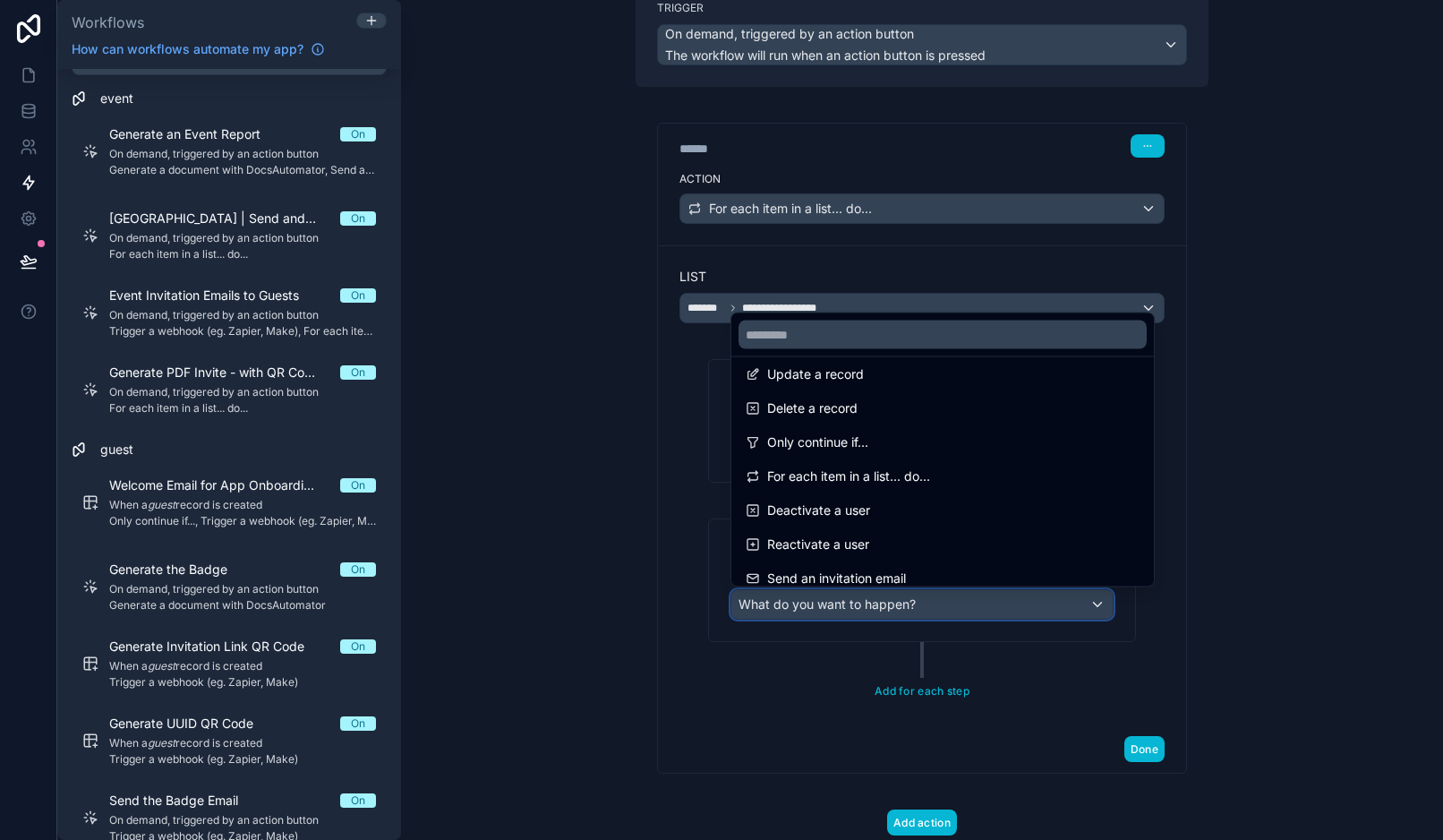
scroll to position [195, 0]
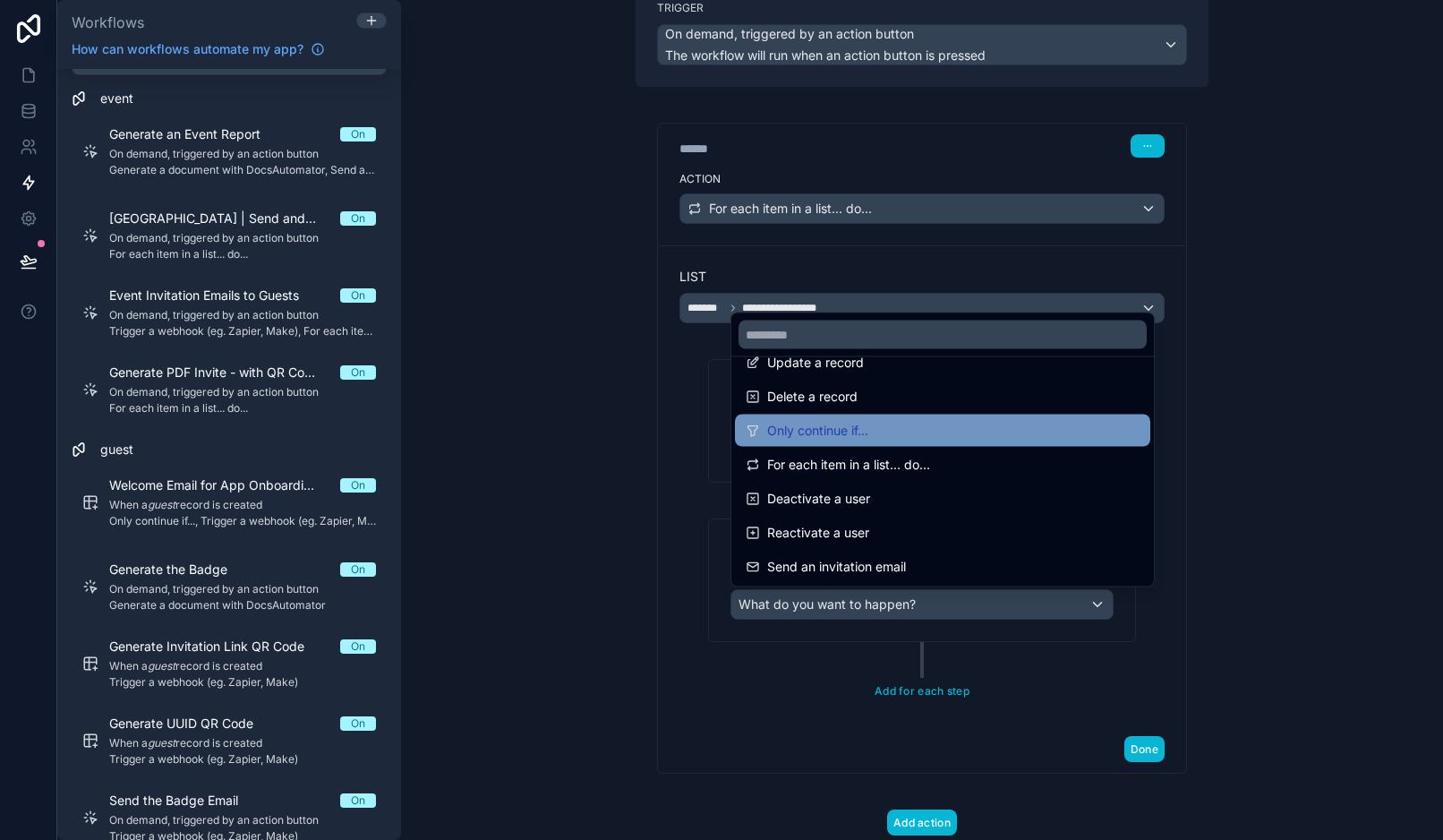
click at [862, 420] on span "Only continue if..." at bounding box center [818, 430] width 101 height 22
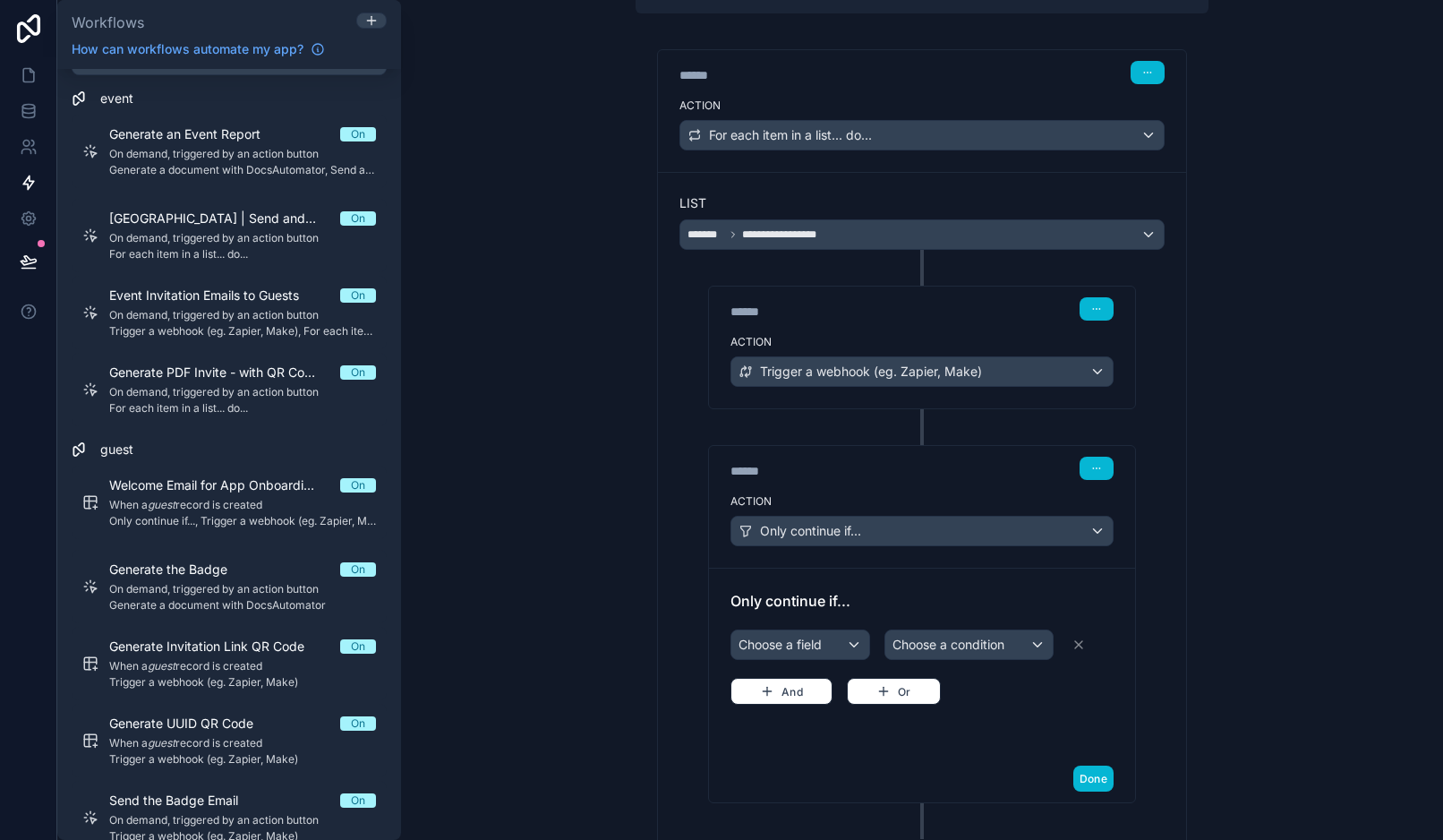
scroll to position [322, 0]
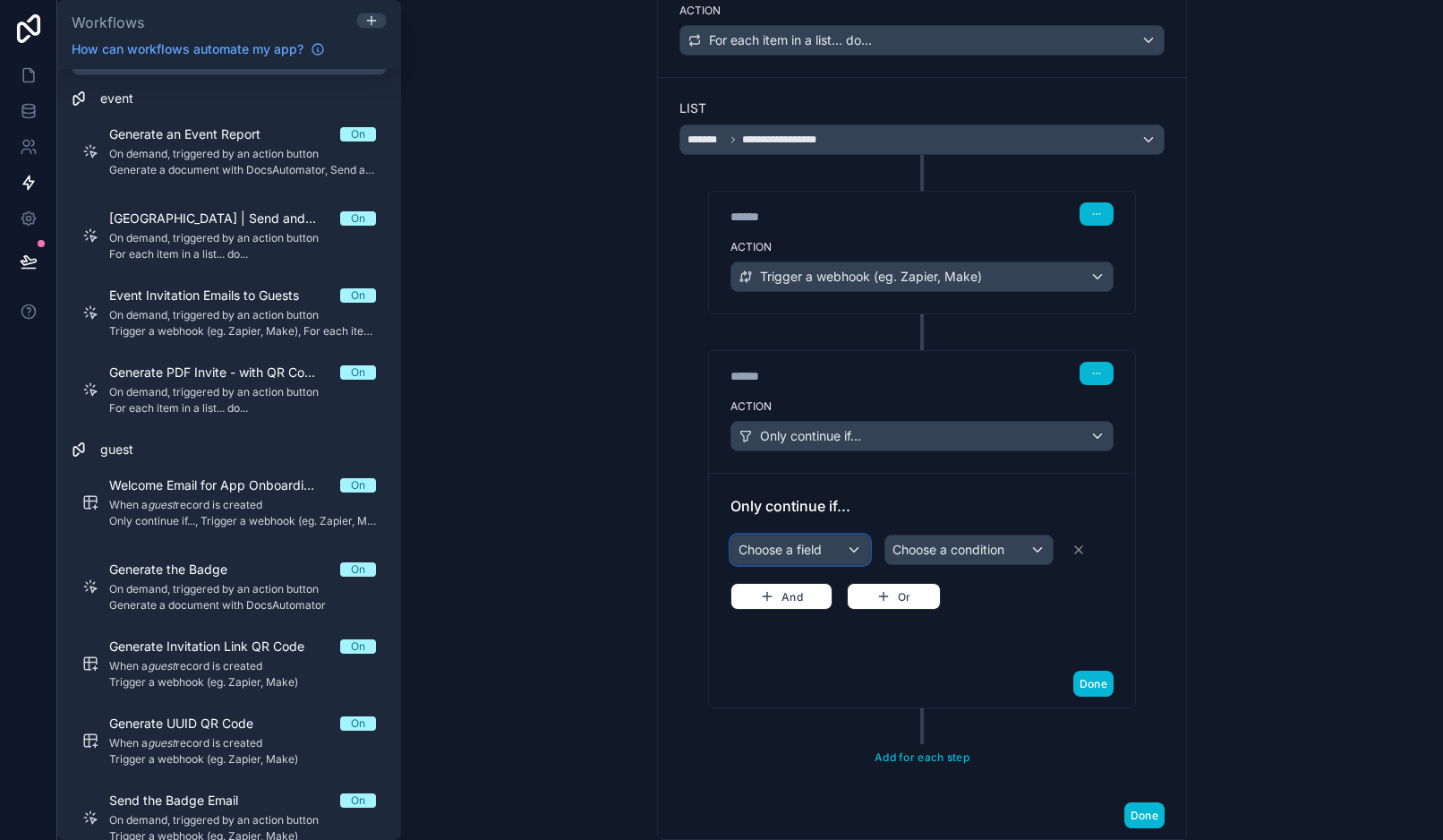
click at [822, 542] on div "Choose a field" at bounding box center [800, 549] width 138 height 29
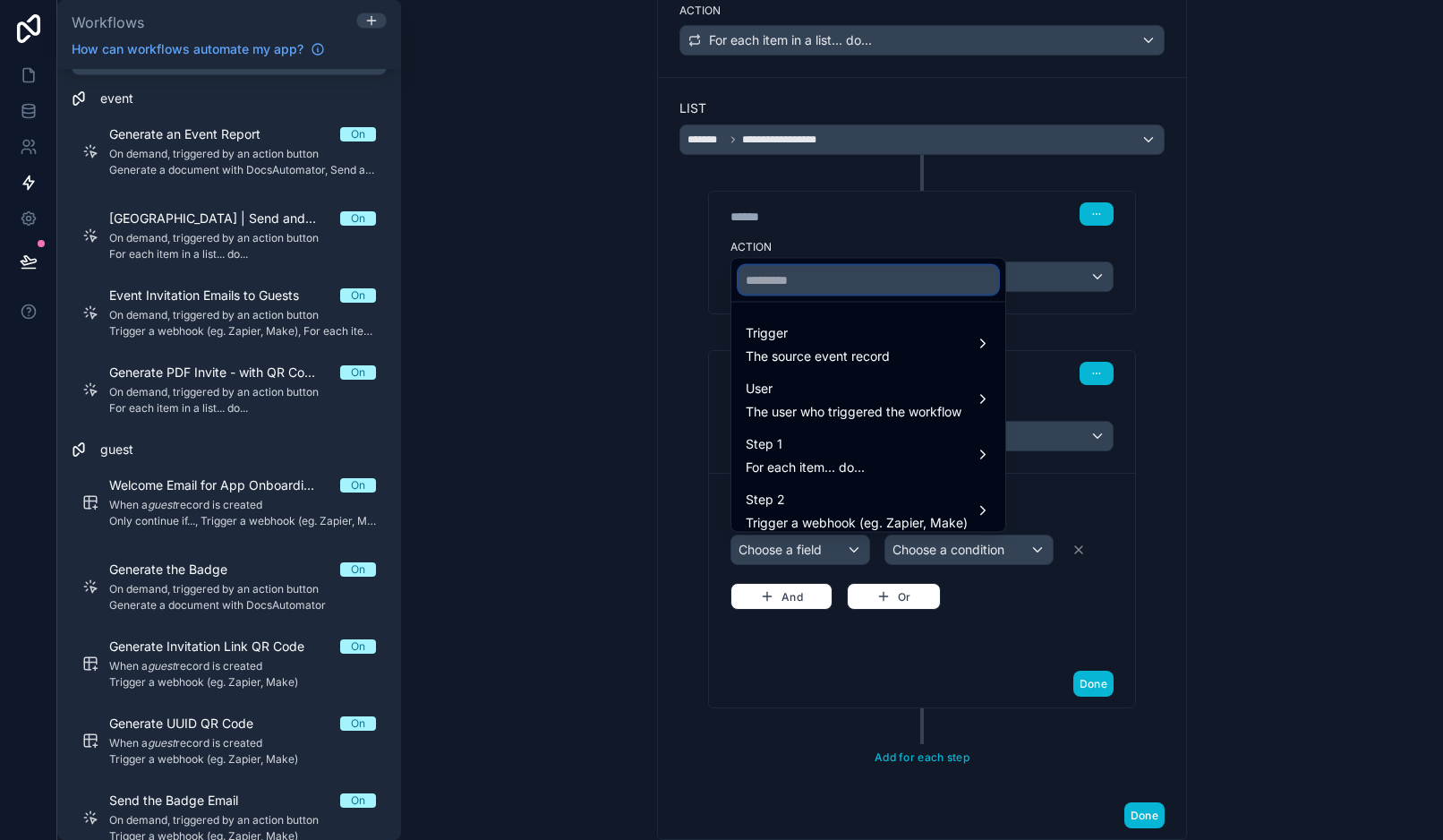
click at [804, 289] on input "text" at bounding box center [868, 280] width 260 height 29
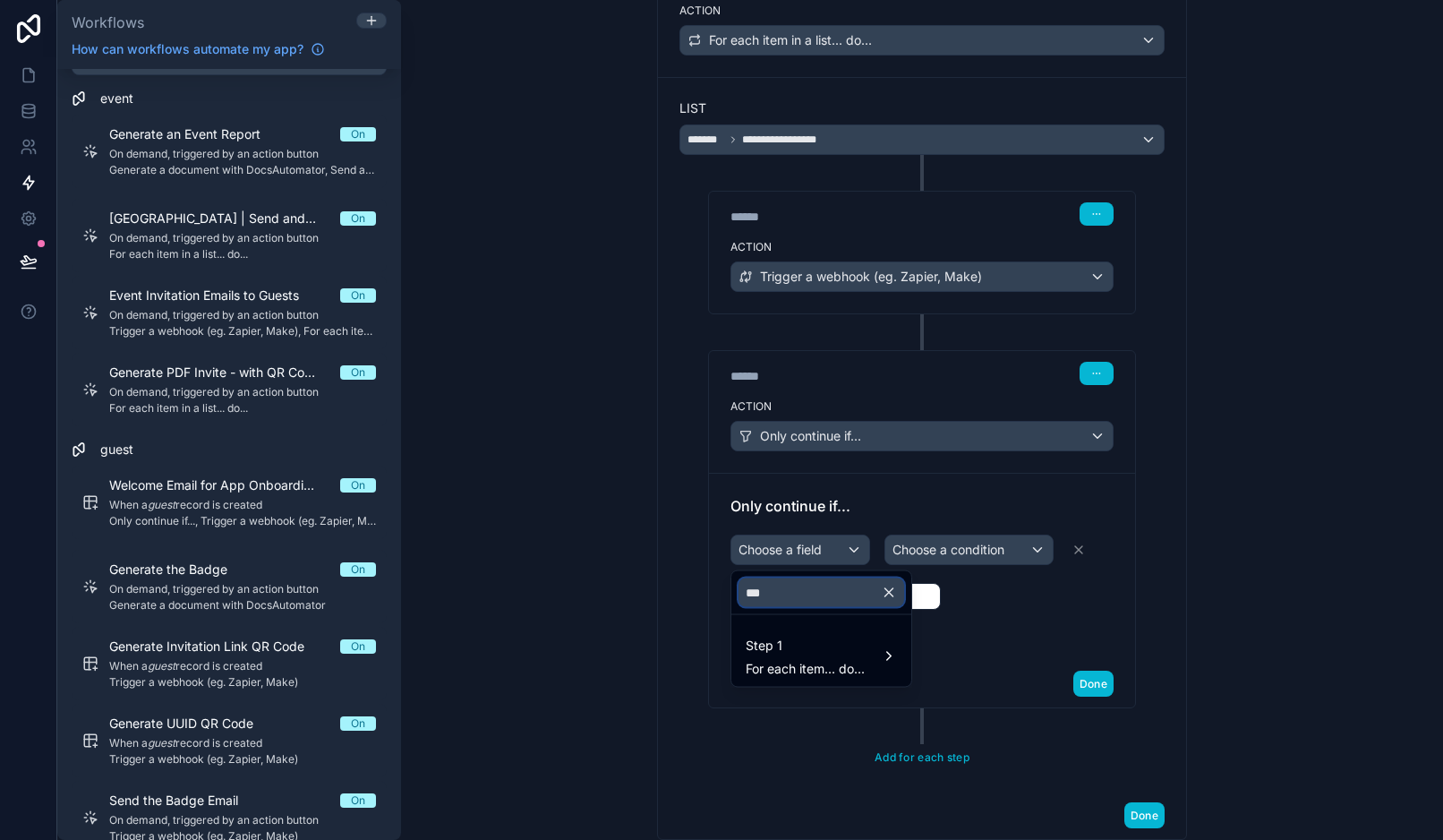
type input "****"
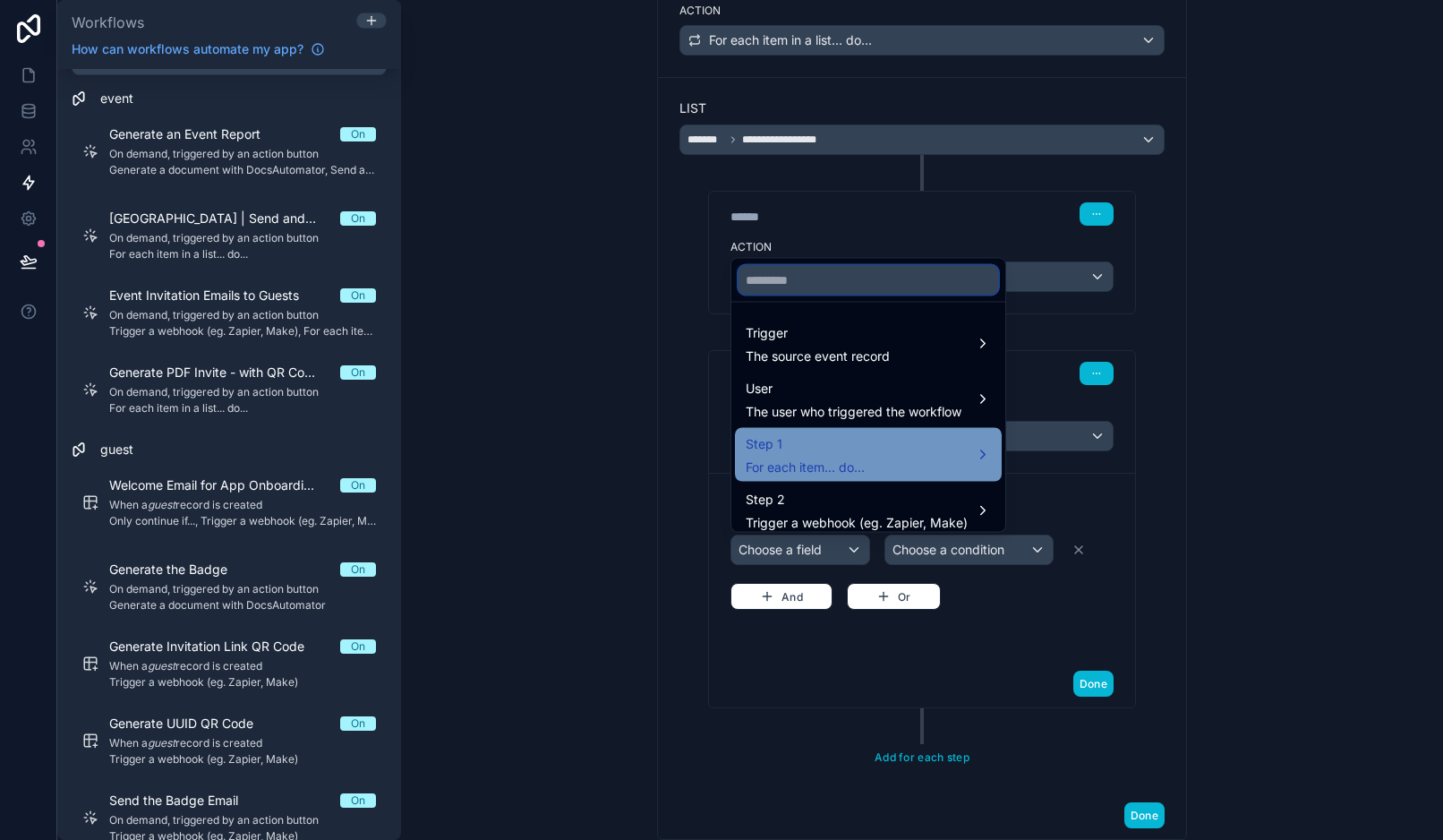
scroll to position [9, 0]
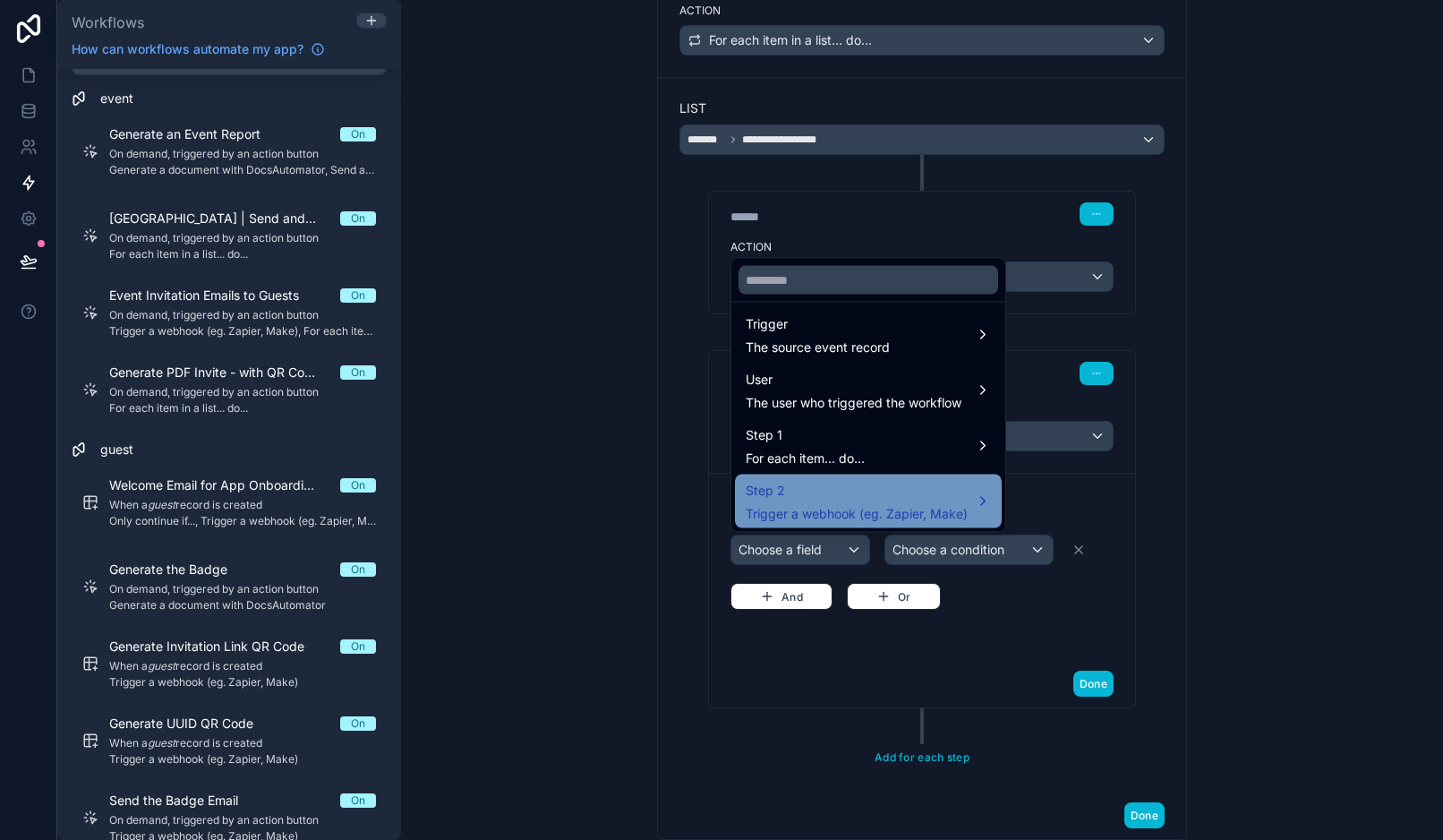
click at [850, 502] on div "Step 2 Trigger a webhook (eg. Zapier, Make)" at bounding box center [856, 501] width 223 height 43
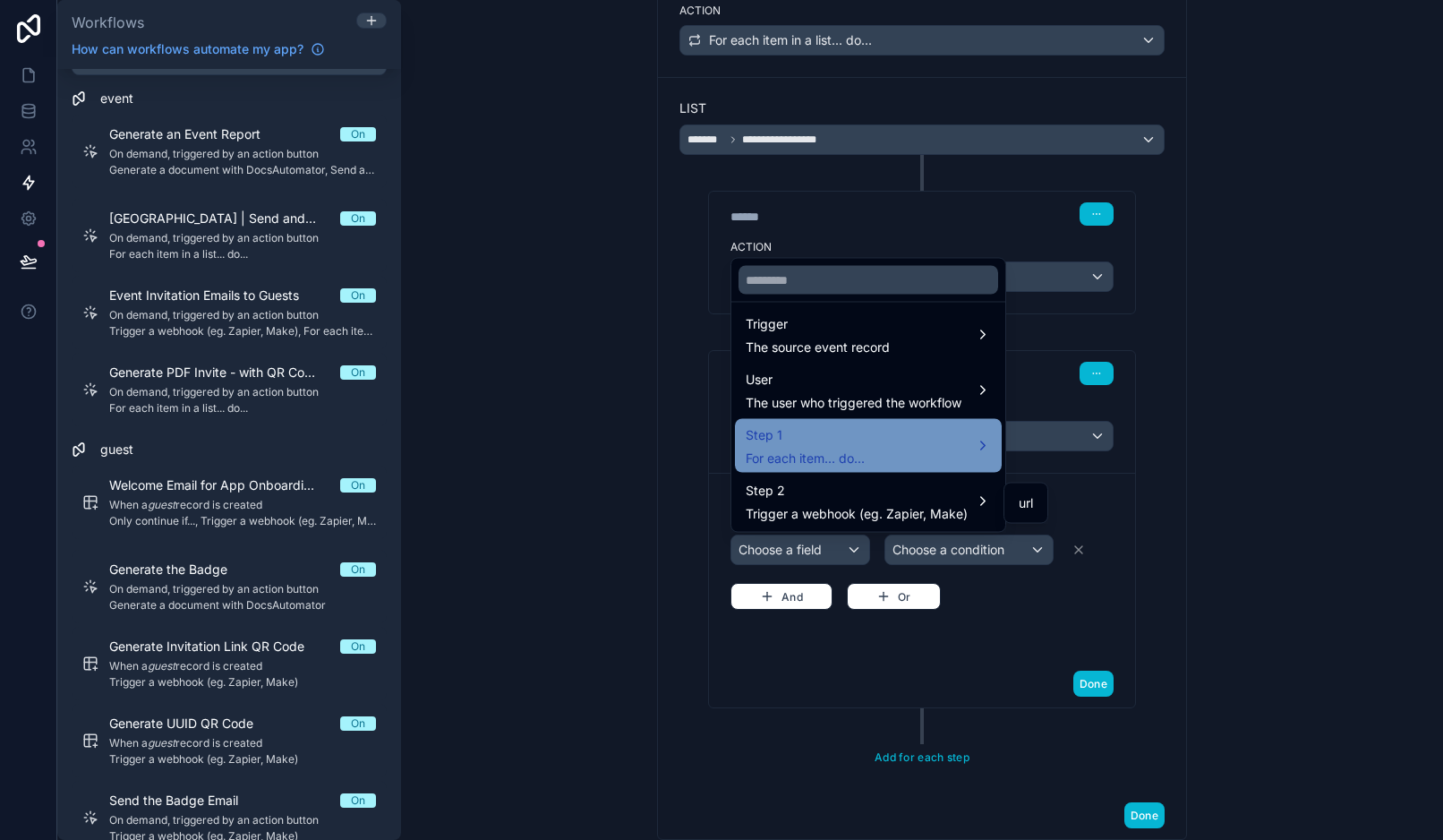
click at [881, 462] on div "Step 1 For each item... do..." at bounding box center [867, 446] width 245 height 43
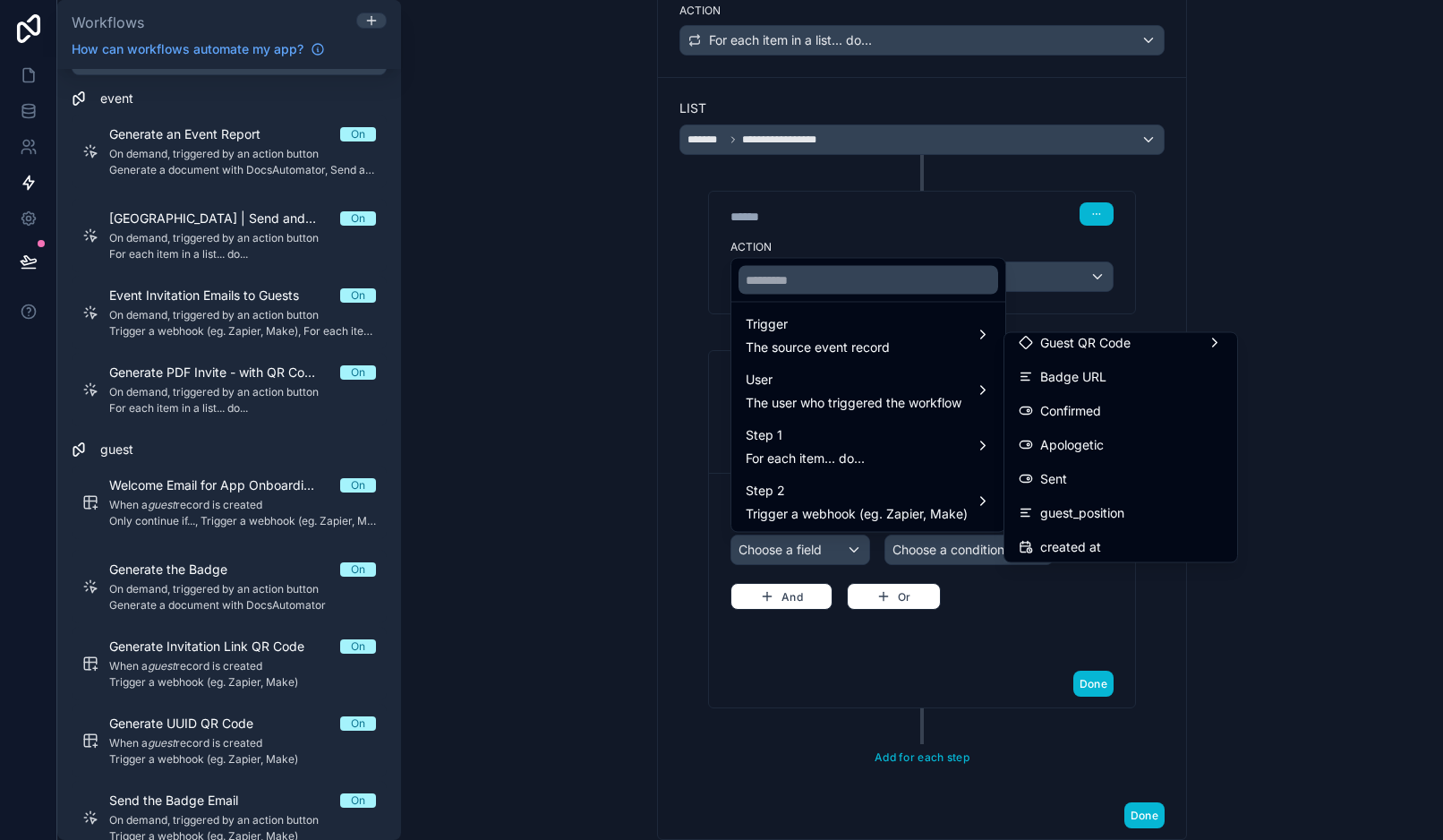
scroll to position [561, 0]
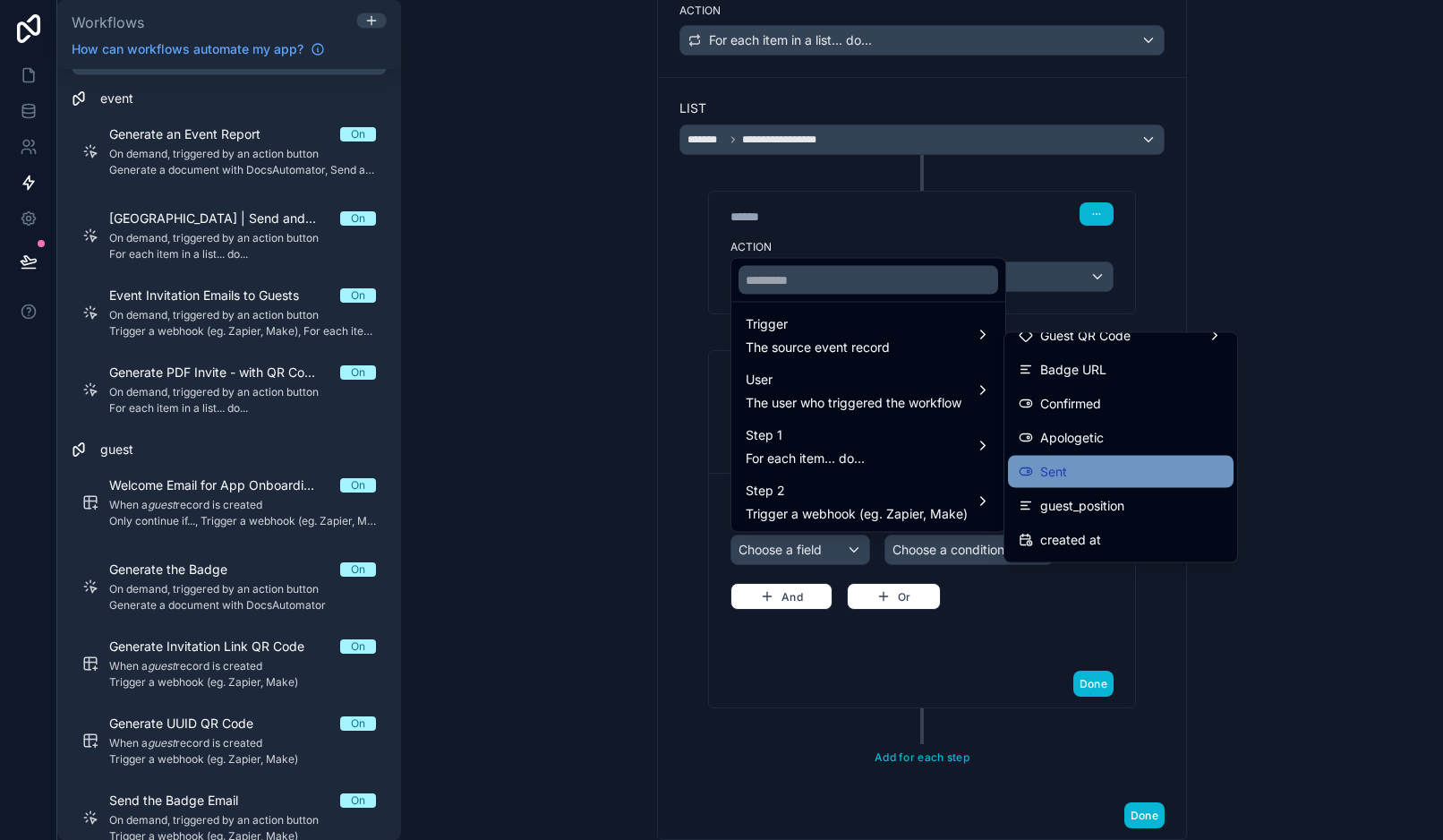
click at [1058, 468] on span "Sent" at bounding box center [1053, 471] width 27 height 22
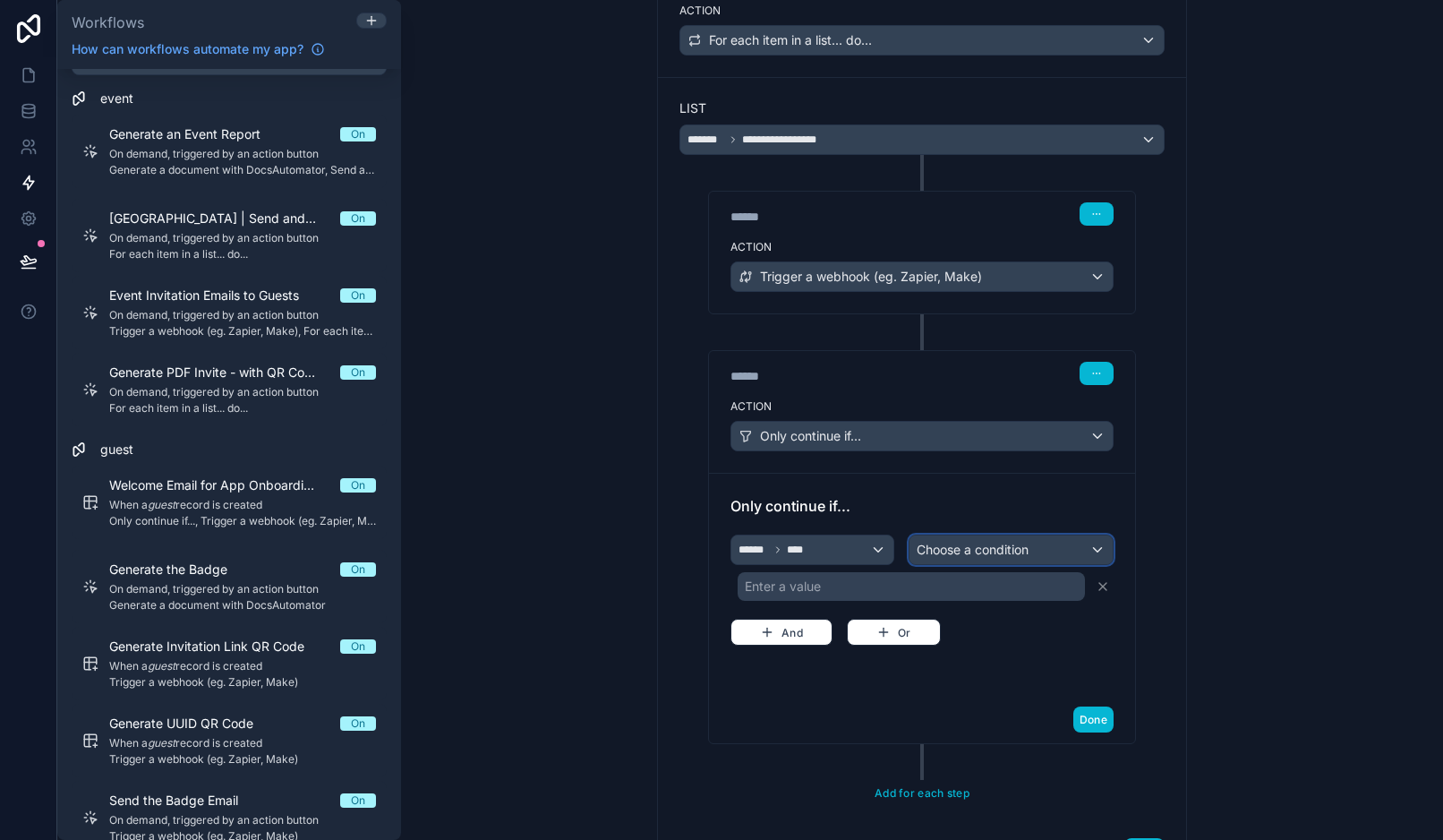
click at [960, 536] on div "Choose a condition" at bounding box center [1011, 549] width 203 height 29
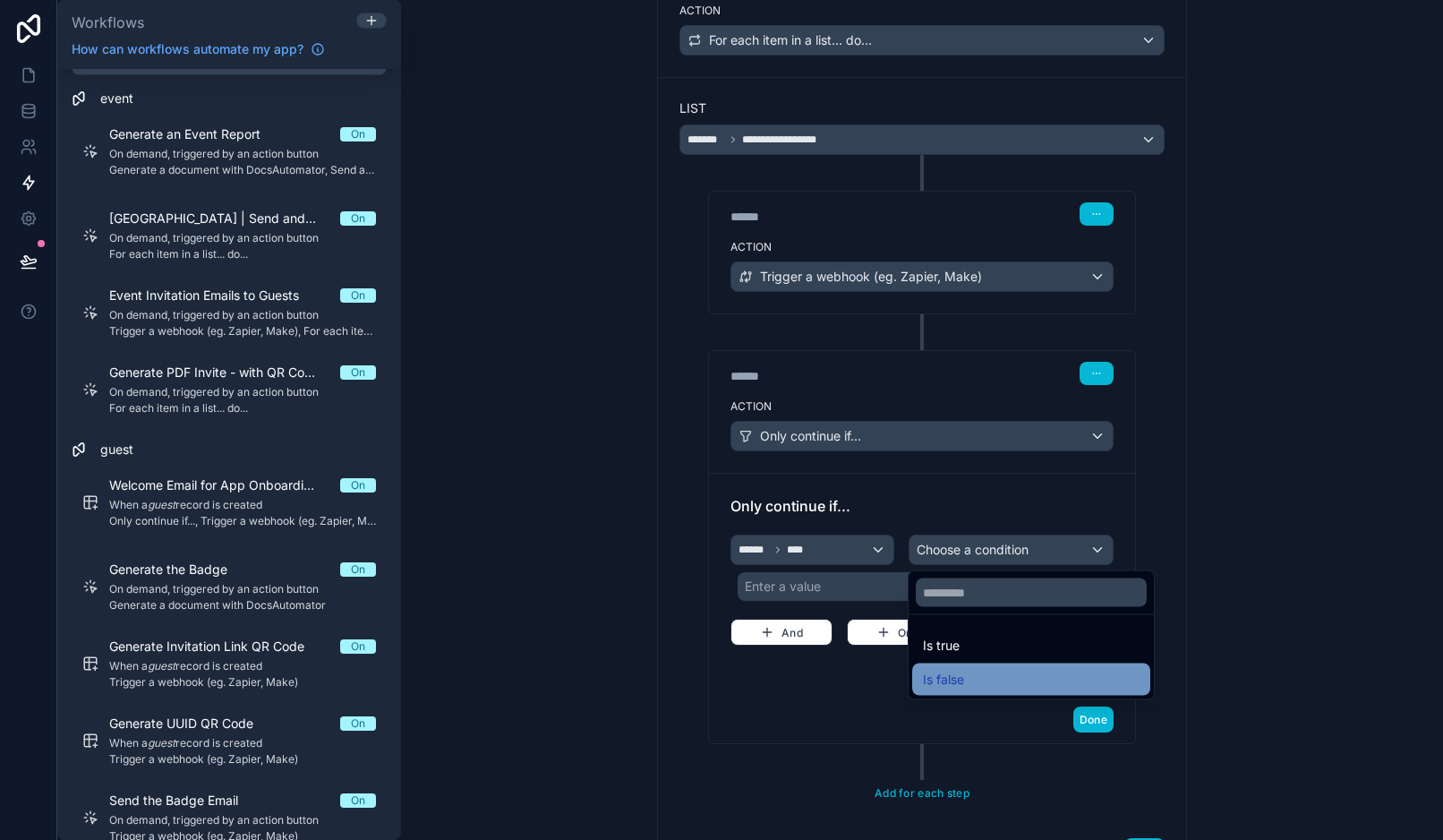
click at [963, 673] on span "Is false" at bounding box center [944, 679] width 41 height 22
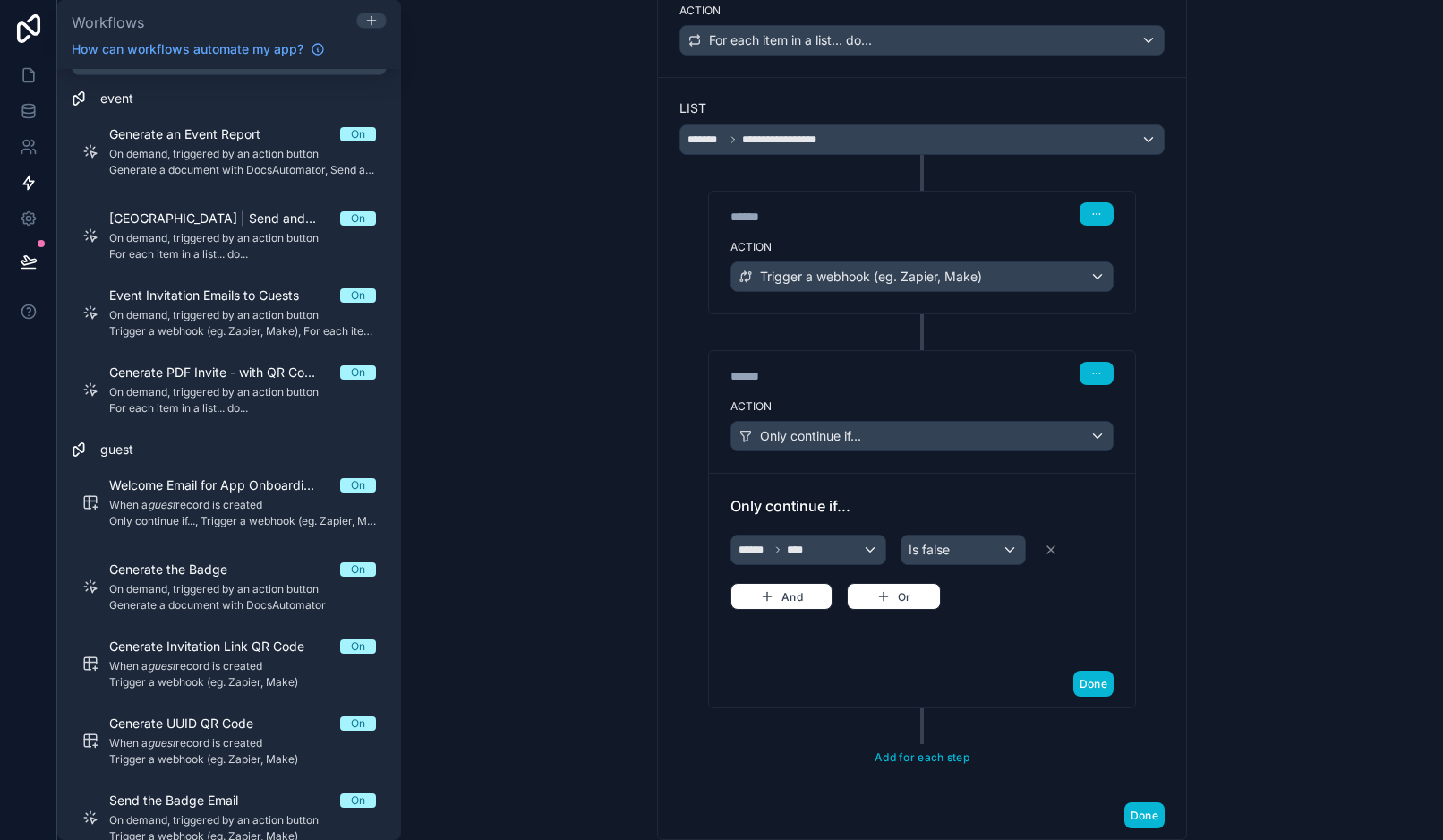
click at [1218, 585] on div "**********" at bounding box center [922, 385] width 602 height 1148
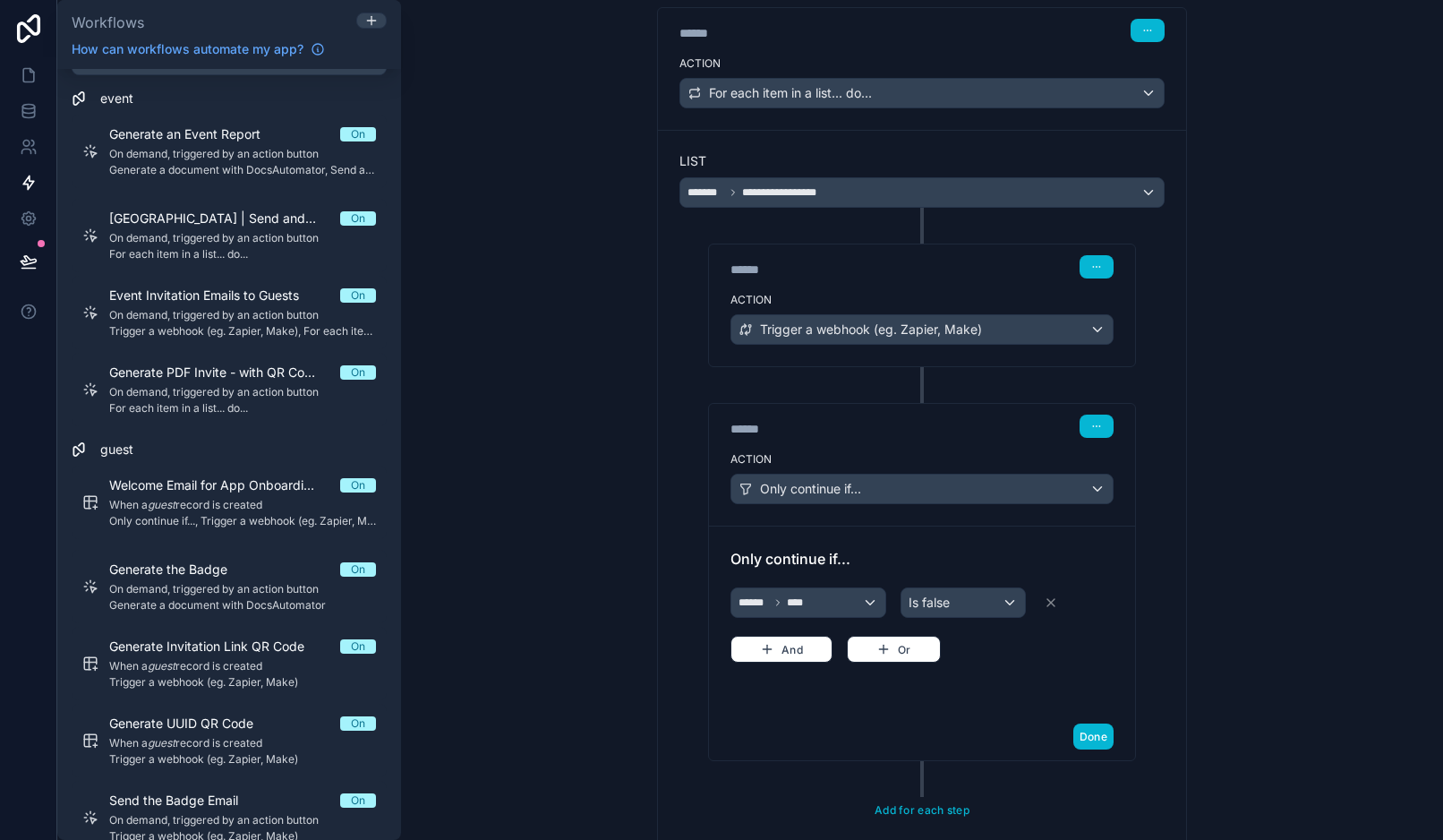
click at [1005, 263] on div "****** Step 2" at bounding box center [922, 267] width 383 height 23
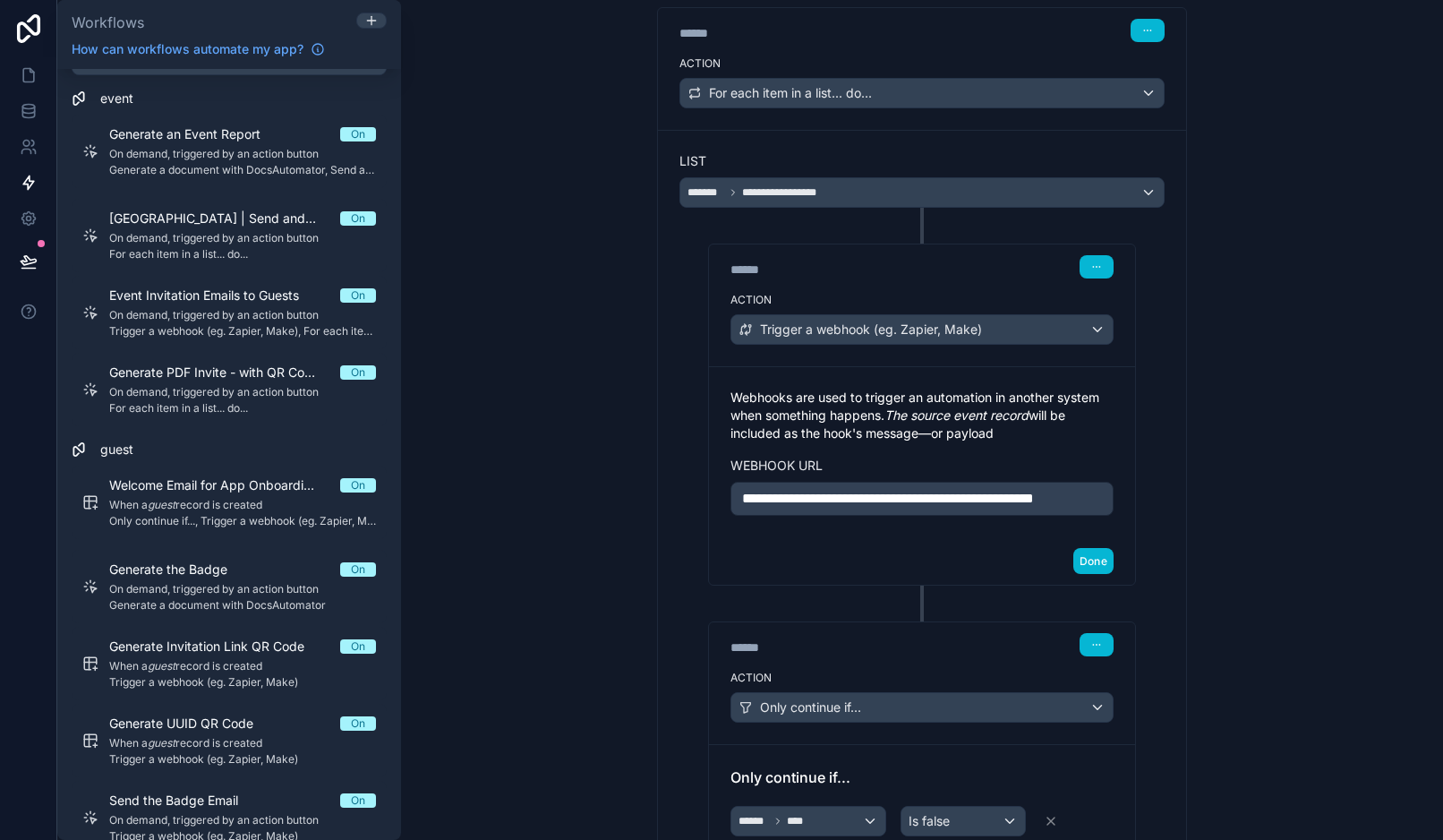
click at [950, 508] on p "**********" at bounding box center [922, 498] width 360 height 22
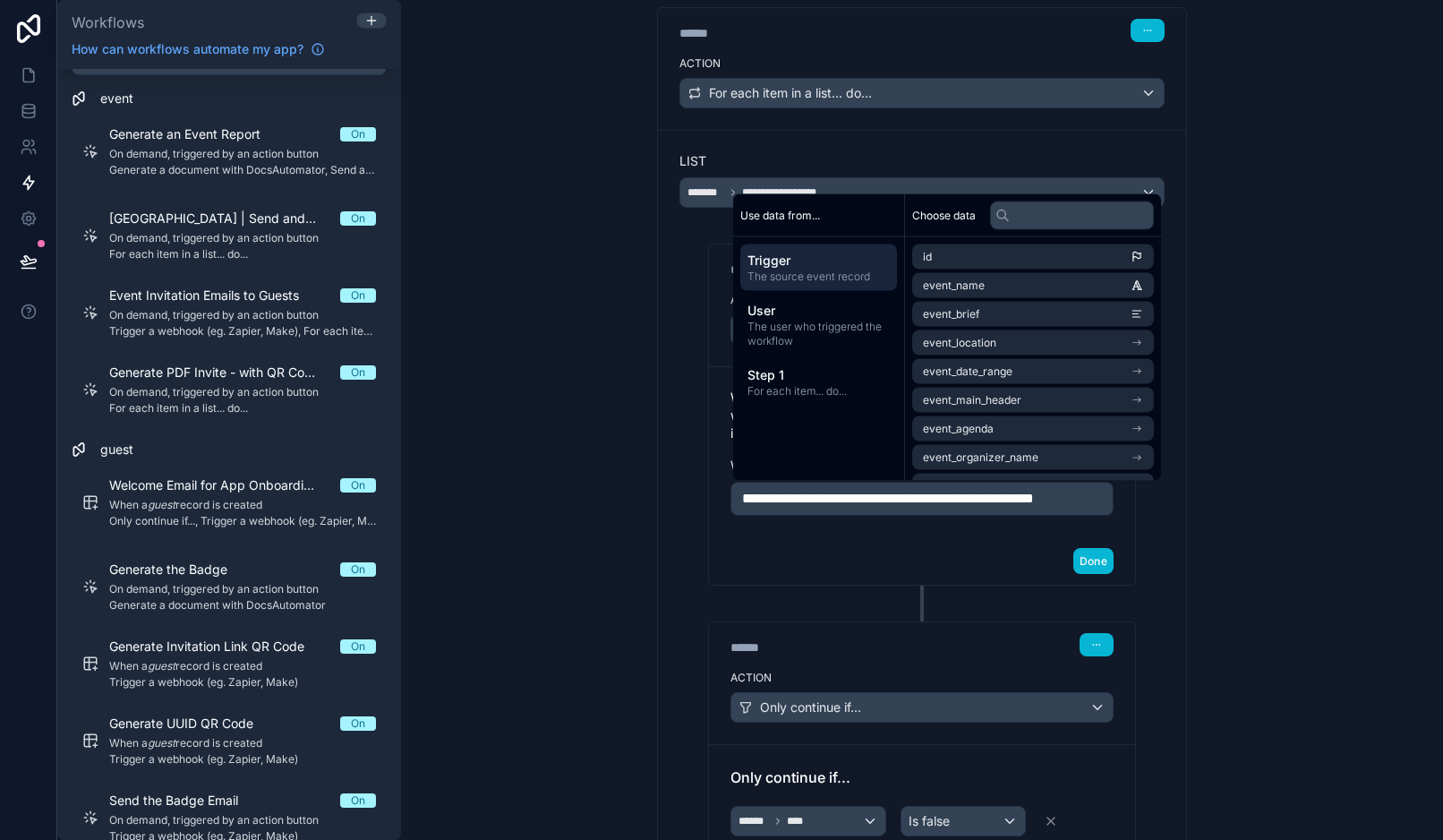
click at [950, 508] on p "**********" at bounding box center [922, 498] width 360 height 22
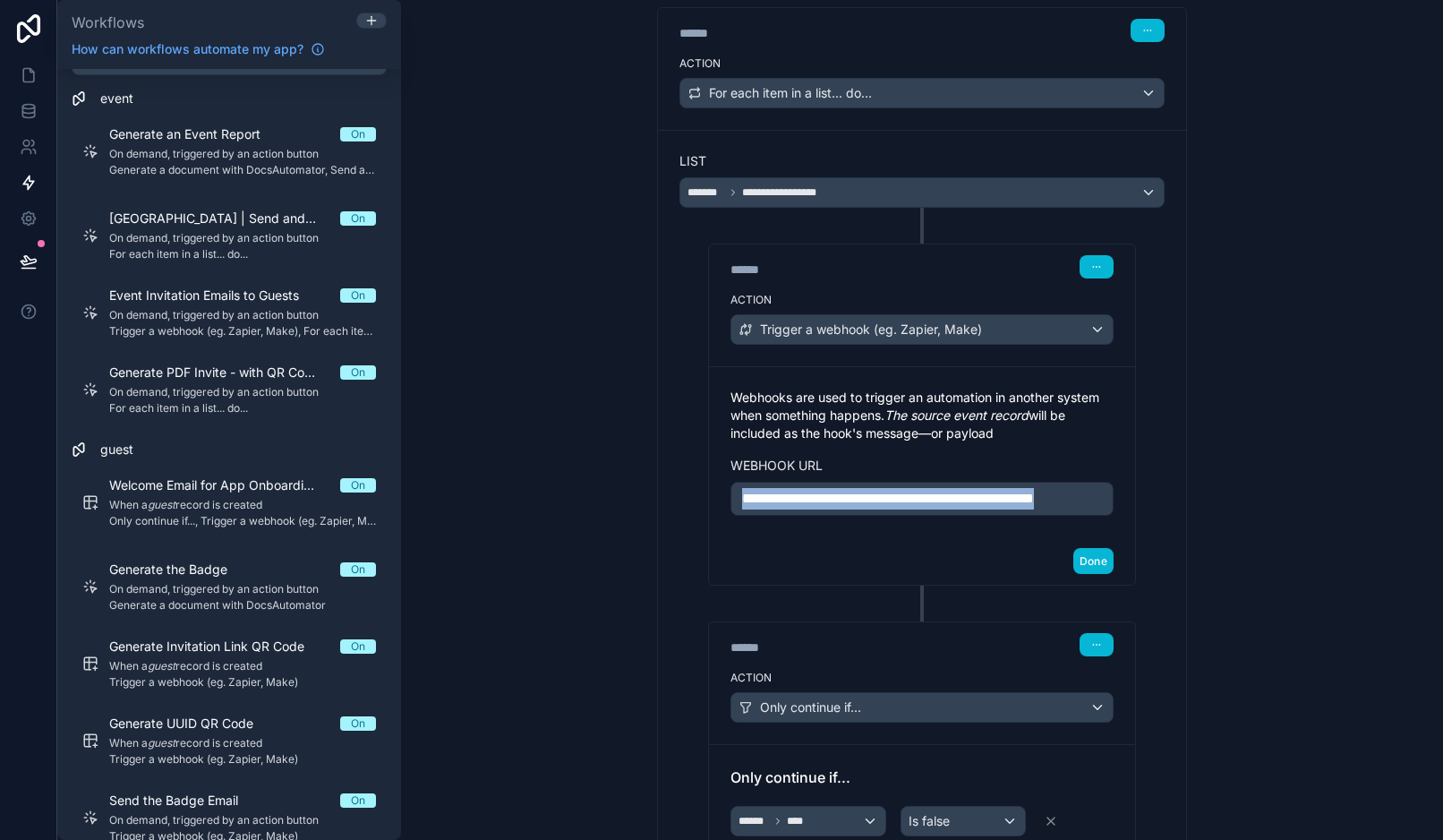
click at [950, 508] on p "**********" at bounding box center [922, 498] width 360 height 22
click at [1283, 480] on div "**********" at bounding box center [922, 420] width 1042 height 840
click at [1091, 276] on button "button" at bounding box center [1097, 267] width 34 height 23
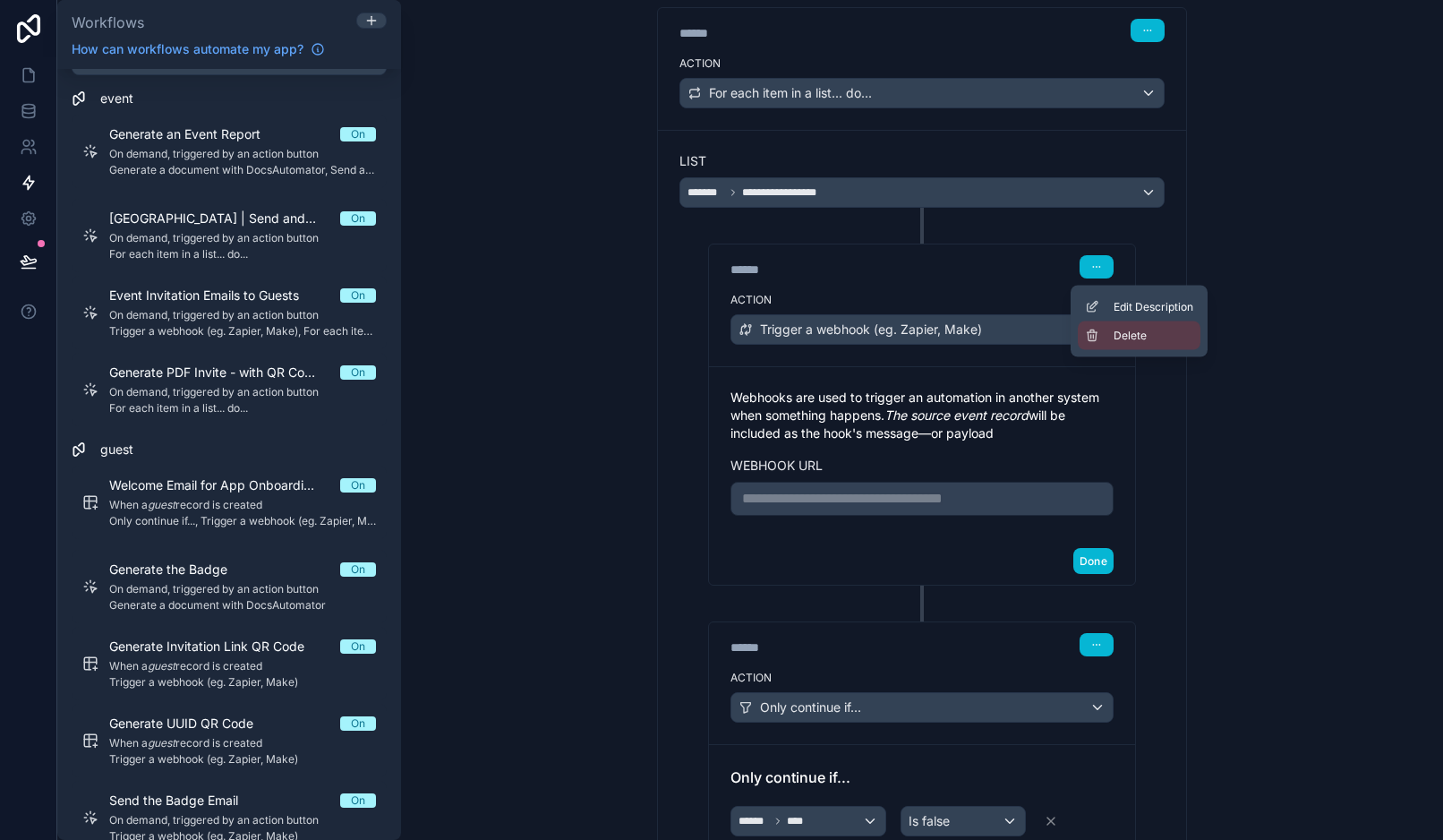
click at [1103, 344] on button "Delete" at bounding box center [1139, 335] width 123 height 29
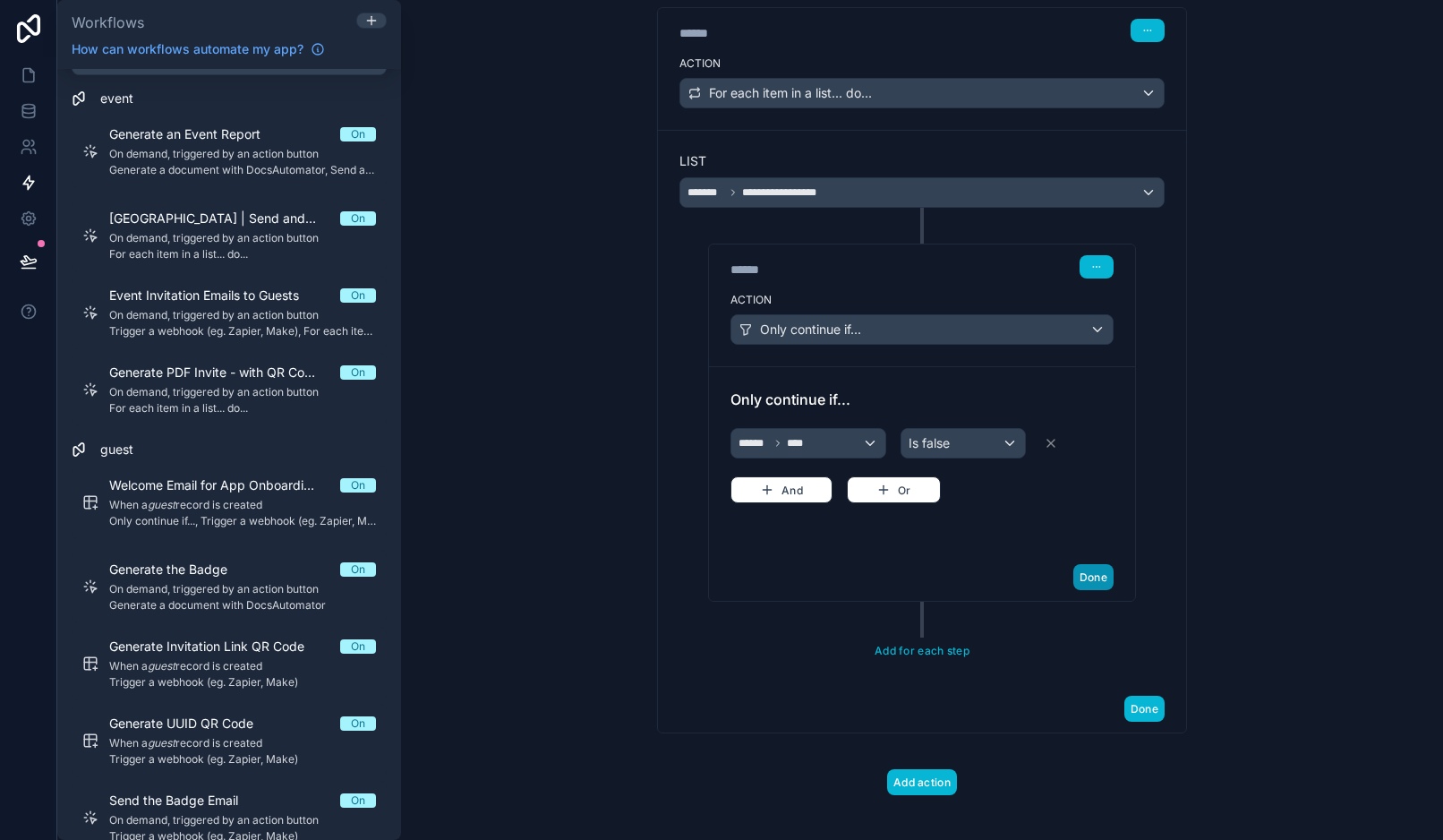
click at [1101, 576] on button "Done" at bounding box center [1094, 577] width 40 height 26
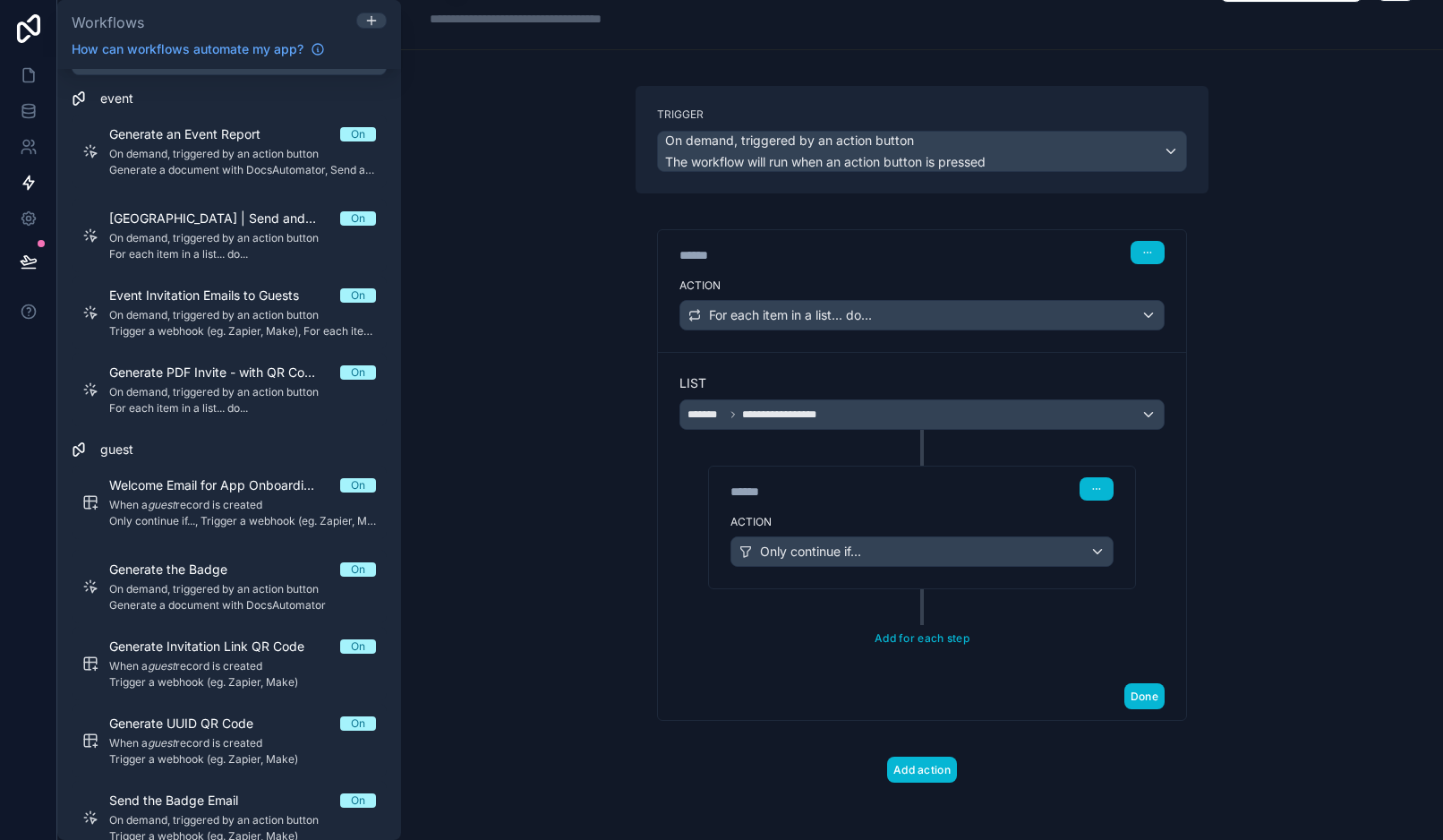
scroll to position [47, 0]
click at [928, 641] on button "Add for each step" at bounding box center [922, 639] width 107 height 26
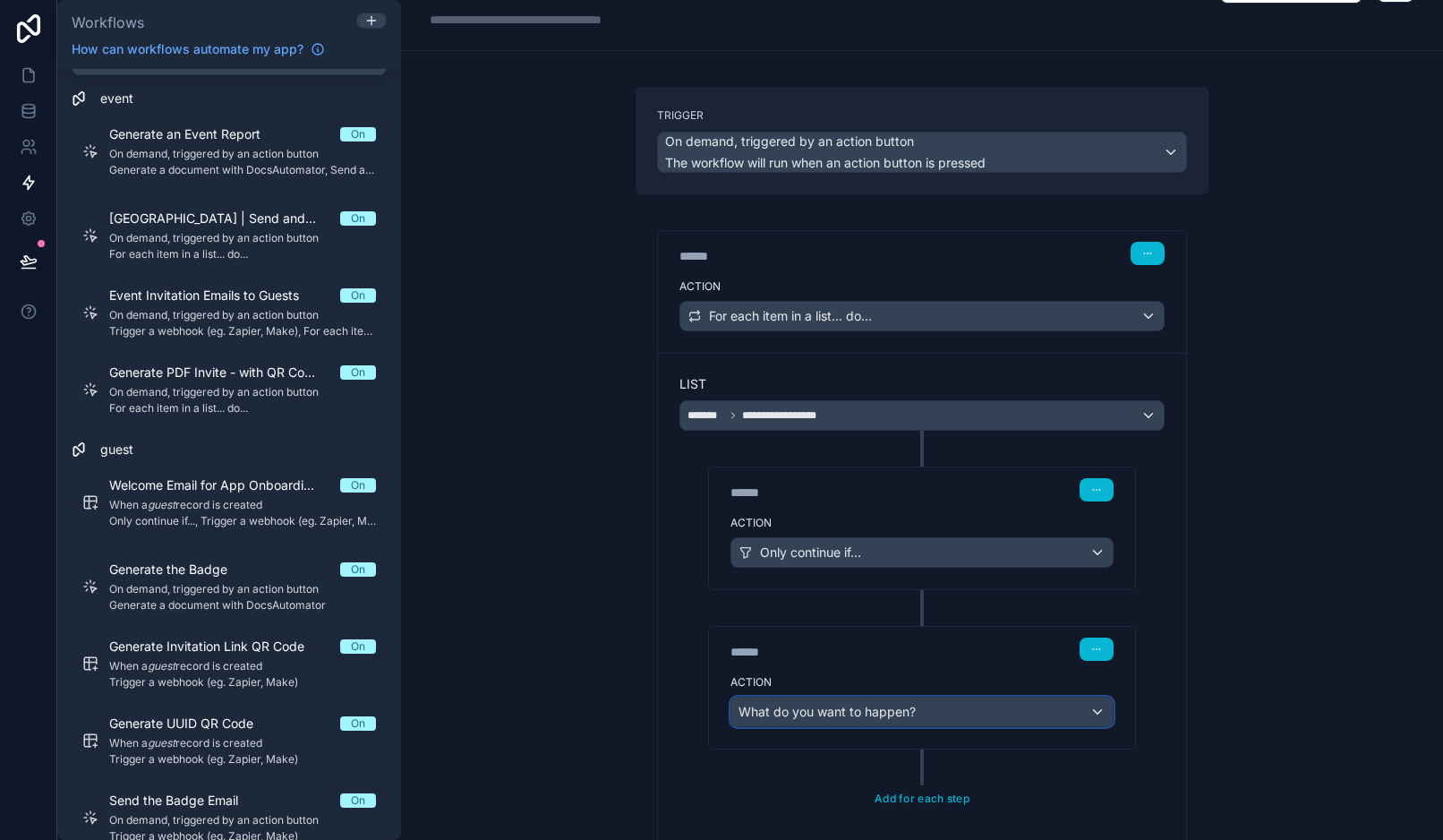
click at [868, 706] on span "What do you want to happen?" at bounding box center [827, 711] width 177 height 15
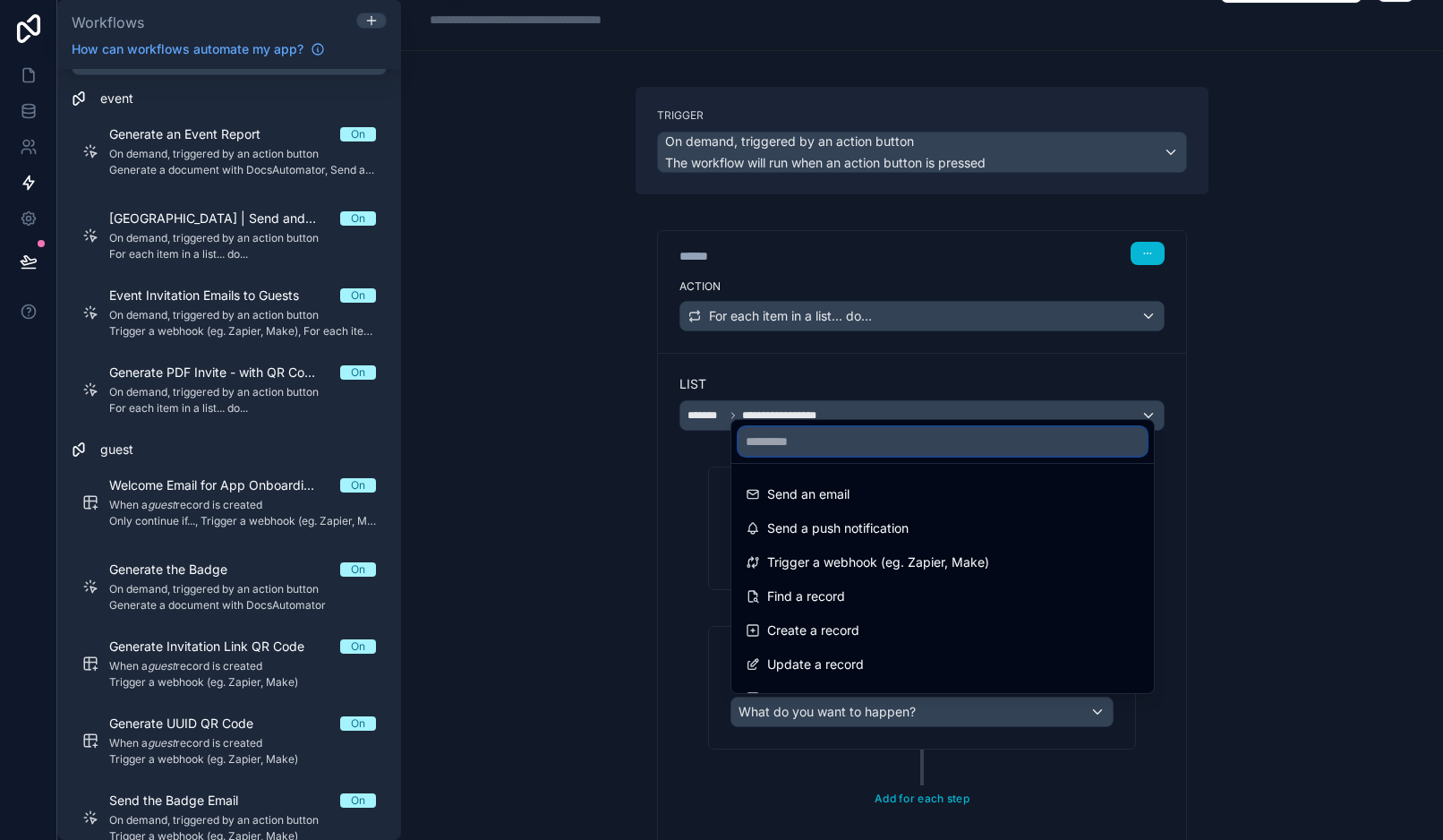
click at [848, 451] on input "text" at bounding box center [943, 441] width 408 height 29
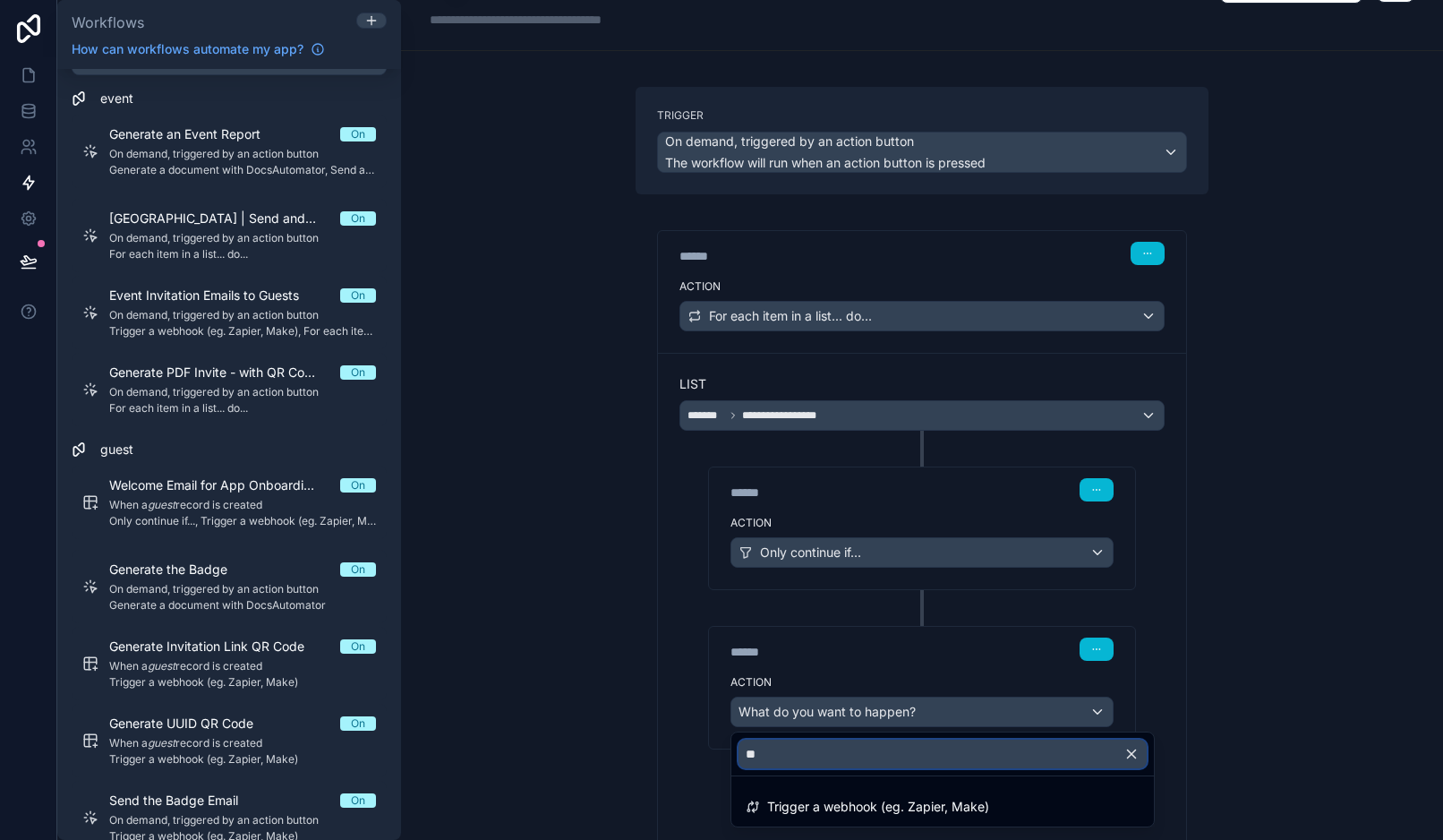
type input "***"
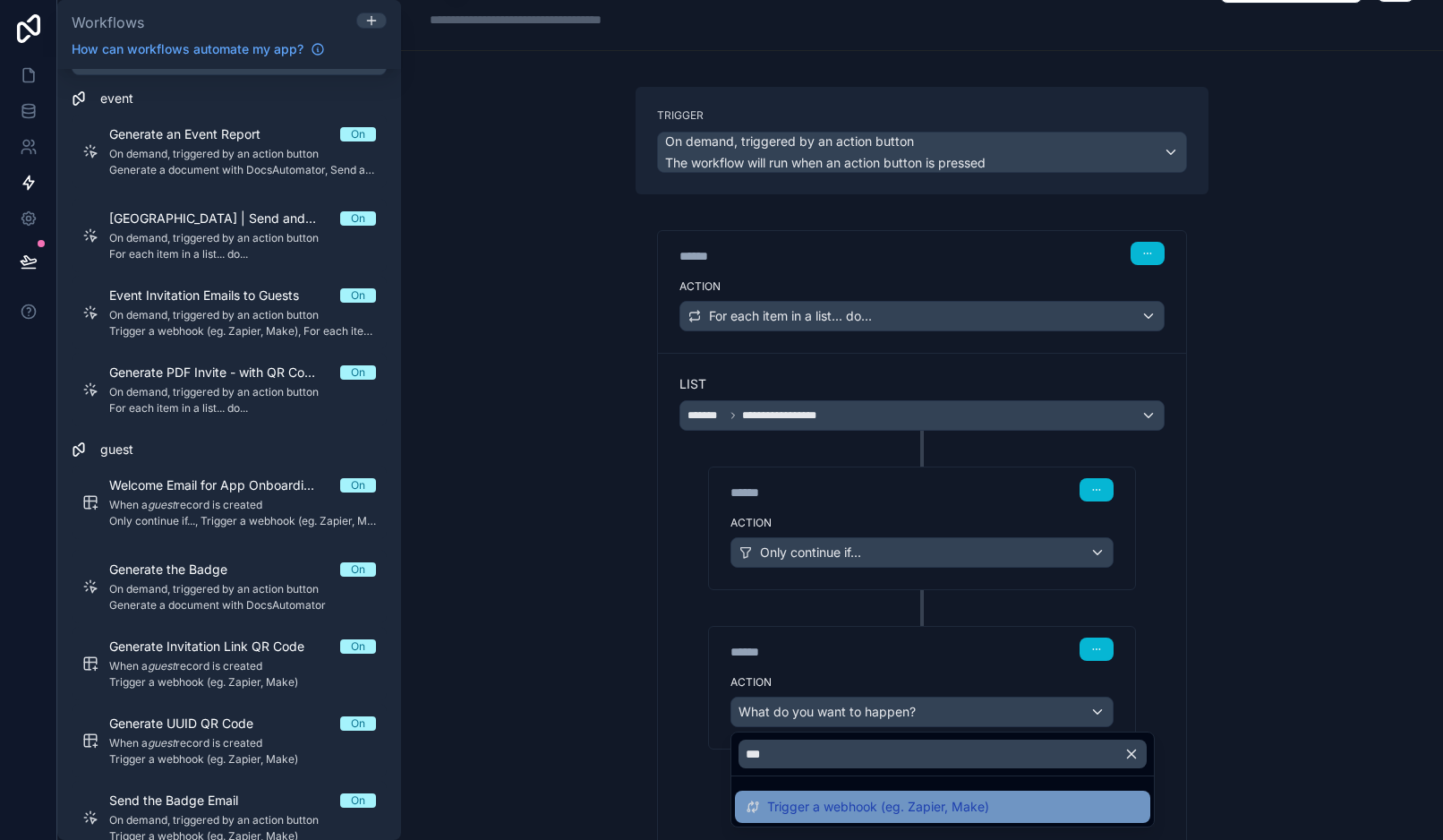
click at [845, 803] on span "Trigger a webhook (eg. Zapier, Make)" at bounding box center [878, 806] width 223 height 22
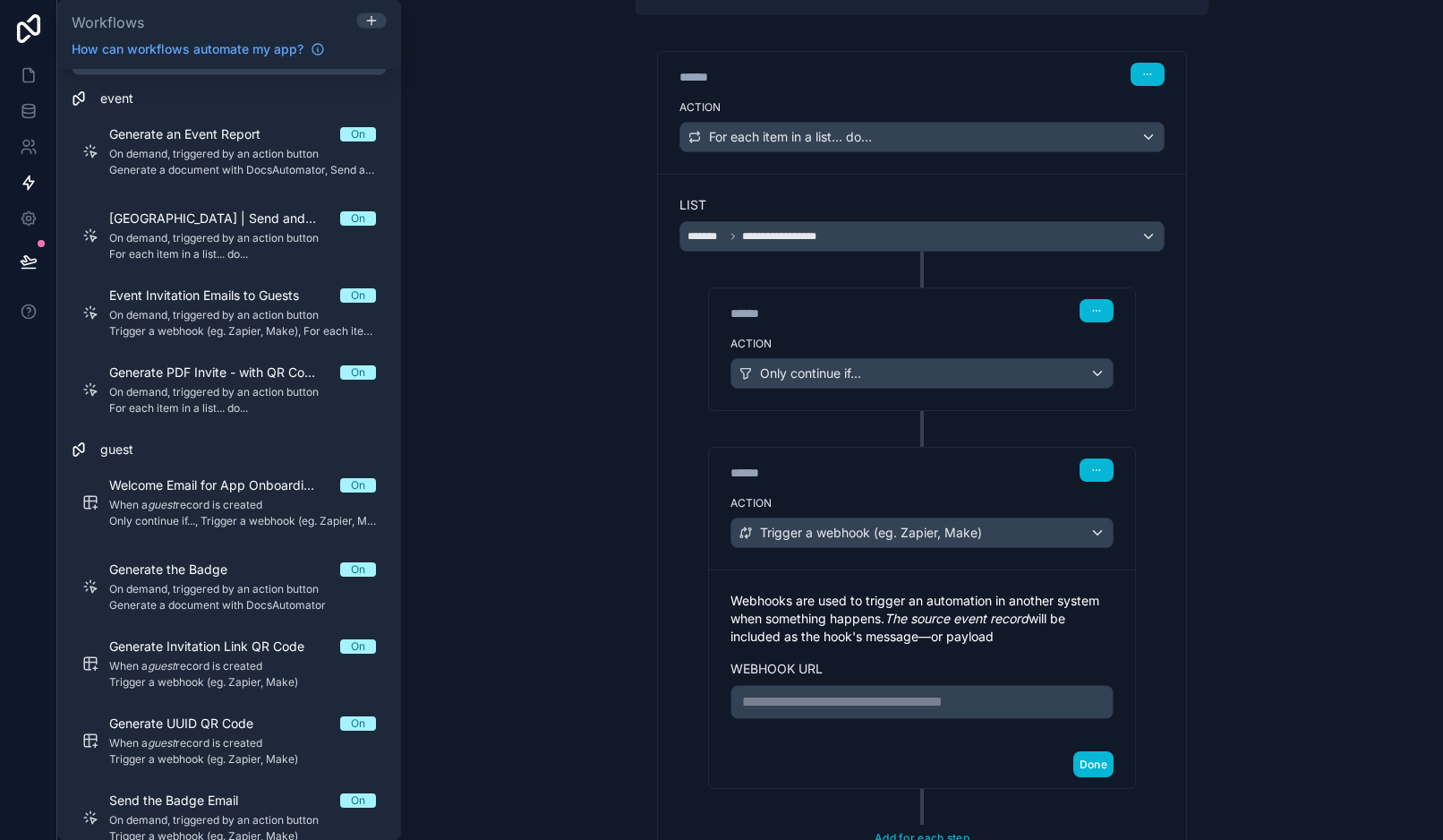
scroll to position [345, 0]
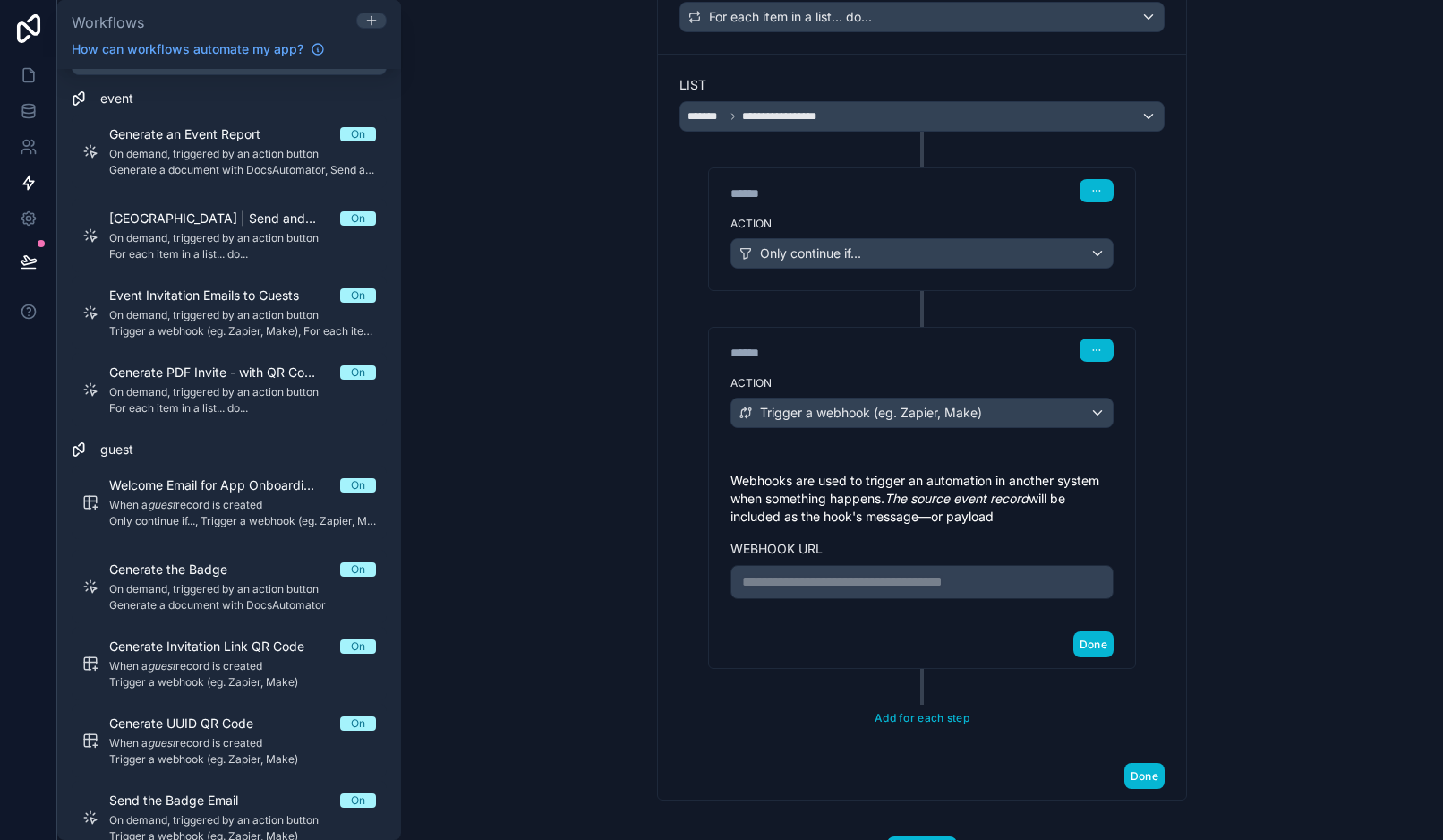
click at [845, 581] on p "**********" at bounding box center [922, 581] width 360 height 22
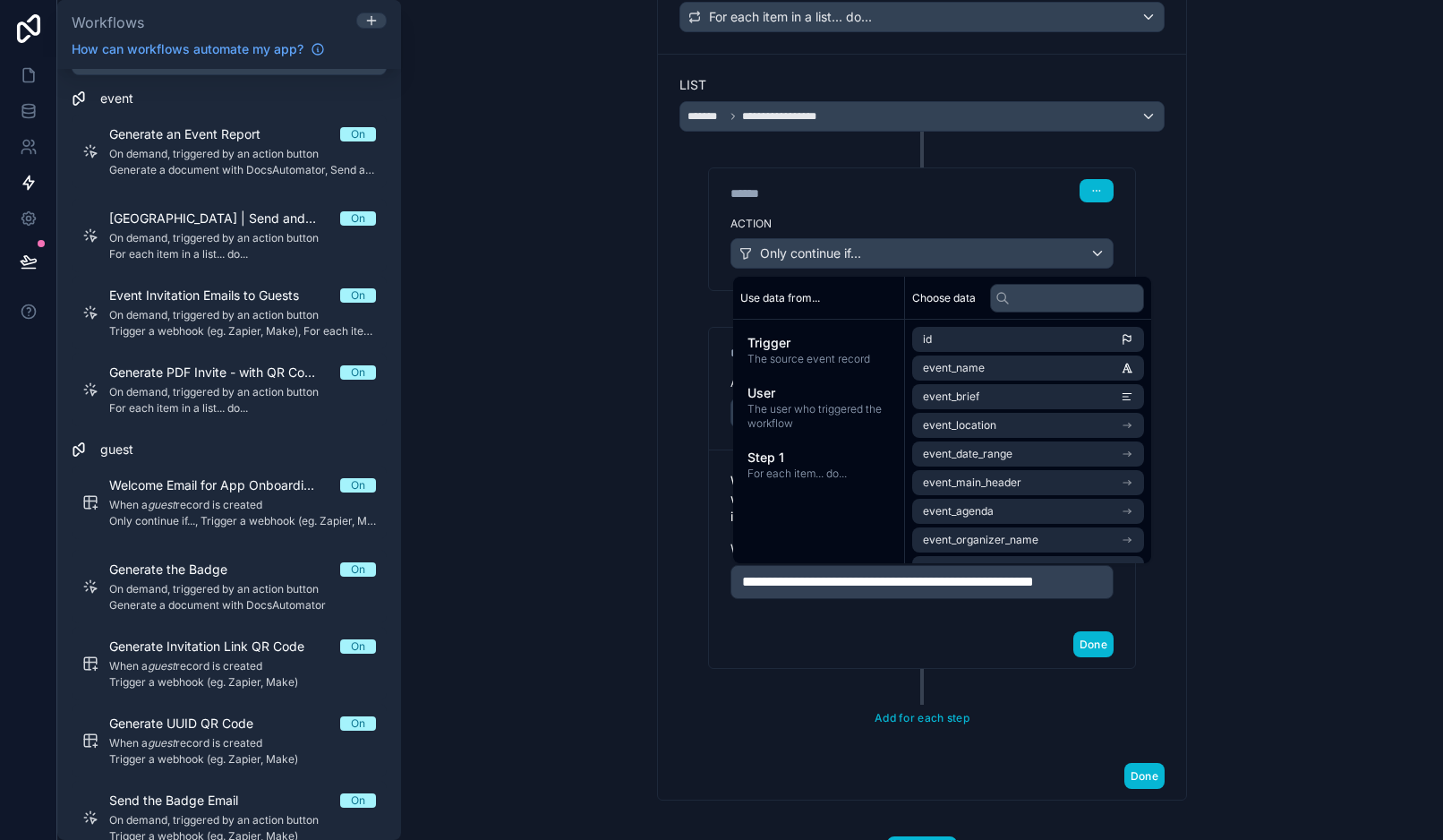
click at [1208, 644] on div "**********" at bounding box center [922, 347] width 573 height 905
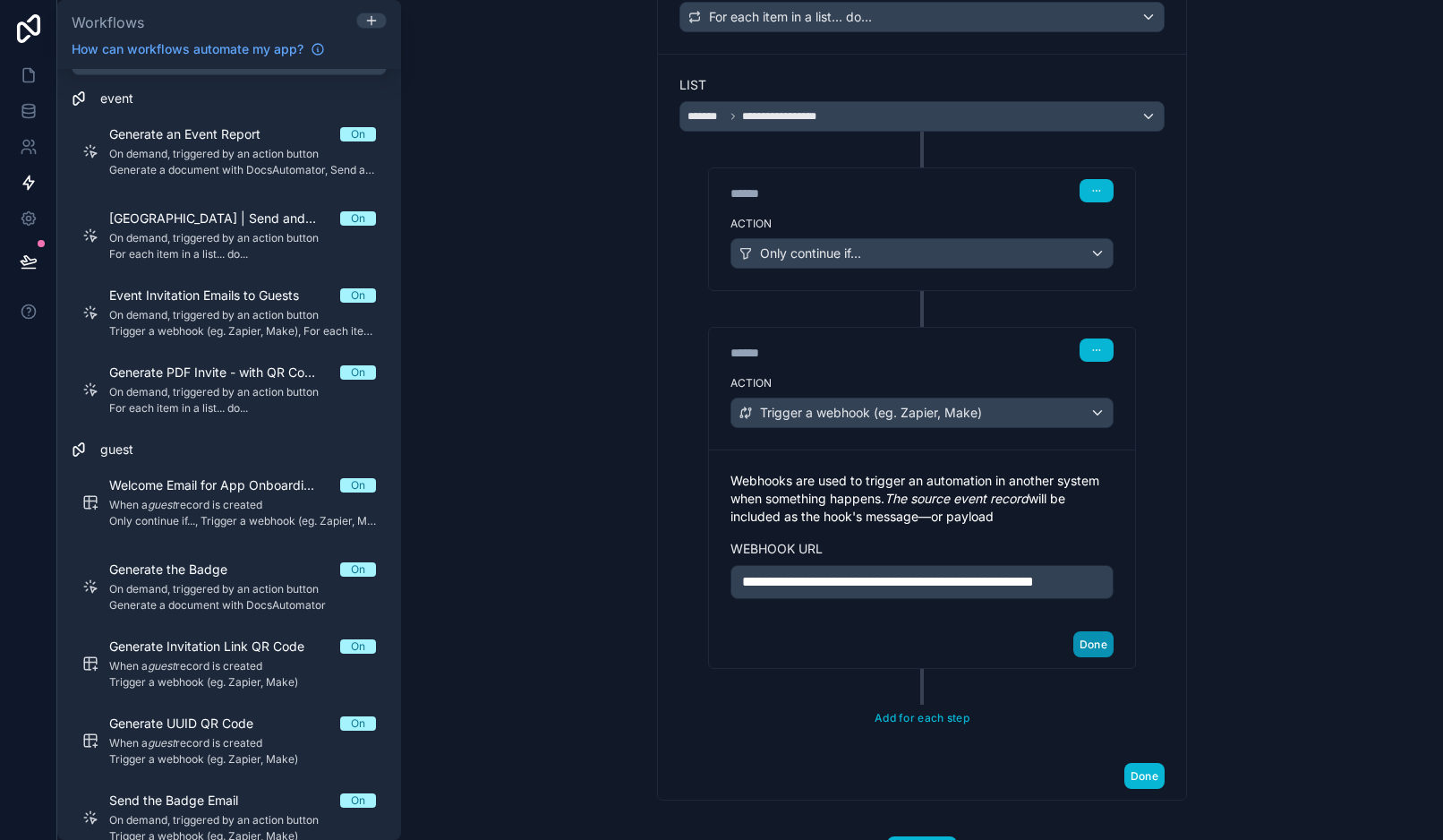
click at [1098, 657] on button "Done" at bounding box center [1094, 644] width 40 height 26
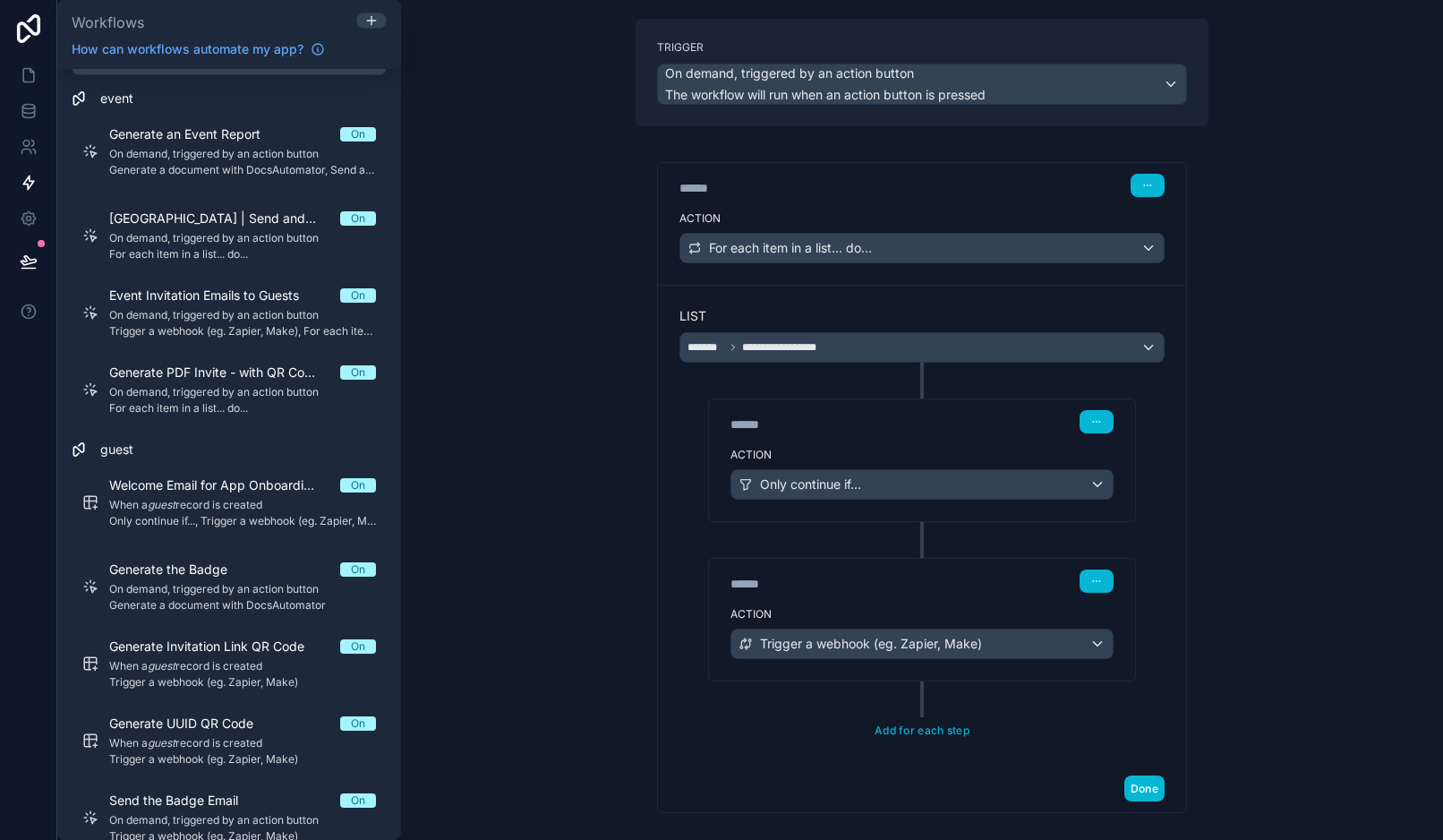
scroll to position [96, 0]
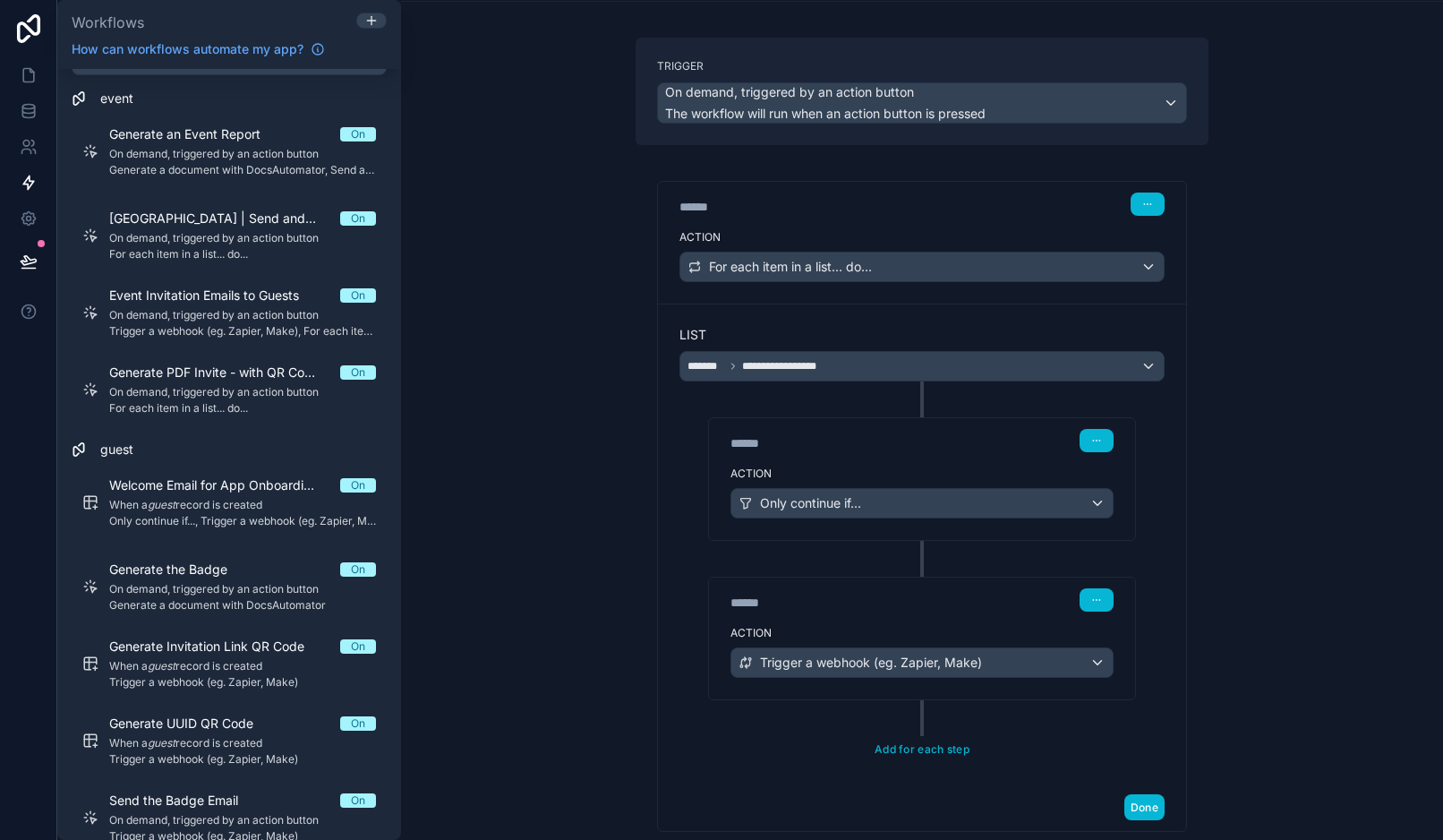
click at [939, 453] on div "****** Step 2" at bounding box center [922, 438] width 426 height 41
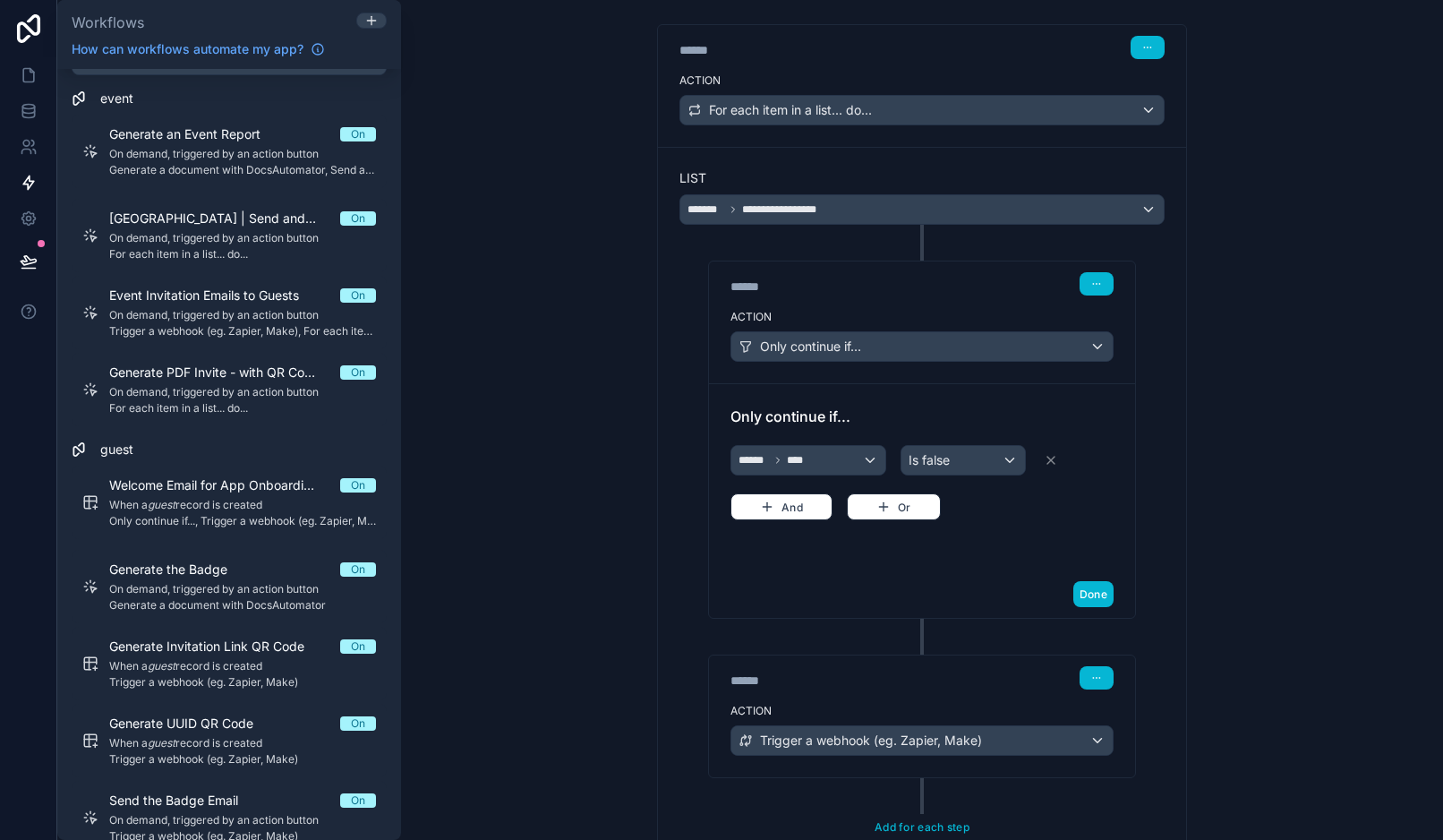
scroll to position [307, 0]
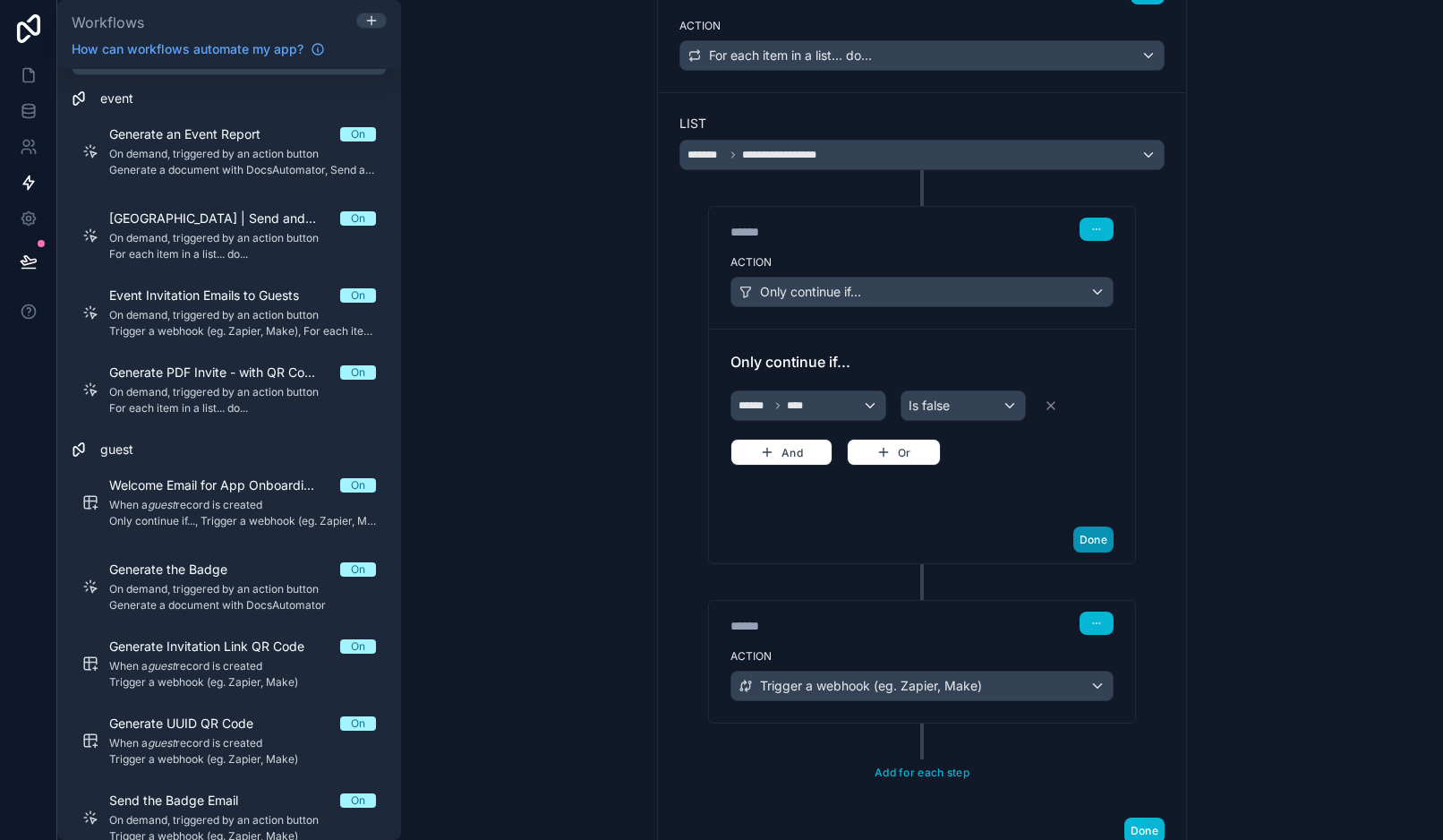
click at [1093, 546] on button "Done" at bounding box center [1094, 540] width 40 height 26
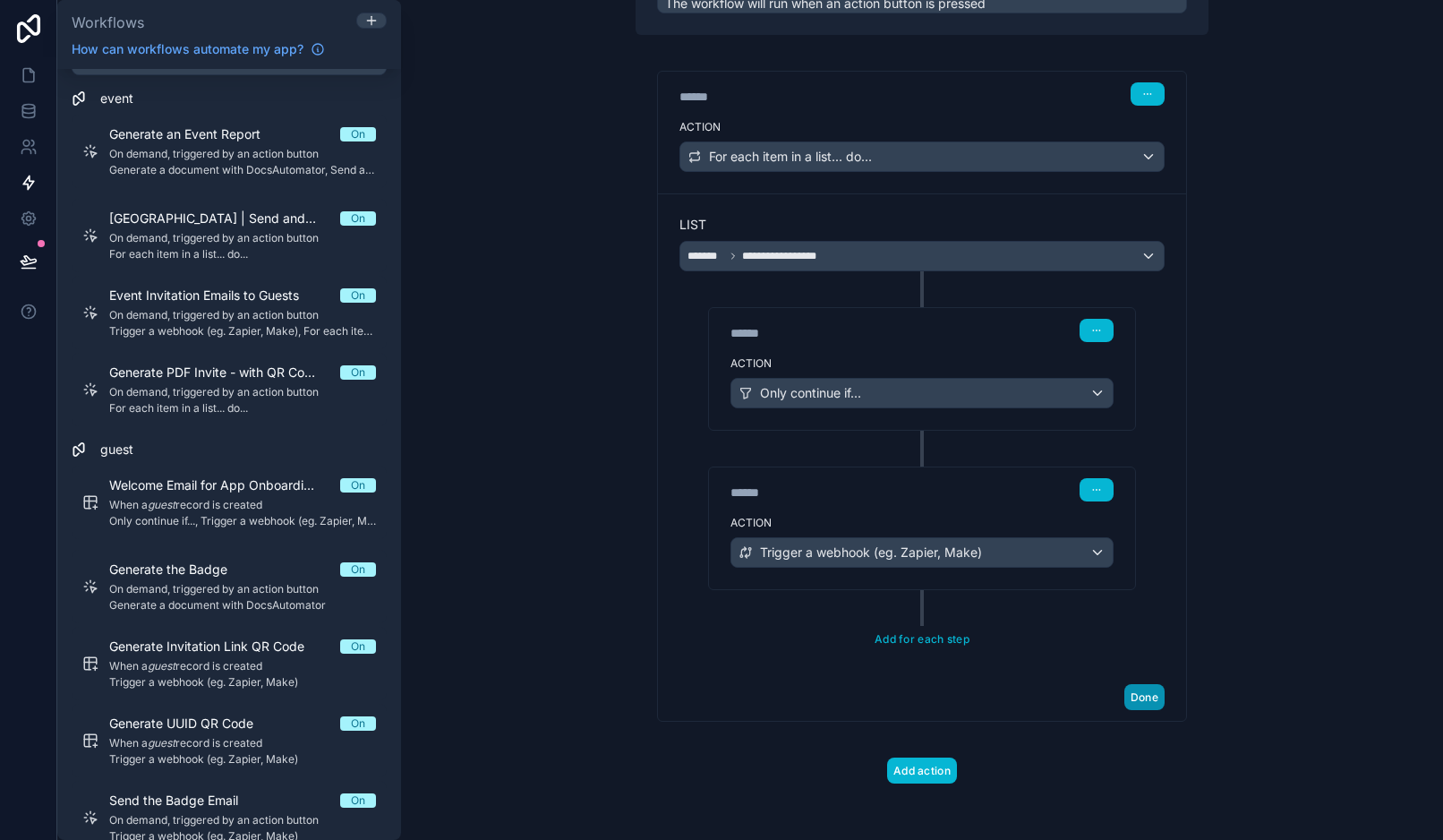
click at [1153, 692] on button "Done" at bounding box center [1144, 697] width 40 height 26
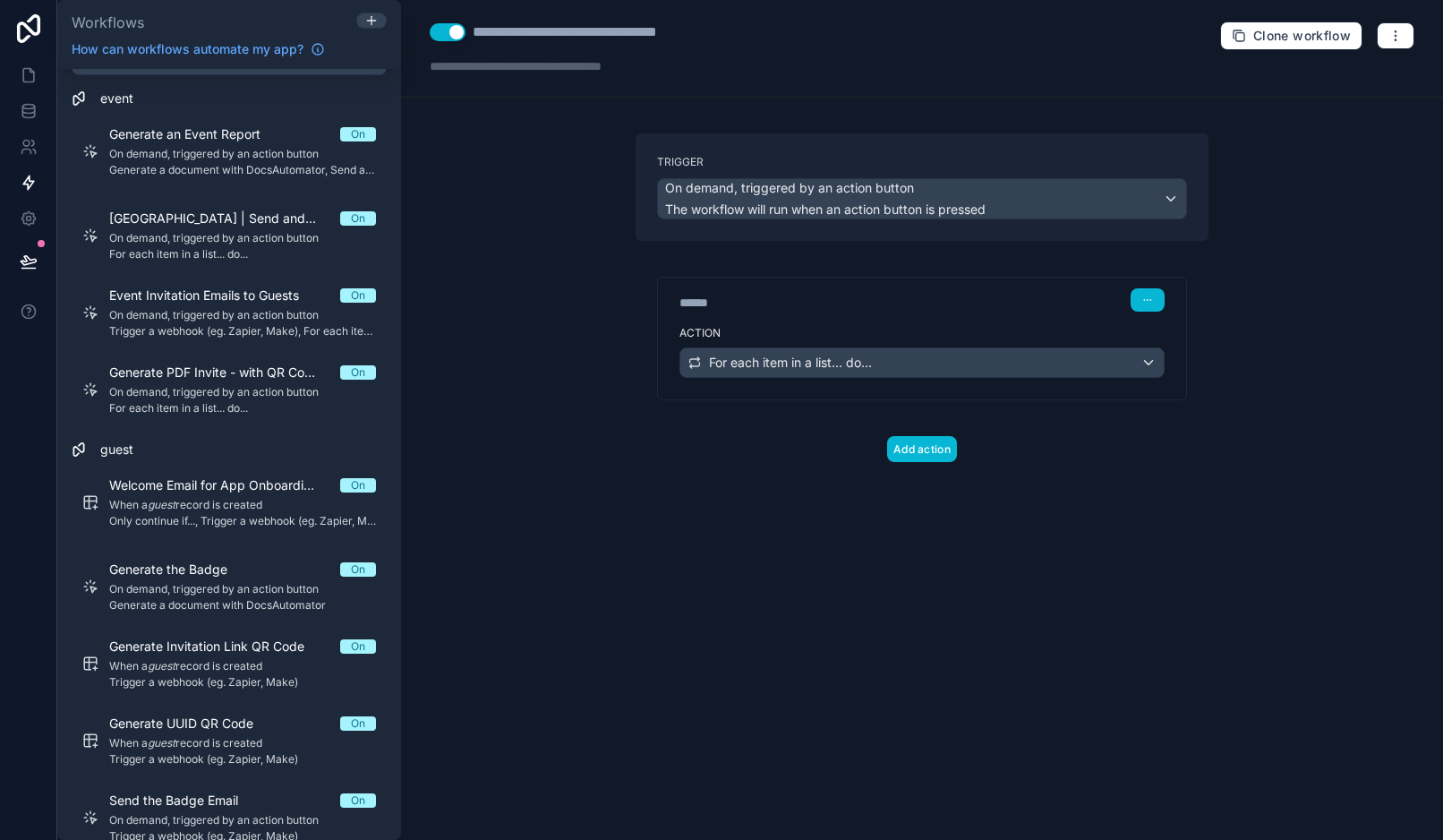
scroll to position [0, 0]
click at [28, 105] on icon at bounding box center [28, 107] width 11 height 5
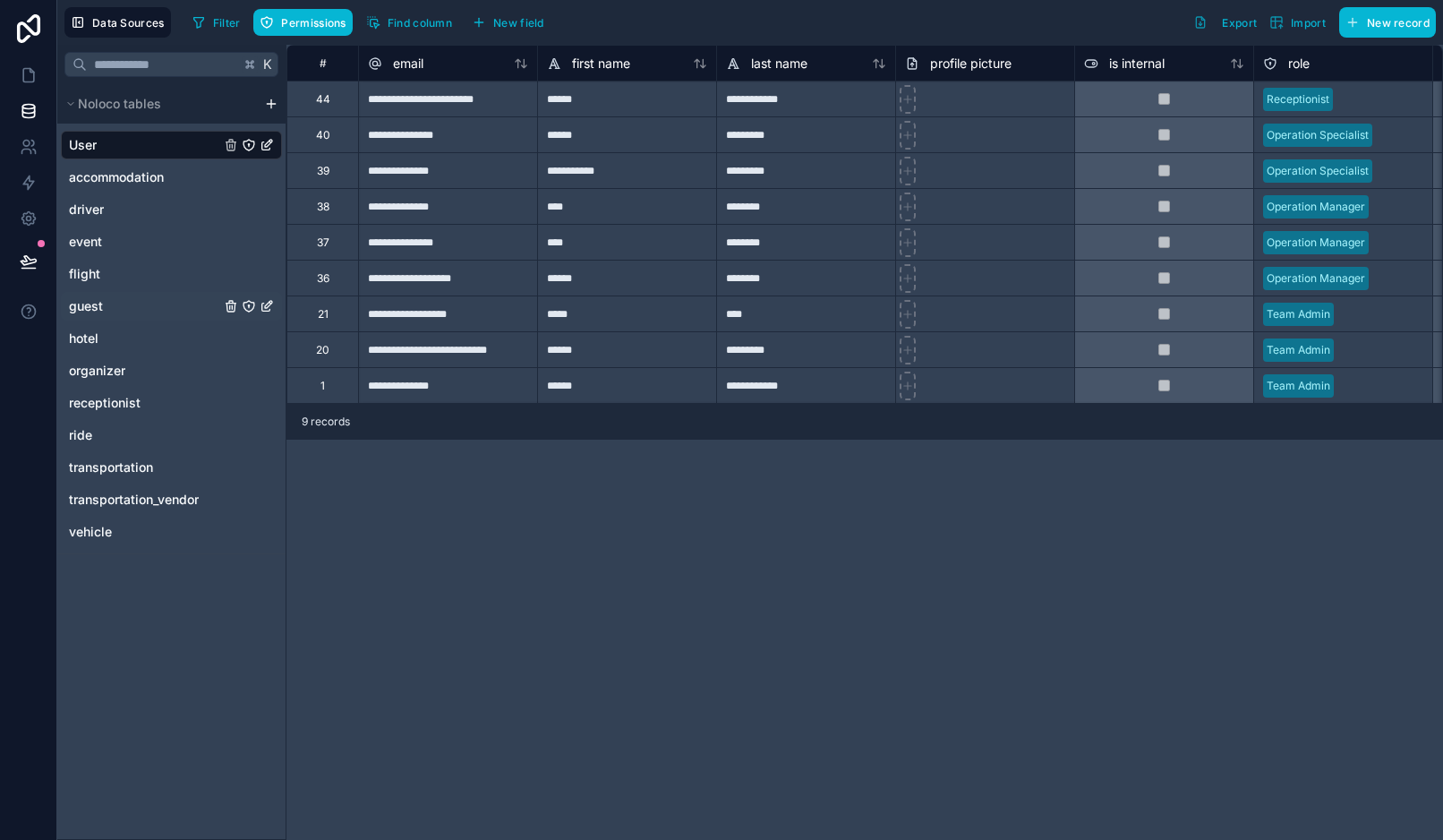
click at [107, 300] on div "guest" at bounding box center [172, 306] width 222 height 29
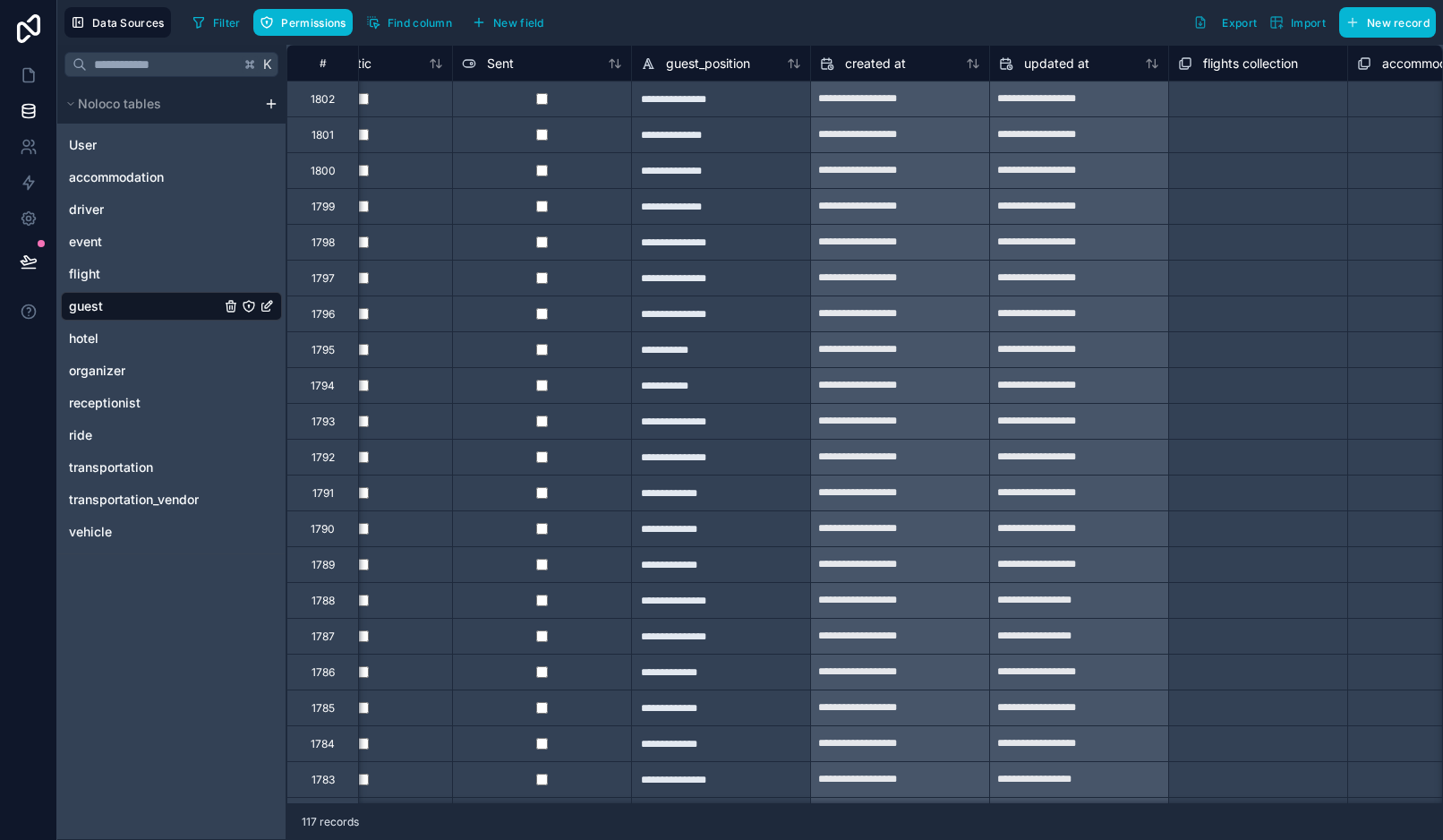
scroll to position [0, 3133]
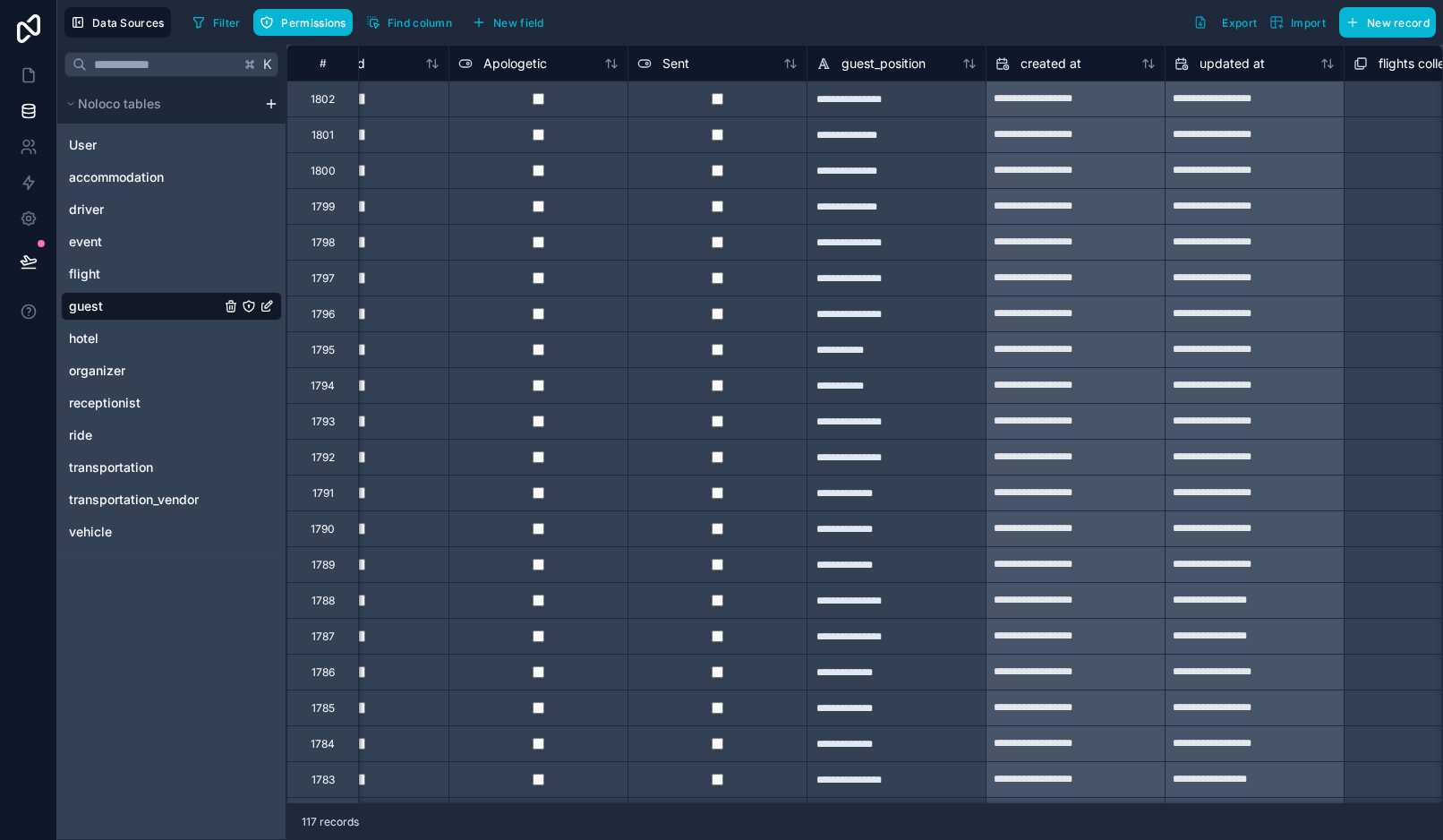
click at [719, 268] on div at bounding box center [717, 278] width 179 height 36
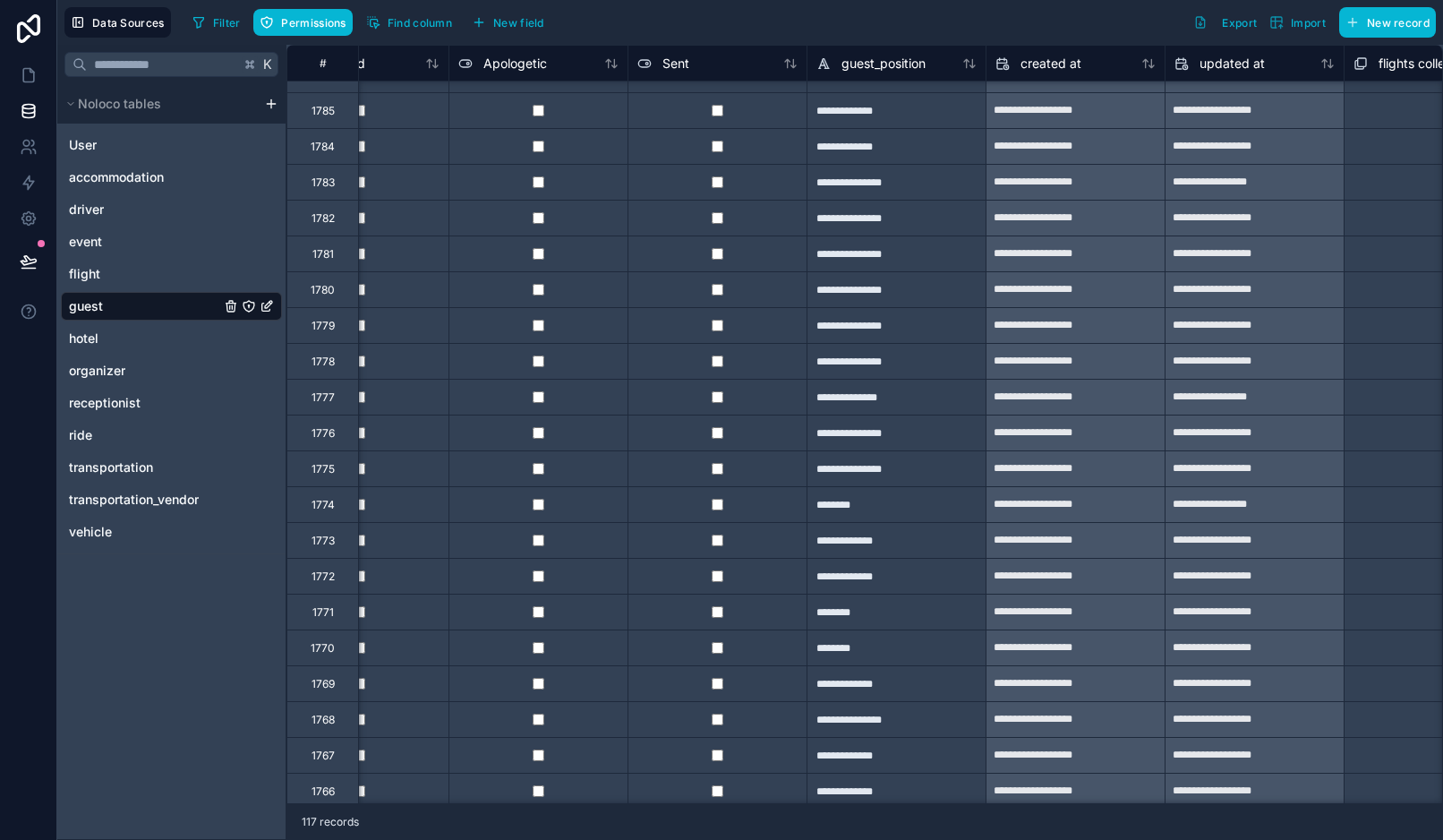
scroll to position [605, 3133]
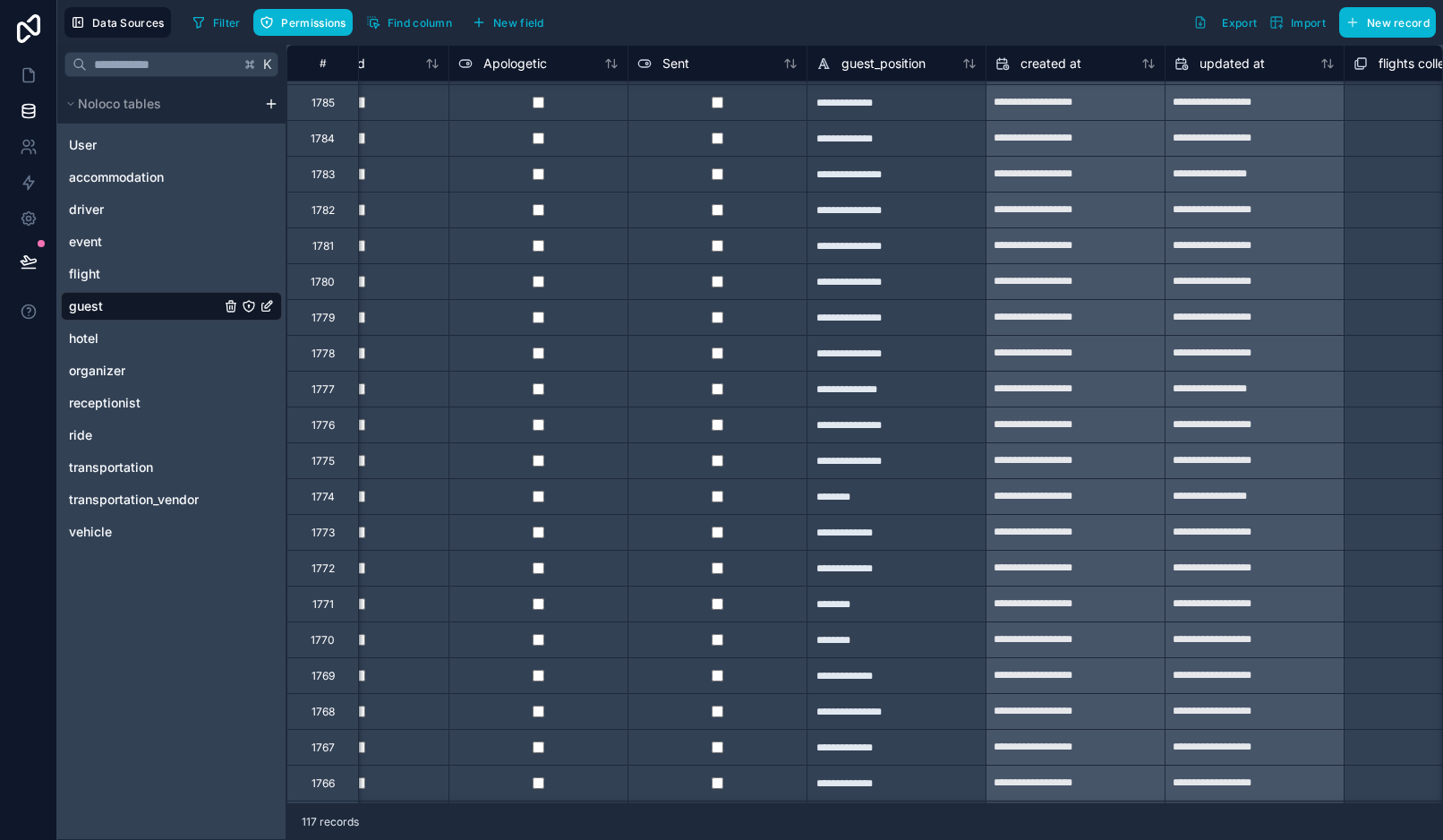
click at [720, 539] on div at bounding box center [717, 531] width 179 height 36
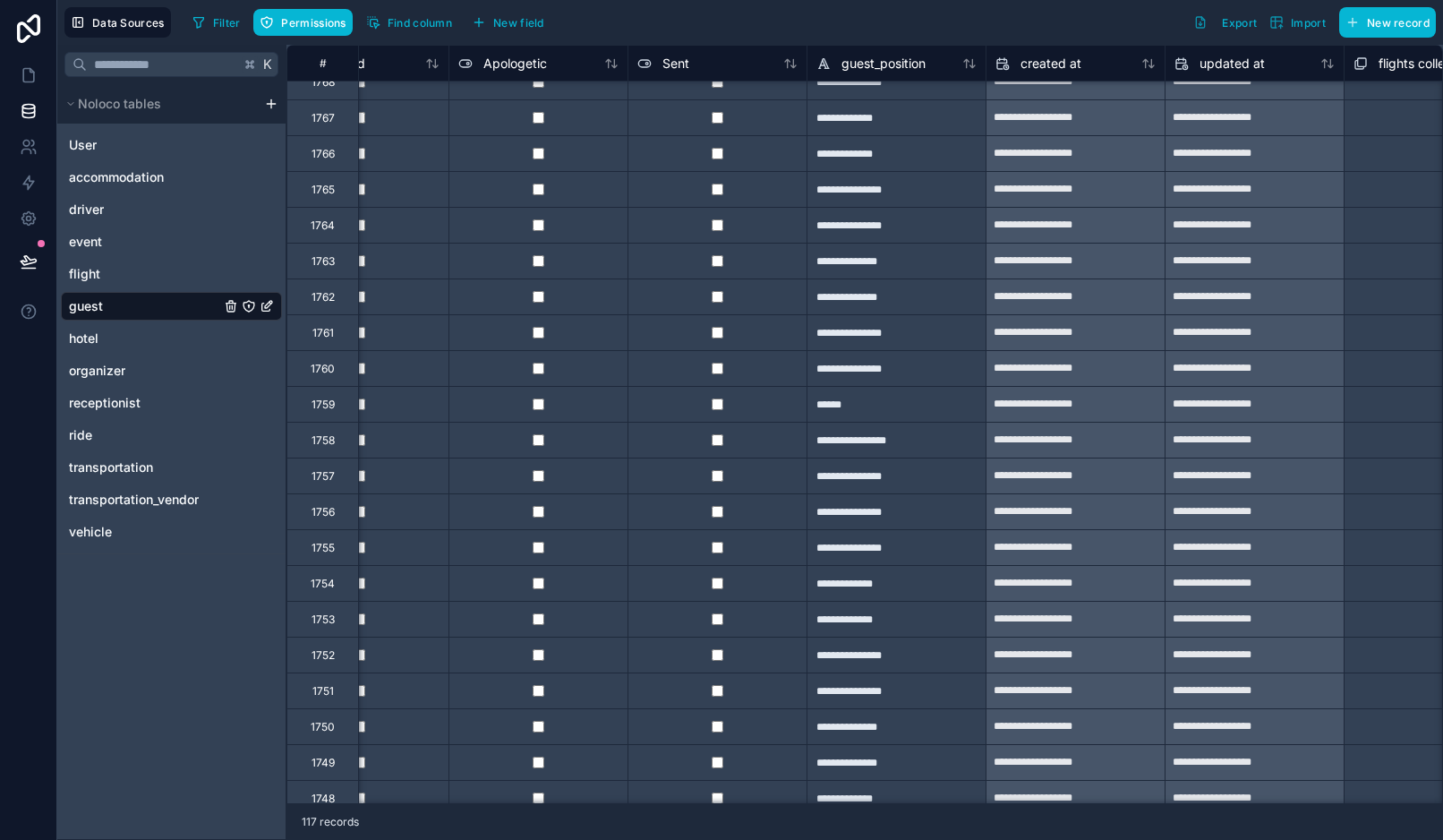
scroll to position [1240, 3133]
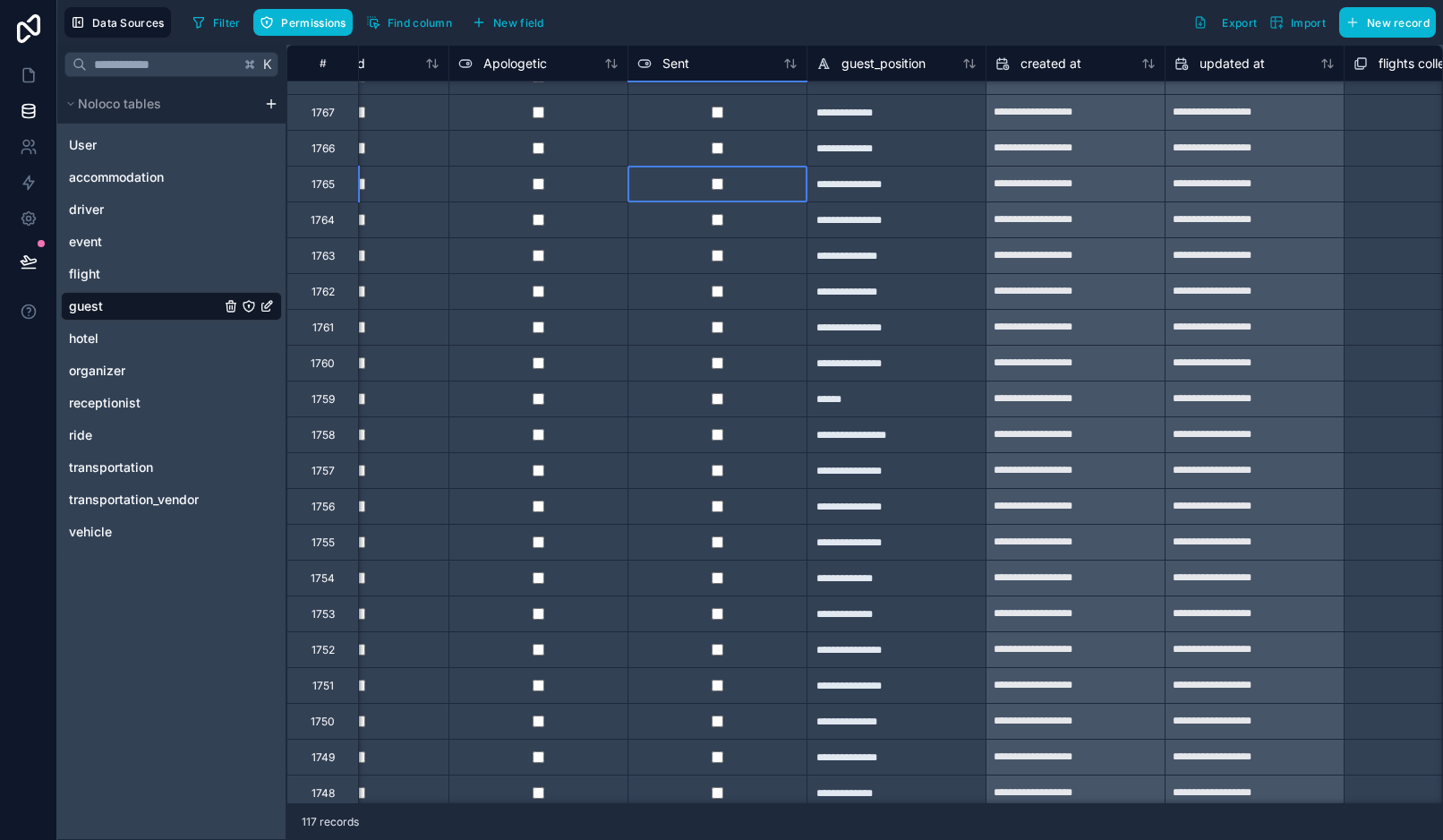
click at [721, 191] on div at bounding box center [717, 183] width 179 height 36
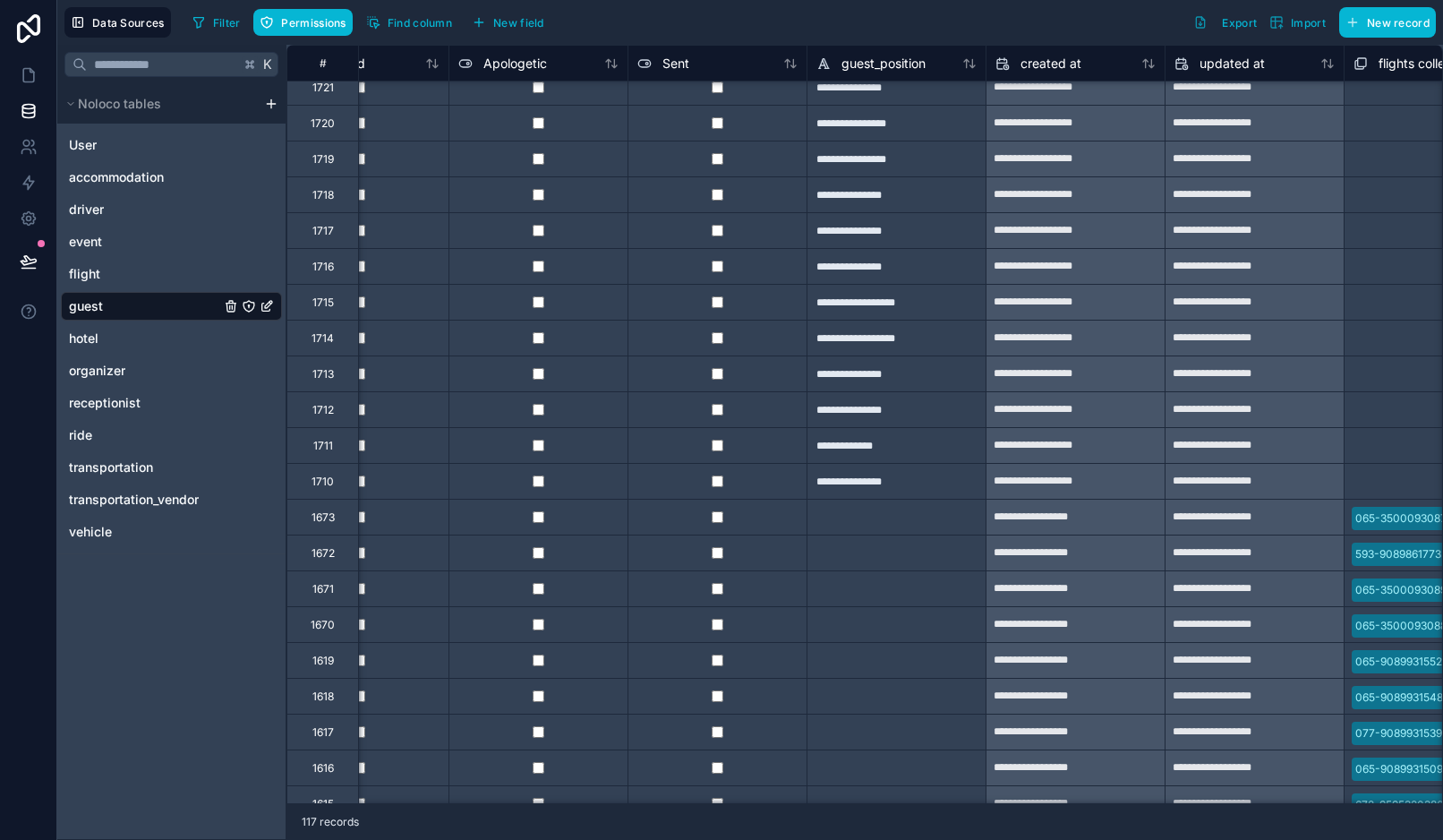
scroll to position [2914, 3133]
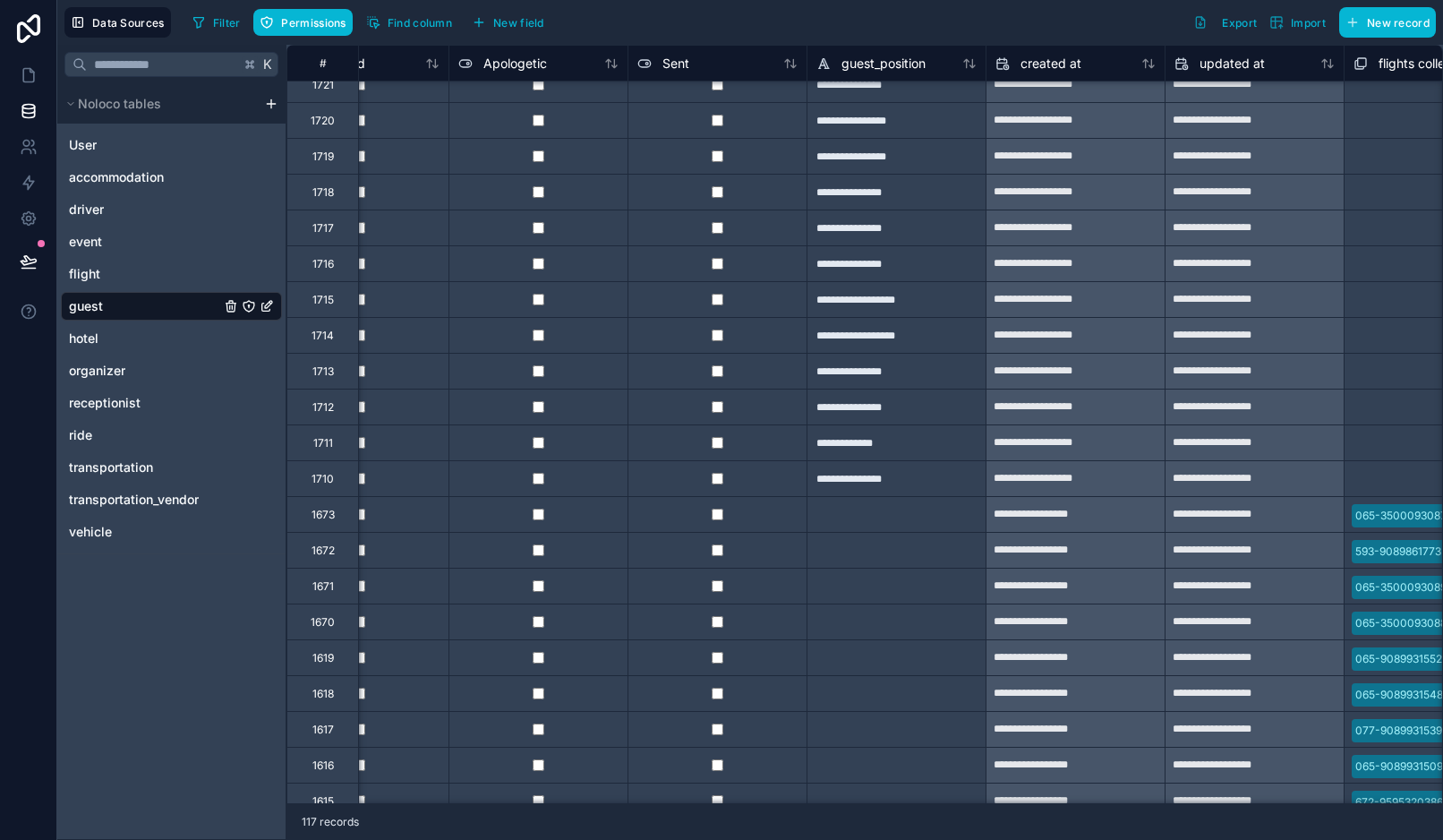
click at [717, 449] on div at bounding box center [717, 442] width 179 height 36
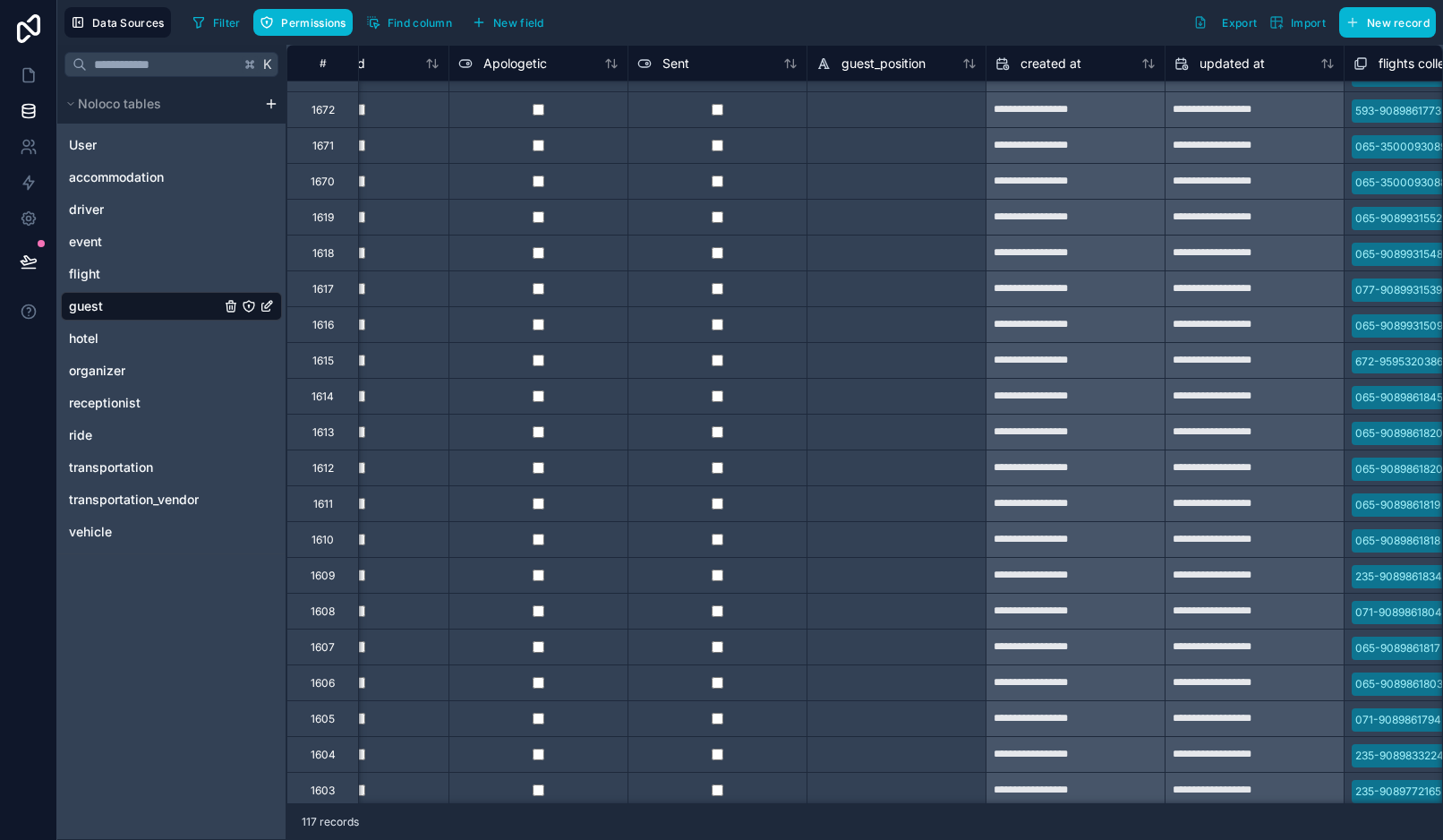
scroll to position [3369, 3133]
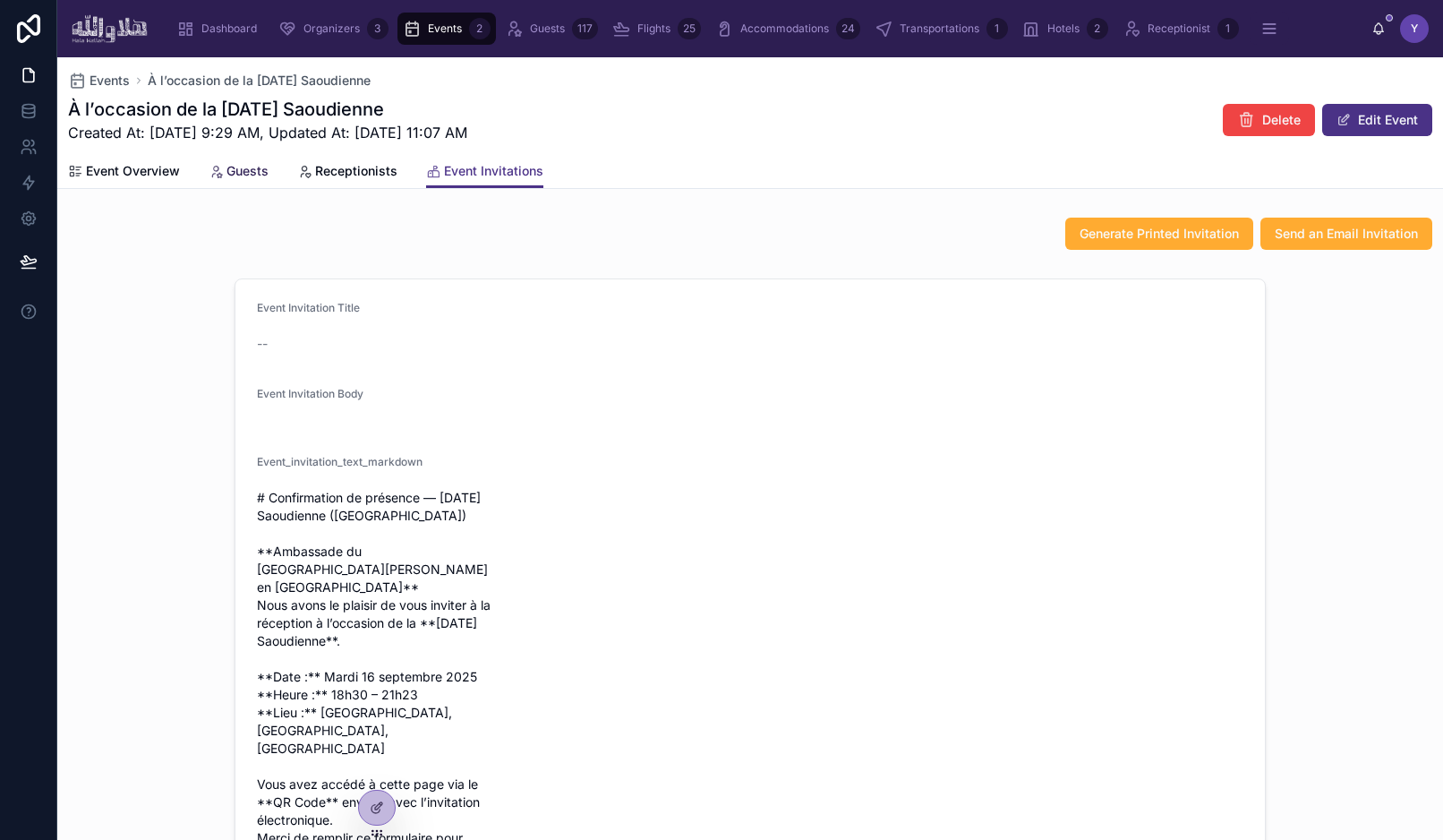
click at [224, 164] on div "Guests" at bounding box center [238, 171] width 60 height 18
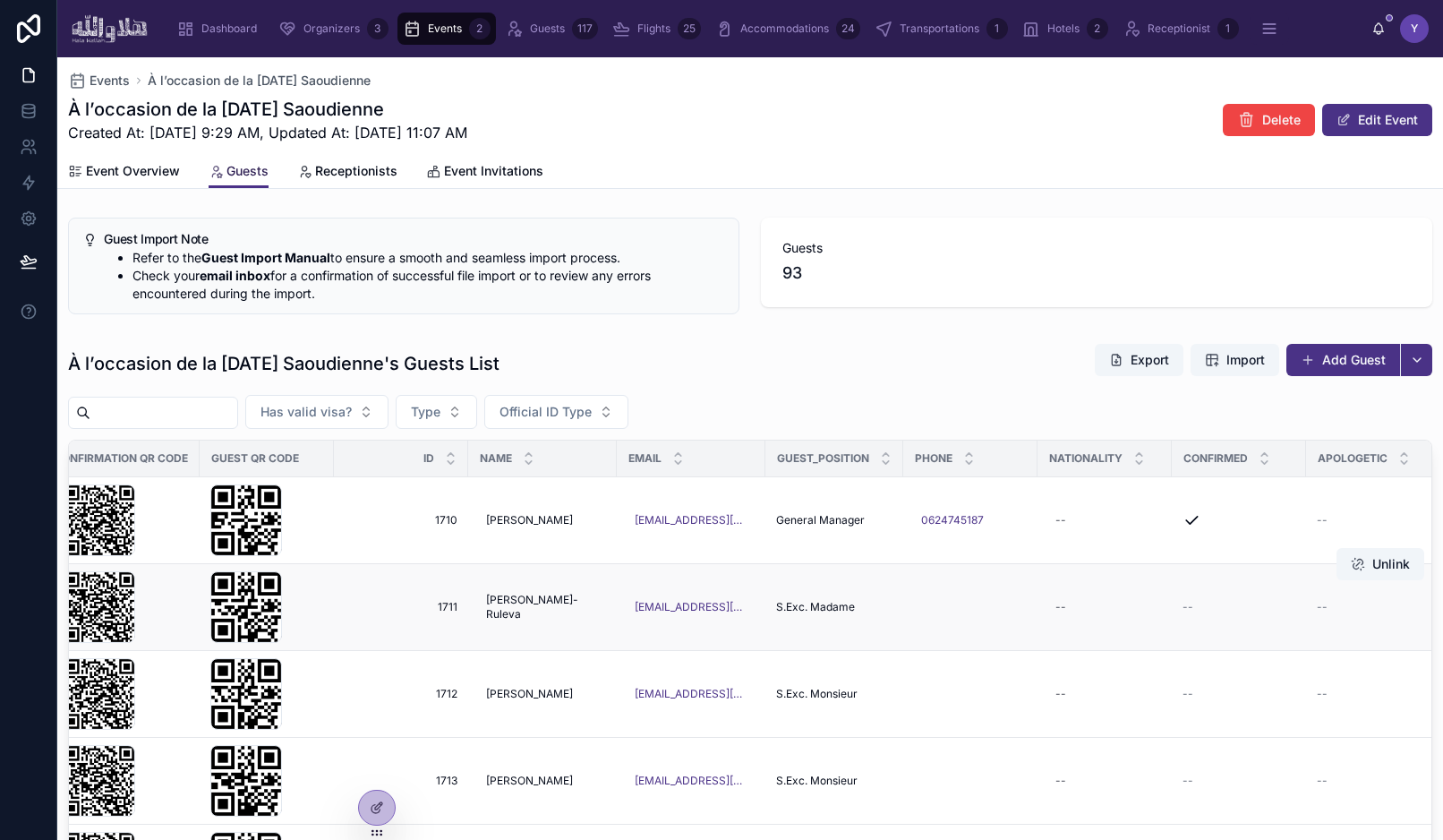
scroll to position [0, 106]
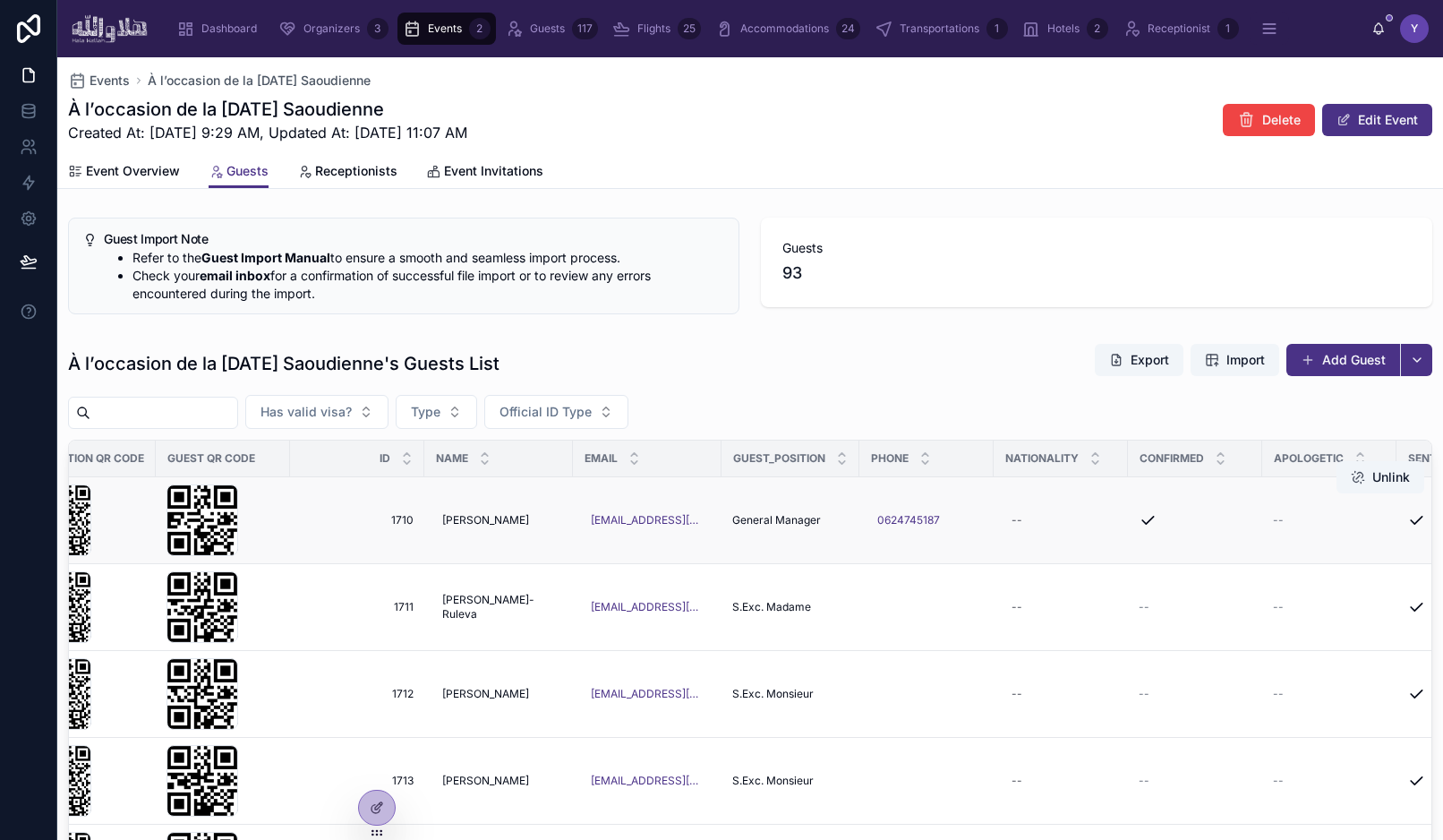
click at [1150, 525] on icon at bounding box center [1147, 520] width 18 height 18
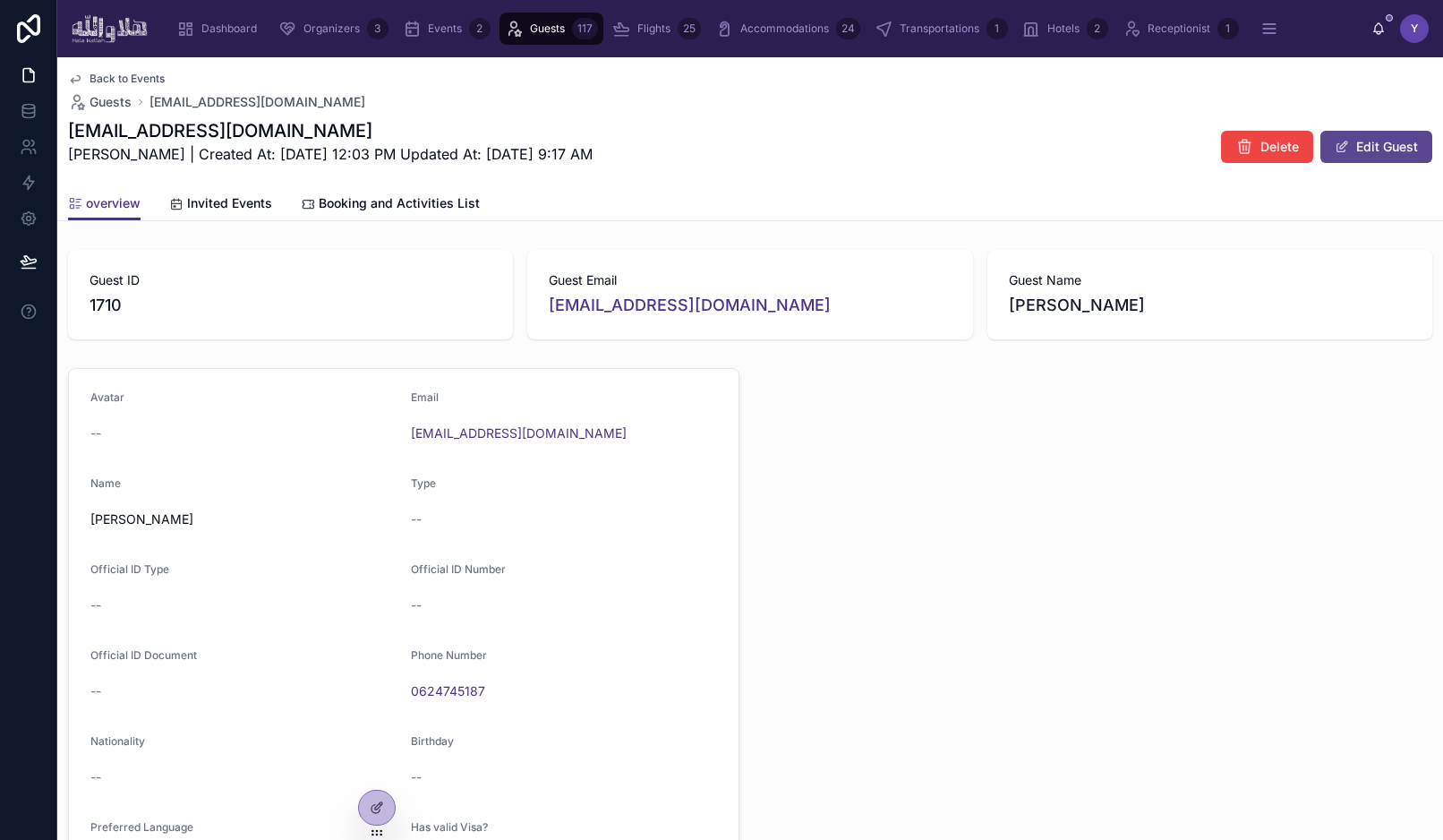
click at [1365, 141] on button "Edit Guest" at bounding box center [1376, 146] width 112 height 32
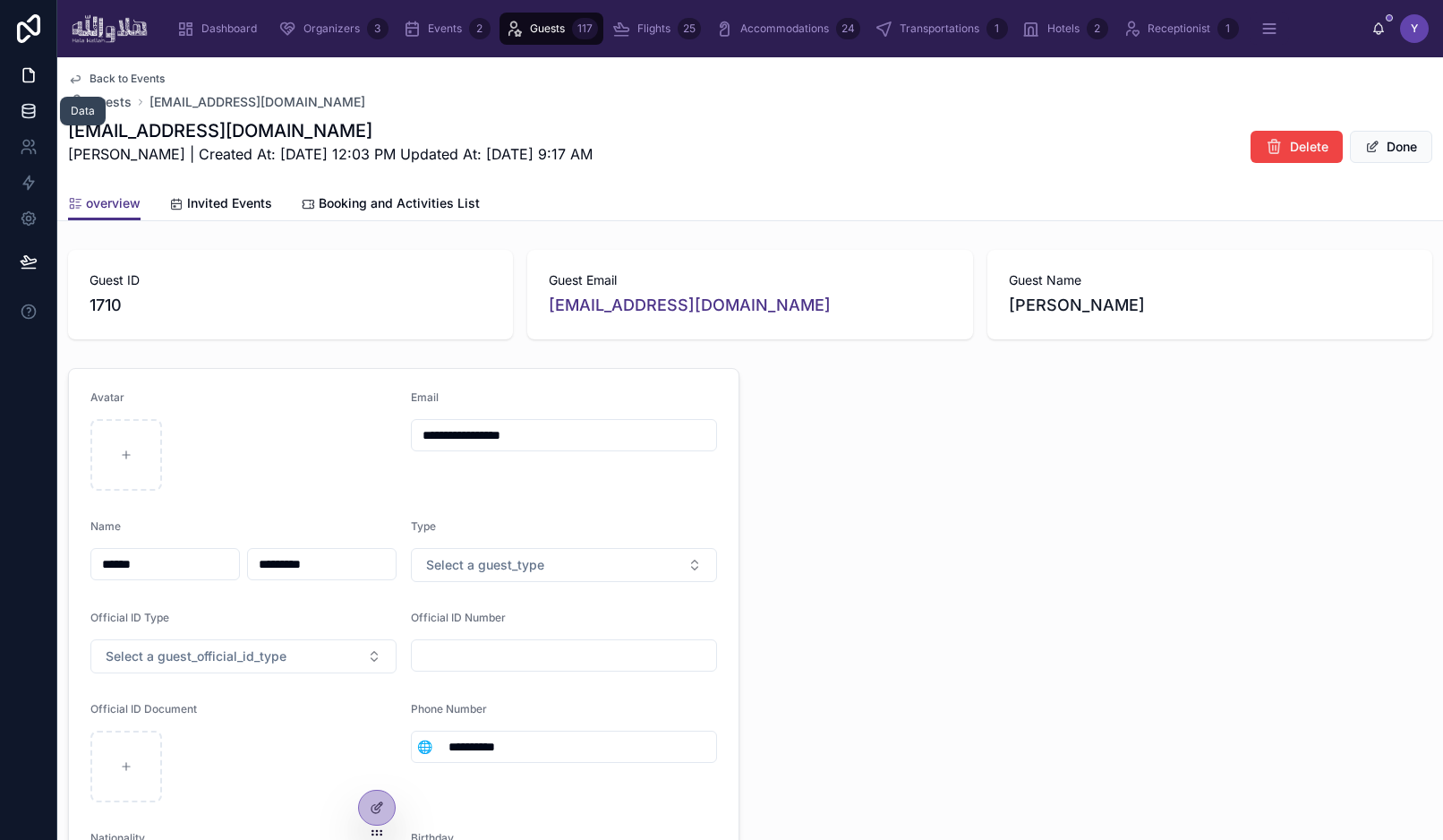
click at [26, 118] on icon at bounding box center [28, 111] width 18 height 18
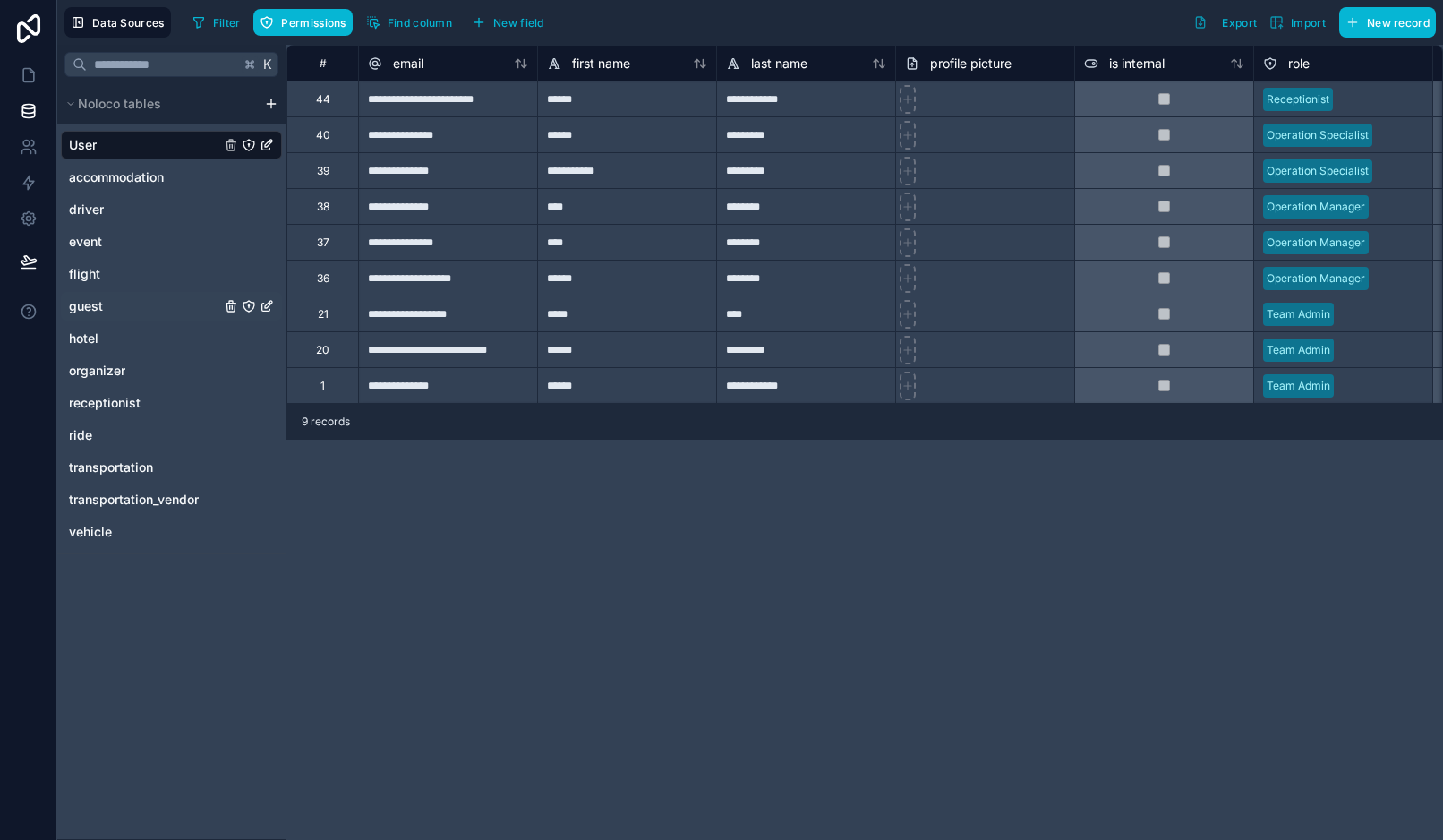
click at [117, 300] on div "guest" at bounding box center [172, 306] width 222 height 29
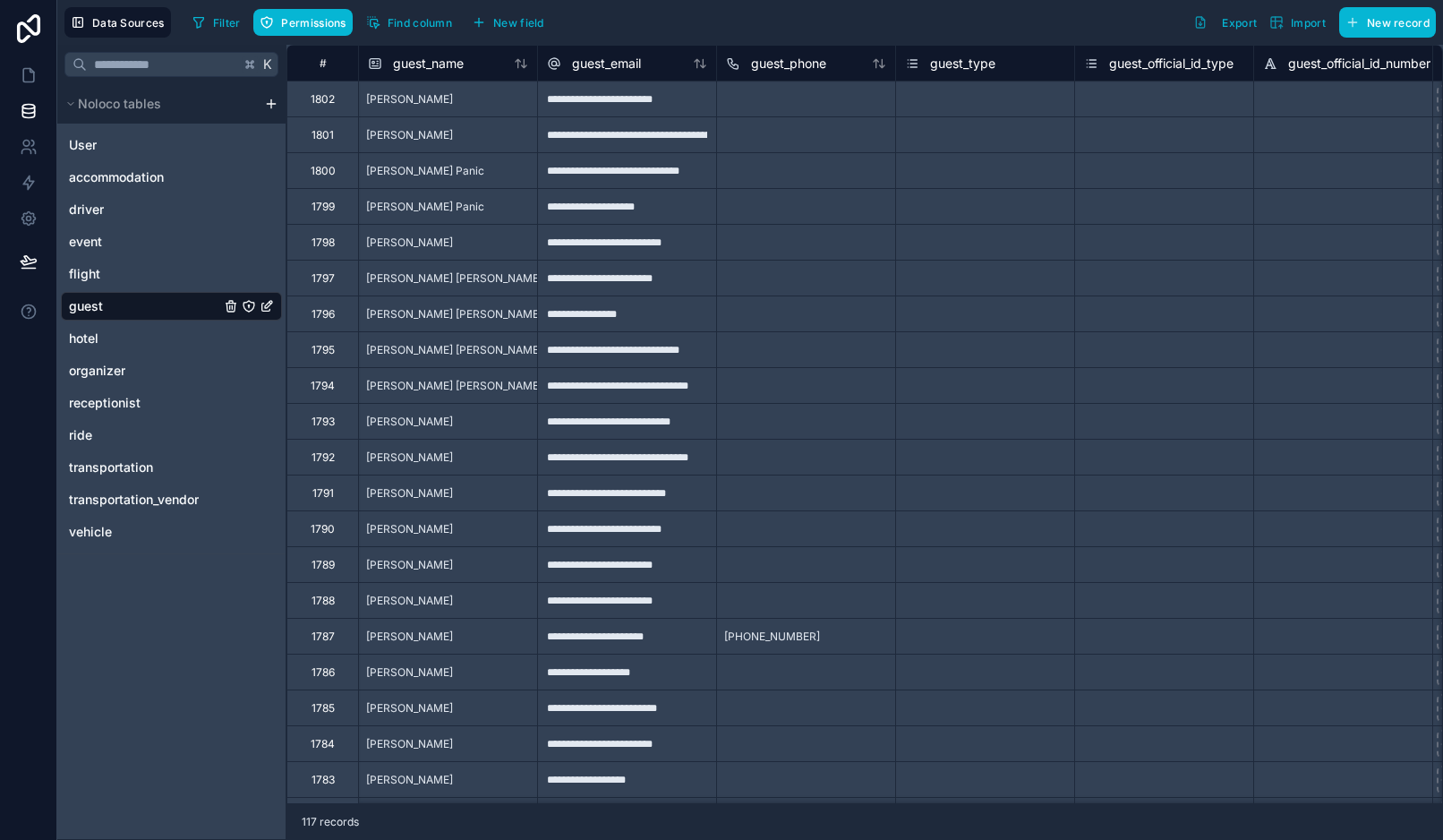
click at [683, 29] on div "Filter Permissions Find column New field Export Import New record" at bounding box center [810, 23] width 1251 height 30
click at [34, 68] on icon at bounding box center [28, 75] width 18 height 18
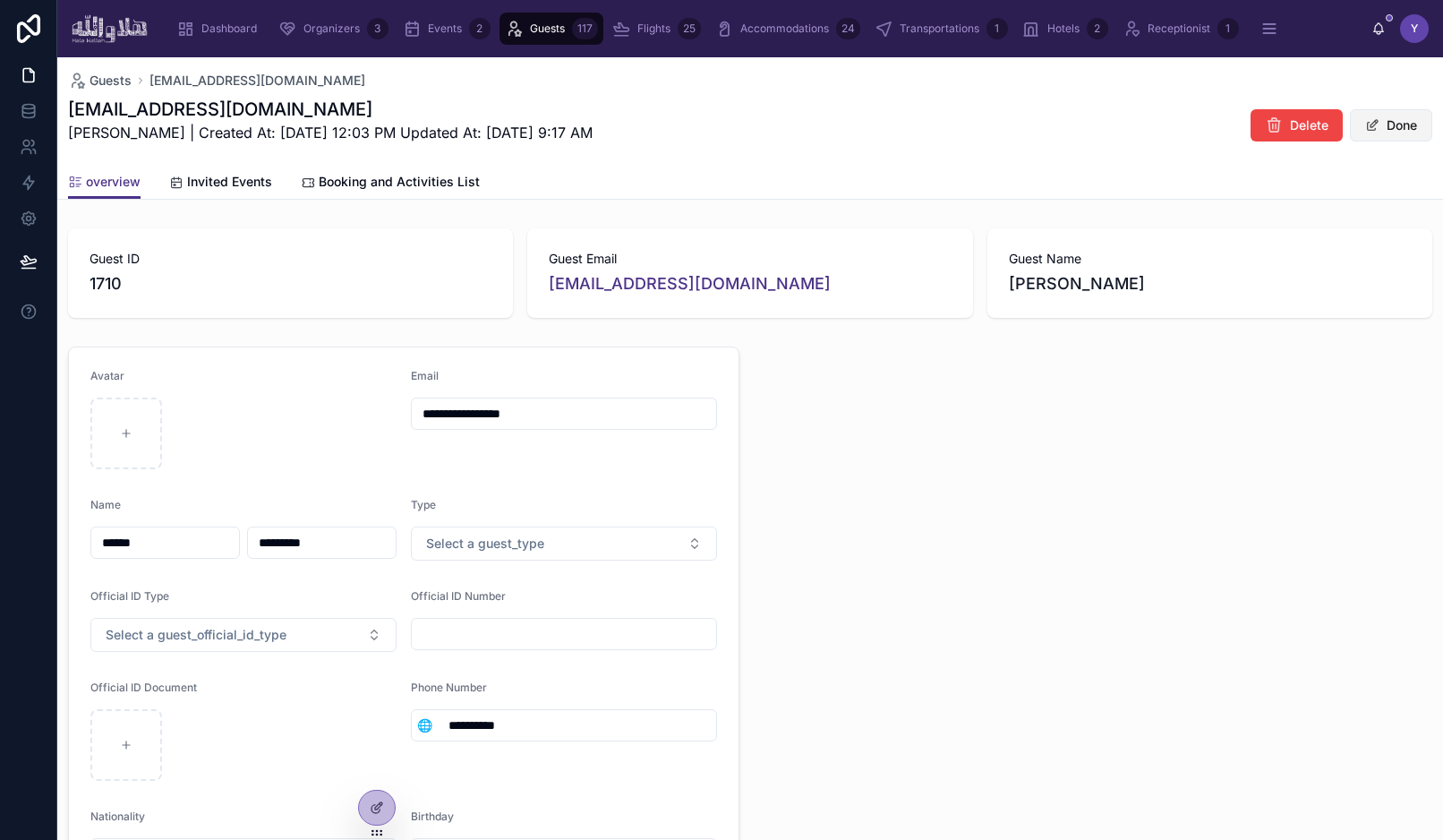
click at [1390, 116] on button "Done" at bounding box center [1391, 125] width 83 height 32
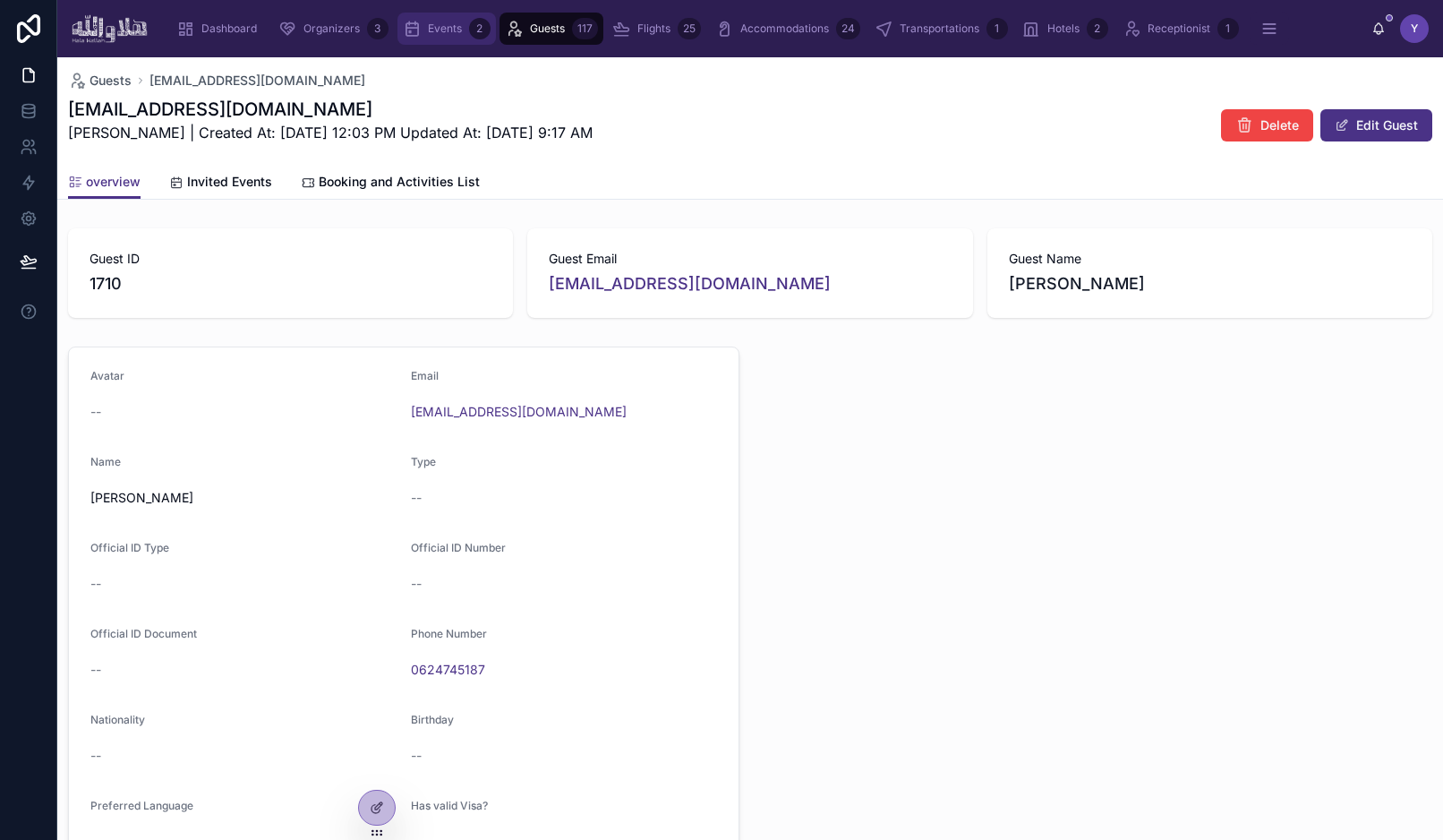
click at [444, 41] on div "Events 2" at bounding box center [446, 28] width 87 height 29
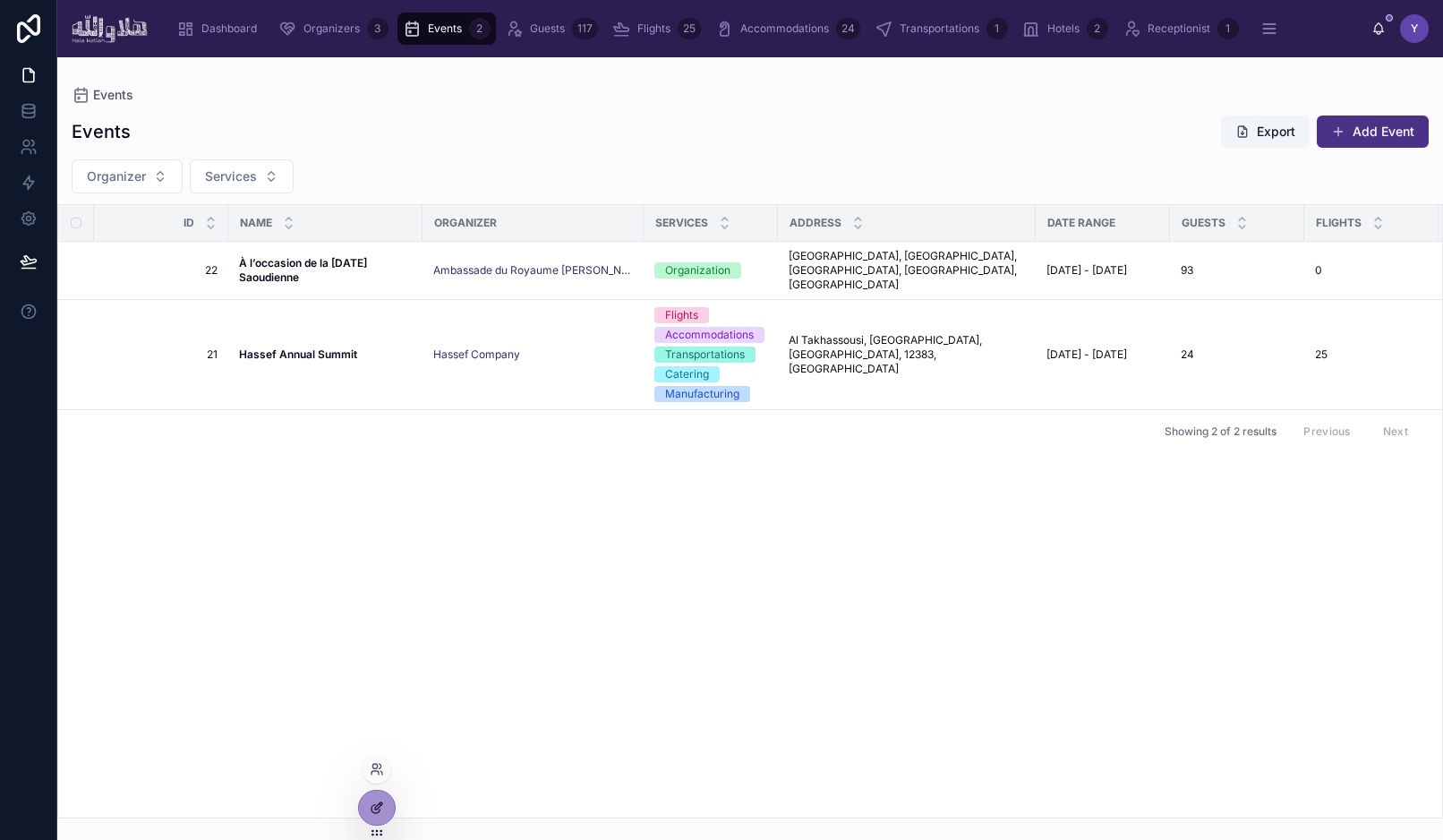
click at [367, 814] on div at bounding box center [376, 807] width 36 height 34
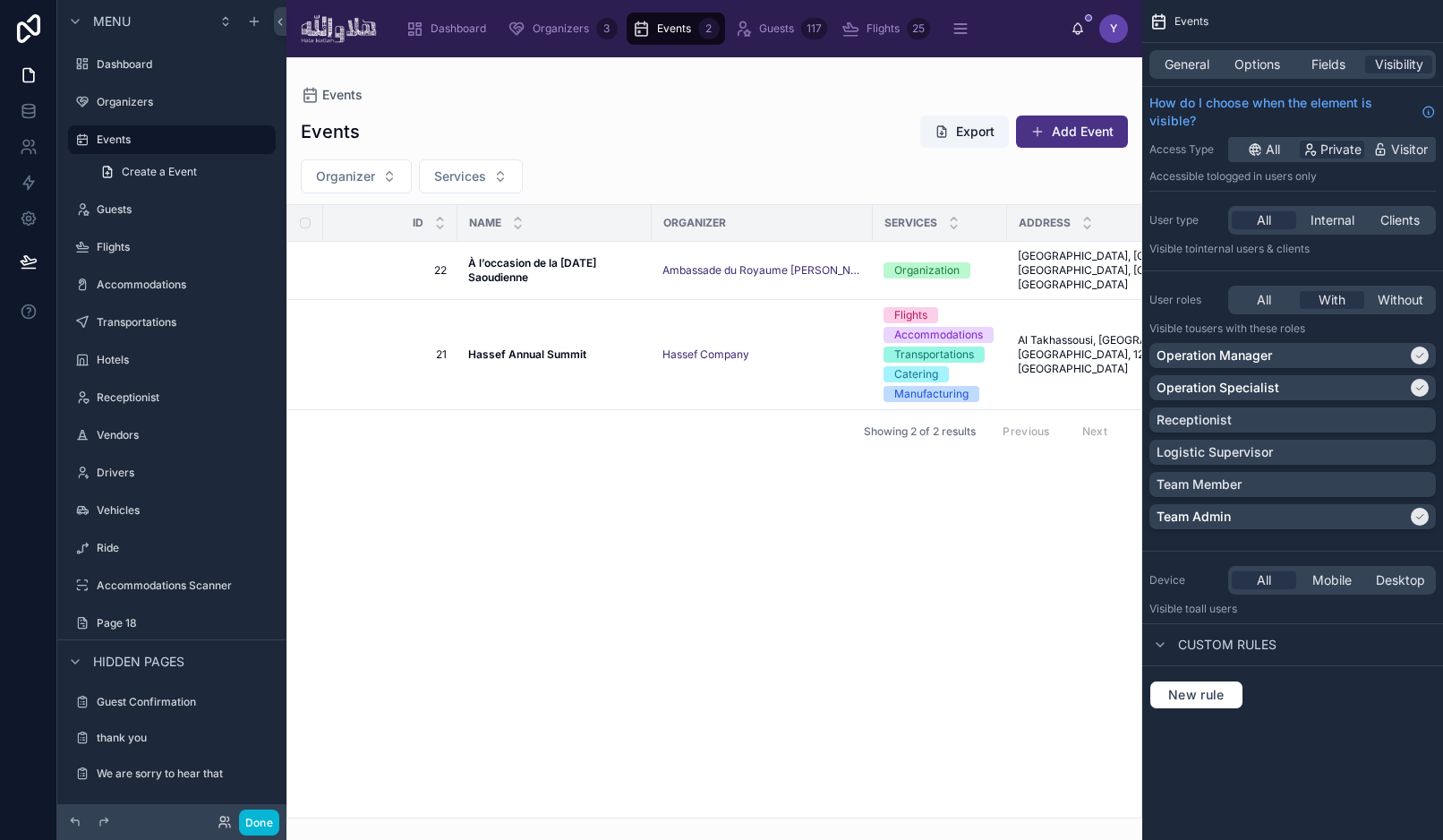
click at [513, 261] on div at bounding box center [714, 449] width 856 height 783
click at [486, 268] on strong "À l’occasion de la [DATE] Saoudienne" at bounding box center [533, 270] width 130 height 28
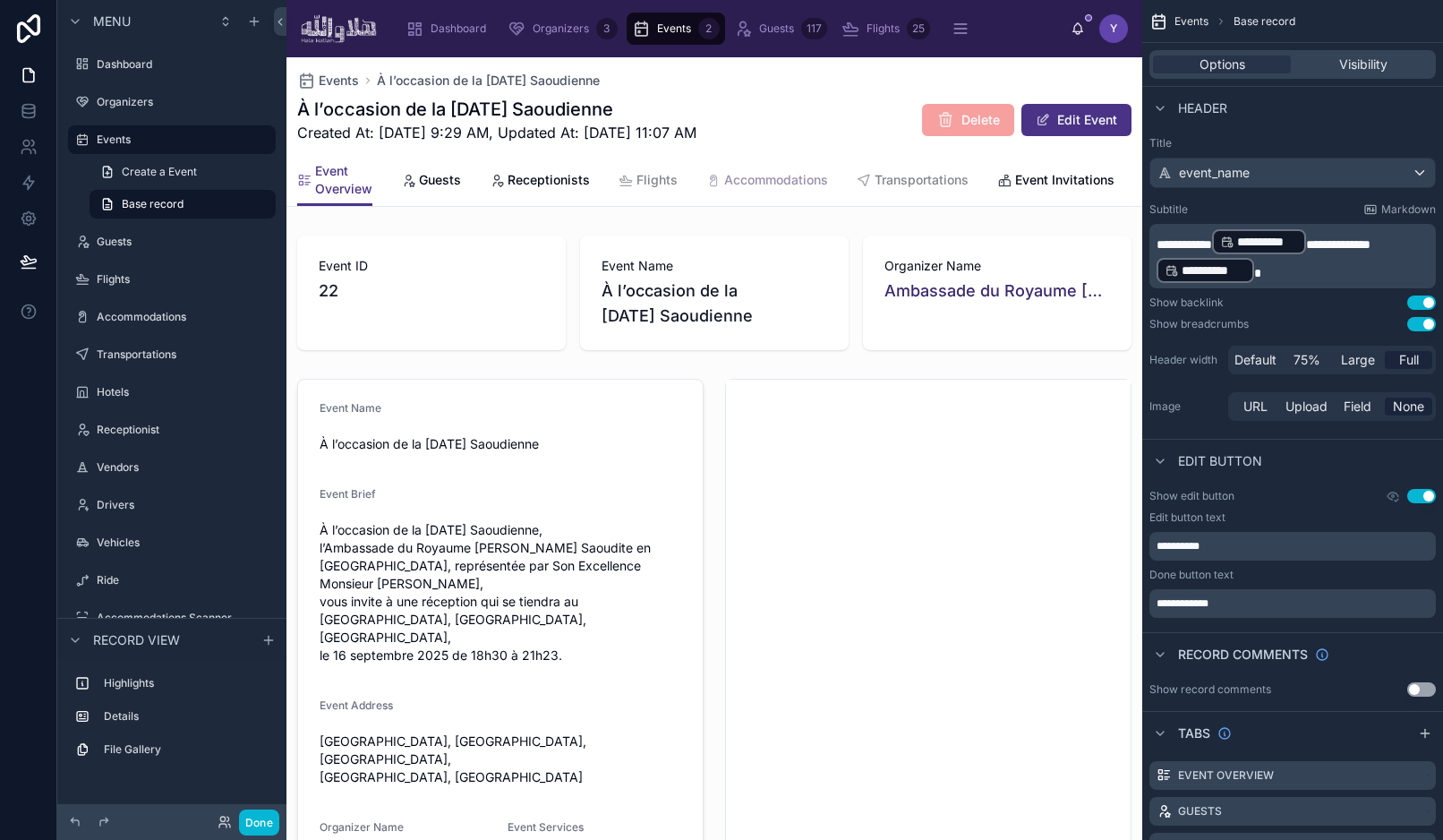
scroll to position [0, 126]
click at [925, 183] on span "Event Invitations" at bounding box center [940, 179] width 100 height 18
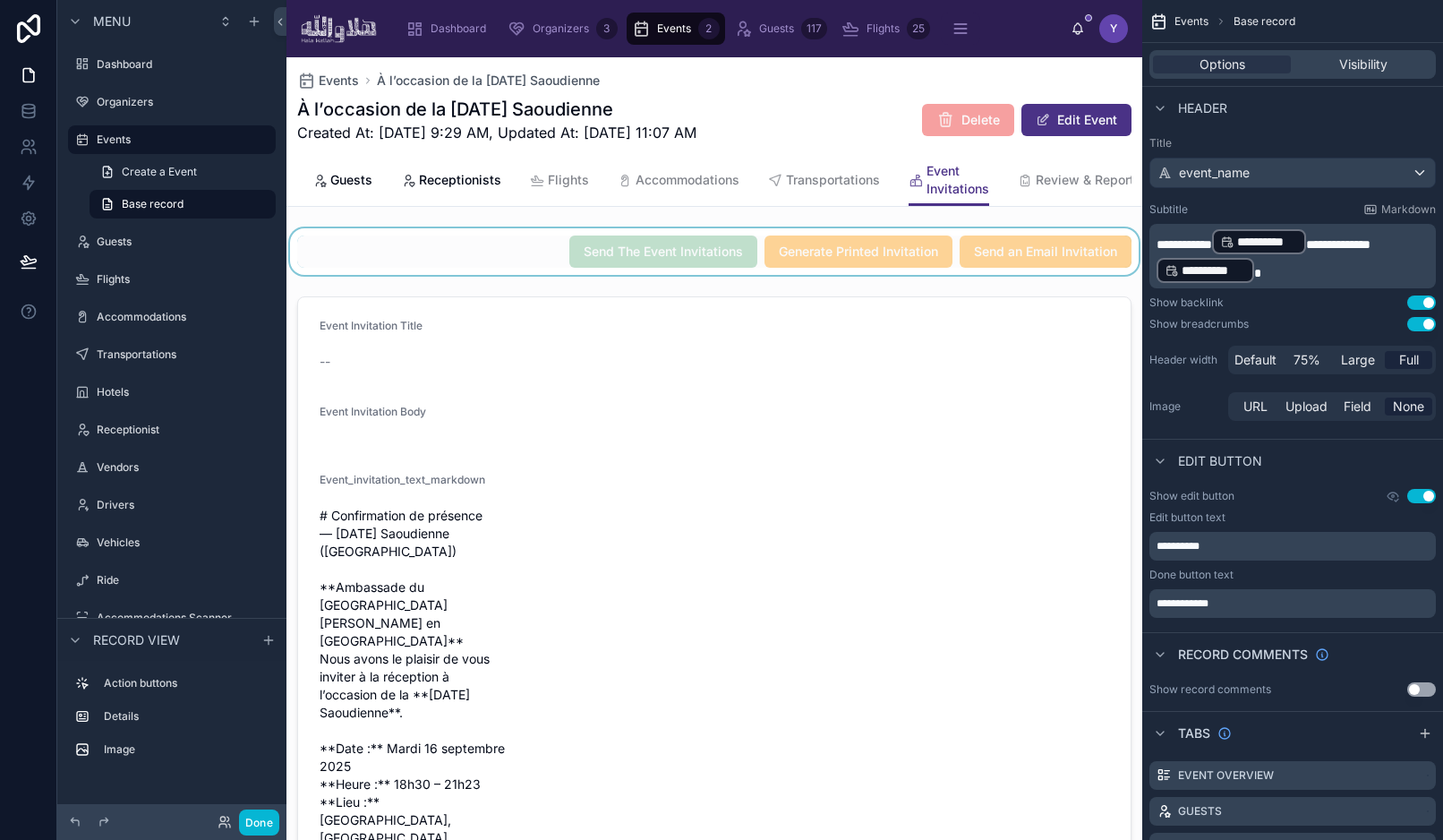
click at [523, 250] on div at bounding box center [714, 252] width 856 height 47
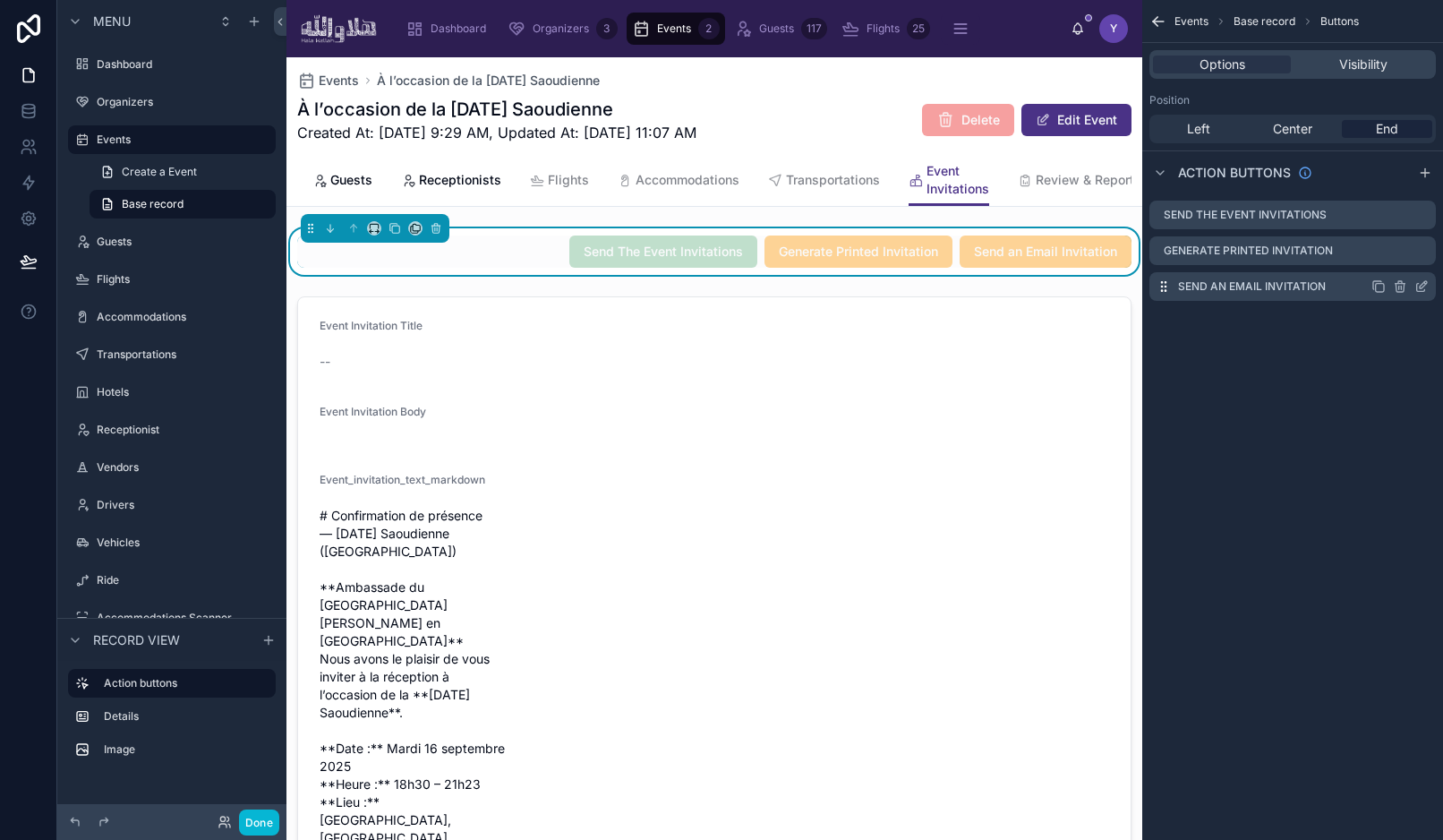
click at [1422, 286] on icon "scrollable content" at bounding box center [1424, 284] width 8 height 8
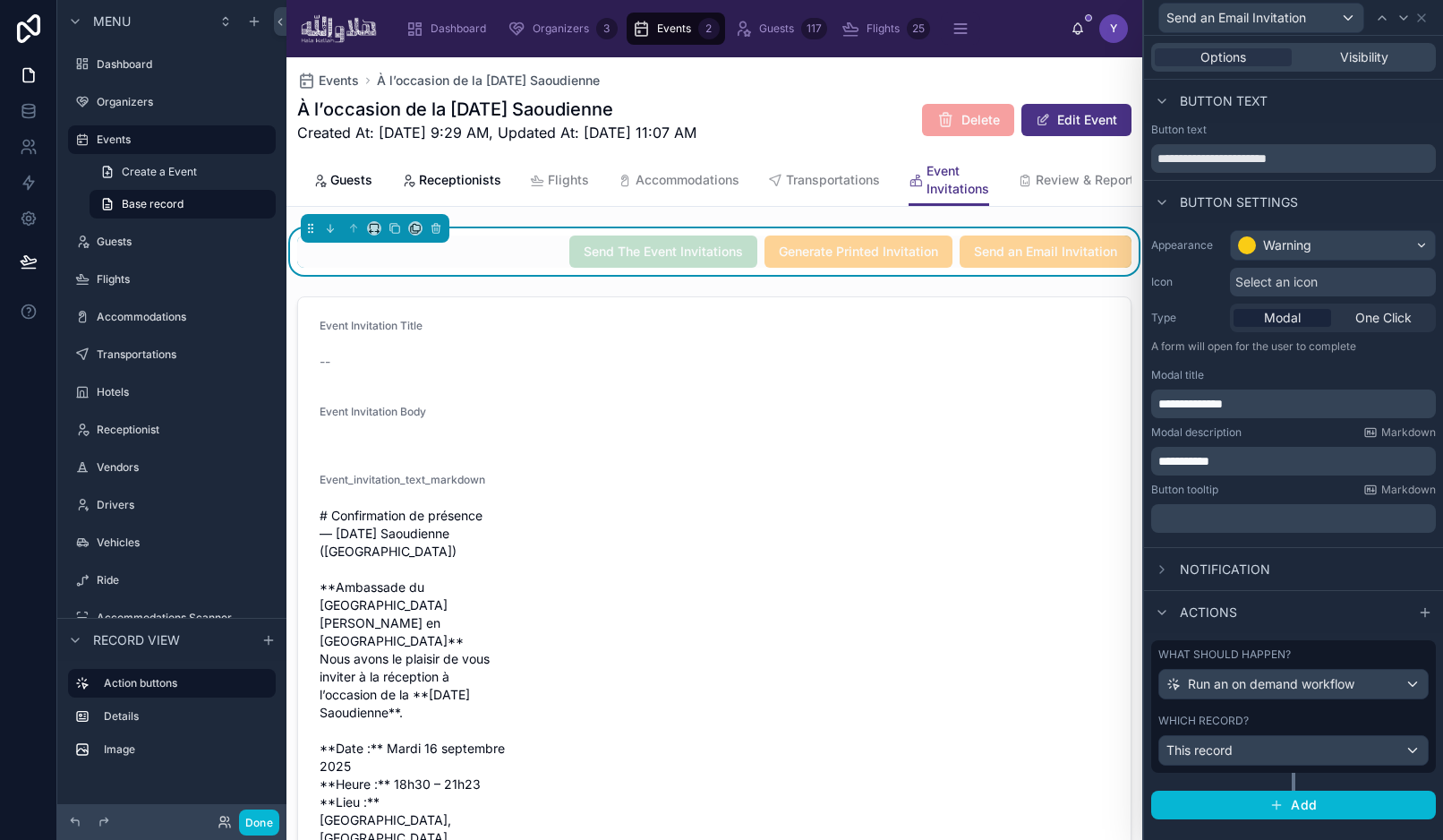
click at [1302, 655] on div "What should happen?" at bounding box center [1294, 654] width 270 height 14
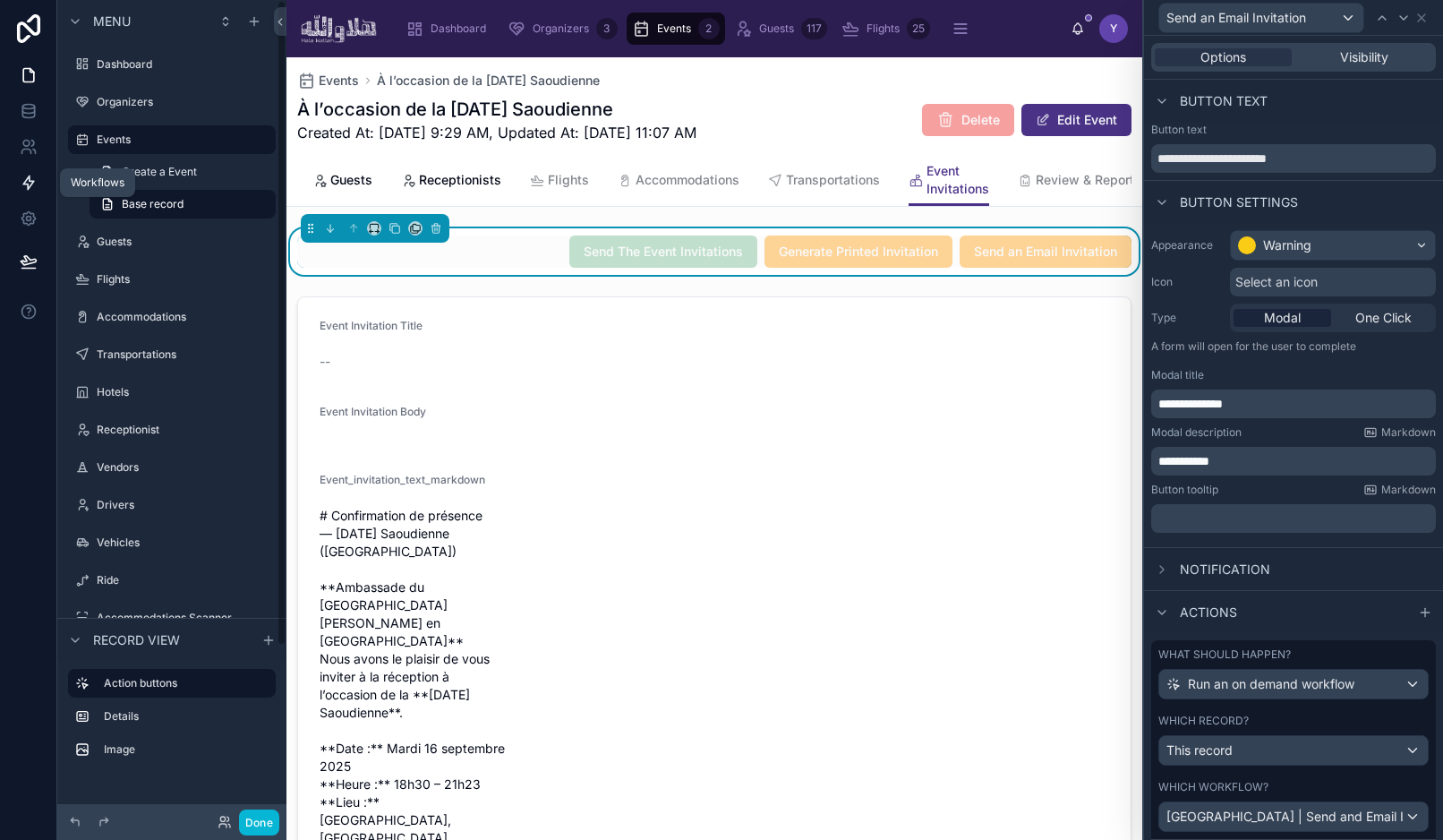
click at [29, 178] on icon at bounding box center [28, 183] width 10 height 13
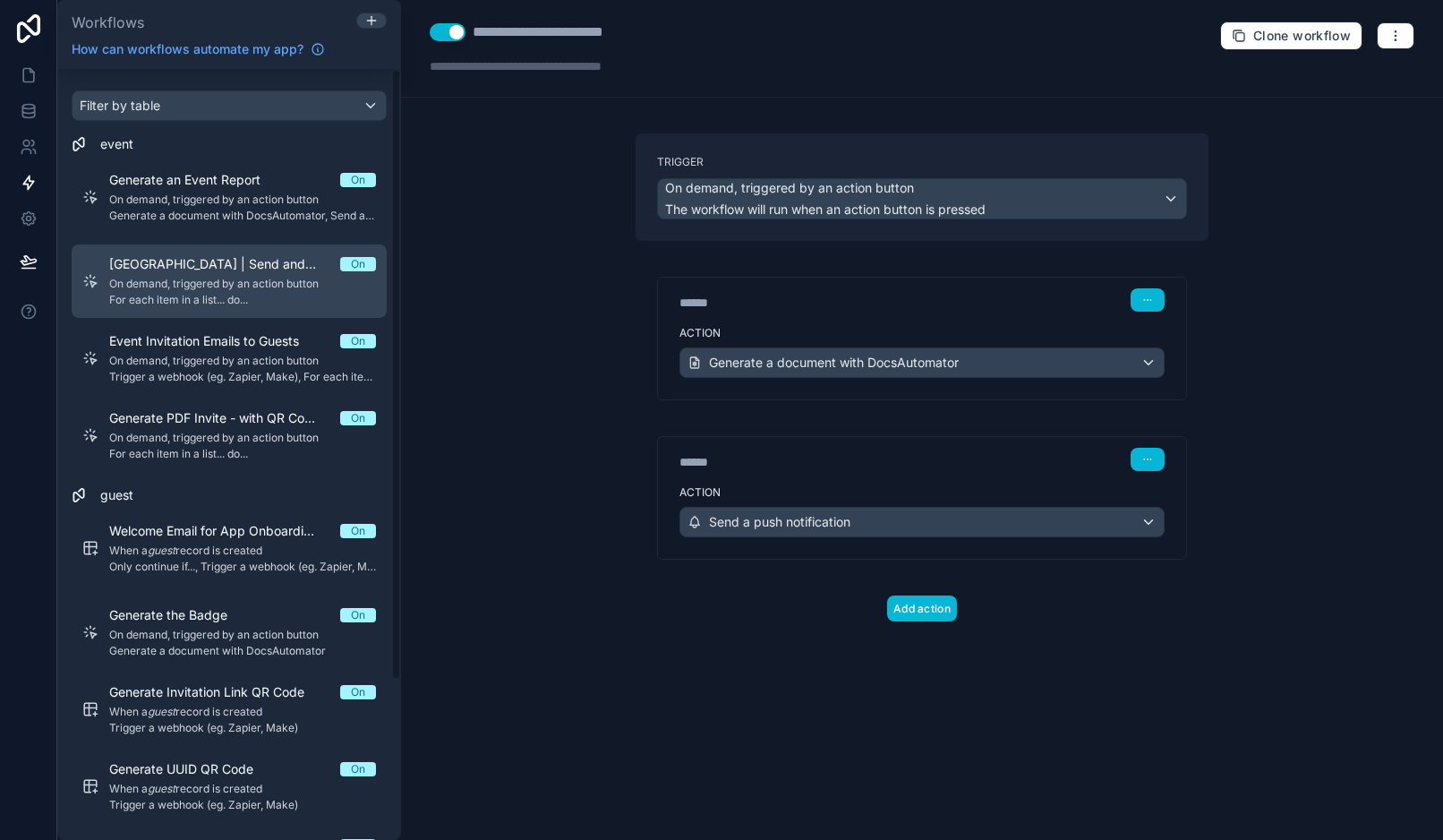
click at [184, 295] on span "For each item in a list... do..." at bounding box center [242, 299] width 267 height 14
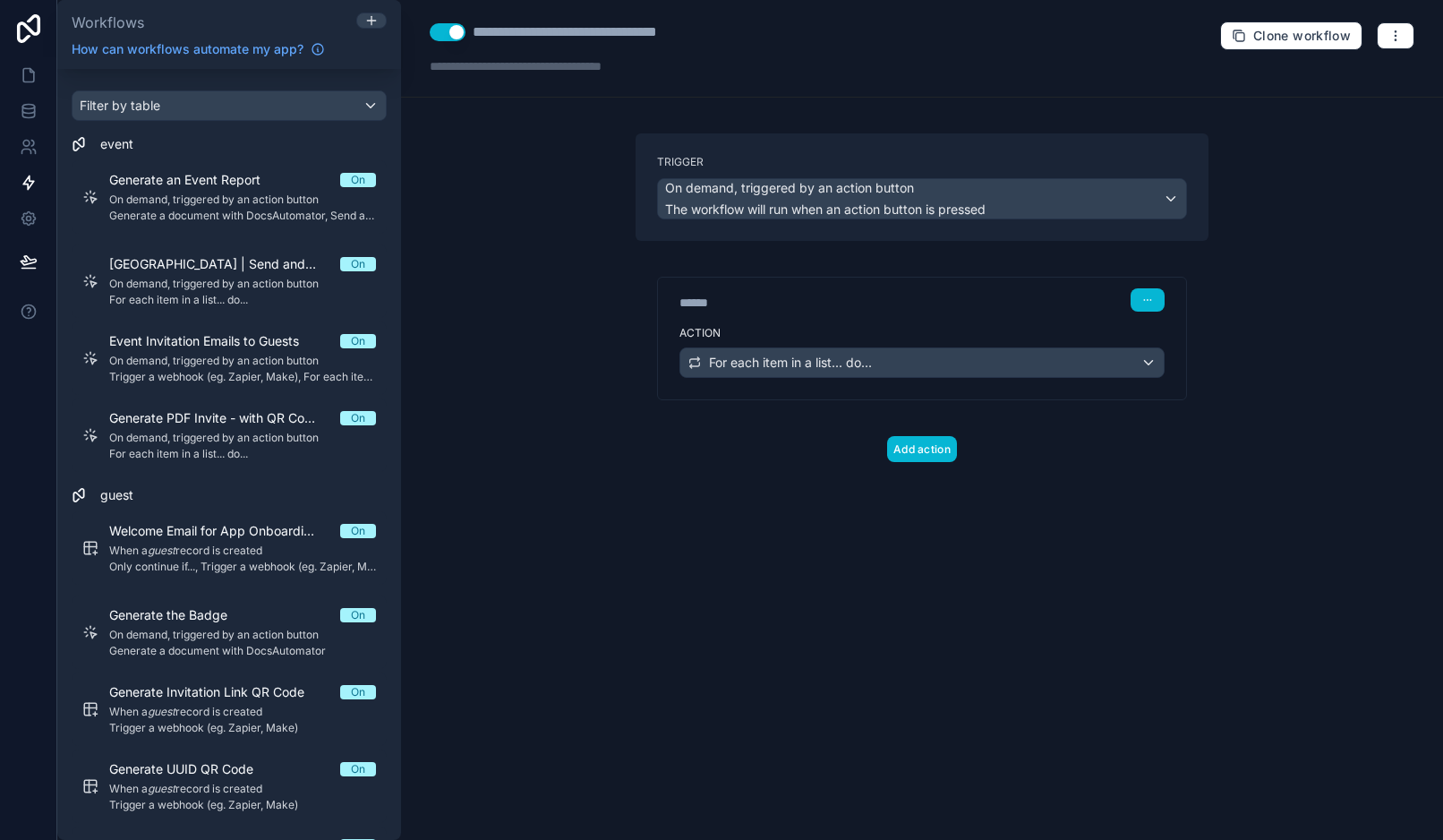
click at [777, 281] on div "****** Step 1" at bounding box center [922, 298] width 529 height 41
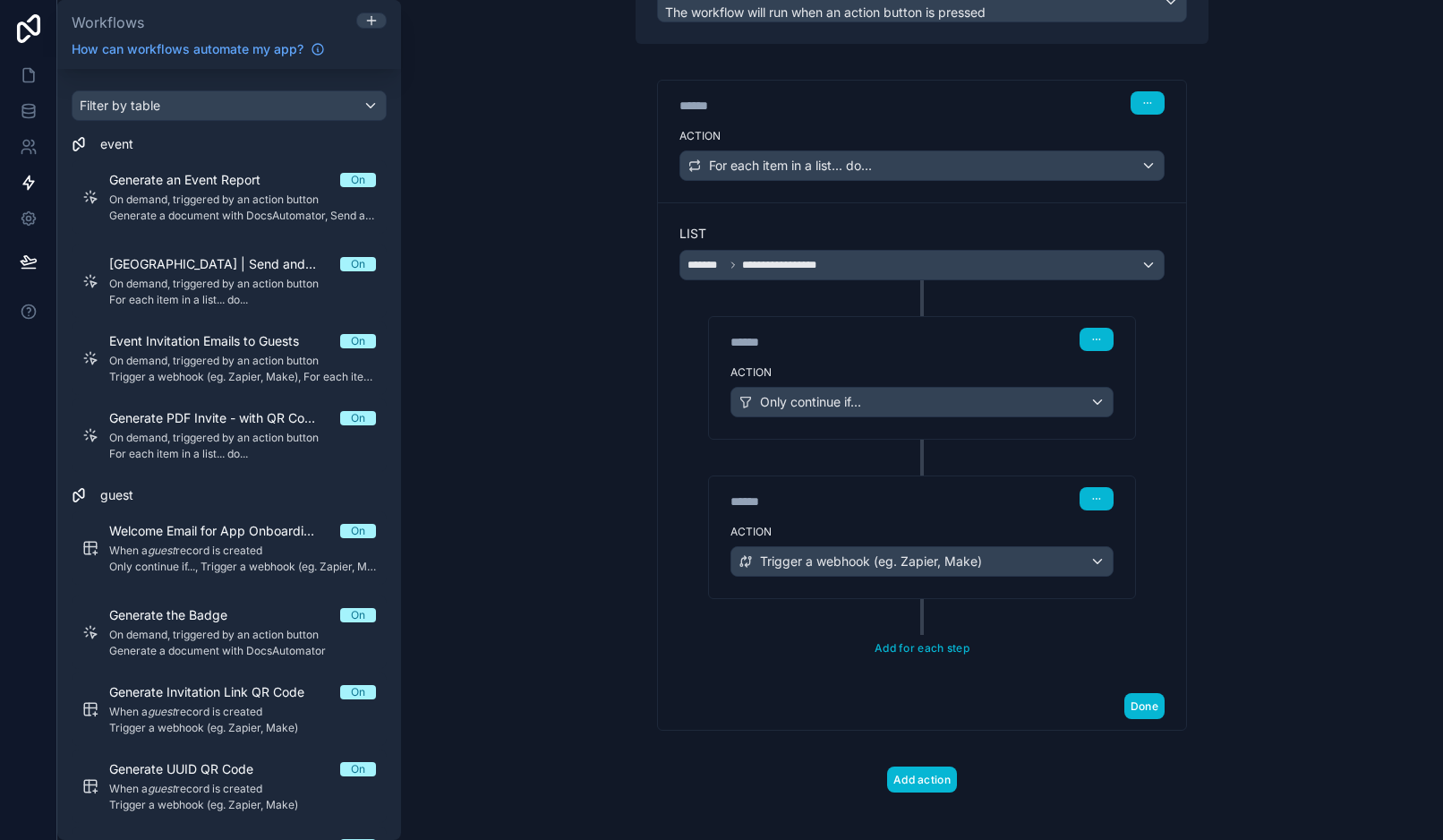
scroll to position [206, 0]
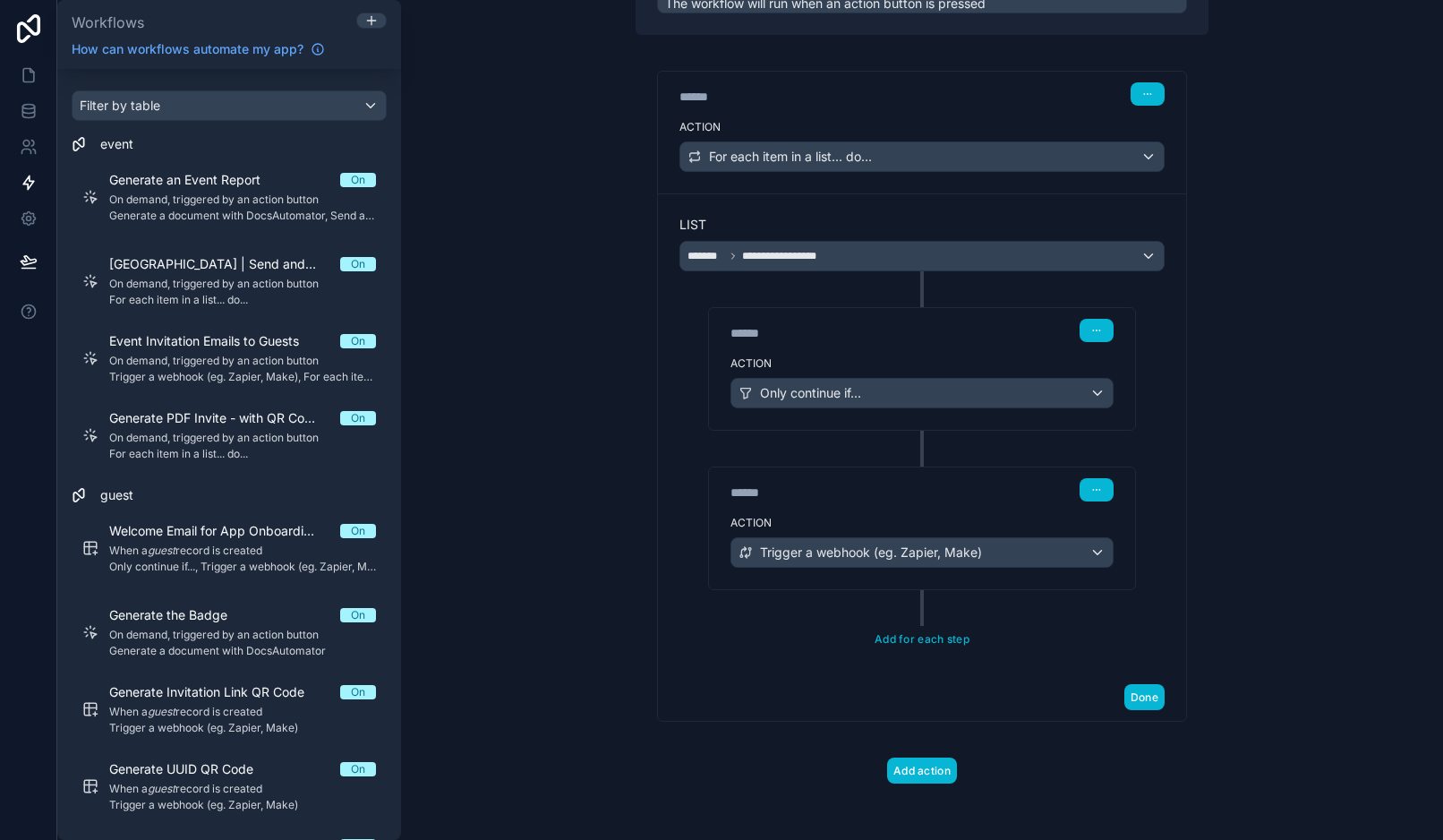
click at [888, 328] on div "******" at bounding box center [865, 332] width 269 height 18
click at [752, 363] on label "Action" at bounding box center [922, 363] width 383 height 14
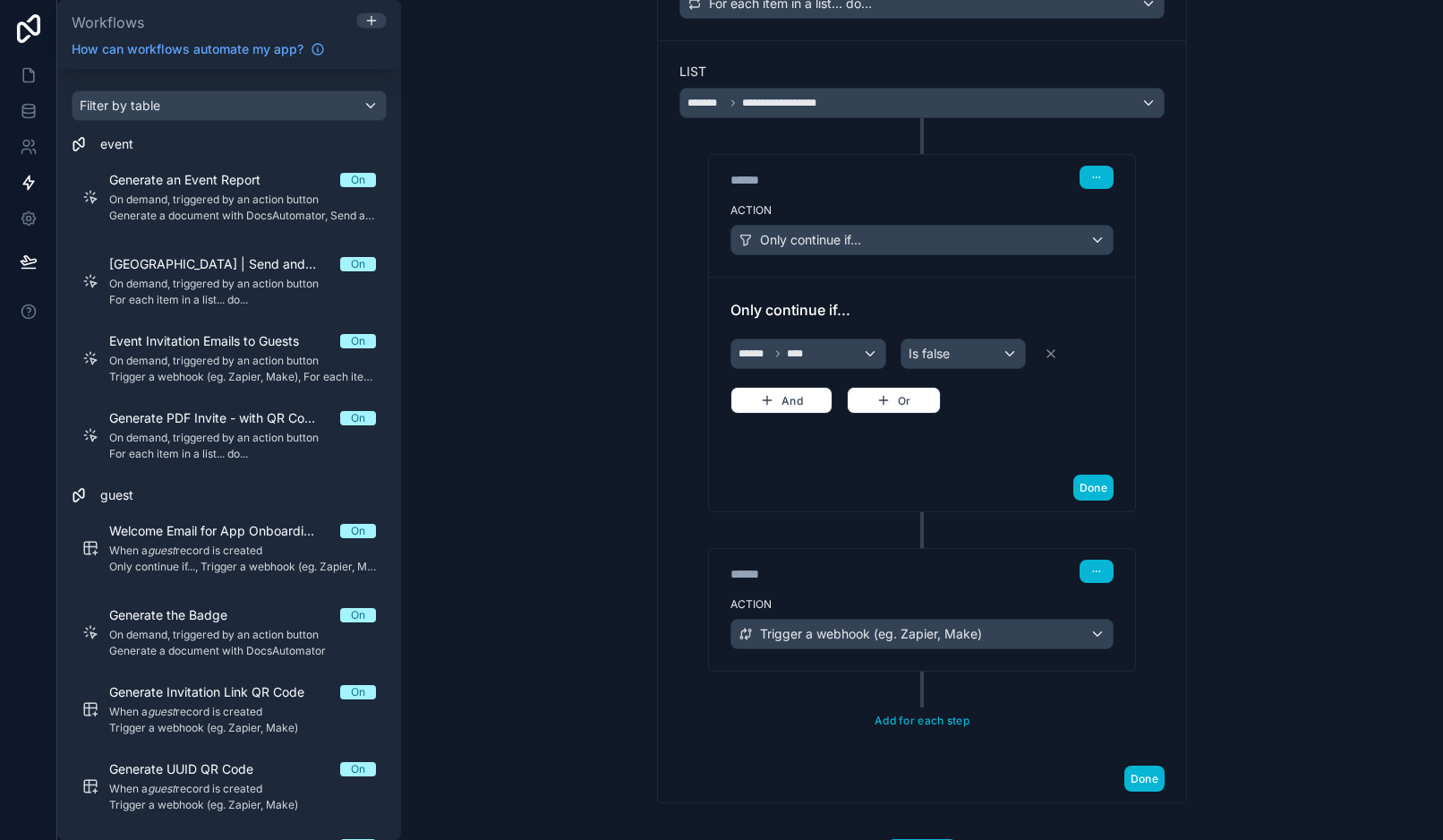
scroll to position [440, 0]
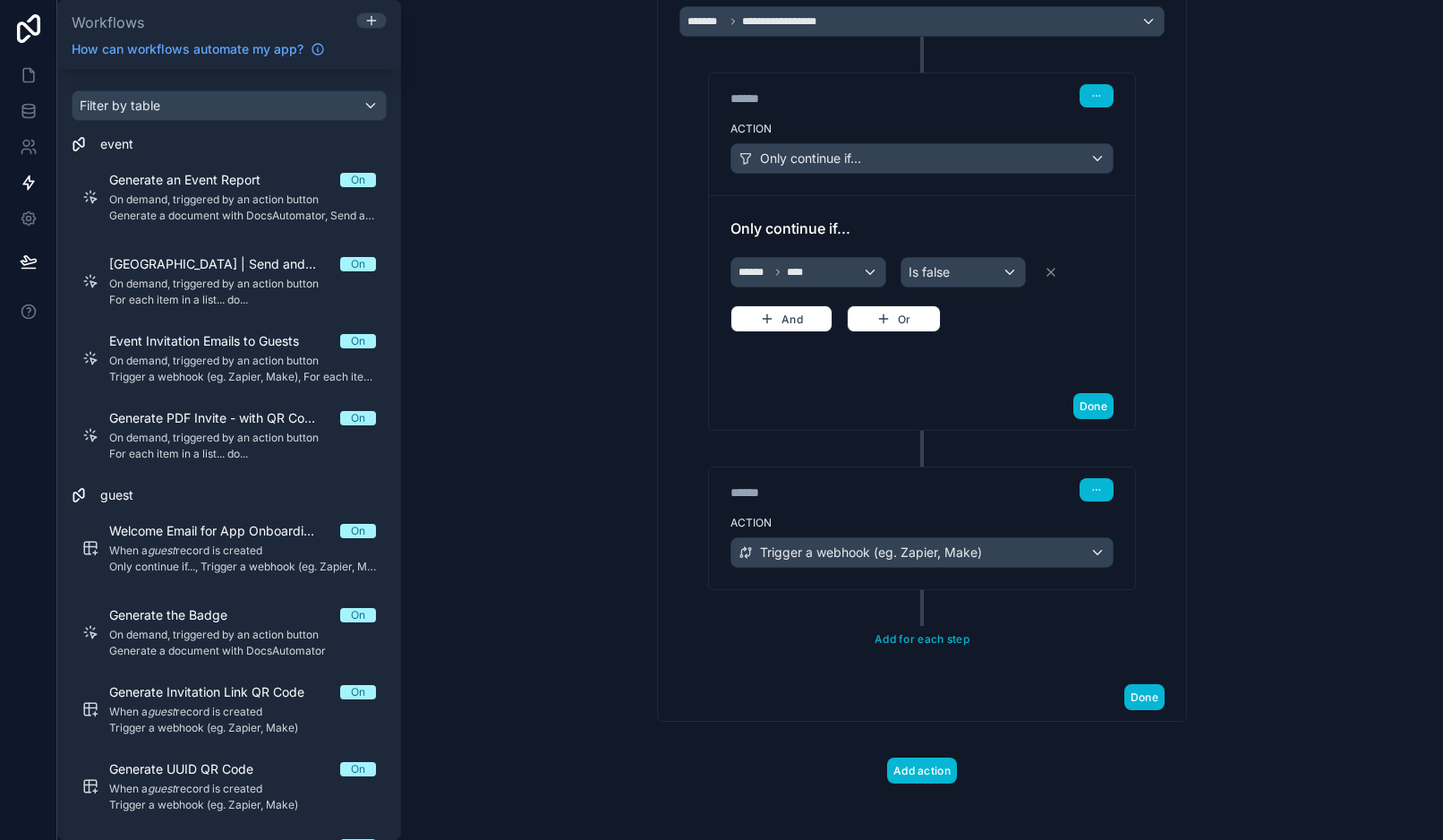
click at [748, 487] on div "******" at bounding box center [865, 492] width 269 height 18
click at [745, 504] on div "****** Step 3" at bounding box center [922, 488] width 426 height 41
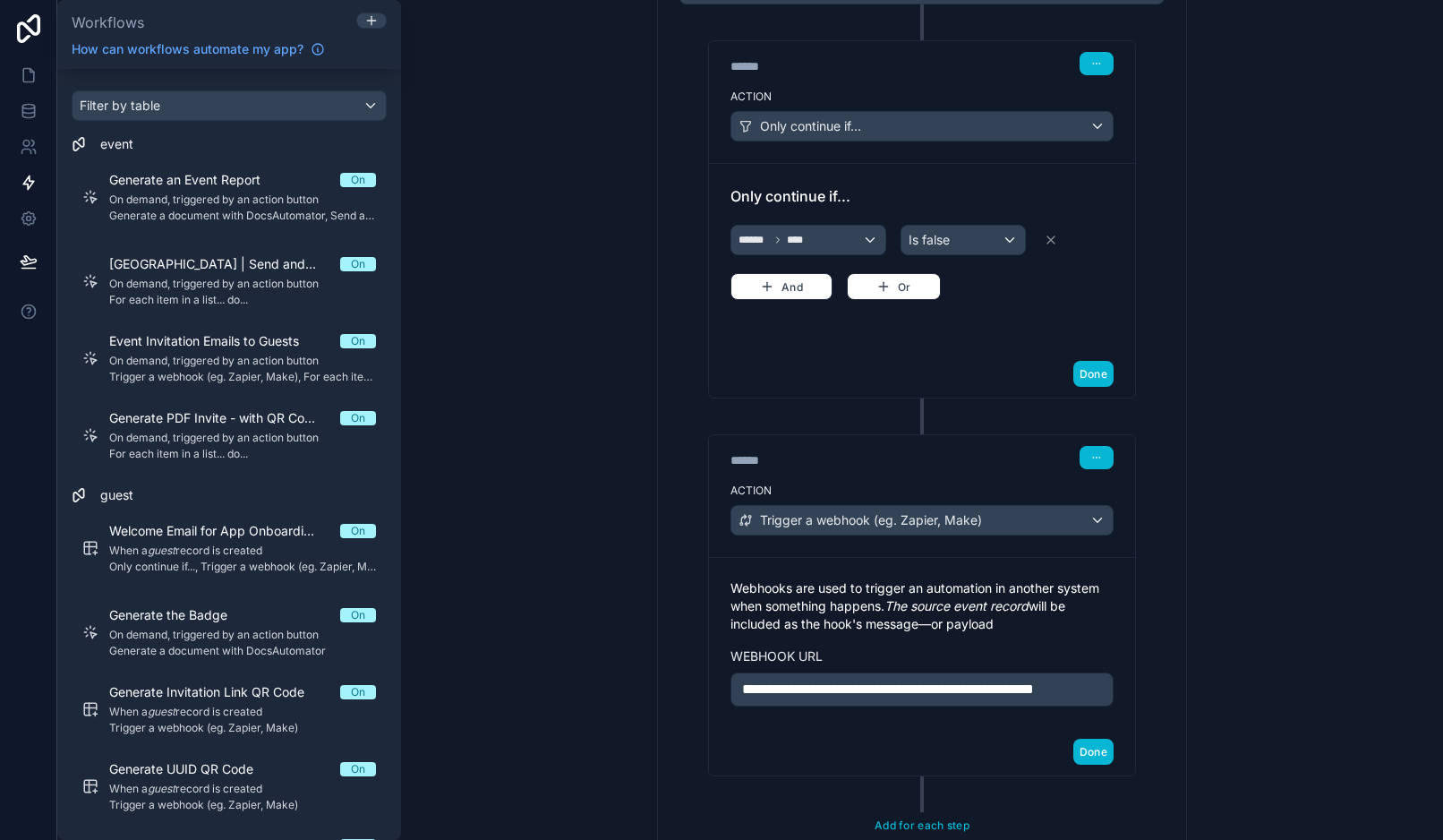
scroll to position [489, 0]
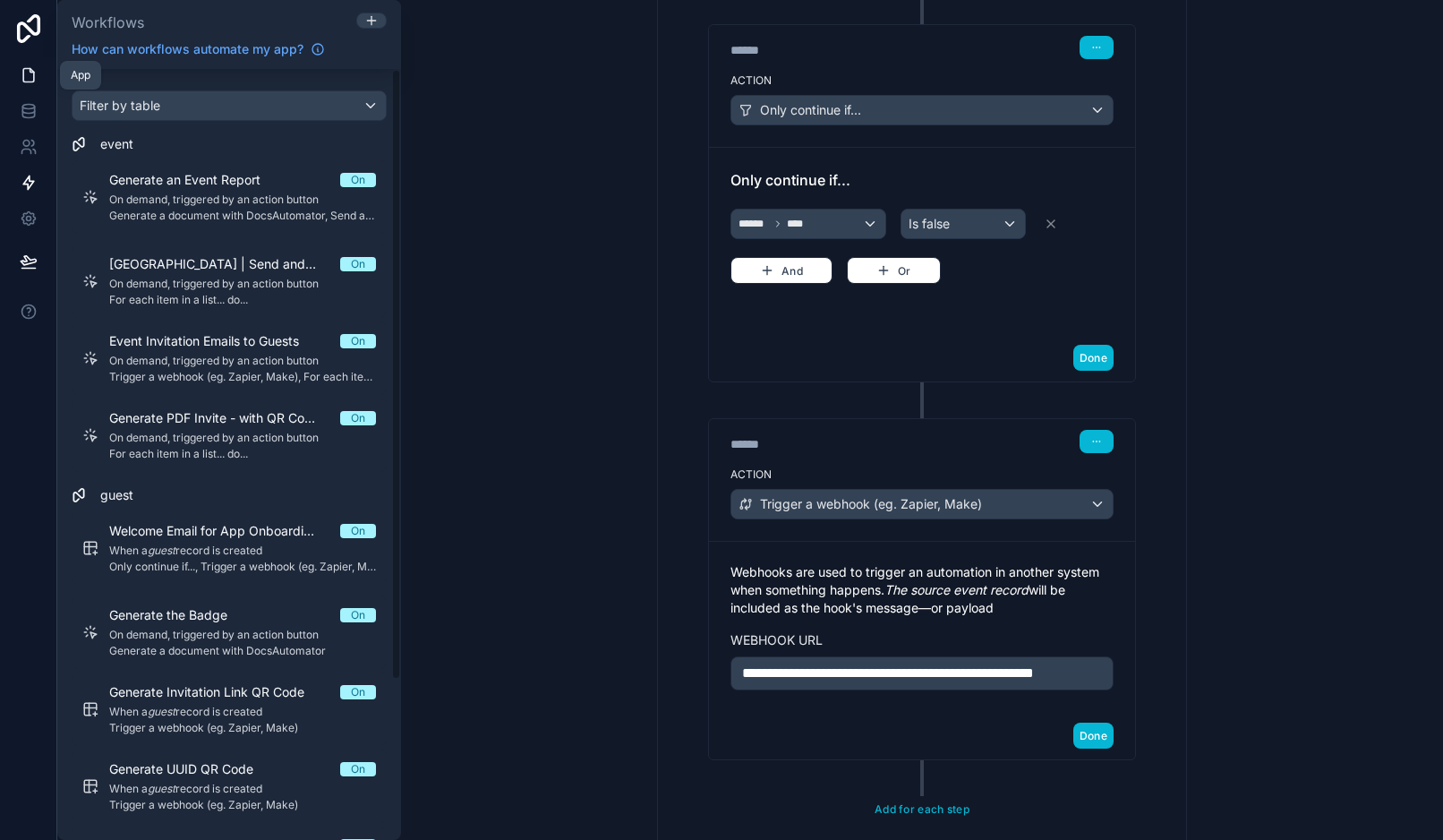
click at [29, 74] on icon at bounding box center [28, 75] width 18 height 18
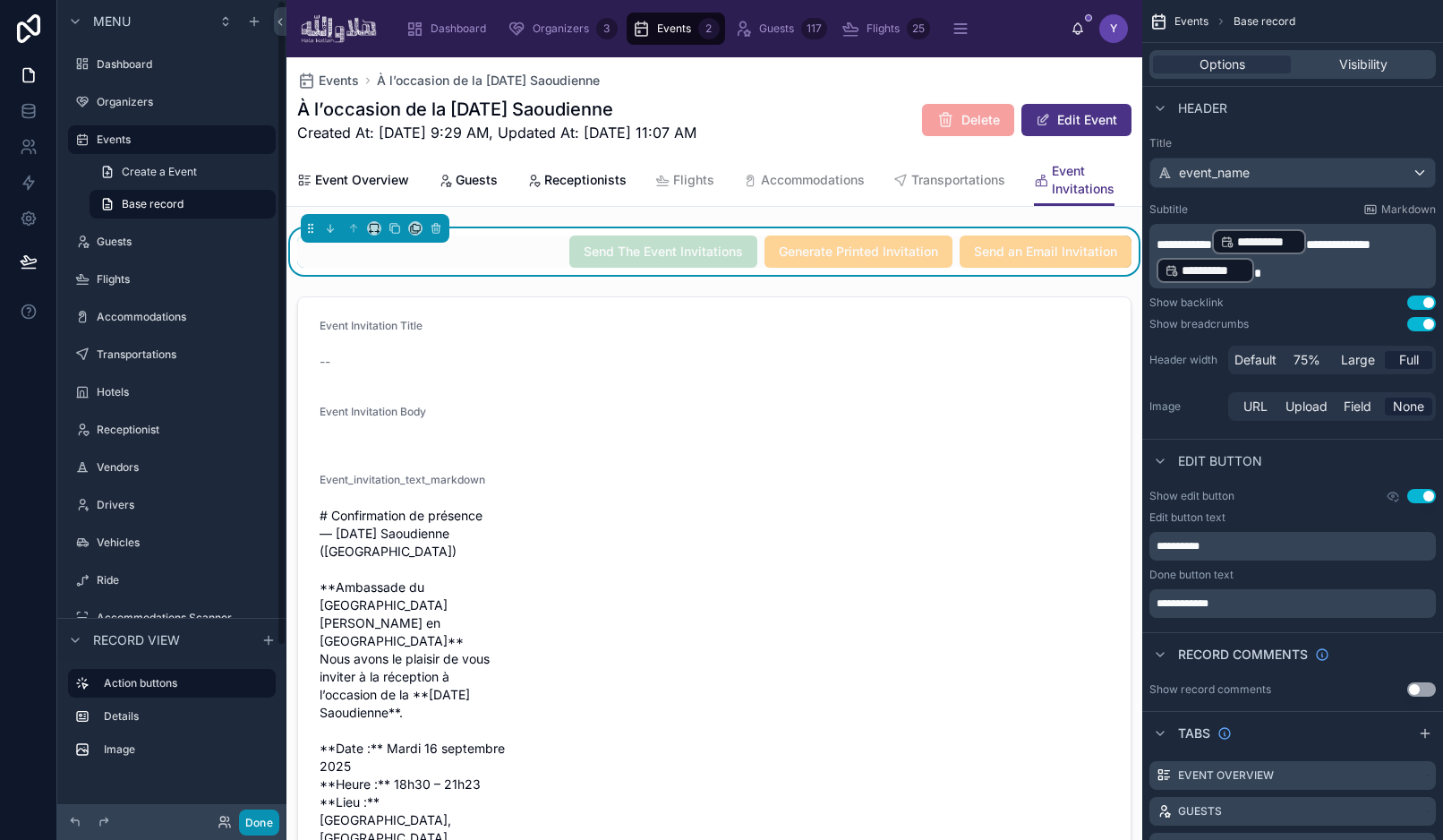
click at [261, 817] on button "Done" at bounding box center [259, 822] width 40 height 26
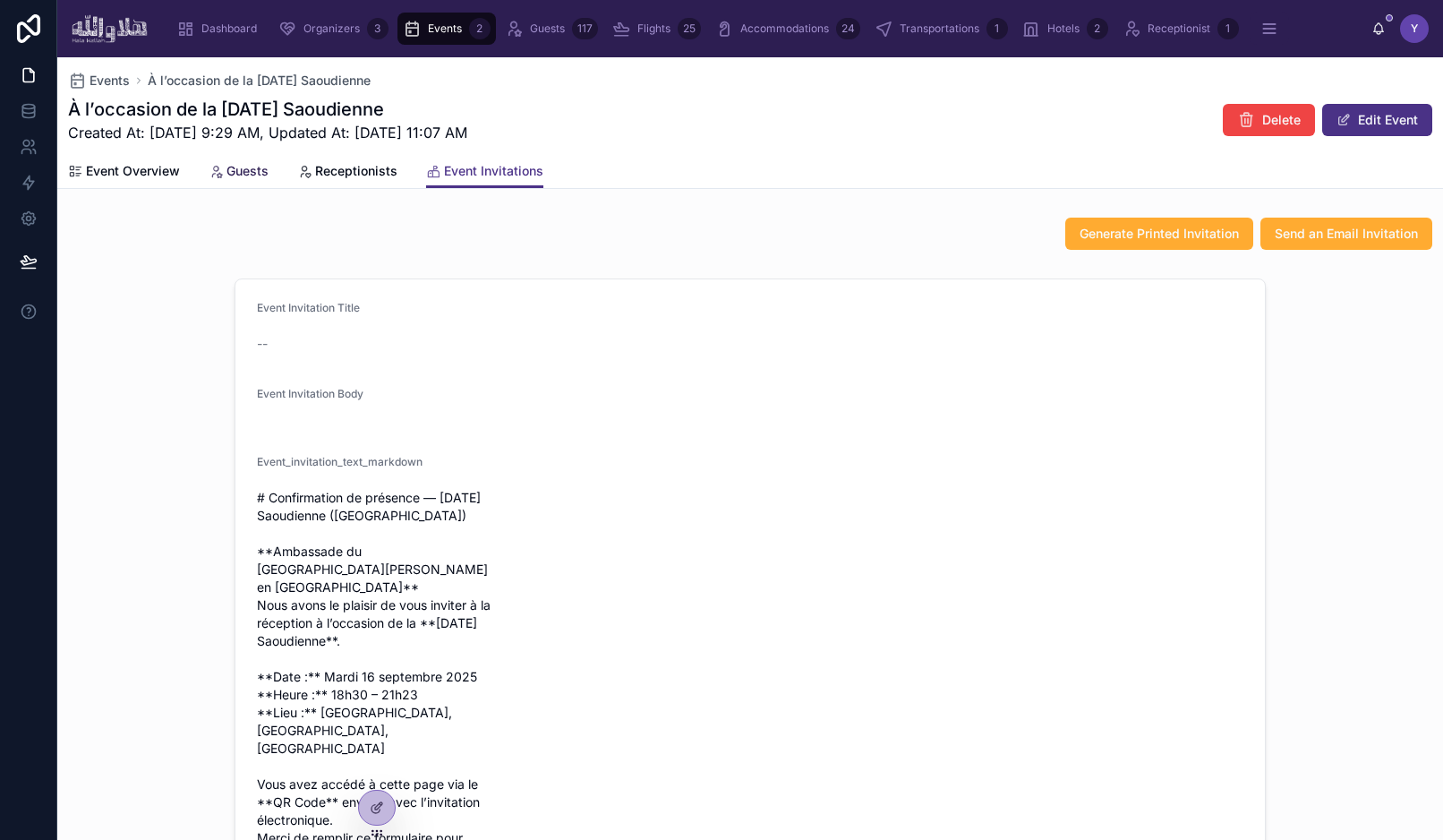
click at [222, 181] on link "Guests" at bounding box center [238, 173] width 60 height 36
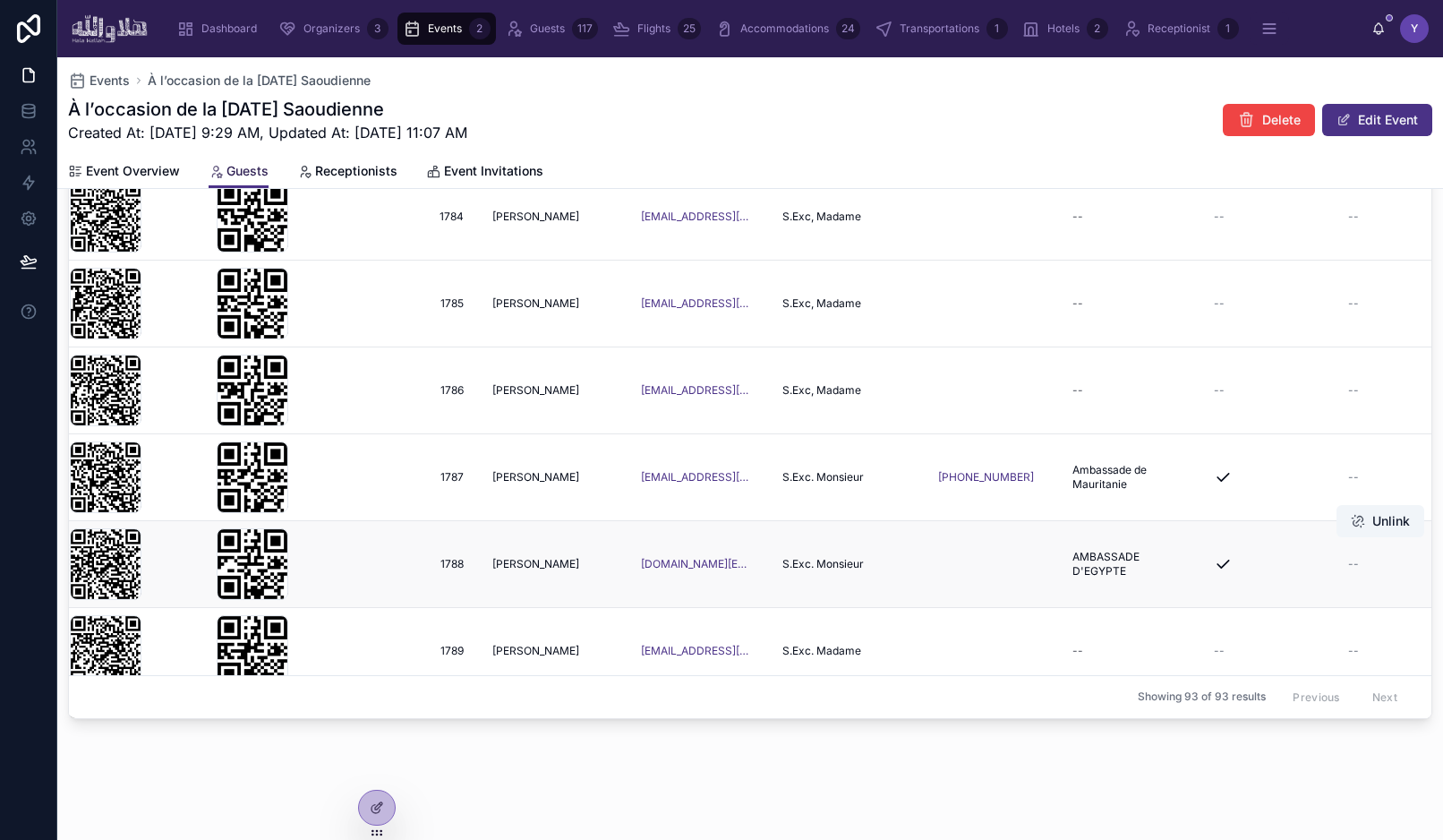
scroll to position [6376, 0]
